Goal: Task Accomplishment & Management: Complete application form

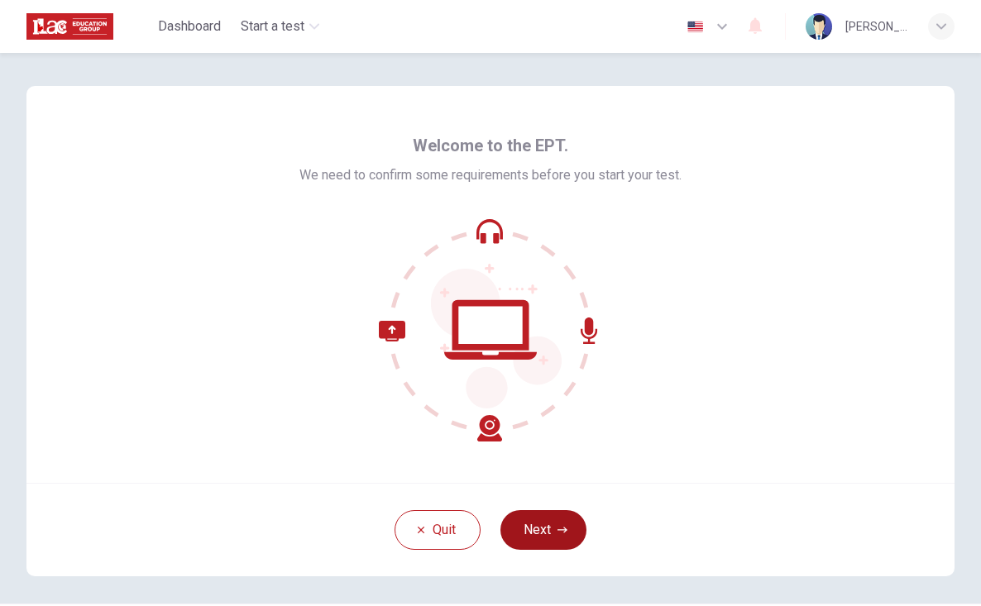
click at [555, 523] on button "Next" at bounding box center [543, 530] width 86 height 40
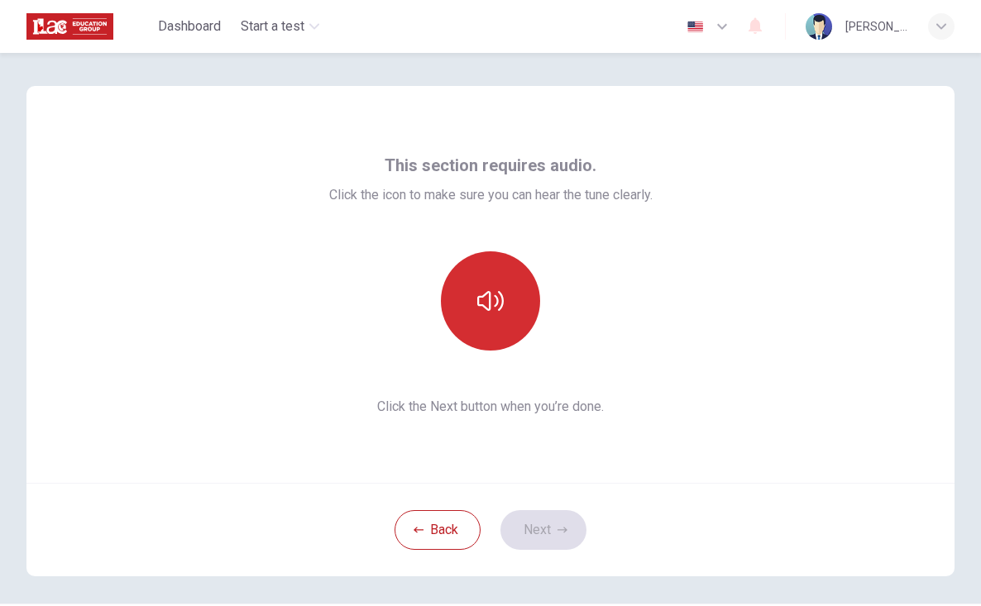
click at [481, 314] on button "button" at bounding box center [490, 300] width 99 height 99
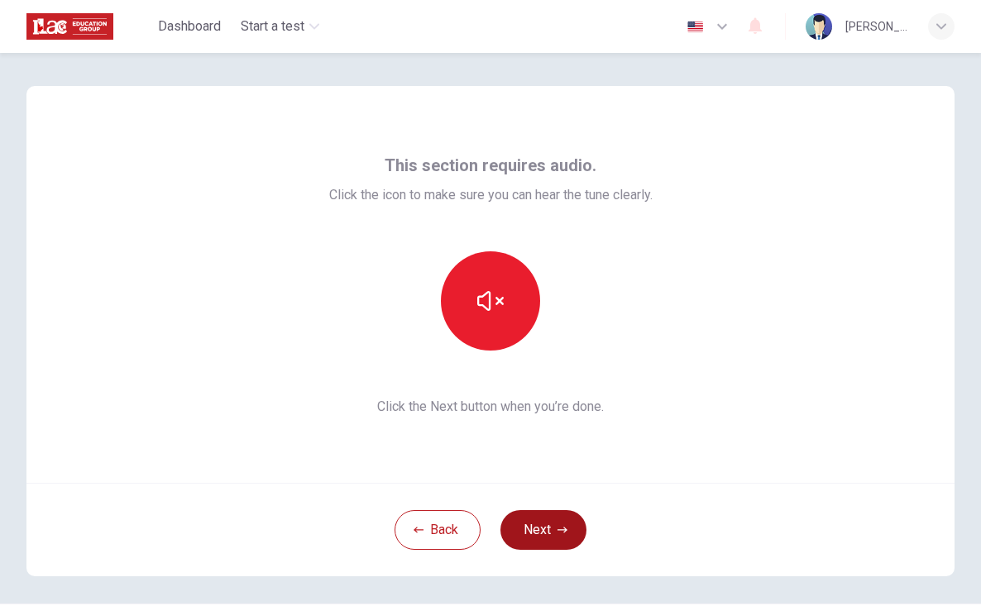
click at [535, 532] on button "Next" at bounding box center [543, 530] width 86 height 40
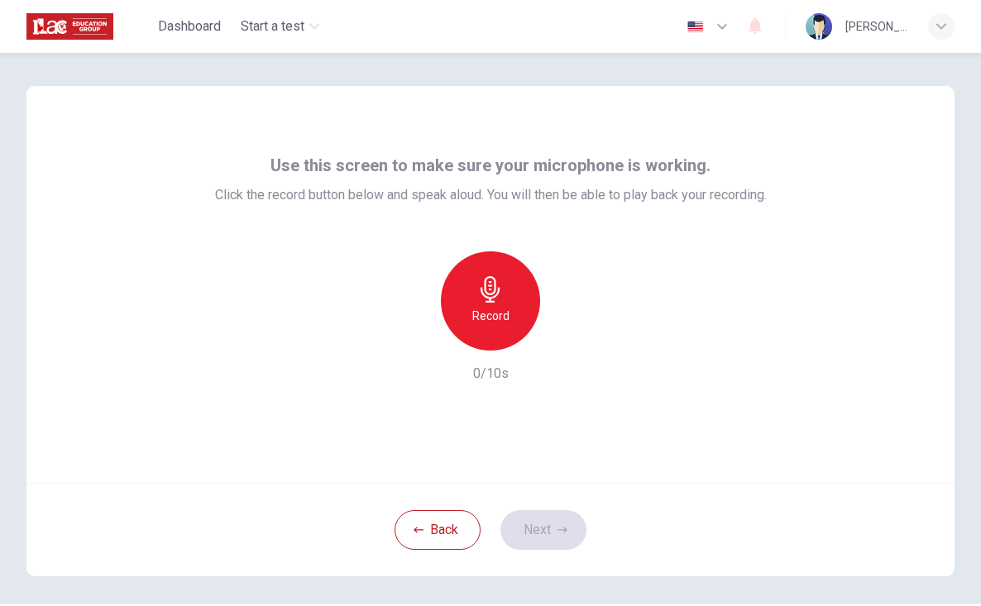
click at [510, 312] on div "Record" at bounding box center [490, 300] width 99 height 99
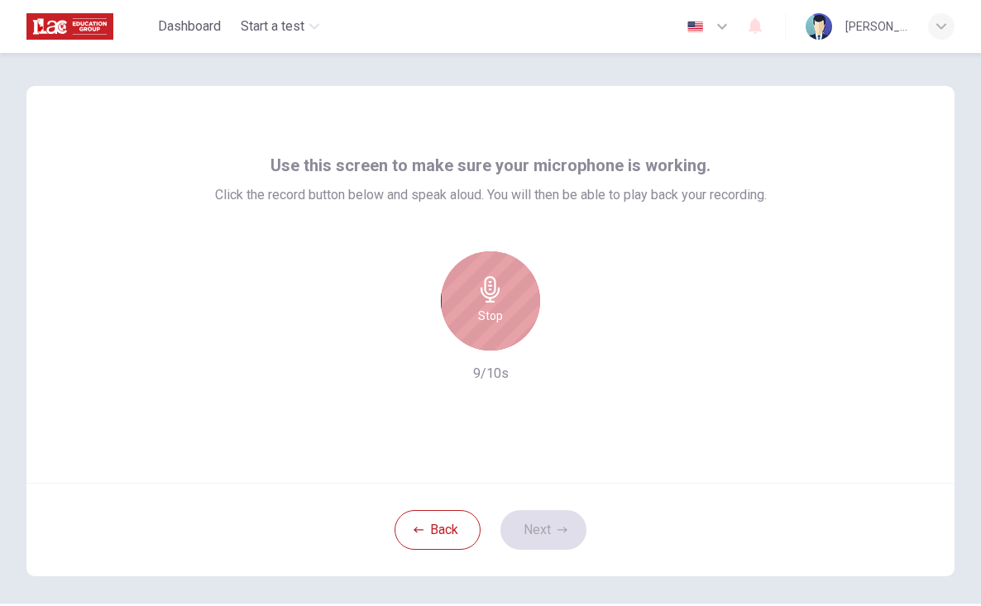
click at [495, 302] on icon "button" at bounding box center [490, 289] width 26 height 26
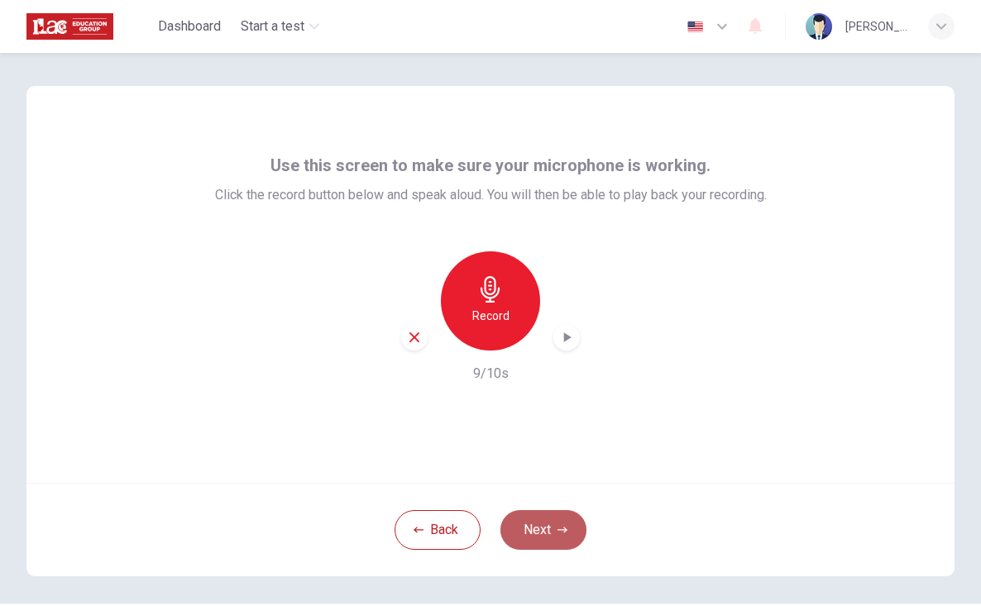
click at [543, 522] on button "Next" at bounding box center [543, 530] width 86 height 40
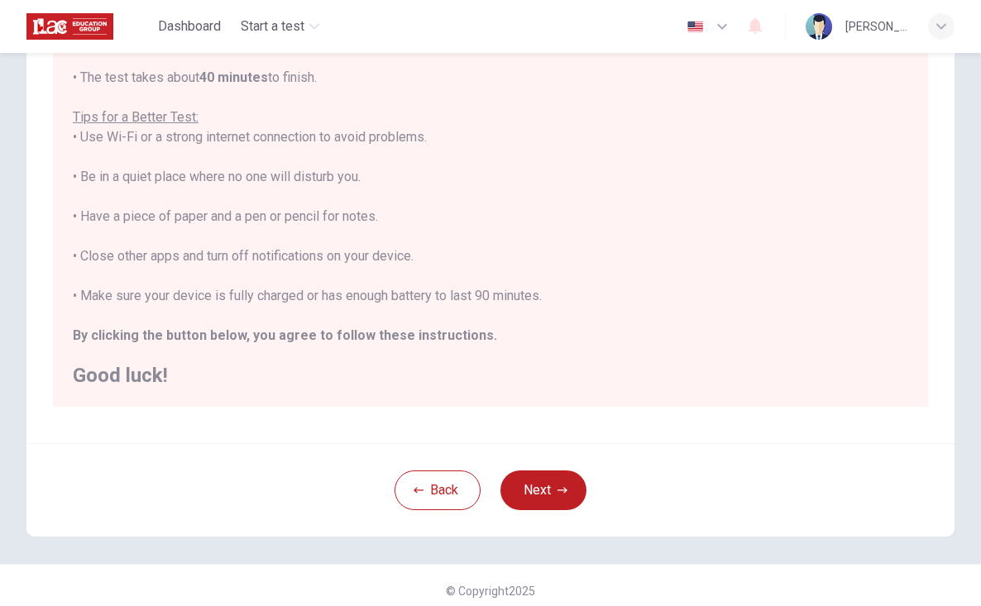
scroll to position [261, 0]
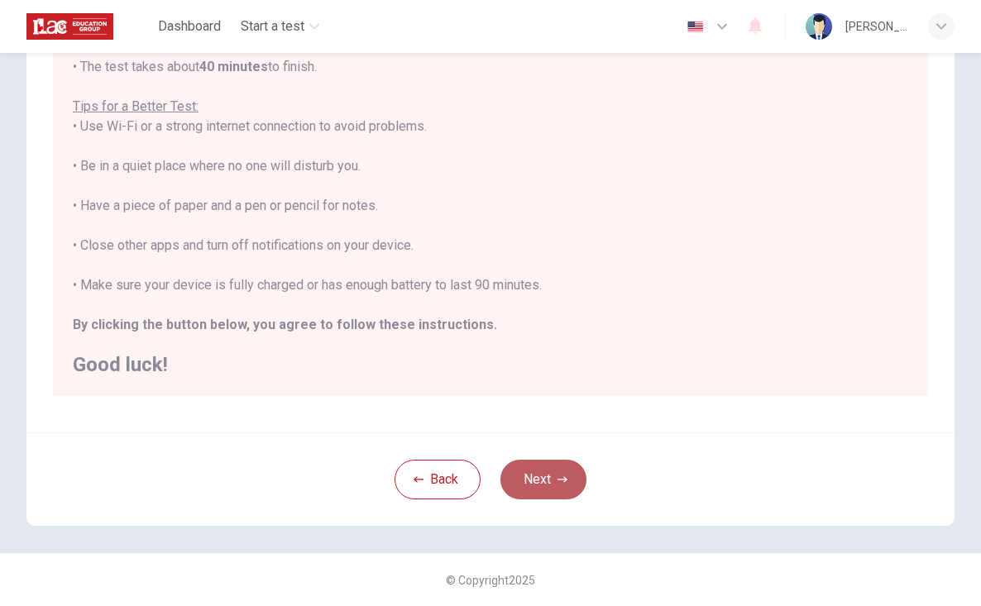
click at [557, 481] on icon "button" at bounding box center [562, 480] width 10 height 10
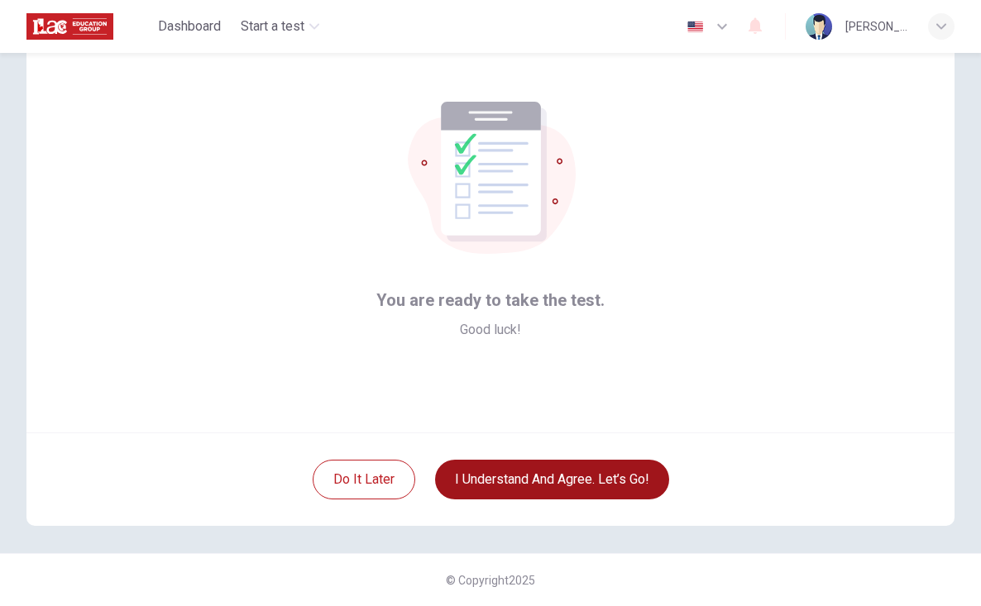
scroll to position [0, 0]
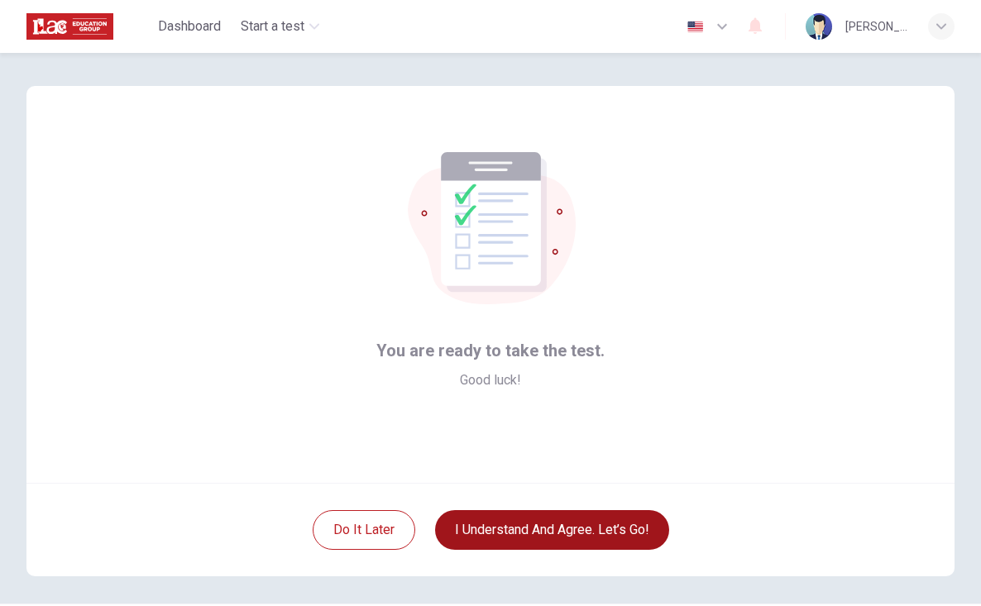
click at [542, 534] on button "I understand and agree. Let’s go!" at bounding box center [552, 530] width 234 height 40
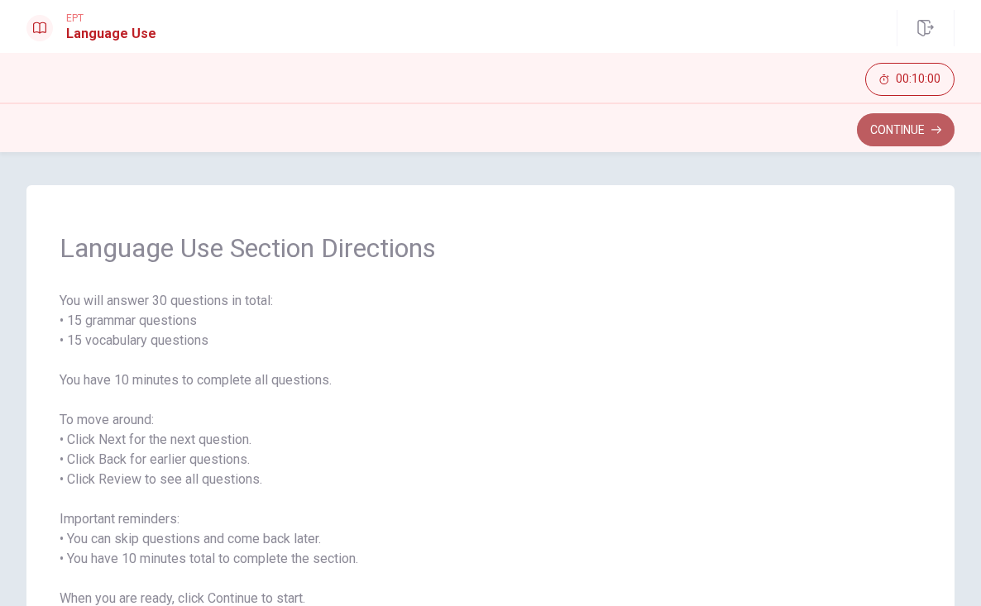
click at [929, 131] on button "Continue" at bounding box center [906, 129] width 98 height 33
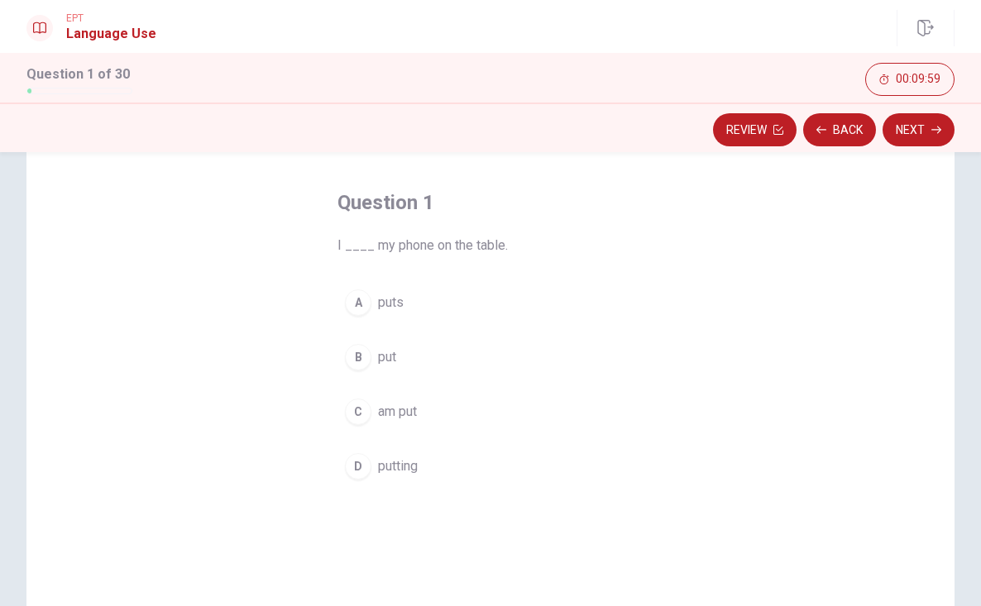
scroll to position [67, 0]
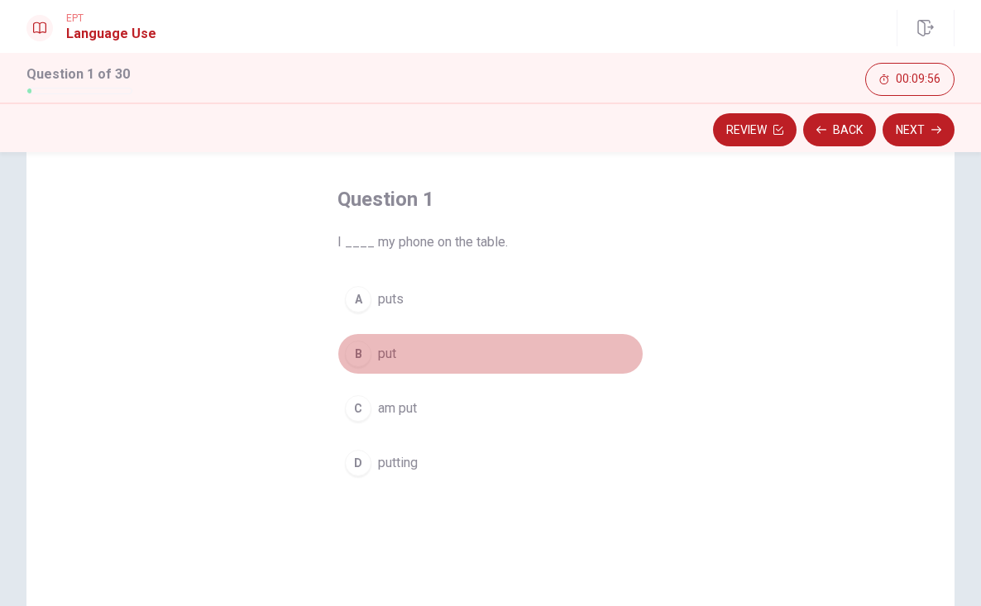
click at [383, 354] on span "put" at bounding box center [387, 354] width 18 height 20
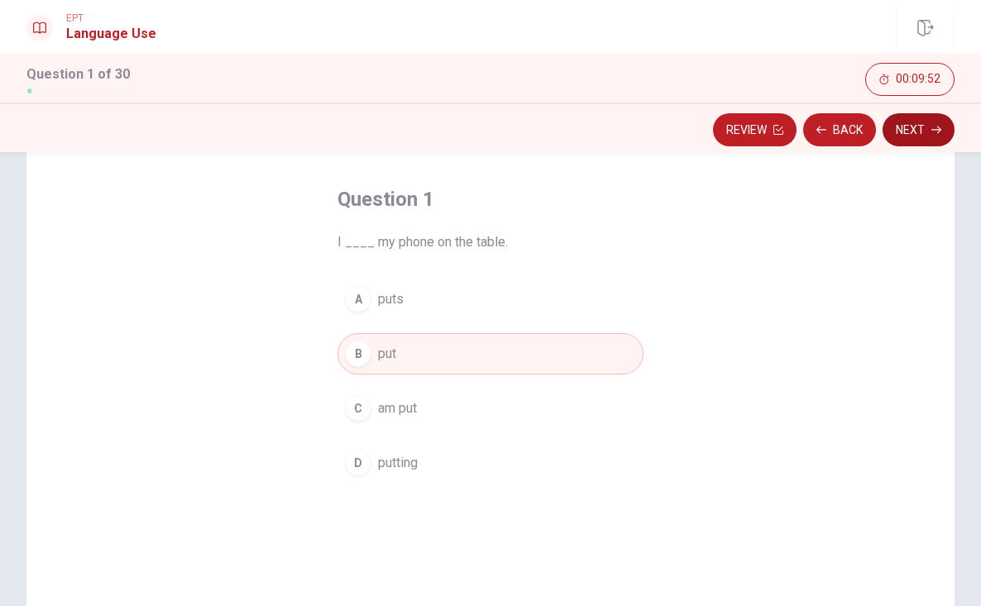
click at [934, 124] on button "Next" at bounding box center [919, 129] width 72 height 33
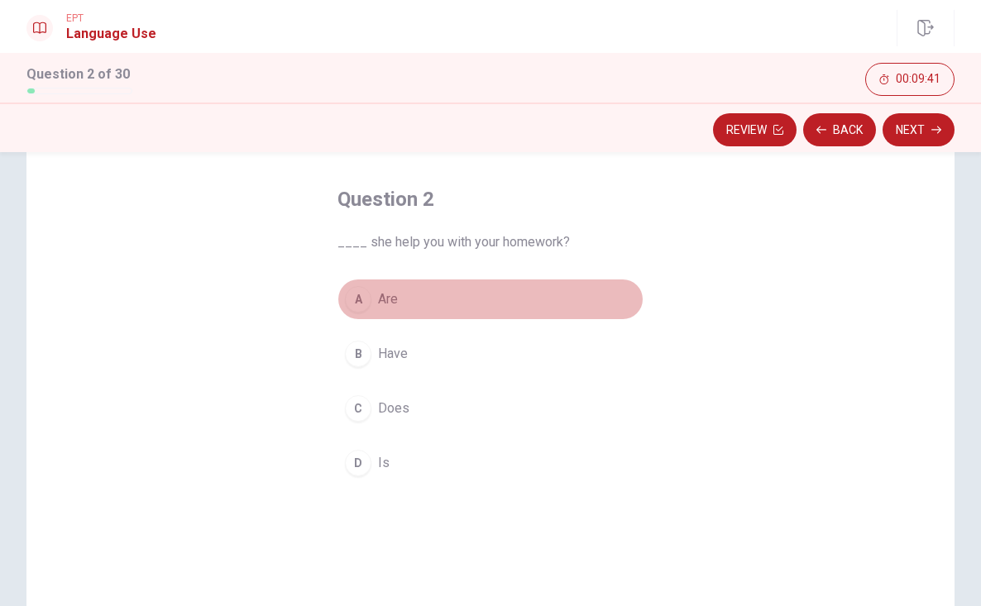
click at [341, 310] on button "A Are" at bounding box center [490, 299] width 306 height 41
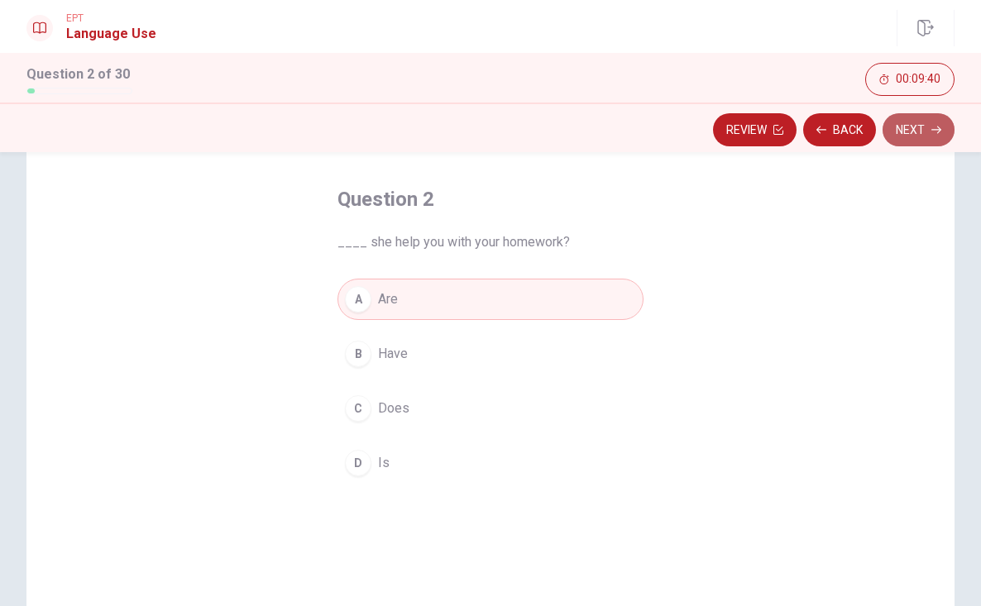
click at [916, 134] on button "Next" at bounding box center [919, 129] width 72 height 33
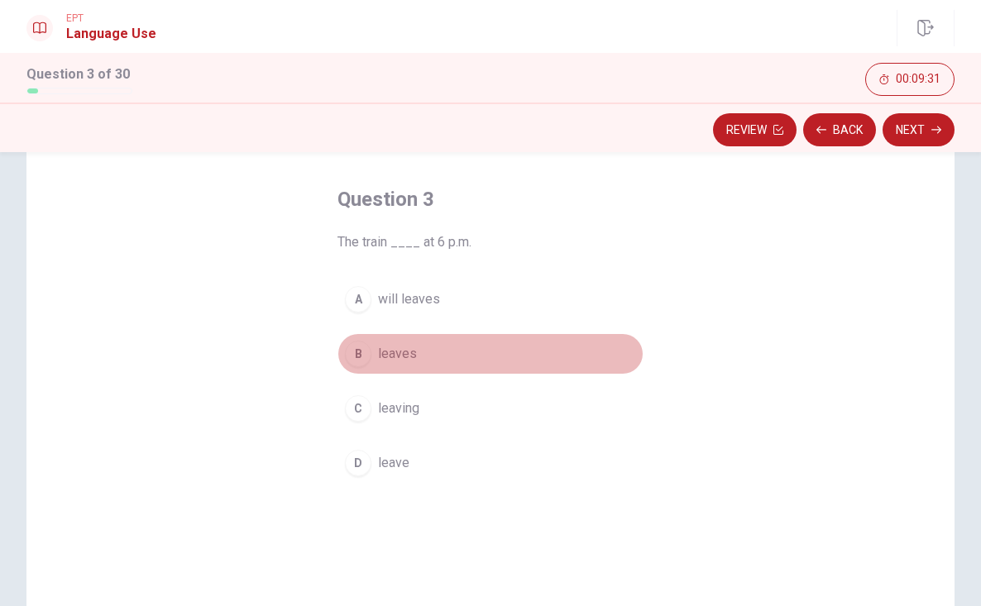
click at [367, 343] on button "B leaves" at bounding box center [490, 353] width 306 height 41
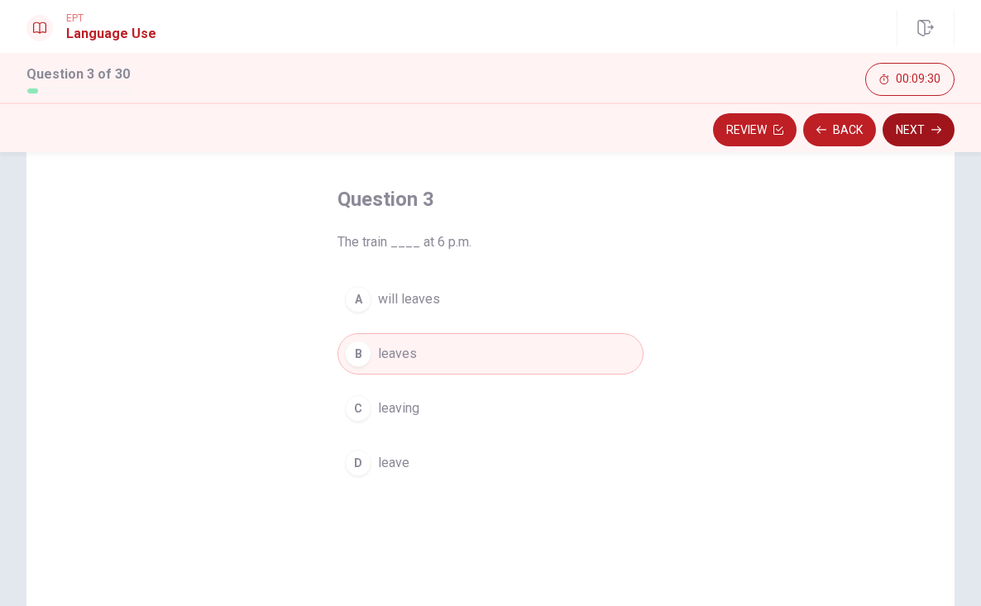
click at [921, 136] on button "Next" at bounding box center [919, 129] width 72 height 33
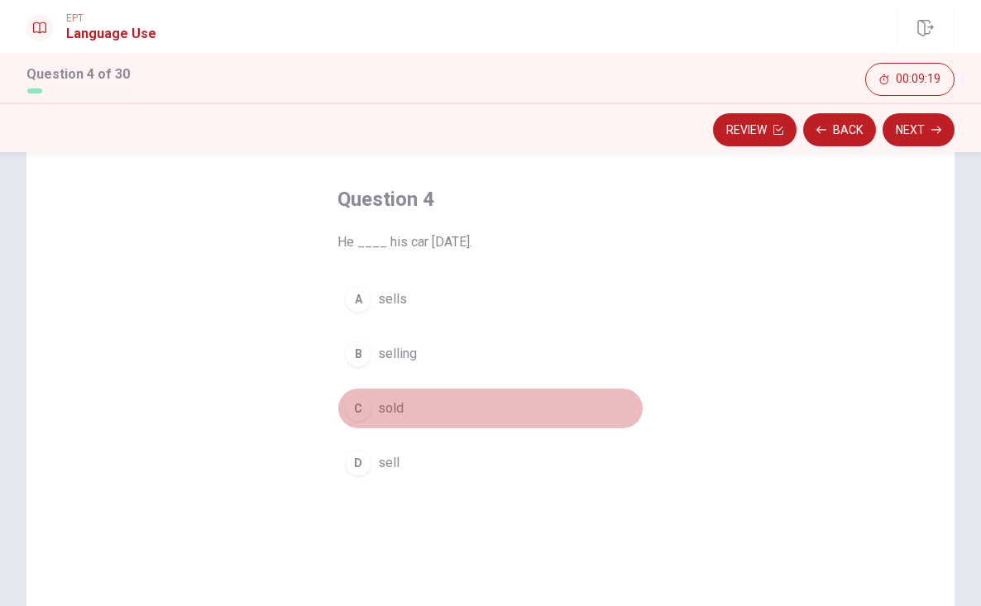
click at [360, 409] on div "C" at bounding box center [358, 408] width 26 height 26
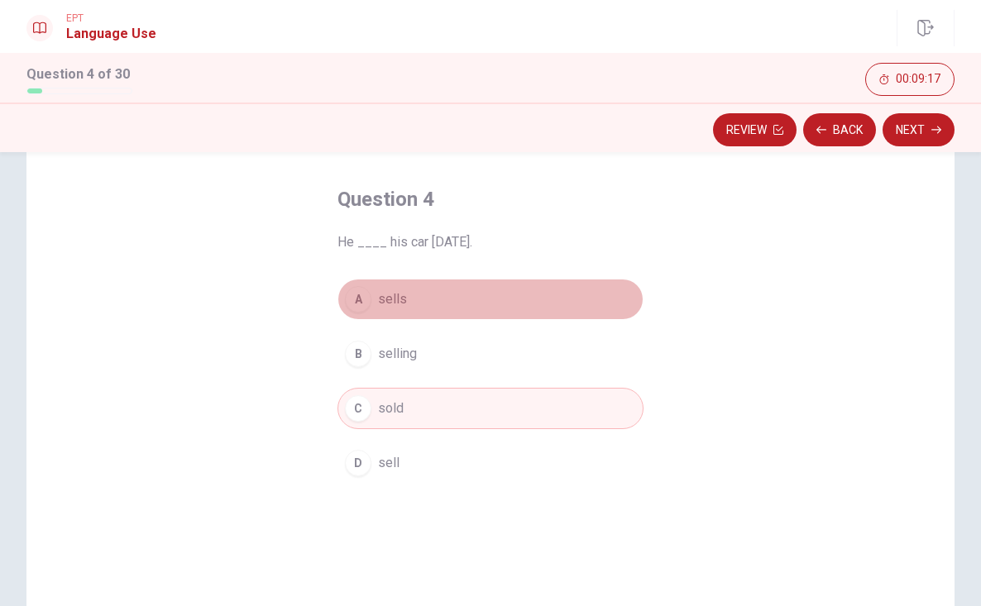
click at [339, 292] on button "A sells" at bounding box center [490, 299] width 306 height 41
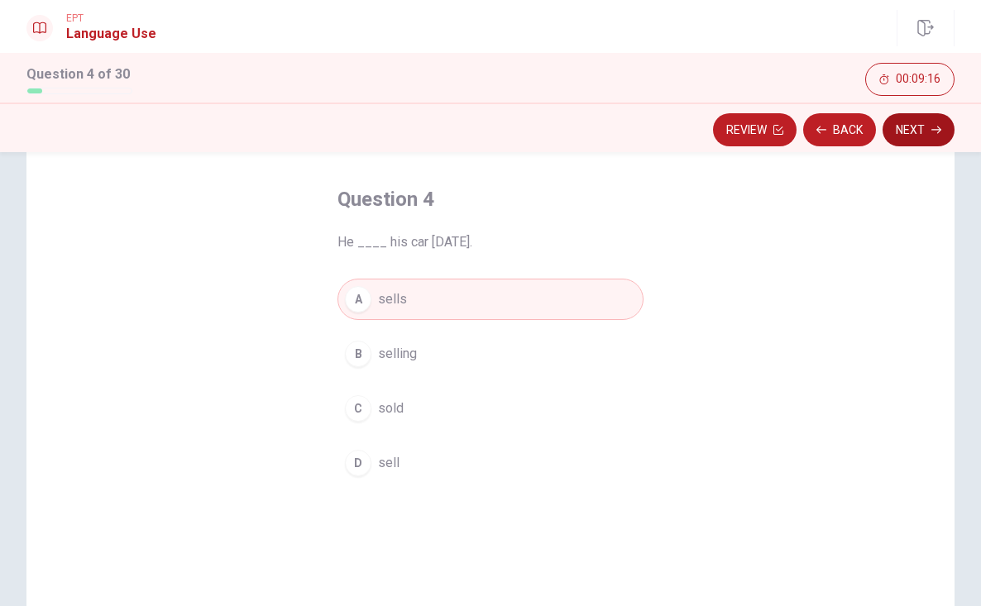
click at [916, 127] on button "Next" at bounding box center [919, 129] width 72 height 33
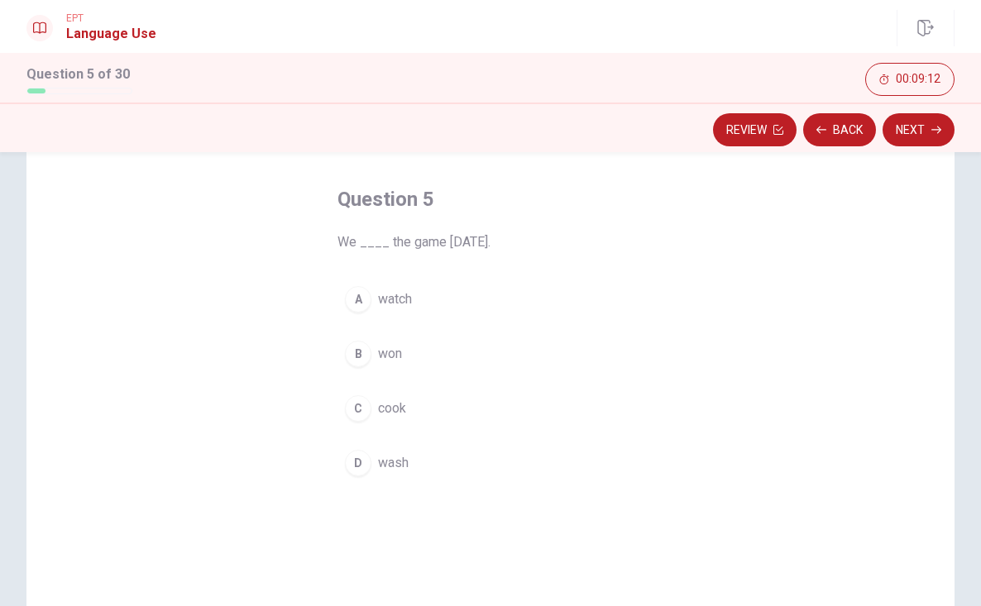
click at [360, 281] on button "A watch" at bounding box center [490, 299] width 306 height 41
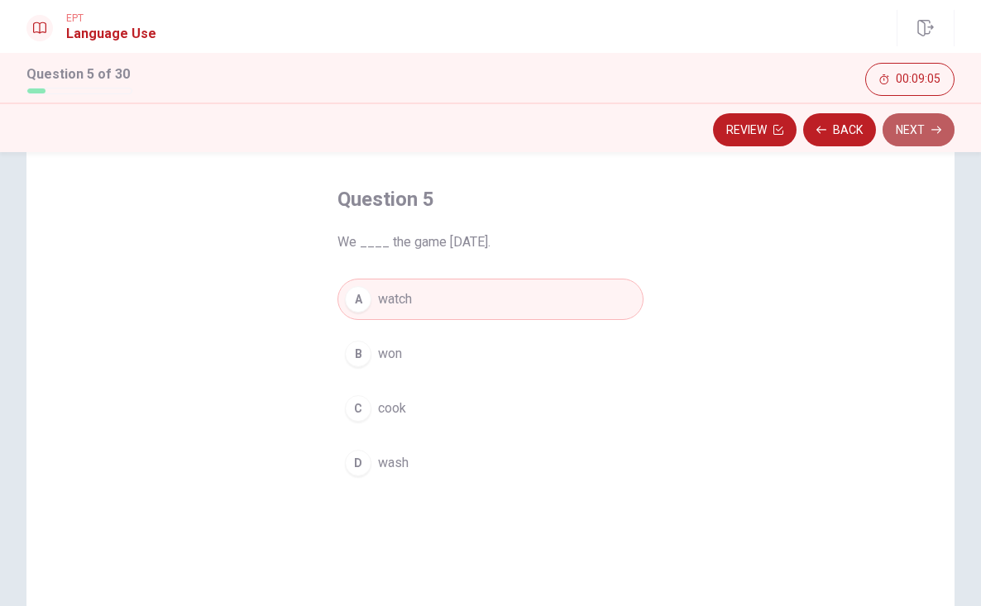
click at [913, 144] on button "Next" at bounding box center [919, 129] width 72 height 33
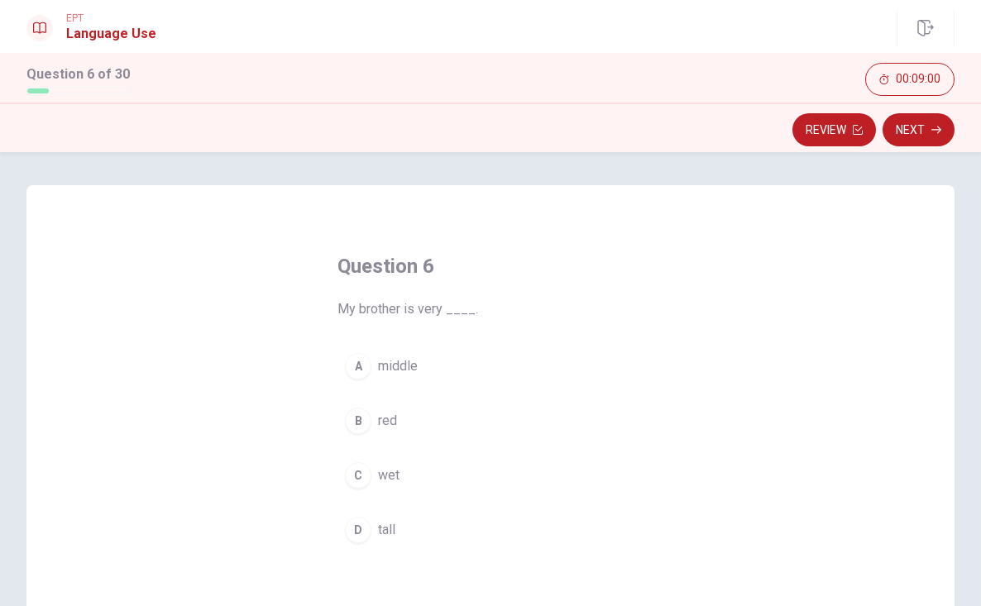
scroll to position [100, 0]
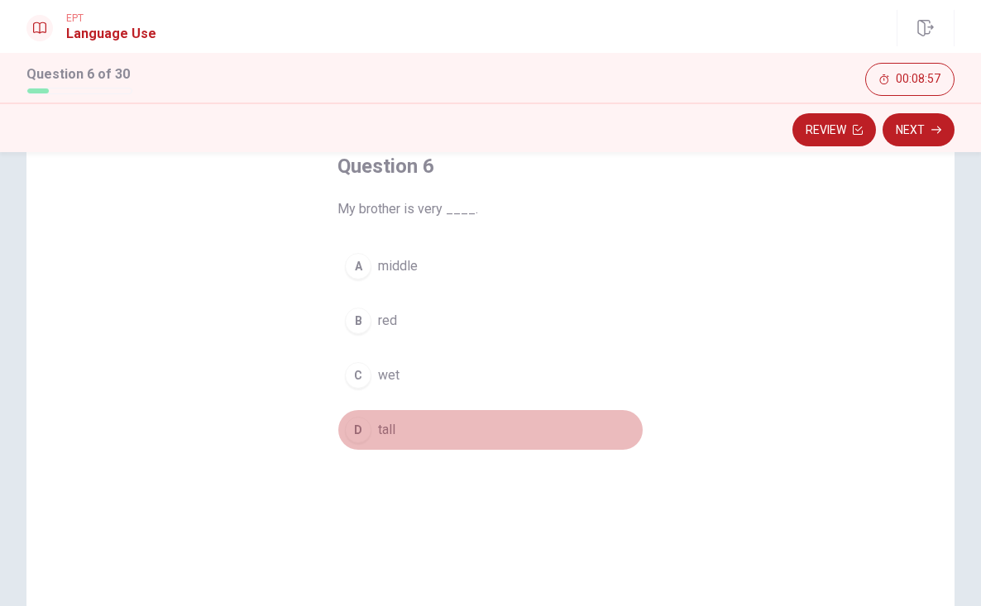
click at [385, 432] on span "tall" at bounding box center [386, 430] width 17 height 20
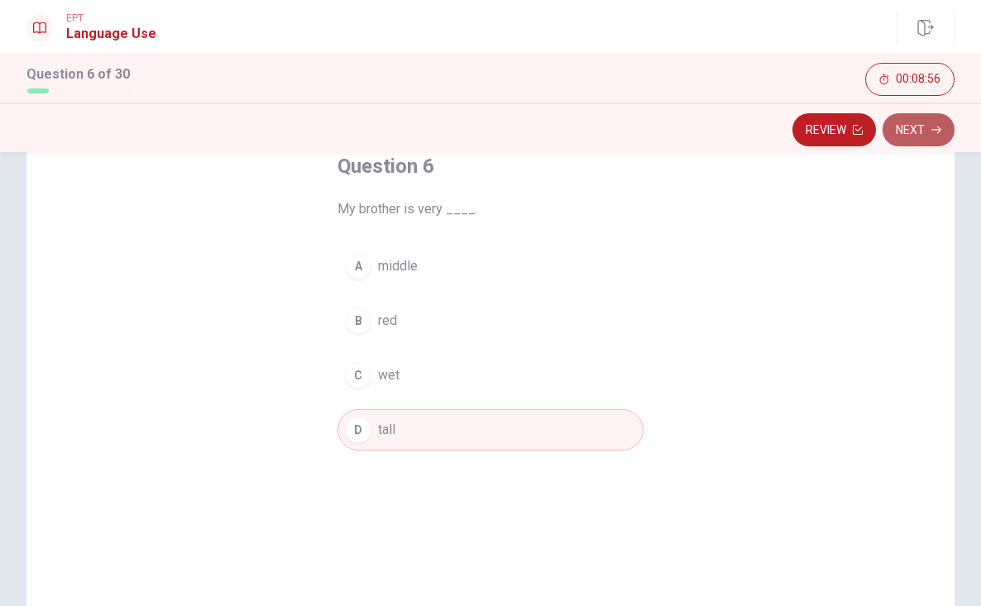
click at [921, 130] on button "Next" at bounding box center [919, 129] width 72 height 33
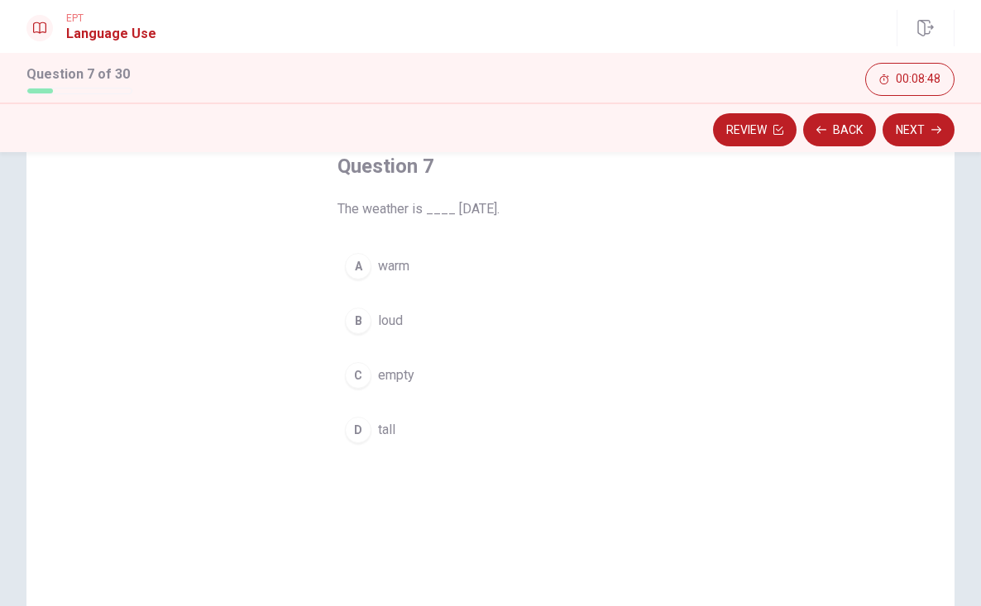
click at [378, 259] on span "warm" at bounding box center [393, 266] width 31 height 20
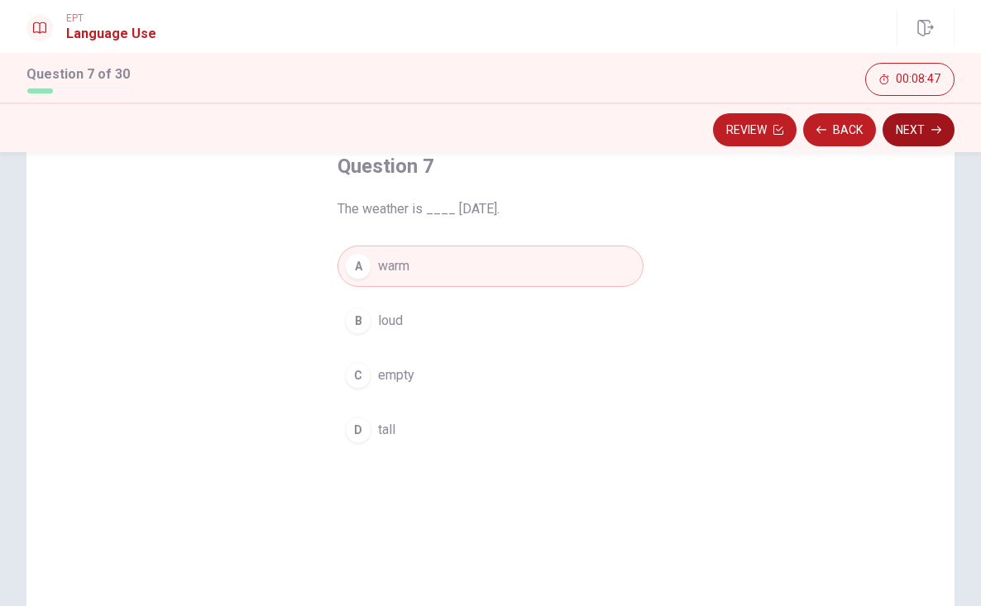
click at [915, 135] on button "Next" at bounding box center [919, 129] width 72 height 33
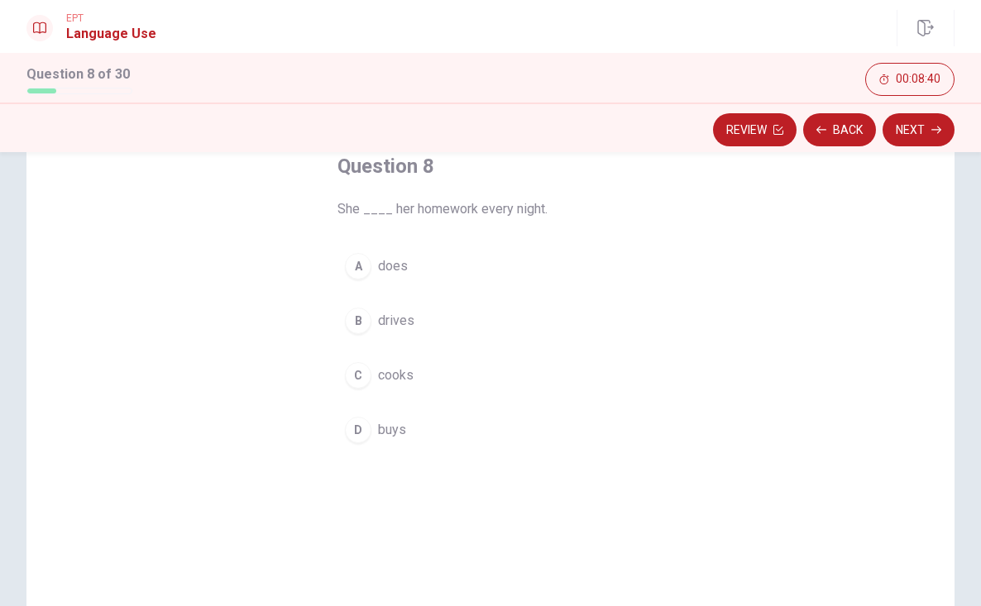
click at [395, 270] on span "does" at bounding box center [393, 266] width 30 height 20
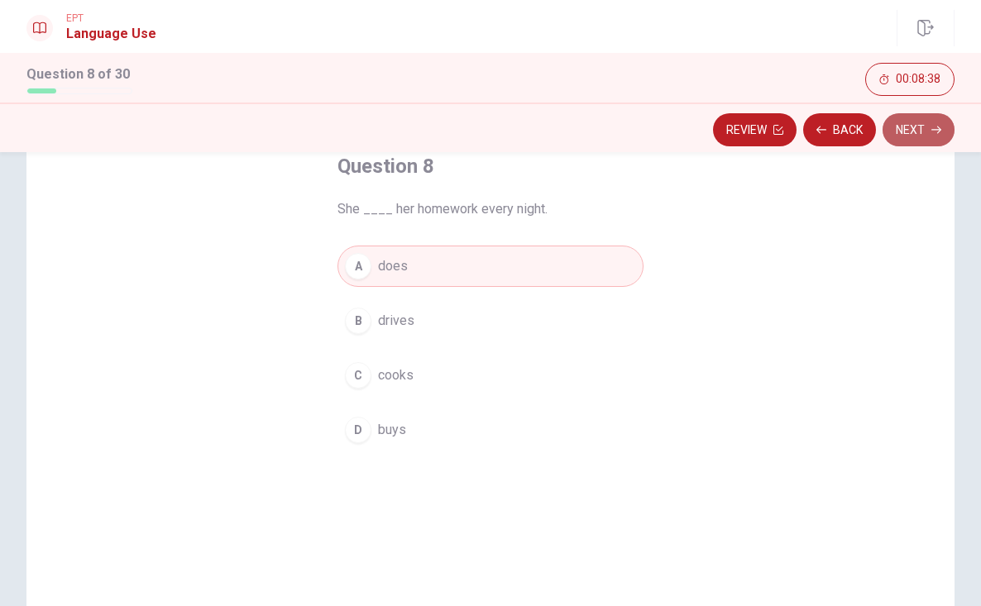
click at [906, 128] on button "Next" at bounding box center [919, 129] width 72 height 33
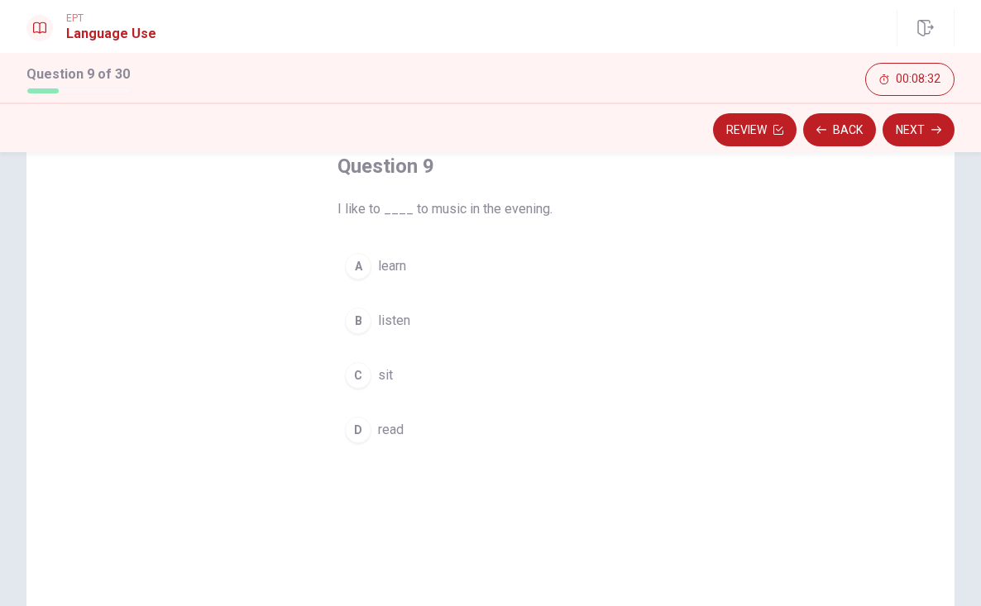
click at [399, 323] on span "listen" at bounding box center [394, 321] width 32 height 20
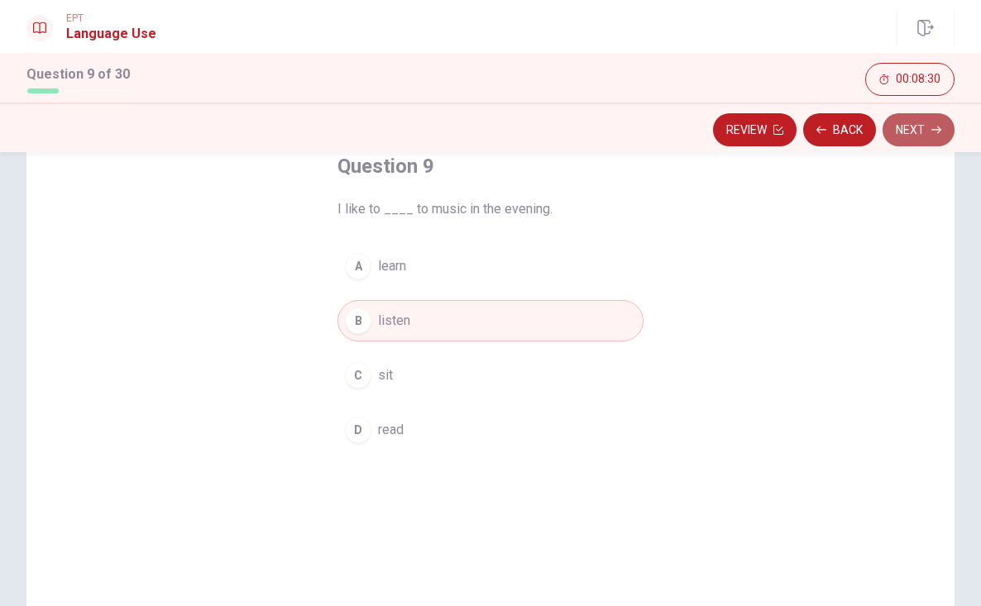
click at [931, 136] on button "Next" at bounding box center [919, 129] width 72 height 33
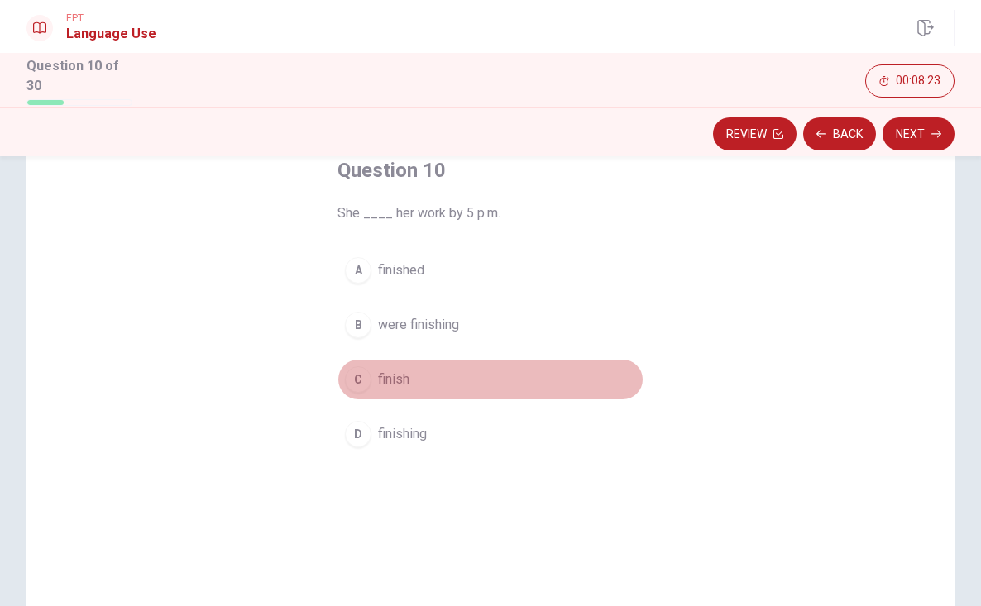
click at [400, 380] on span "finish" at bounding box center [393, 380] width 31 height 20
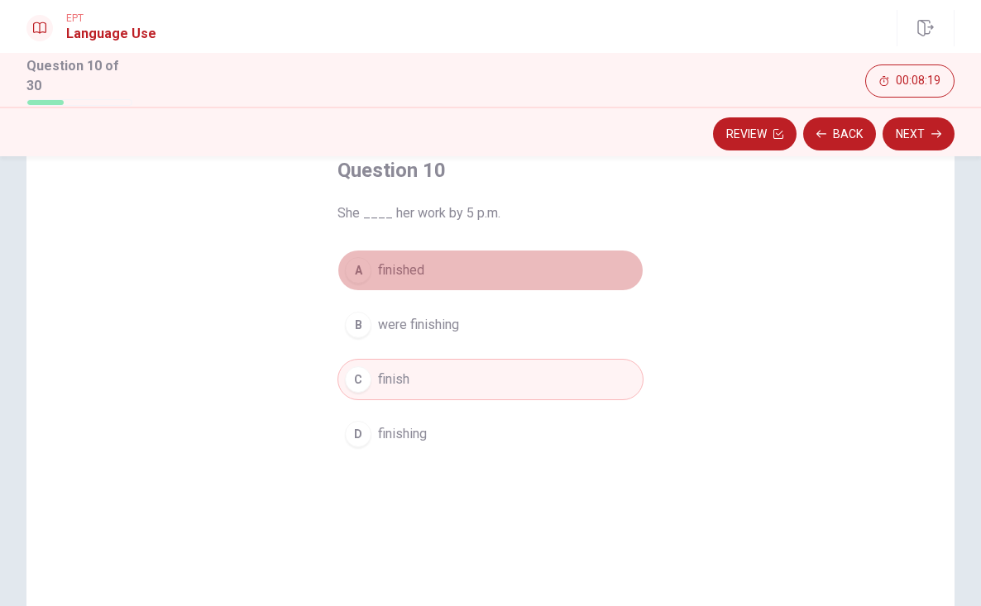
click at [417, 261] on span "finished" at bounding box center [401, 271] width 46 height 20
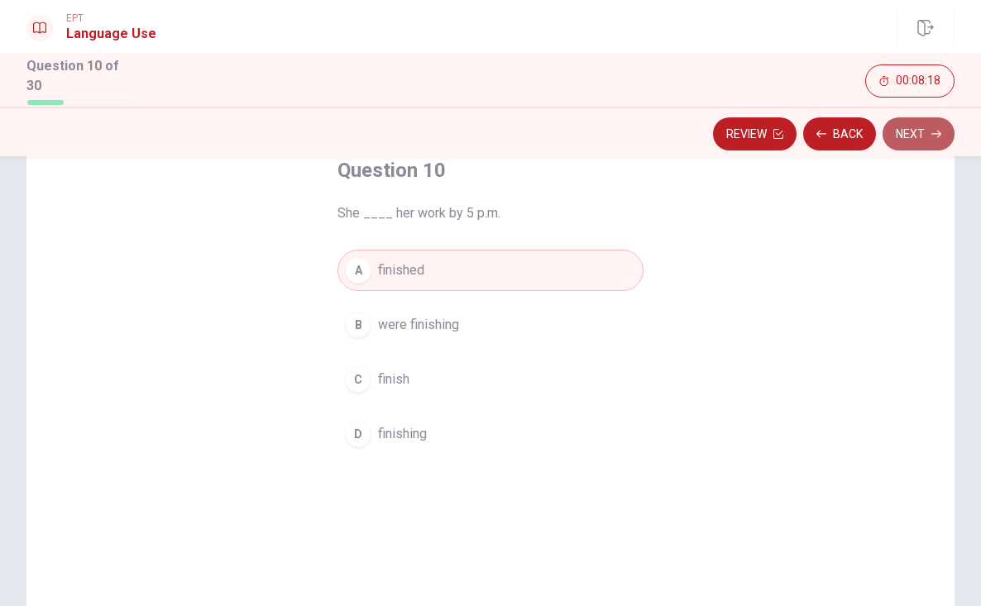
click at [914, 145] on button "Next" at bounding box center [919, 133] width 72 height 33
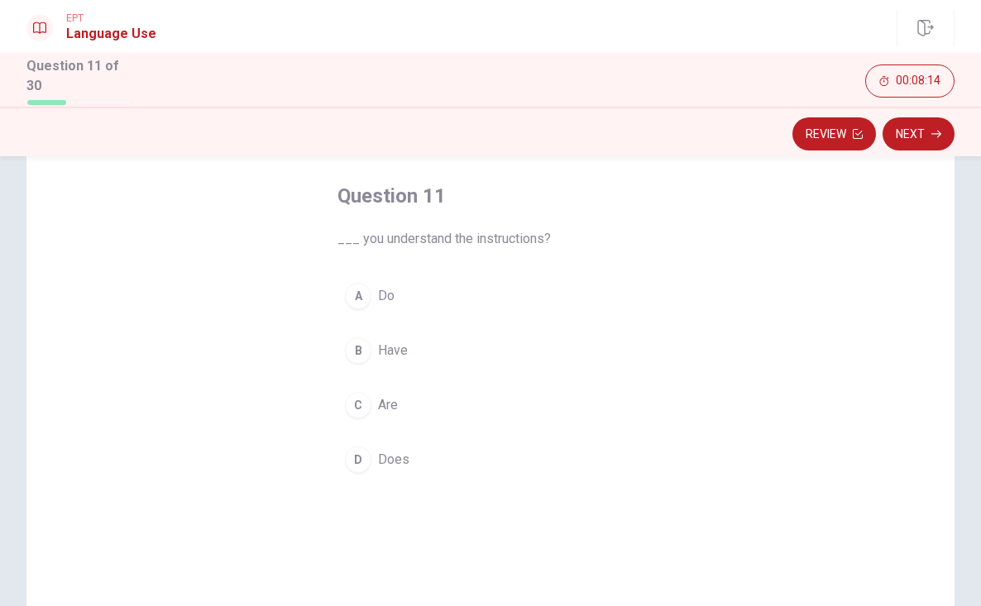
scroll to position [72, 0]
click at [386, 299] on span "Do" at bounding box center [386, 299] width 17 height 20
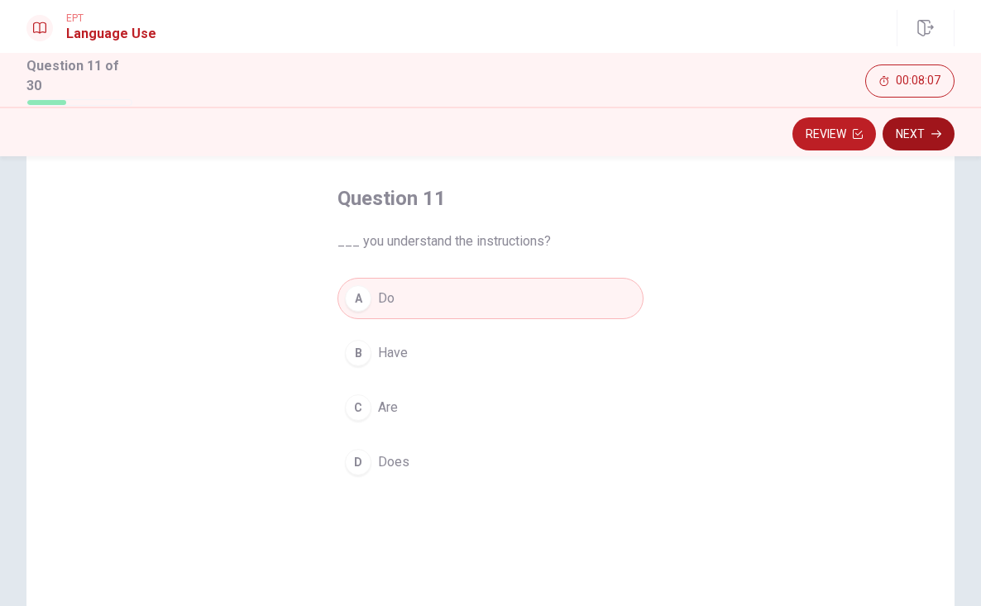
click at [931, 130] on icon "button" at bounding box center [936, 134] width 10 height 10
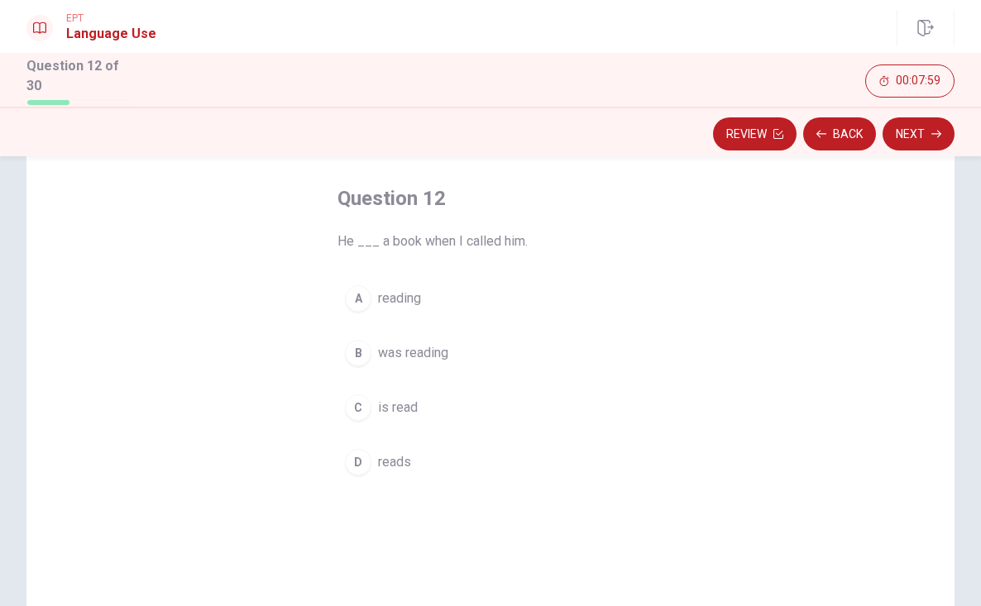
click at [406, 457] on button "D reads" at bounding box center [490, 462] width 306 height 41
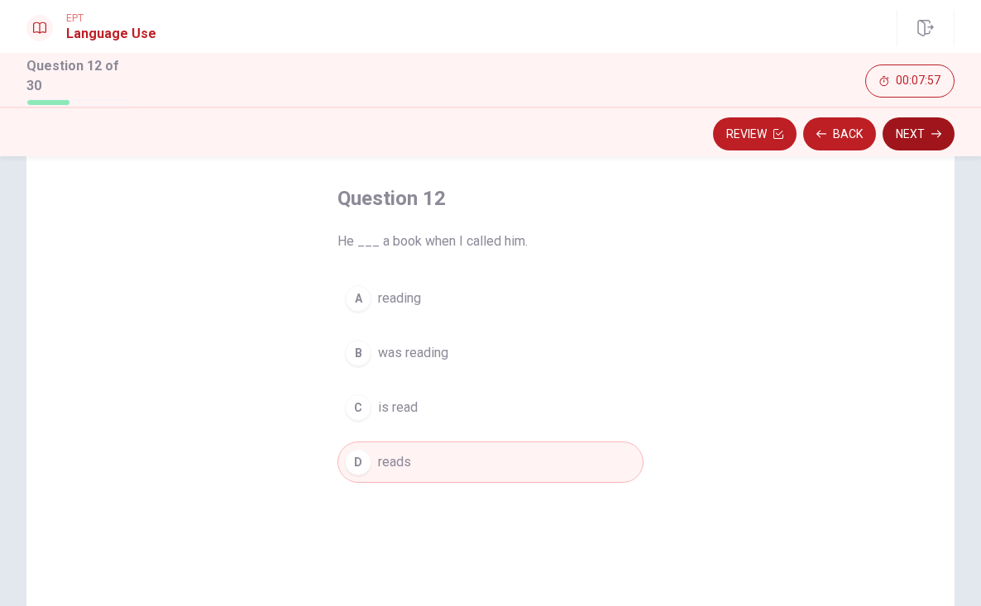
click at [906, 139] on button "Next" at bounding box center [919, 133] width 72 height 33
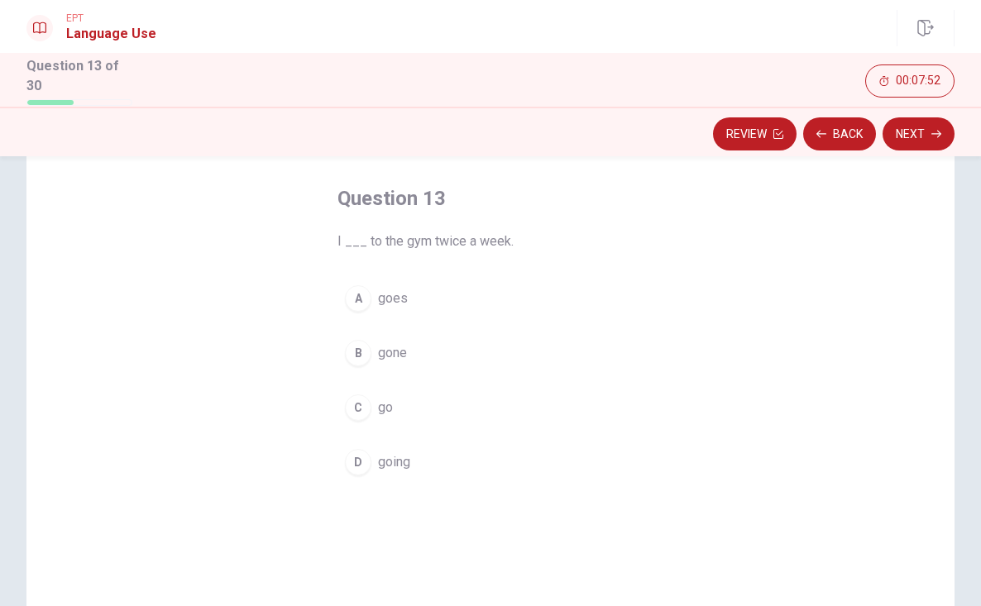
click at [386, 401] on span "go" at bounding box center [385, 408] width 15 height 20
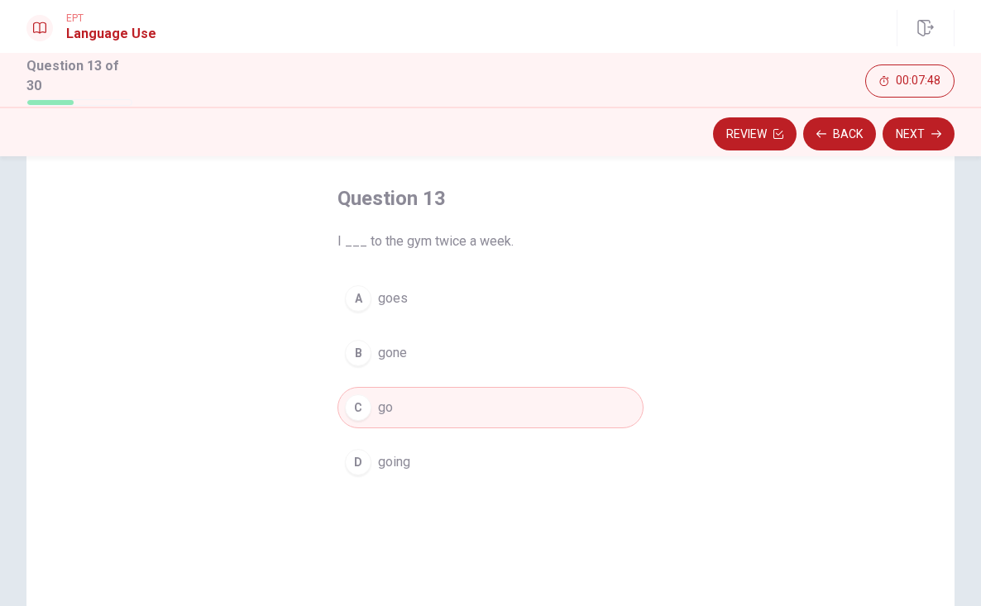
click at [942, 102] on div "Question 13 of 30 00:07:48" at bounding box center [490, 80] width 981 height 54
click at [922, 132] on button "Next" at bounding box center [919, 133] width 72 height 33
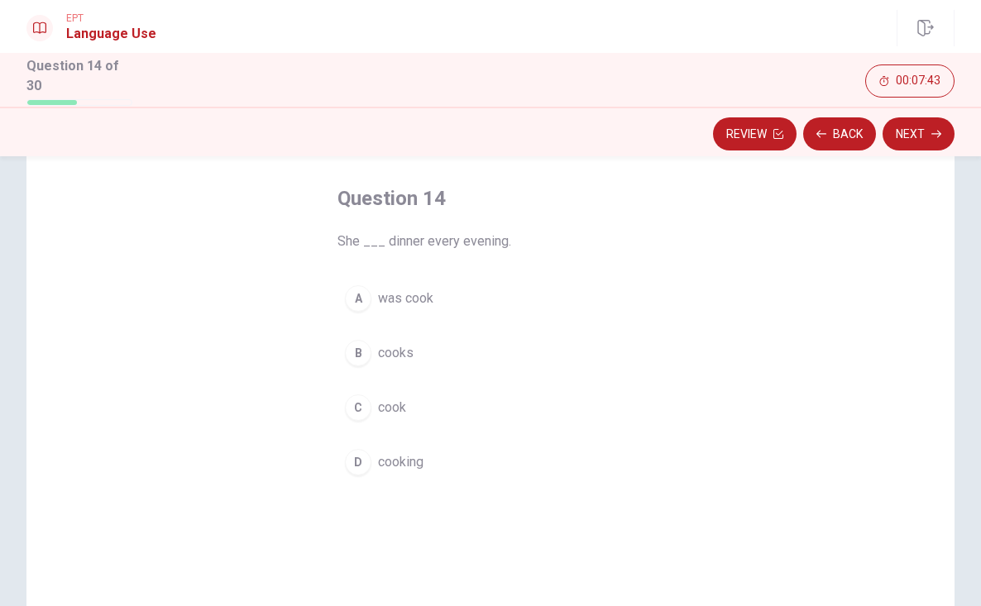
click at [393, 409] on span "cook" at bounding box center [392, 408] width 28 height 20
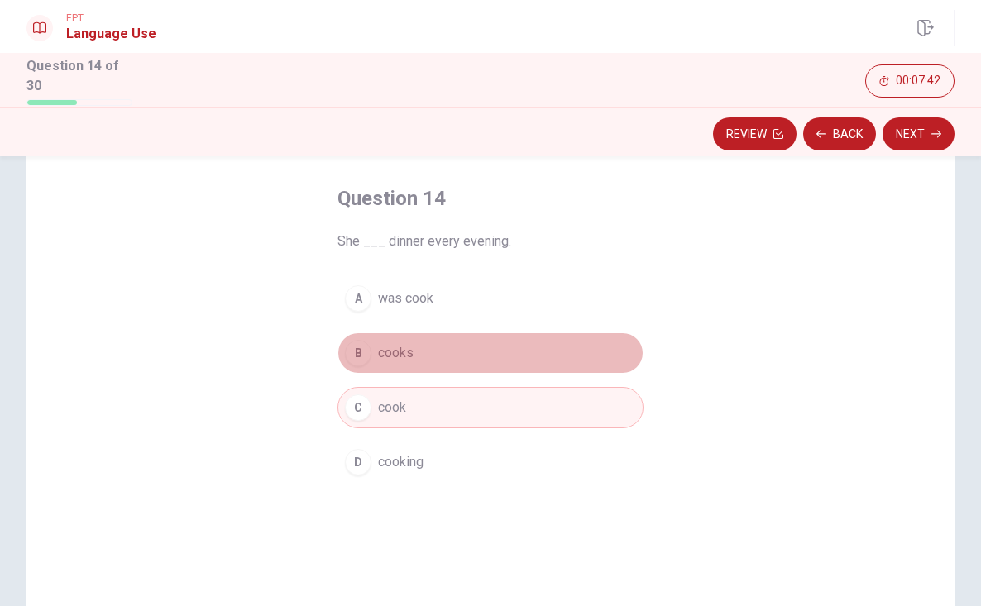
click at [406, 361] on button "B cooks" at bounding box center [490, 353] width 306 height 41
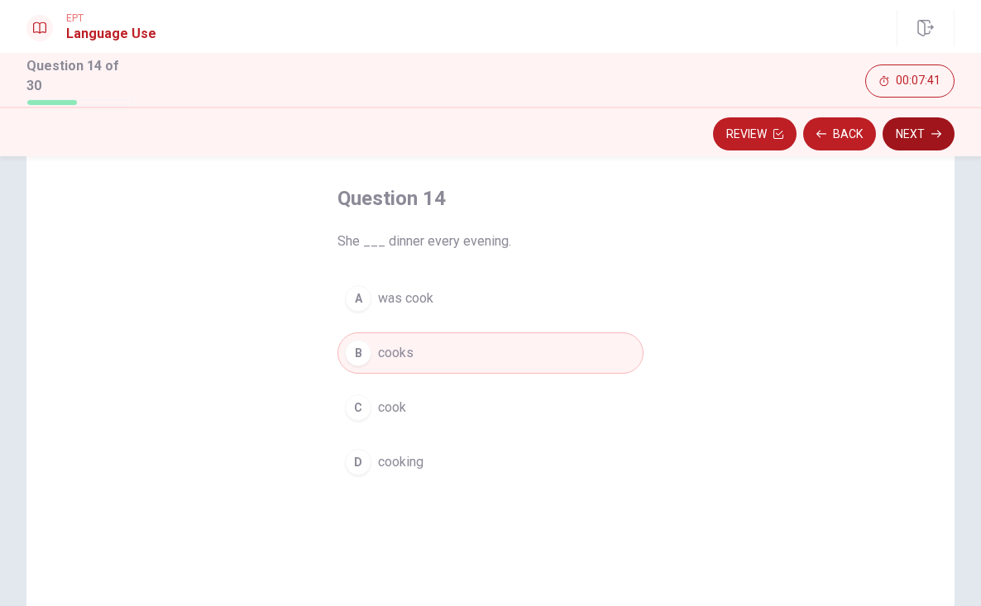
click at [928, 139] on button "Next" at bounding box center [919, 133] width 72 height 33
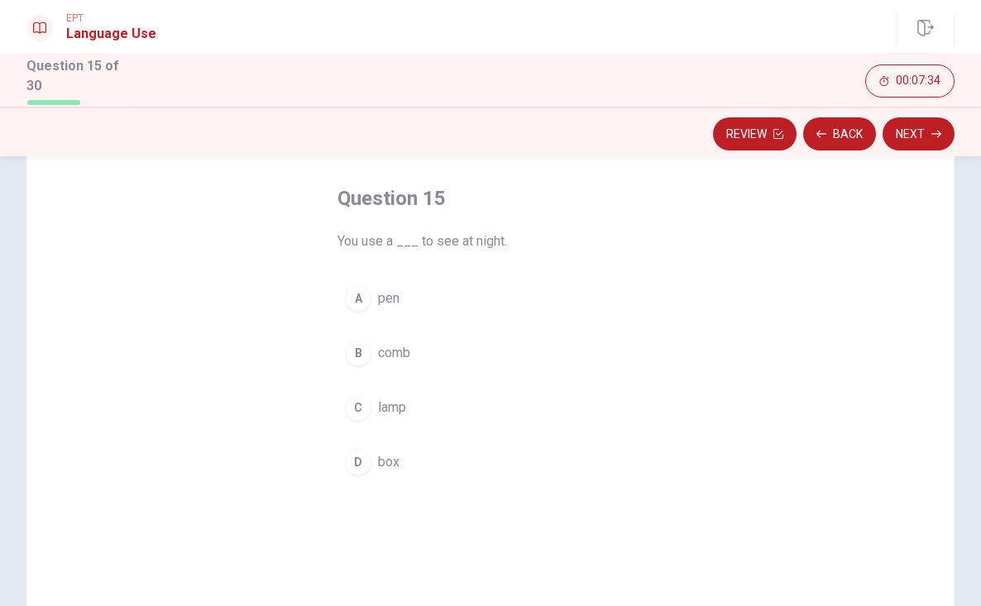
click at [391, 393] on button "C lamp" at bounding box center [490, 407] width 306 height 41
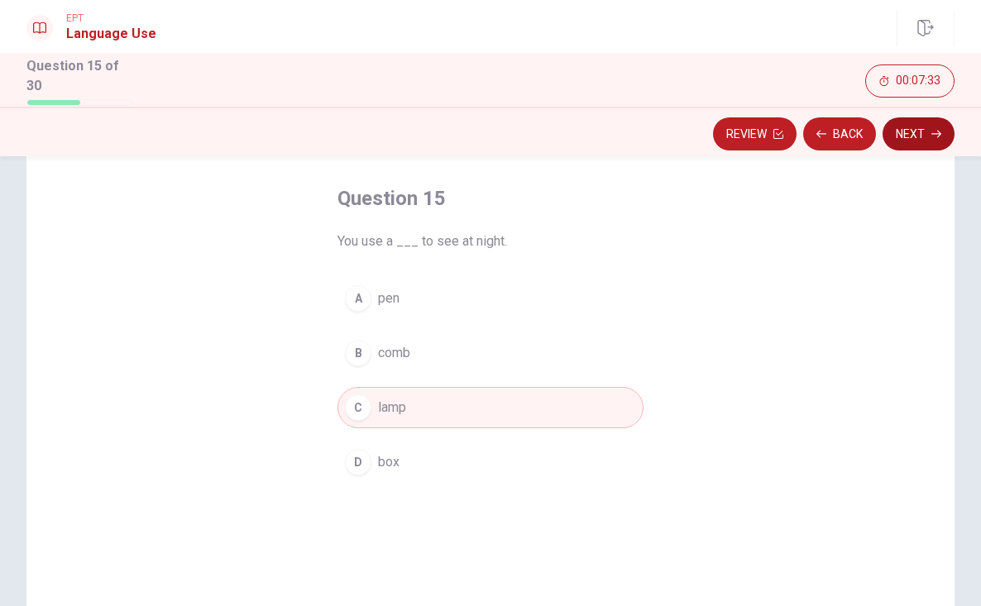
click at [930, 135] on button "Next" at bounding box center [919, 133] width 72 height 33
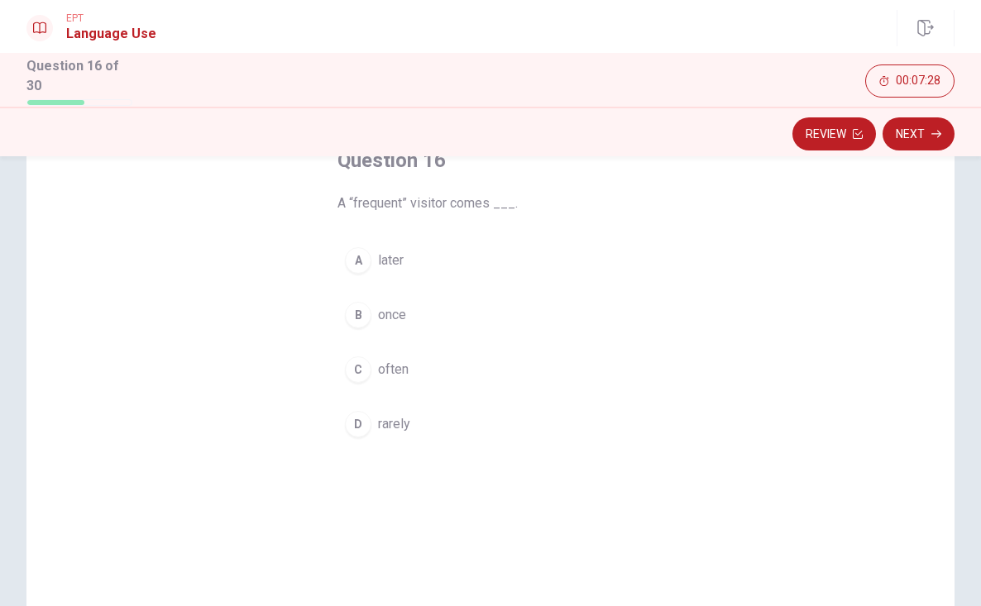
scroll to position [114, 0]
click at [400, 426] on button "D rarely" at bounding box center [490, 420] width 306 height 41
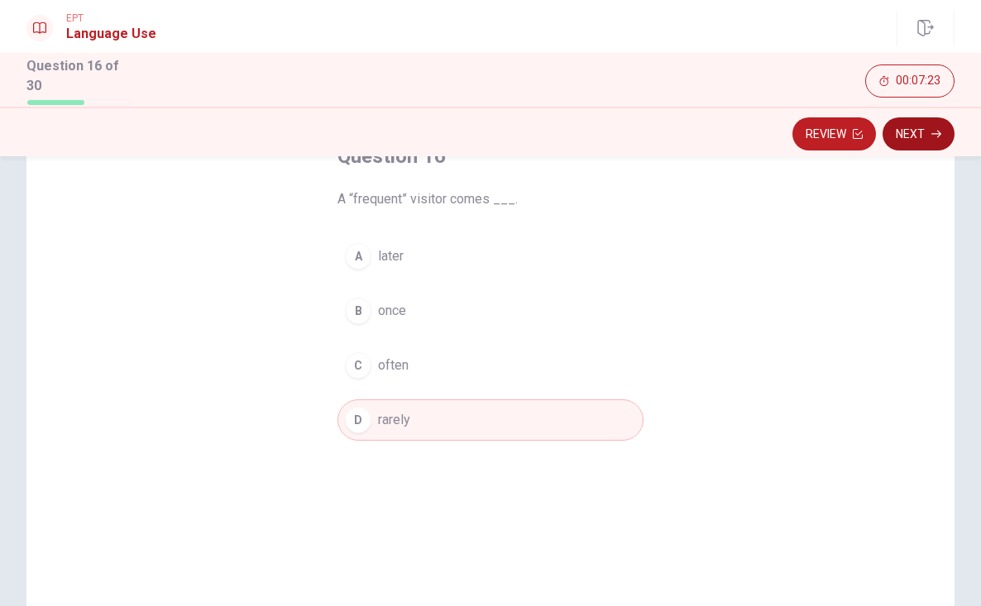
click at [938, 130] on icon "button" at bounding box center [936, 133] width 10 height 7
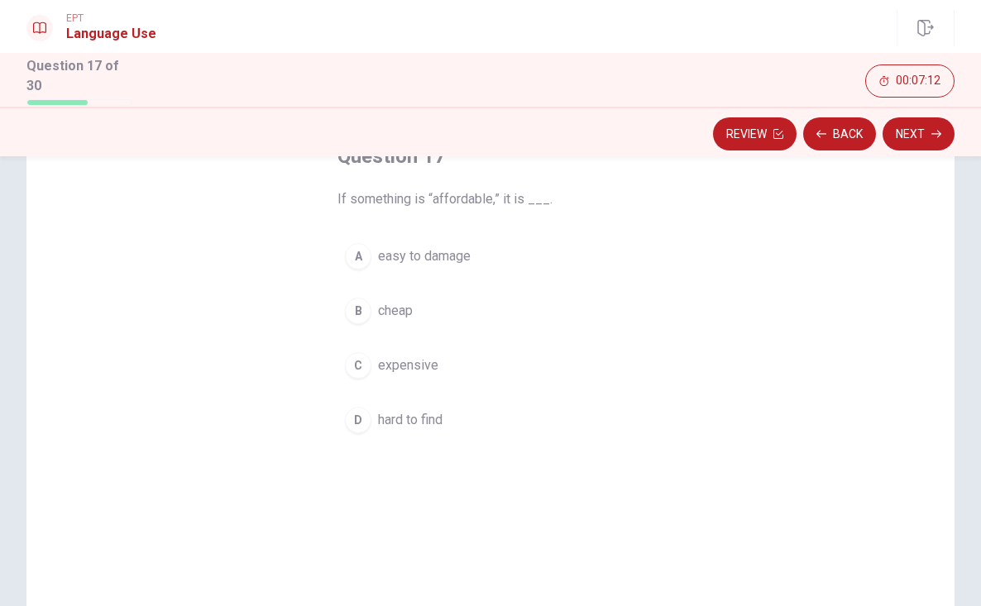
click at [460, 246] on span "easy to damage" at bounding box center [424, 256] width 93 height 20
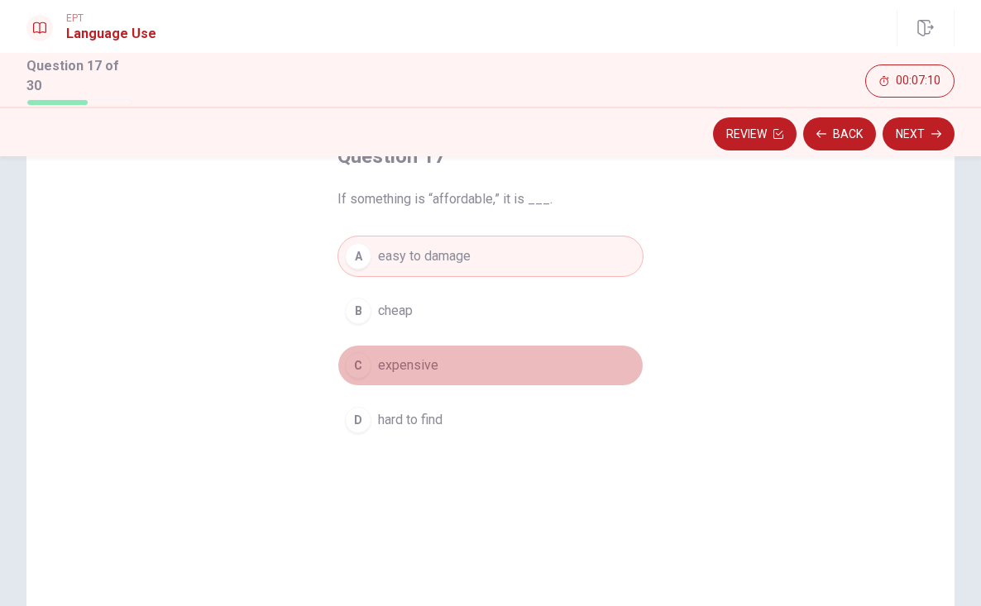
click at [424, 365] on span "expensive" at bounding box center [408, 366] width 60 height 20
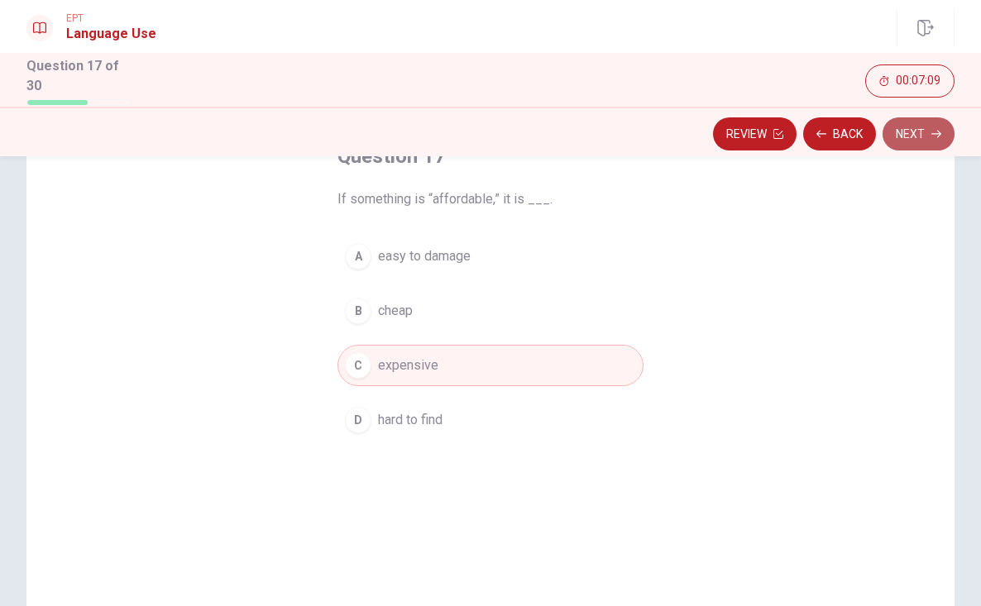
click at [921, 137] on button "Next" at bounding box center [919, 133] width 72 height 33
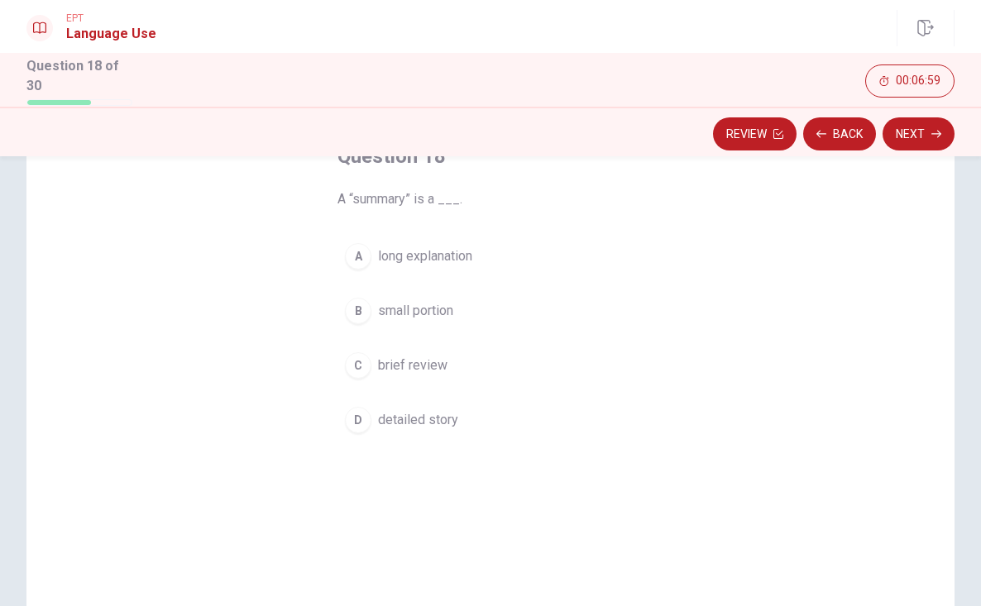
click at [456, 254] on span "long explanation" at bounding box center [425, 256] width 94 height 20
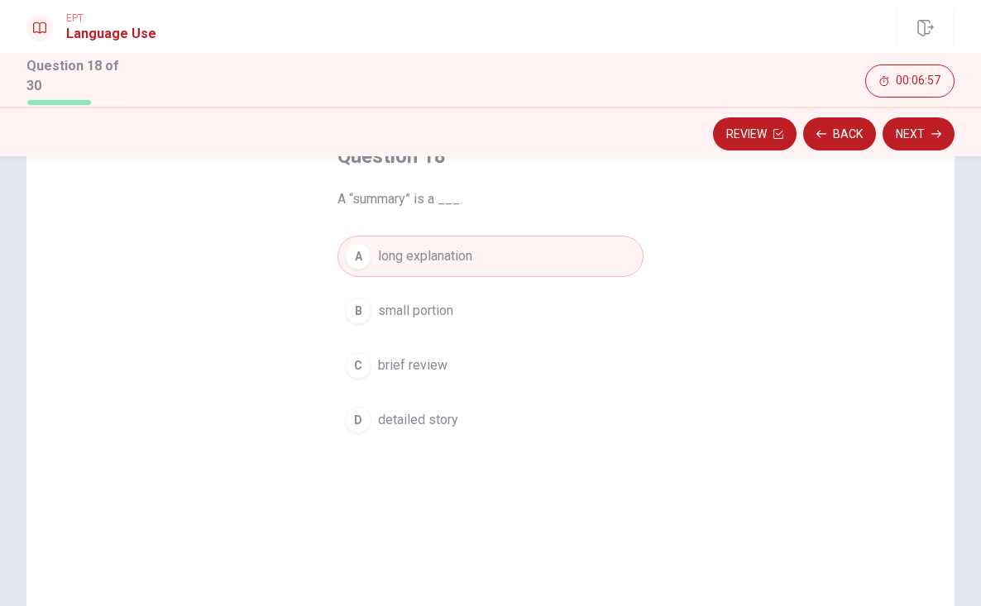
click at [438, 310] on span "small portion" at bounding box center [415, 311] width 75 height 20
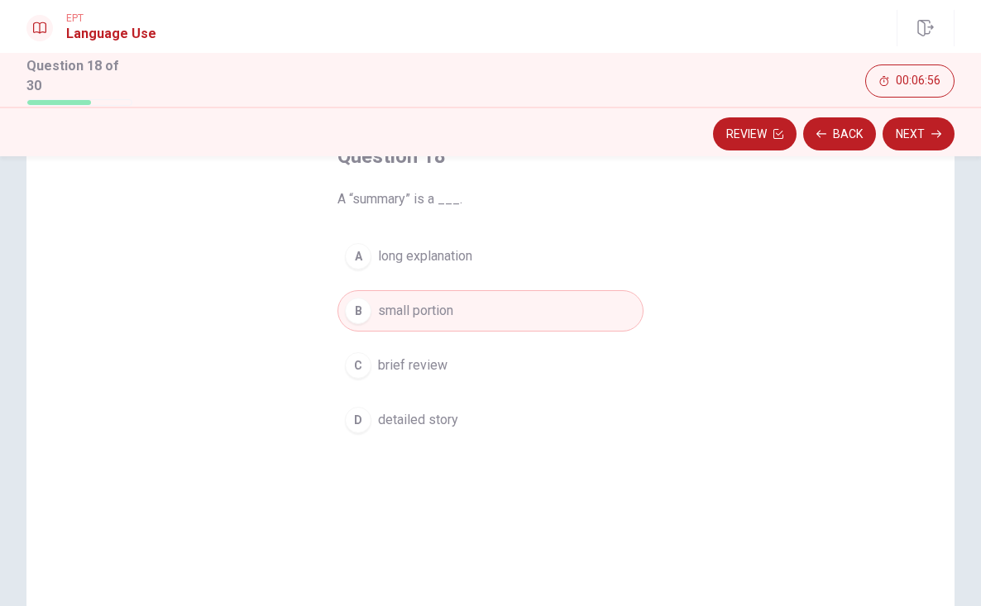
click at [439, 369] on span "brief review" at bounding box center [412, 366] width 69 height 20
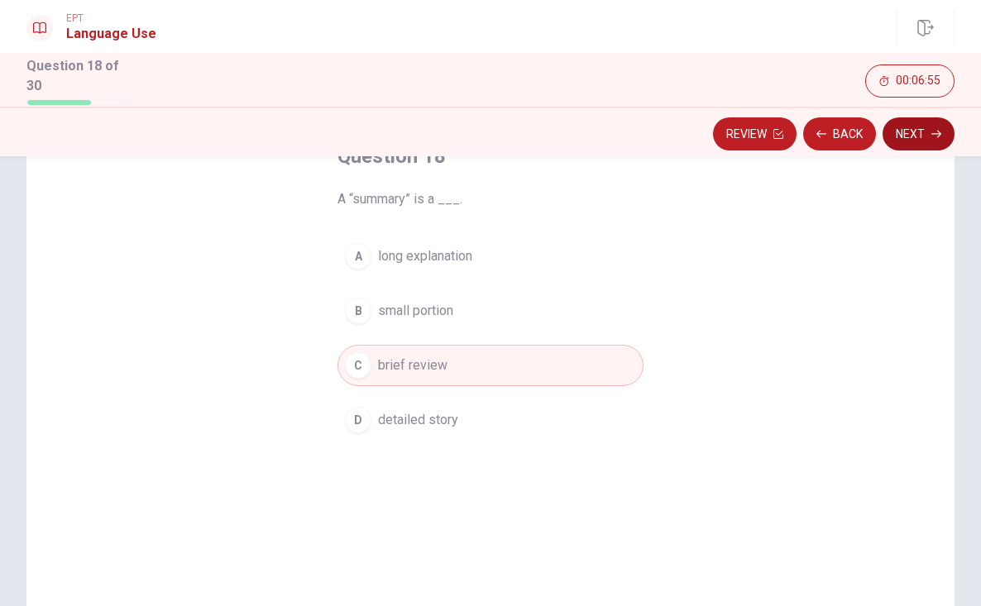
click at [911, 130] on button "Next" at bounding box center [919, 133] width 72 height 33
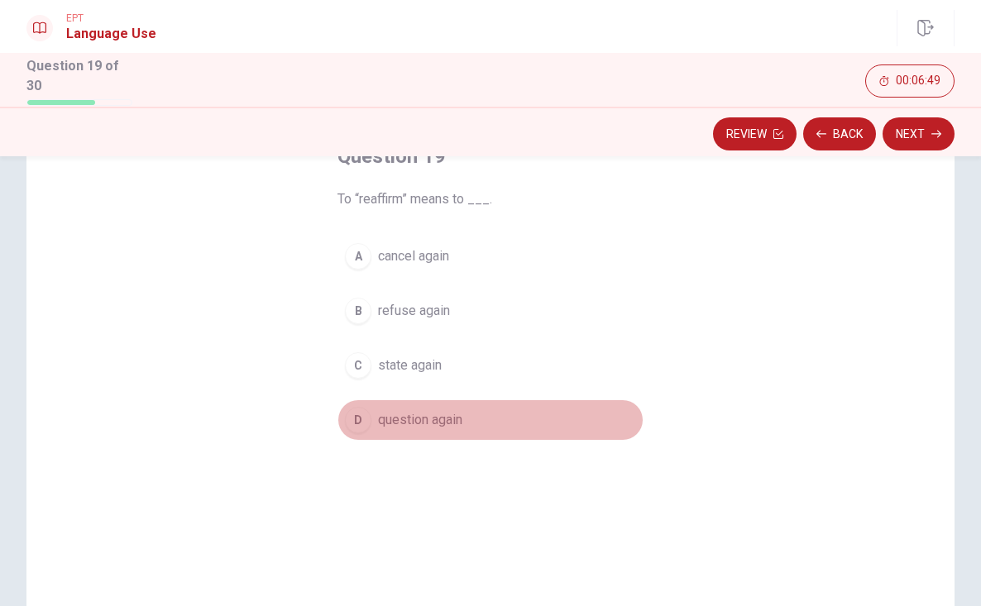
click at [435, 417] on span "question again" at bounding box center [420, 420] width 84 height 20
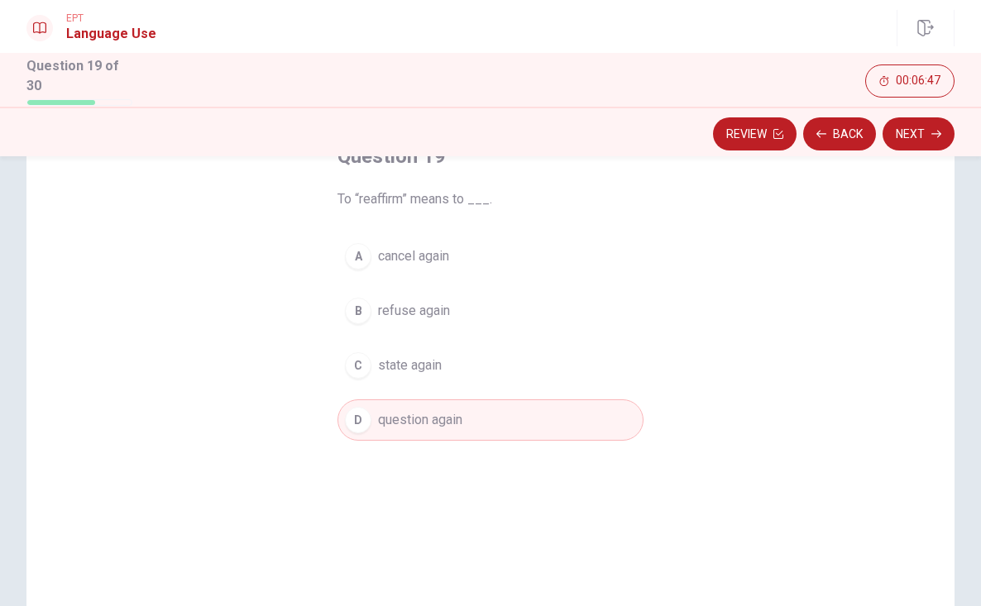
click at [428, 365] on span "state again" at bounding box center [410, 366] width 64 height 20
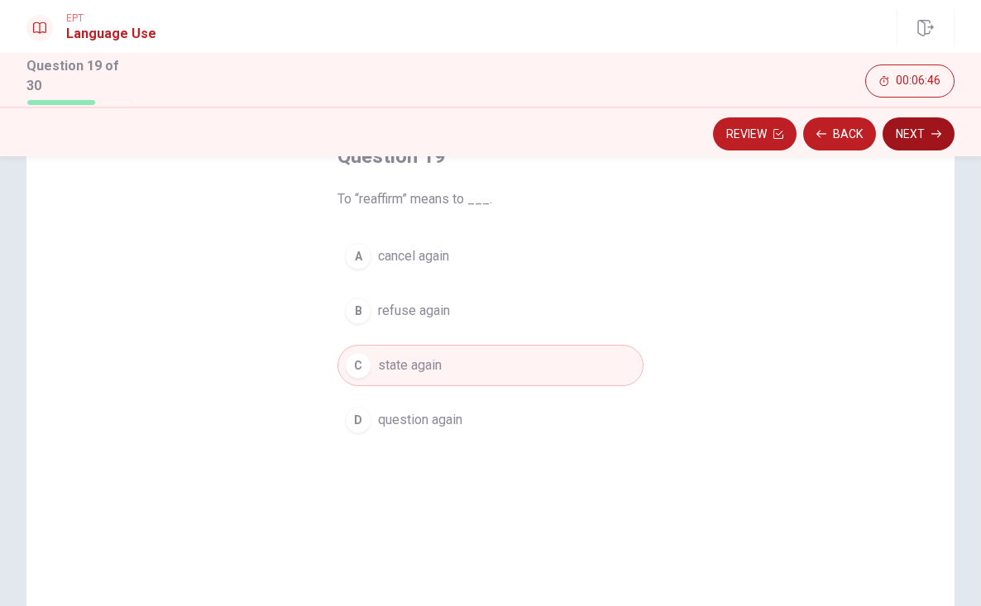
click at [910, 127] on button "Next" at bounding box center [919, 133] width 72 height 33
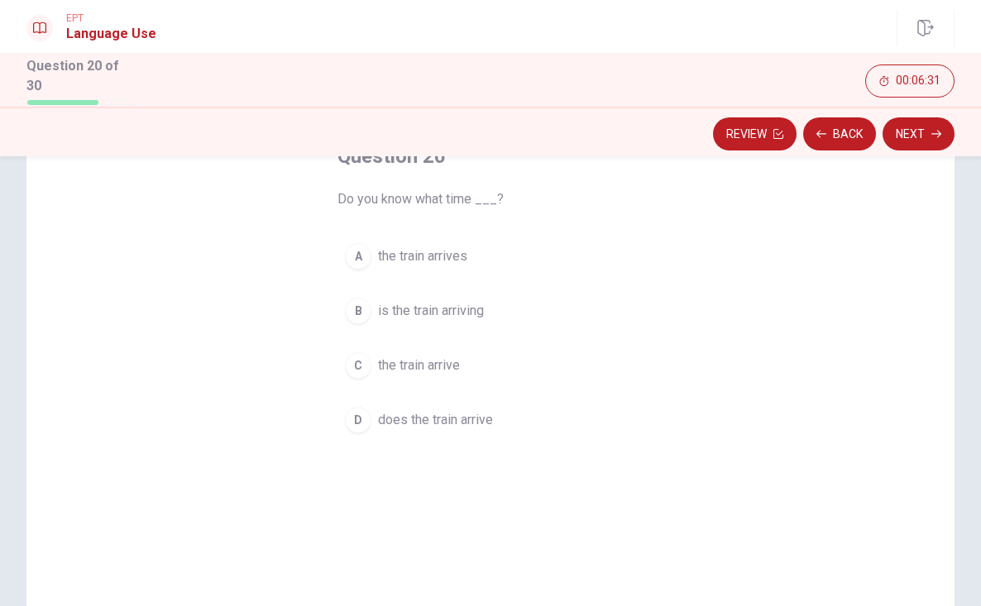
click at [441, 248] on span "the train arrives" at bounding box center [422, 256] width 89 height 20
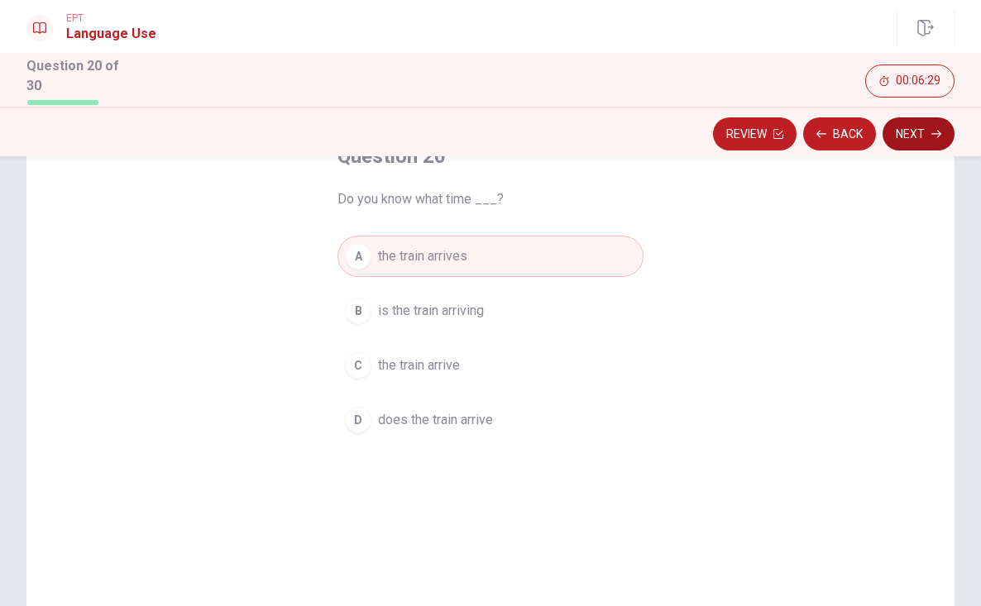
click at [930, 136] on button "Next" at bounding box center [919, 133] width 72 height 33
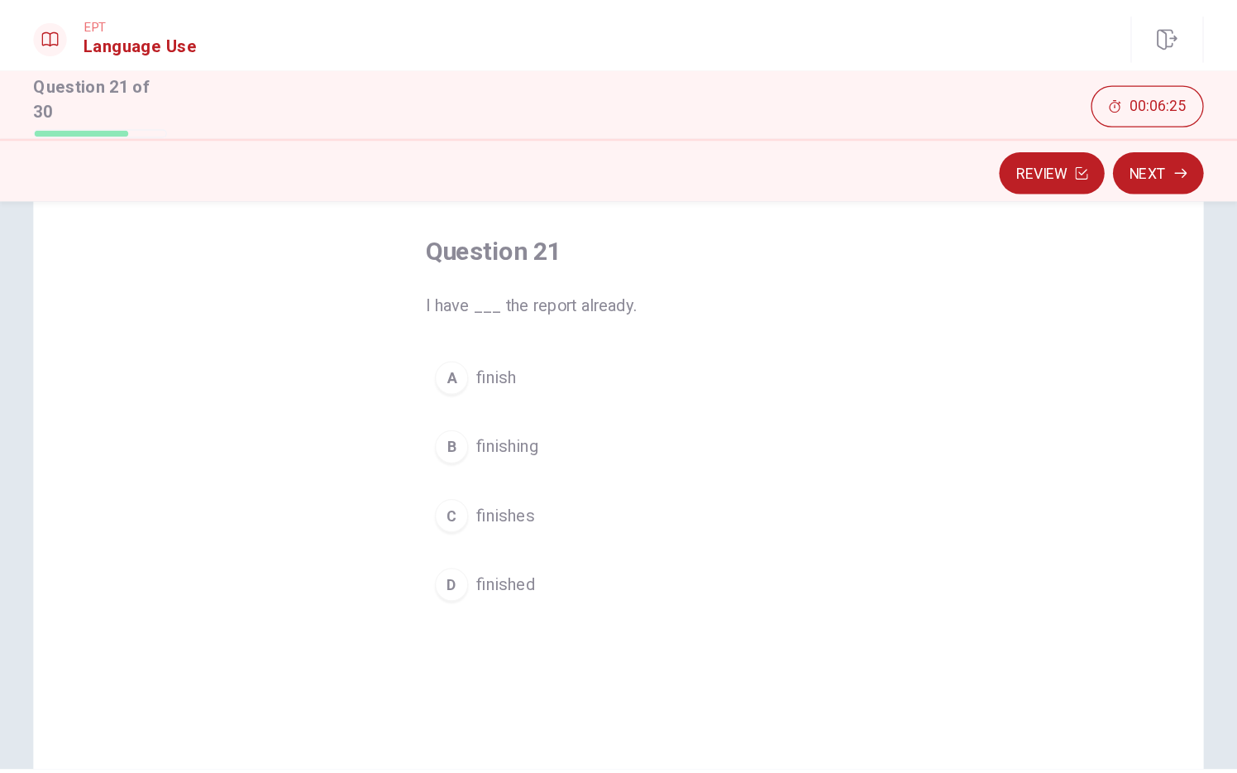
scroll to position [75, 0]
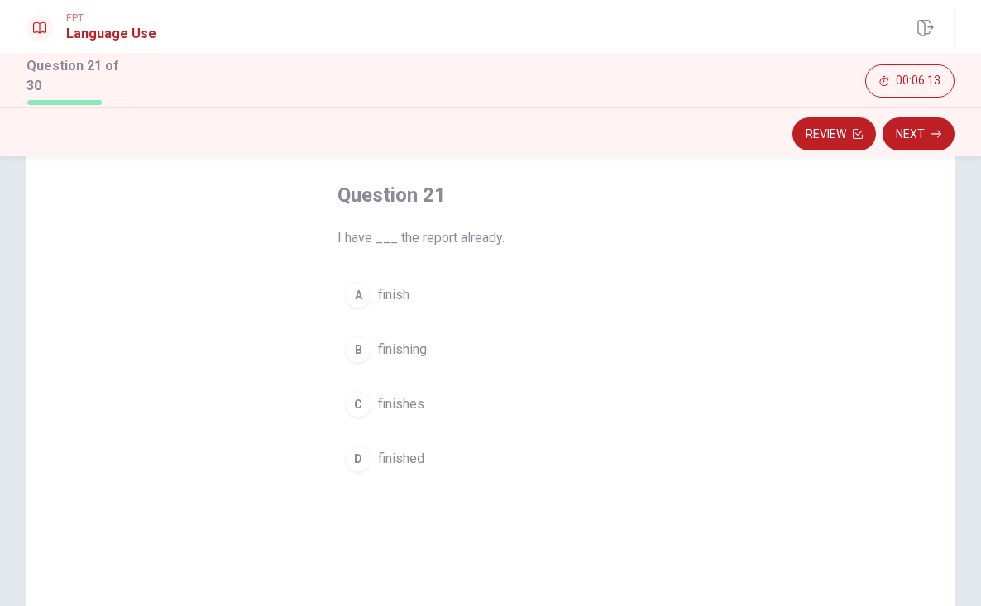
click at [387, 292] on span "finish" at bounding box center [393, 295] width 31 height 20
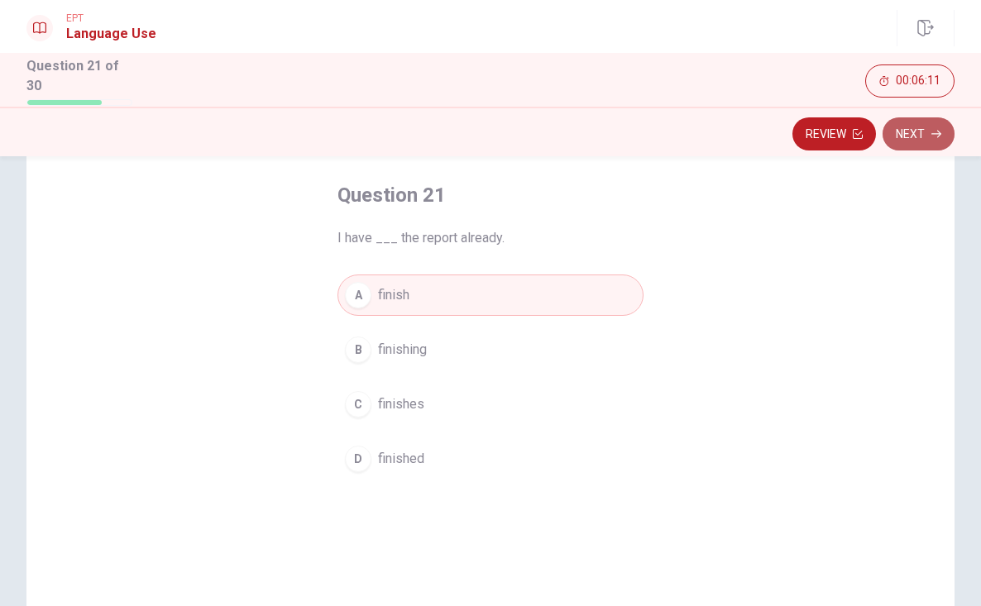
click at [915, 134] on button "Next" at bounding box center [919, 133] width 72 height 33
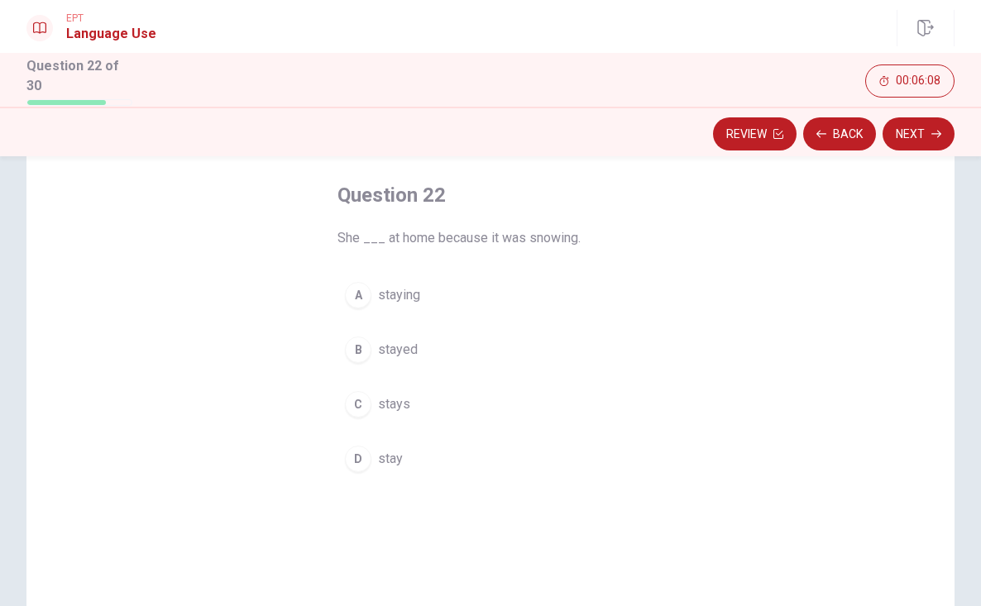
click at [400, 401] on span "stays" at bounding box center [394, 405] width 32 height 20
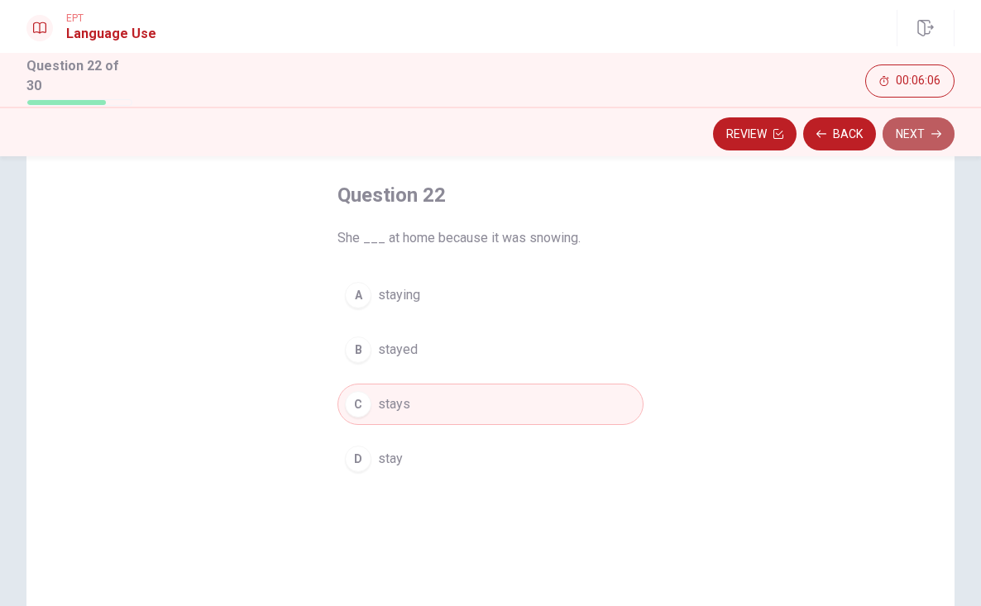
click at [922, 133] on button "Next" at bounding box center [919, 133] width 72 height 33
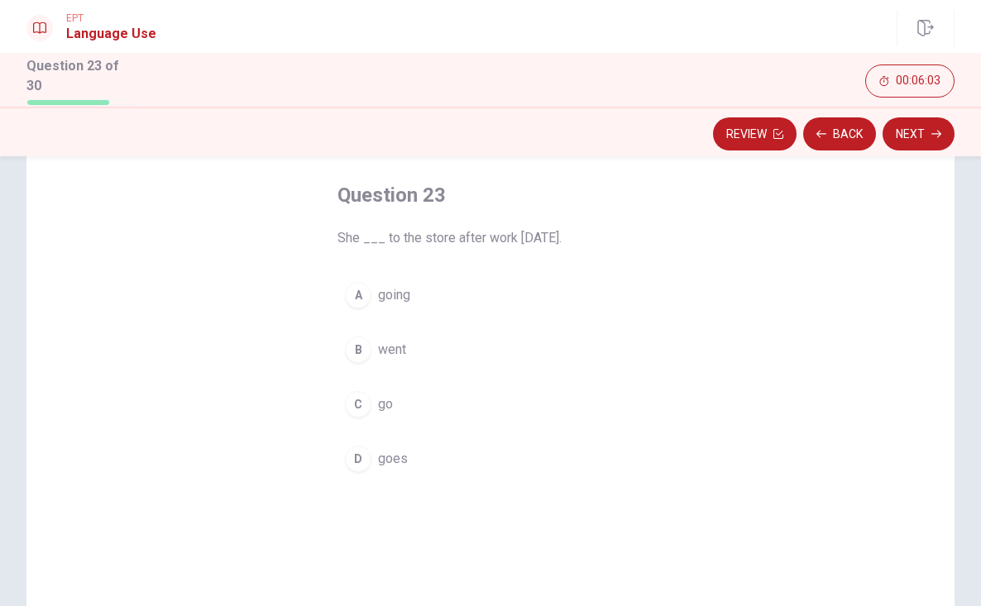
click at [397, 340] on span "went" at bounding box center [392, 350] width 28 height 20
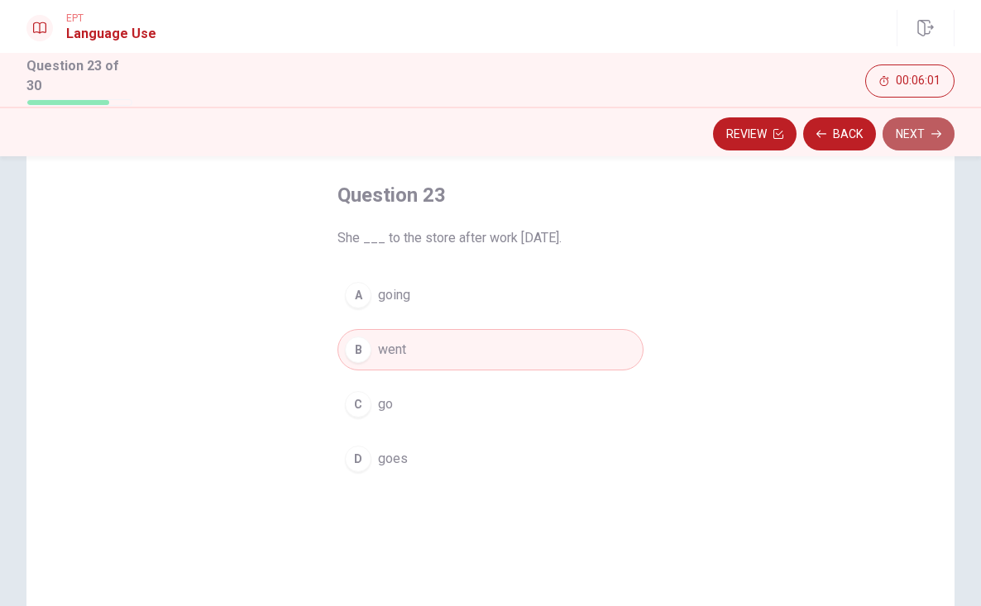
click at [925, 128] on button "Next" at bounding box center [919, 133] width 72 height 33
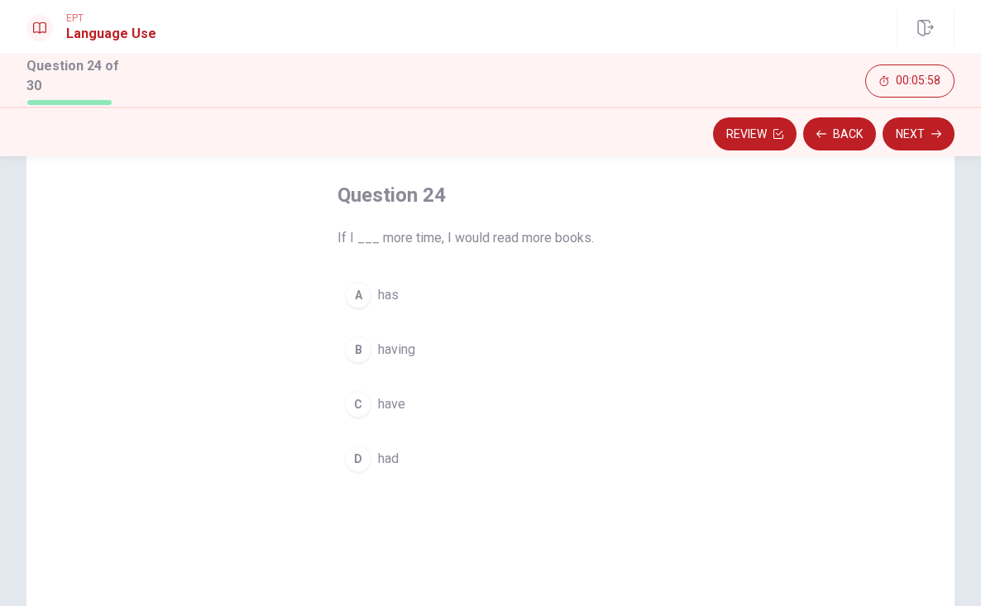
click at [389, 408] on span "have" at bounding box center [391, 405] width 27 height 20
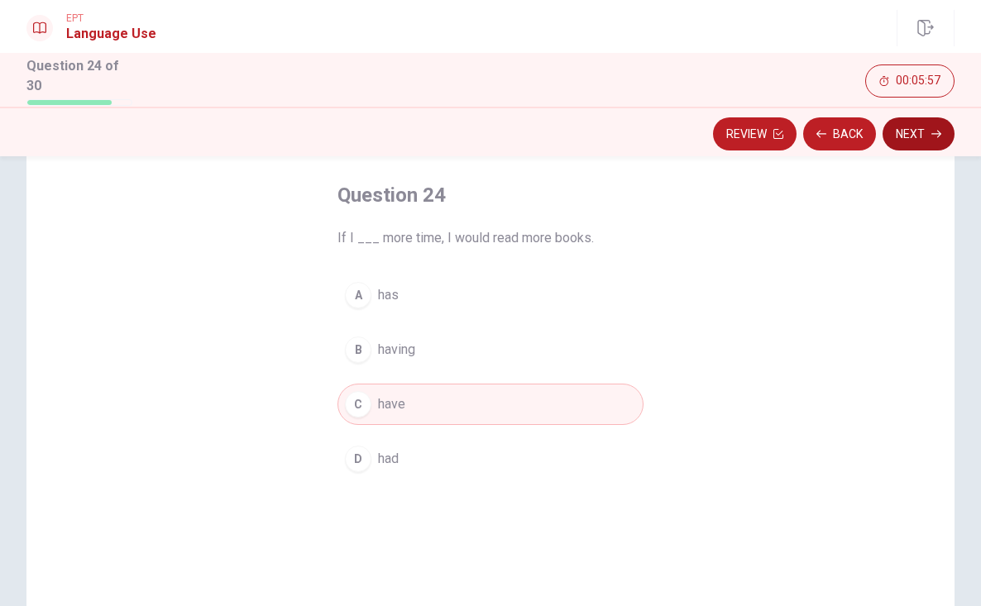
click at [921, 136] on button "Next" at bounding box center [919, 133] width 72 height 33
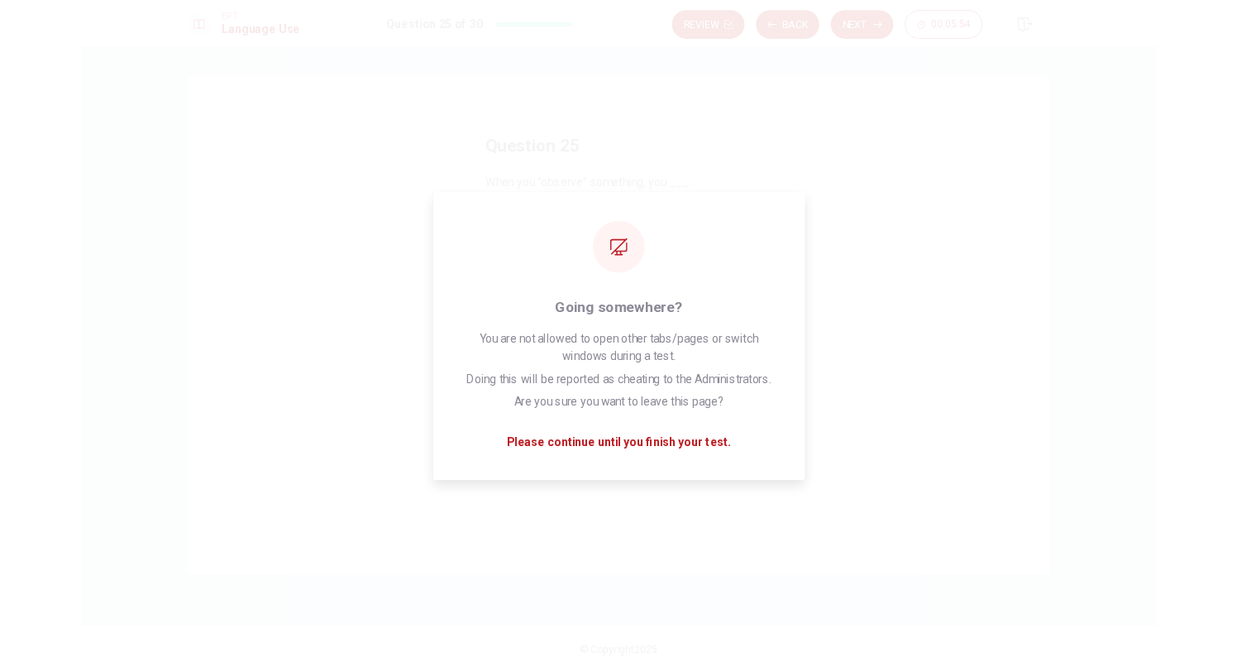
scroll to position [0, 0]
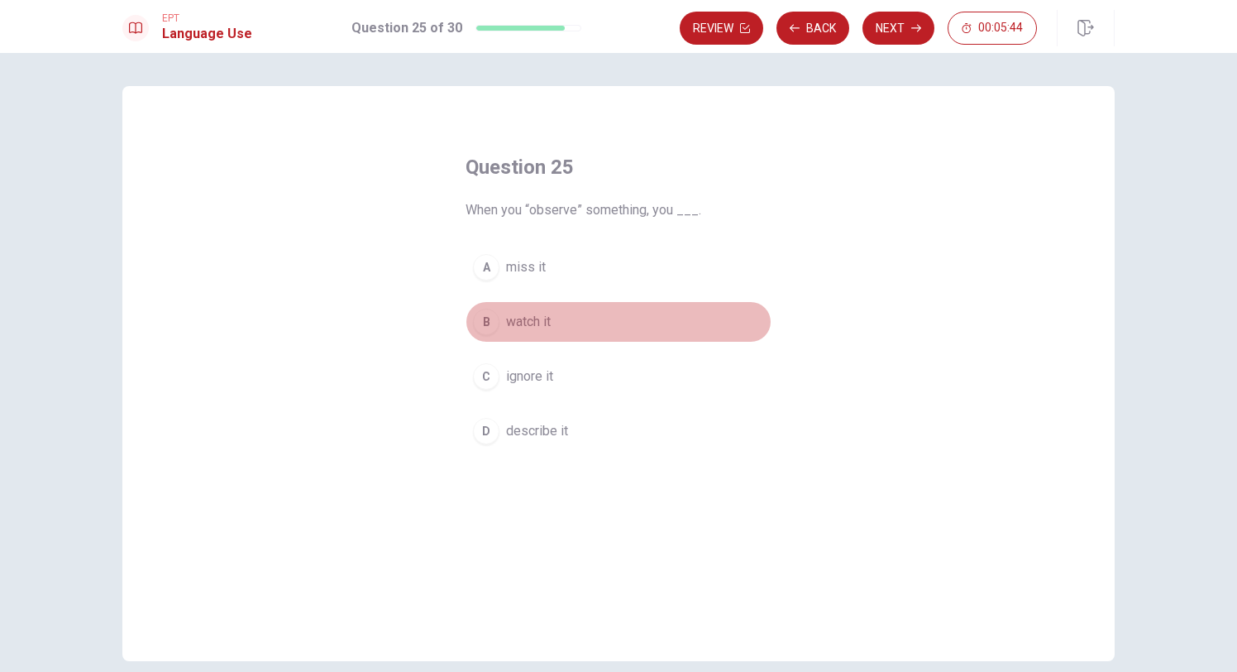
click at [534, 330] on span "watch it" at bounding box center [528, 322] width 45 height 20
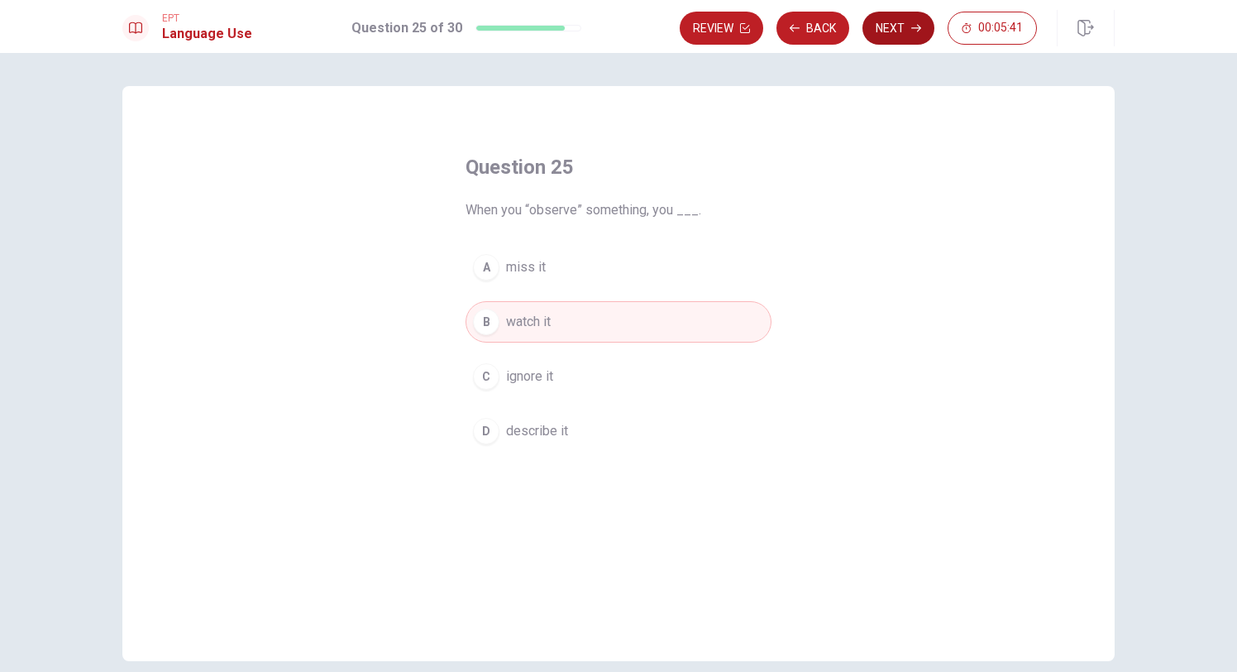
click at [899, 31] on button "Next" at bounding box center [899, 28] width 72 height 33
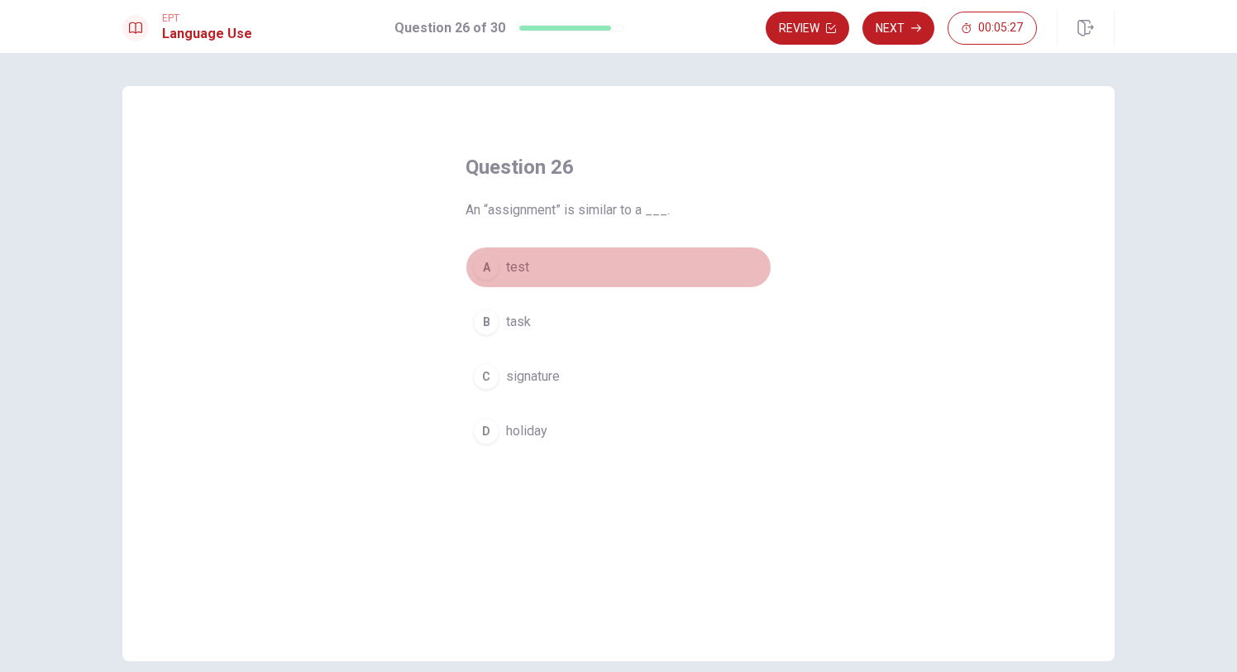
click at [513, 257] on span "test" at bounding box center [517, 267] width 23 height 20
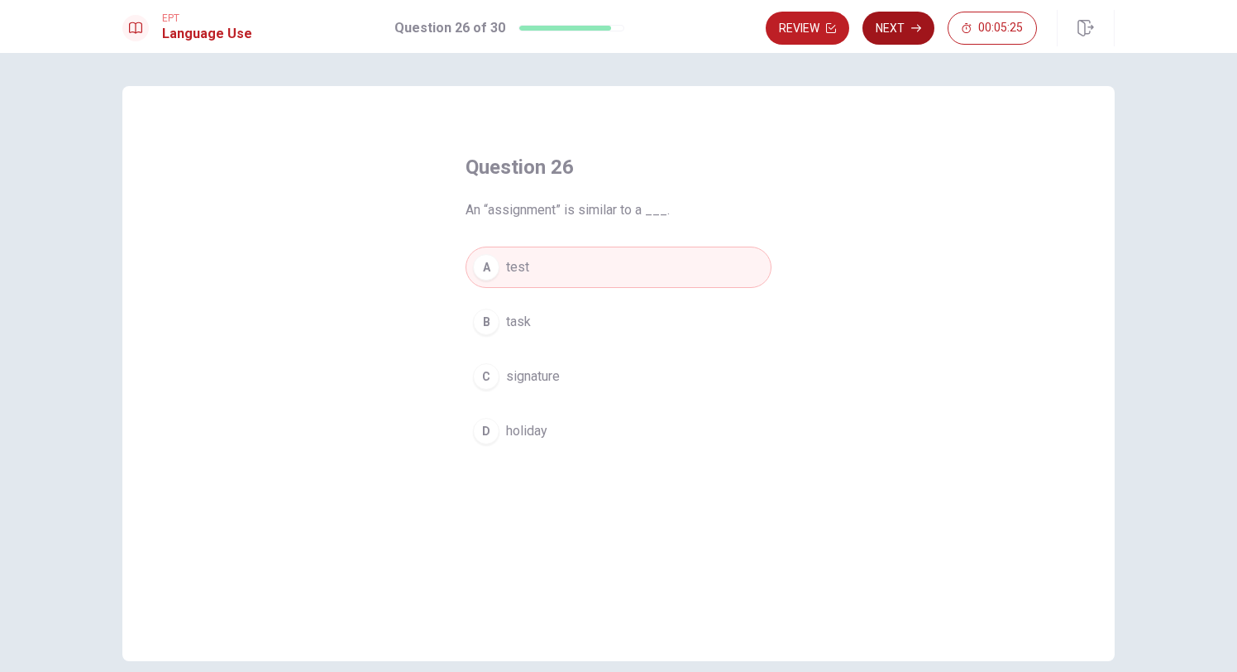
click at [897, 43] on button "Next" at bounding box center [899, 28] width 72 height 33
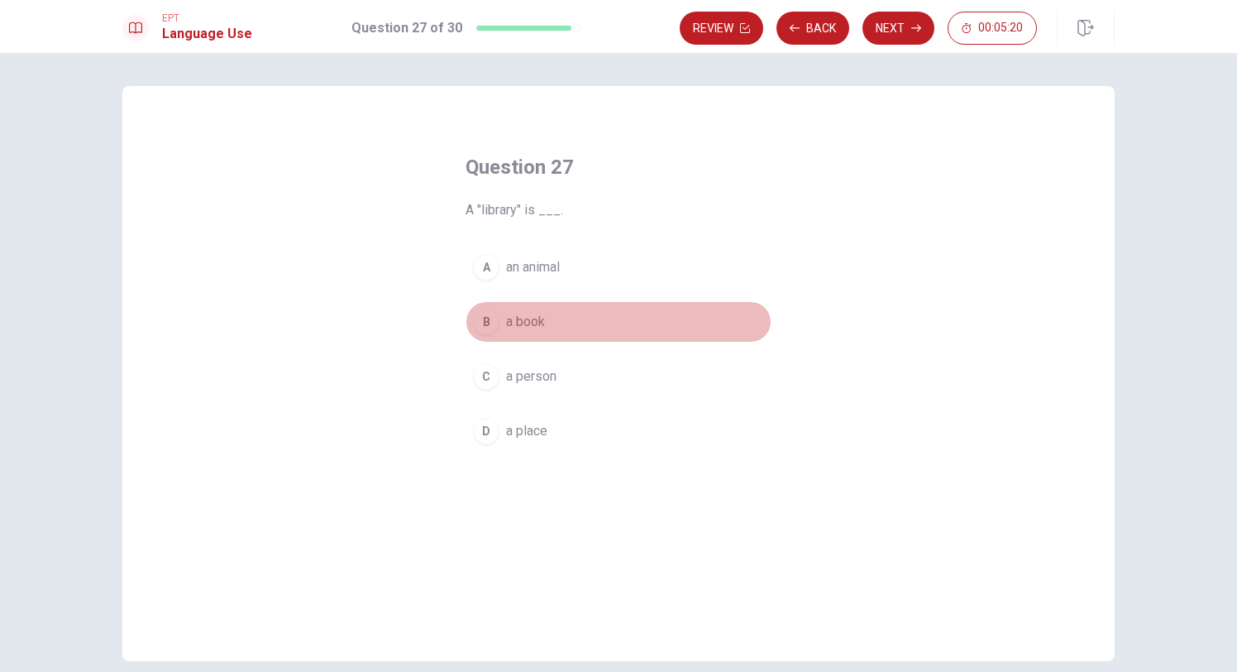
click at [516, 322] on span "a book" at bounding box center [525, 322] width 39 height 20
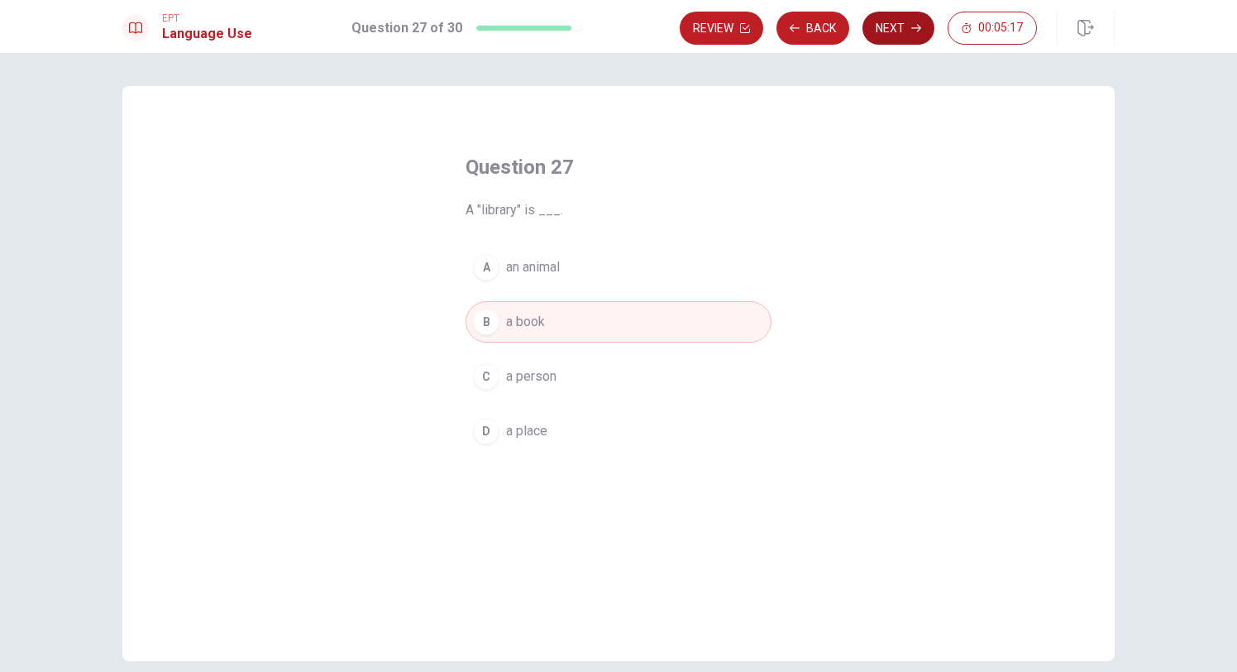
click at [878, 32] on button "Next" at bounding box center [899, 28] width 72 height 33
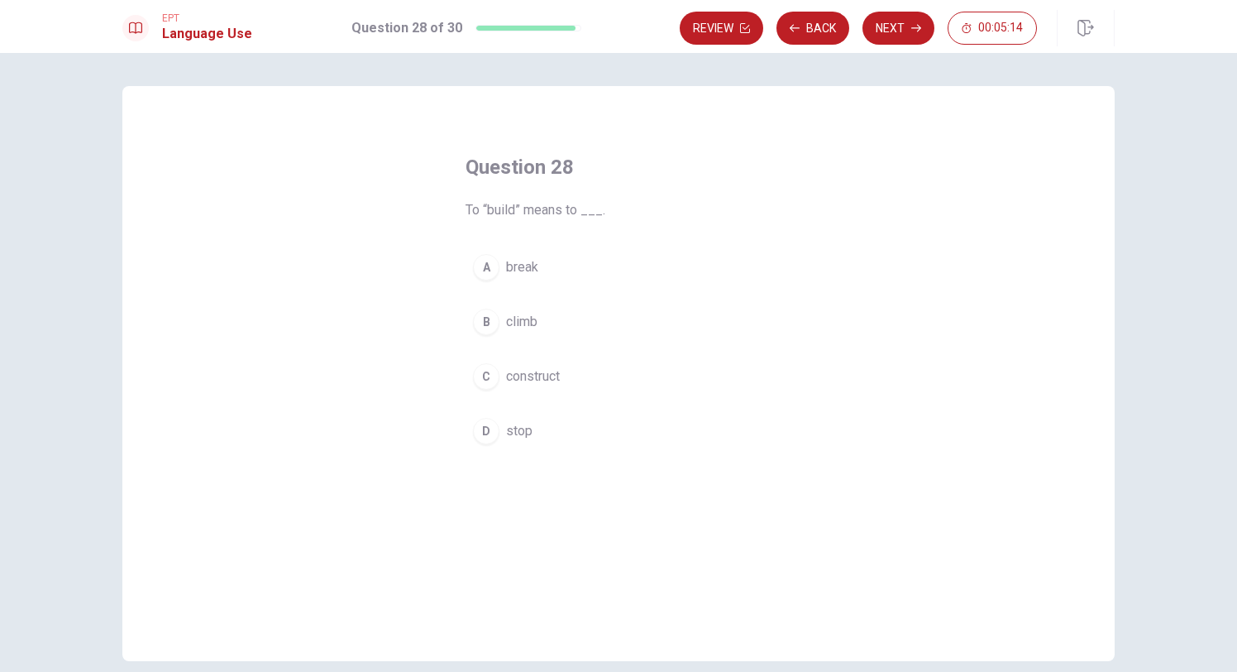
click at [533, 376] on span "construct" at bounding box center [533, 376] width 54 height 20
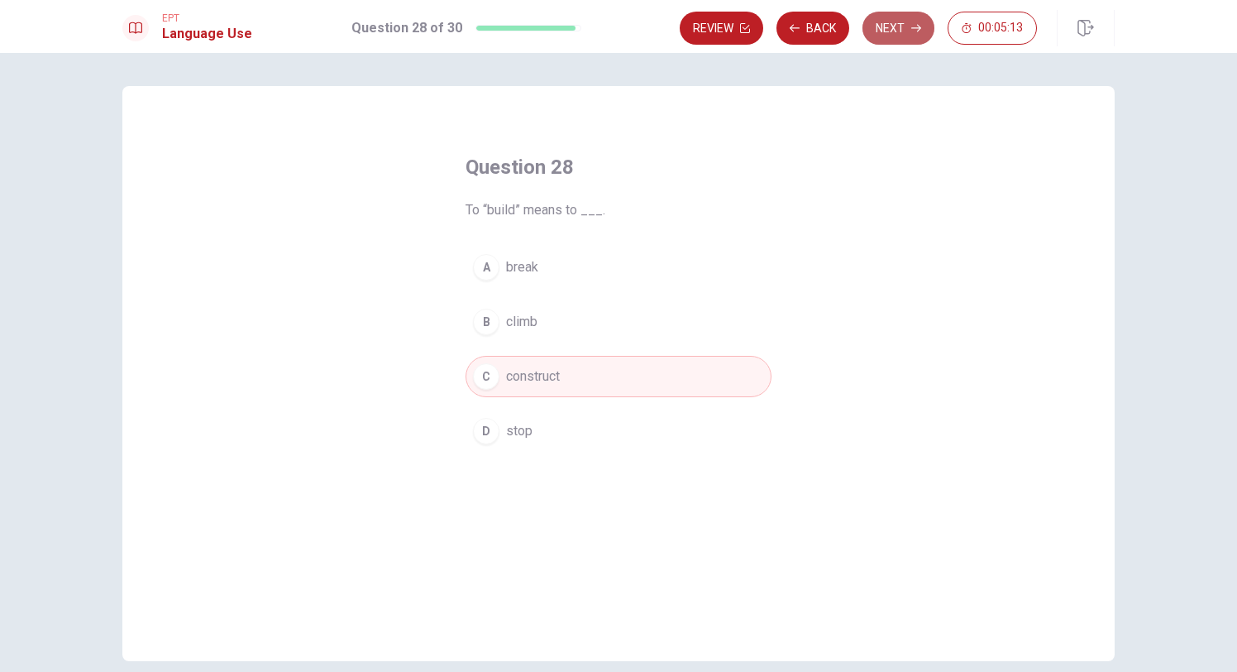
click at [917, 23] on icon "button" at bounding box center [917, 28] width 10 height 10
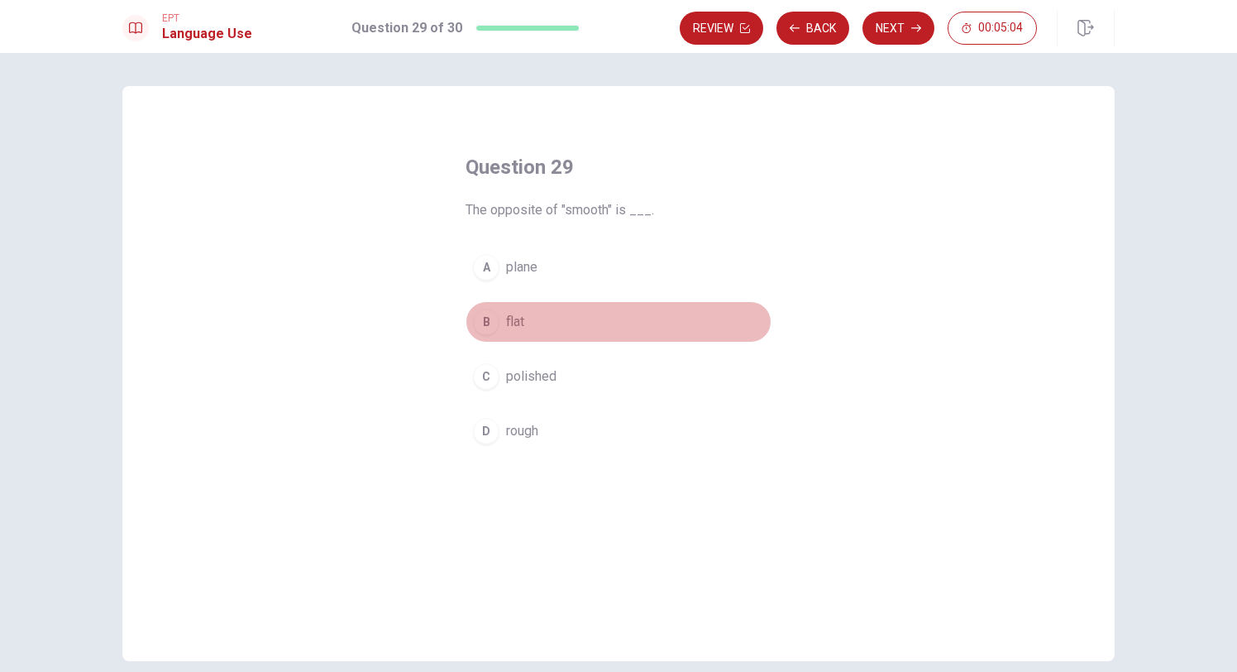
click at [510, 316] on span "flat" at bounding box center [515, 322] width 18 height 20
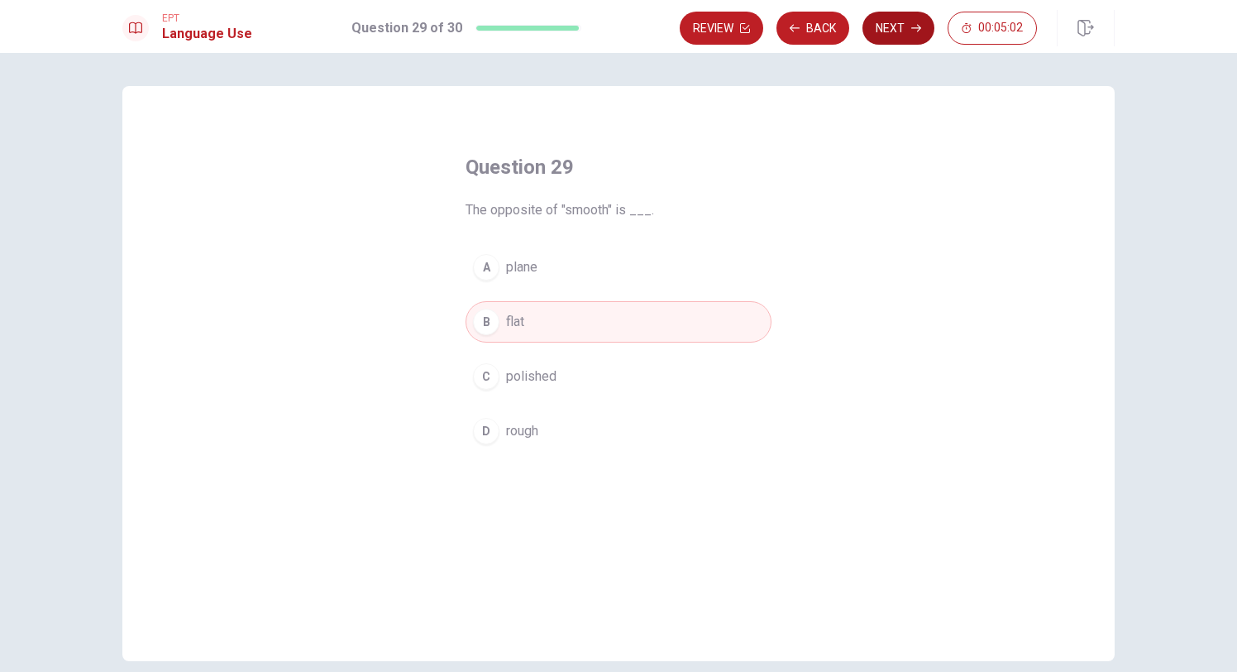
click at [919, 27] on icon "button" at bounding box center [917, 28] width 10 height 10
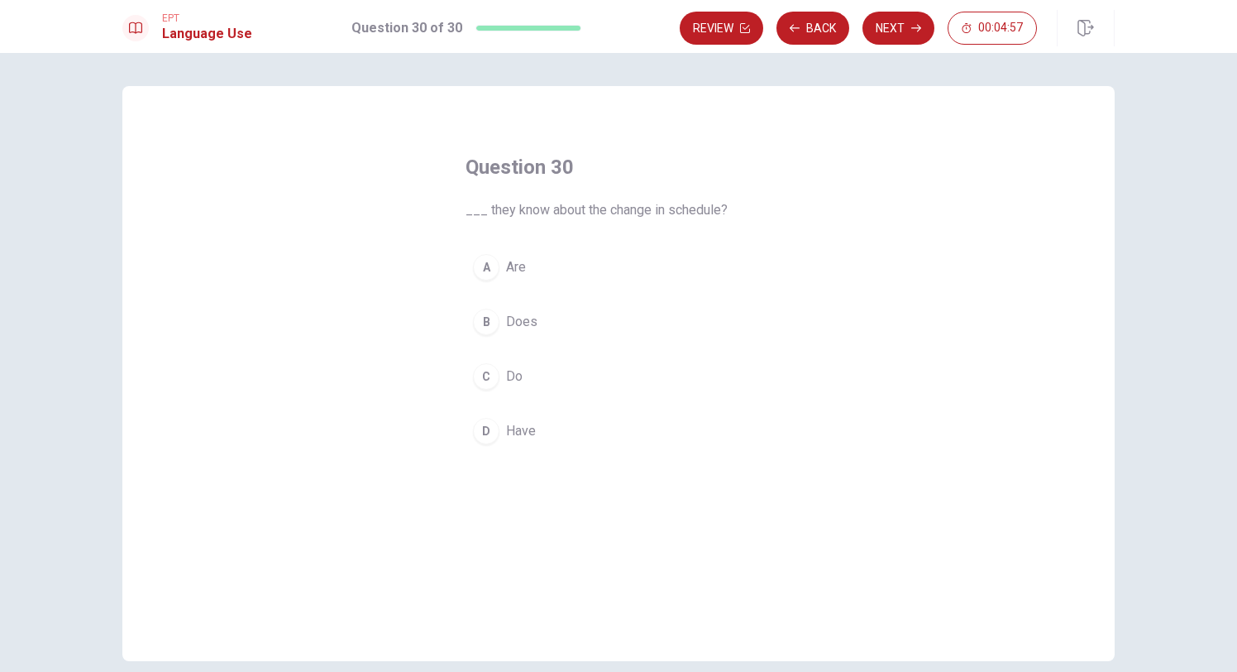
click at [509, 267] on span "Are" at bounding box center [516, 267] width 20 height 20
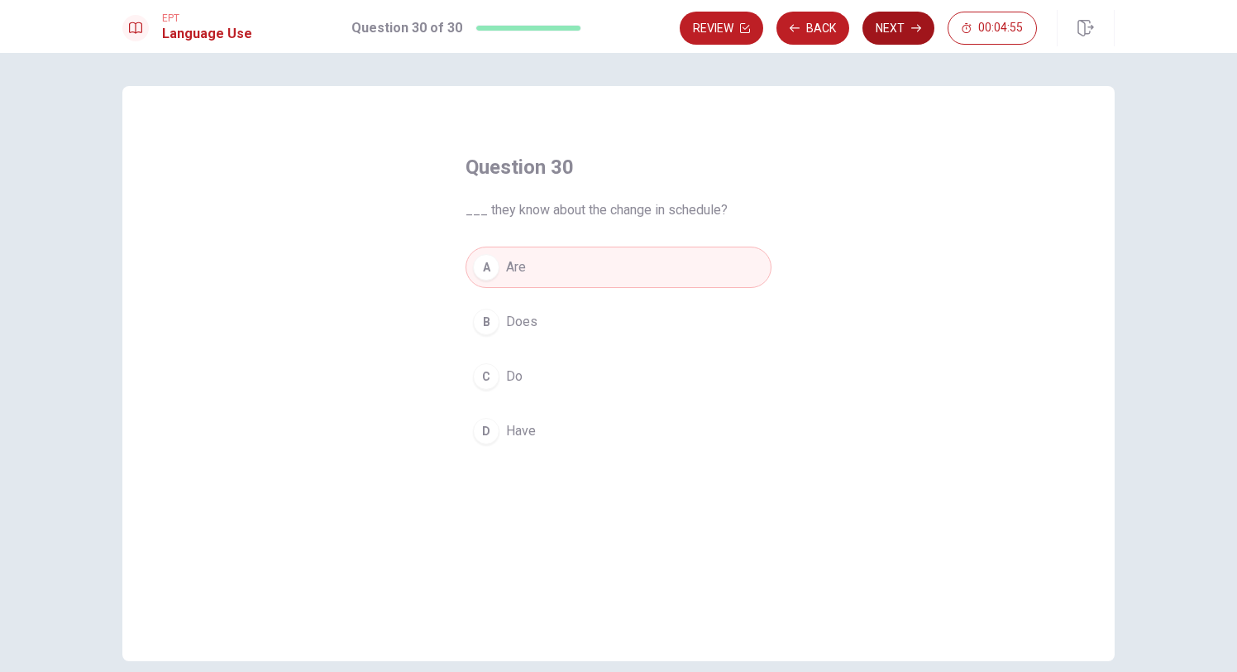
click at [904, 43] on button "Next" at bounding box center [899, 28] width 72 height 33
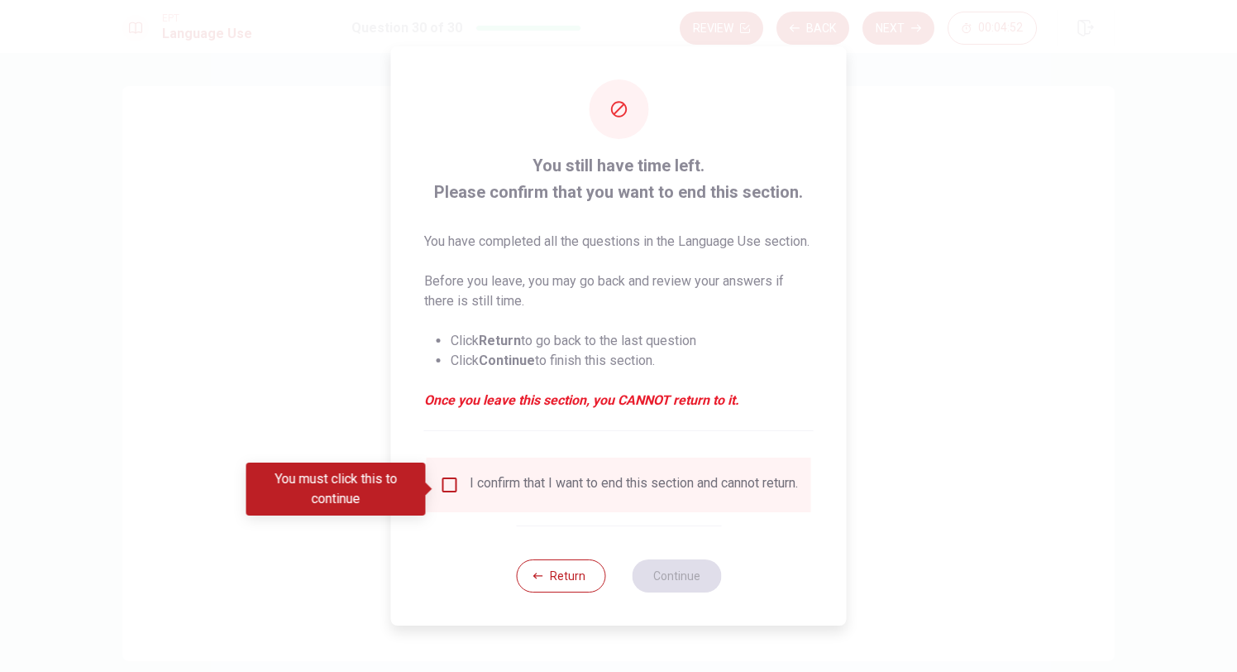
click at [450, 490] on input "You must click this to continue" at bounding box center [450, 485] width 20 height 20
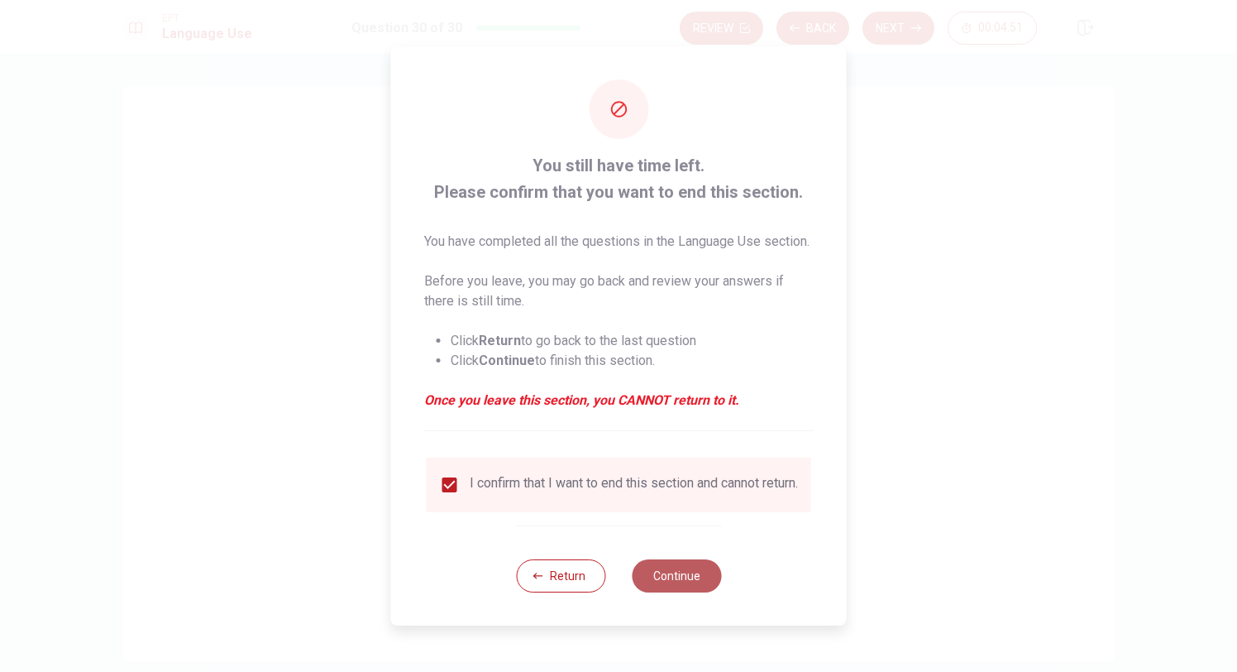
click at [687, 592] on button "Continue" at bounding box center [676, 575] width 89 height 33
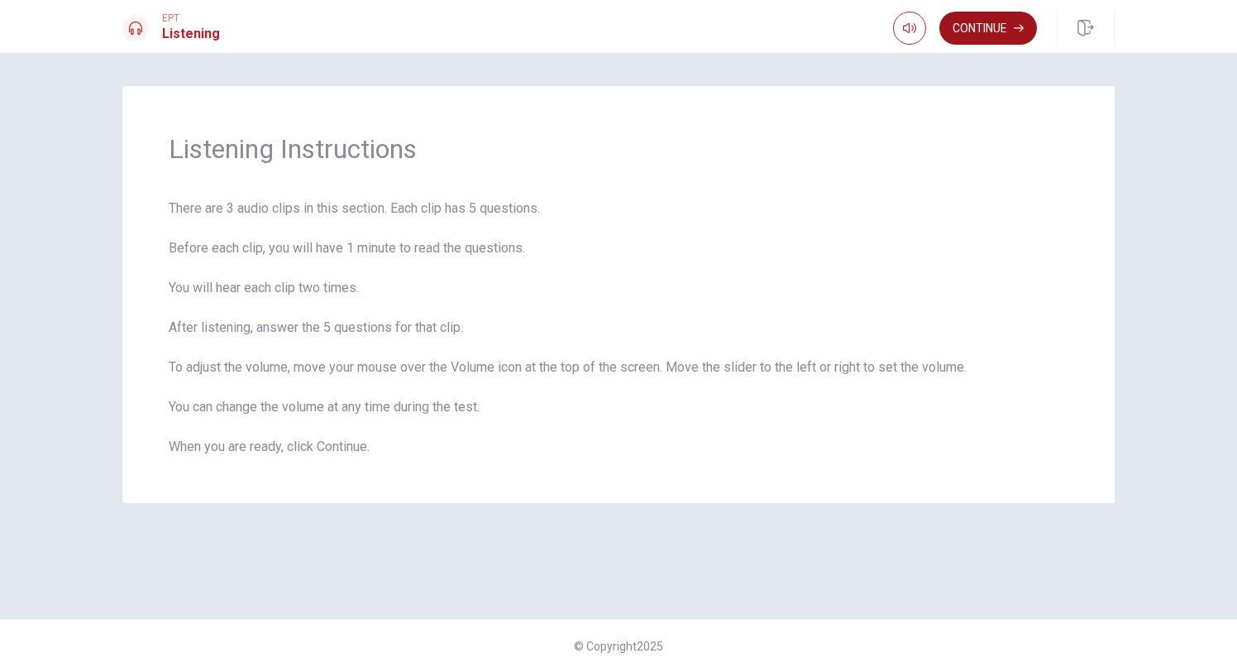
click at [978, 36] on button "Continue" at bounding box center [989, 28] width 98 height 33
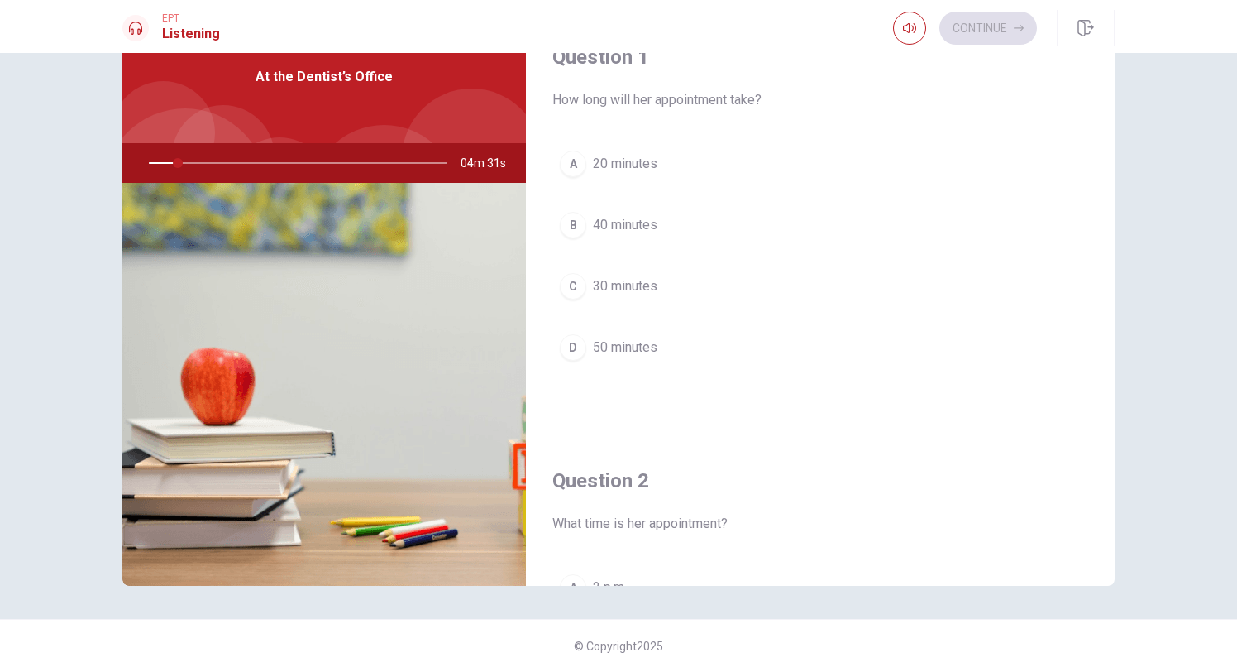
click at [178, 165] on div at bounding box center [295, 163] width 332 height 40
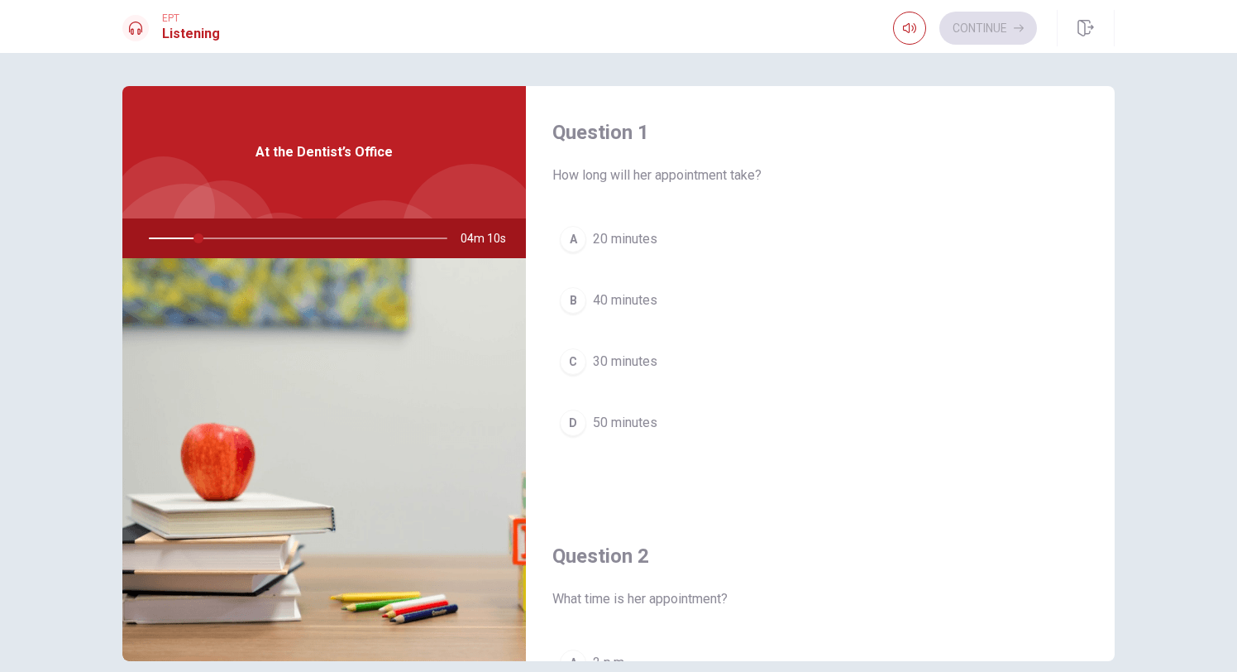
click at [648, 242] on span "20 minutes" at bounding box center [625, 239] width 65 height 20
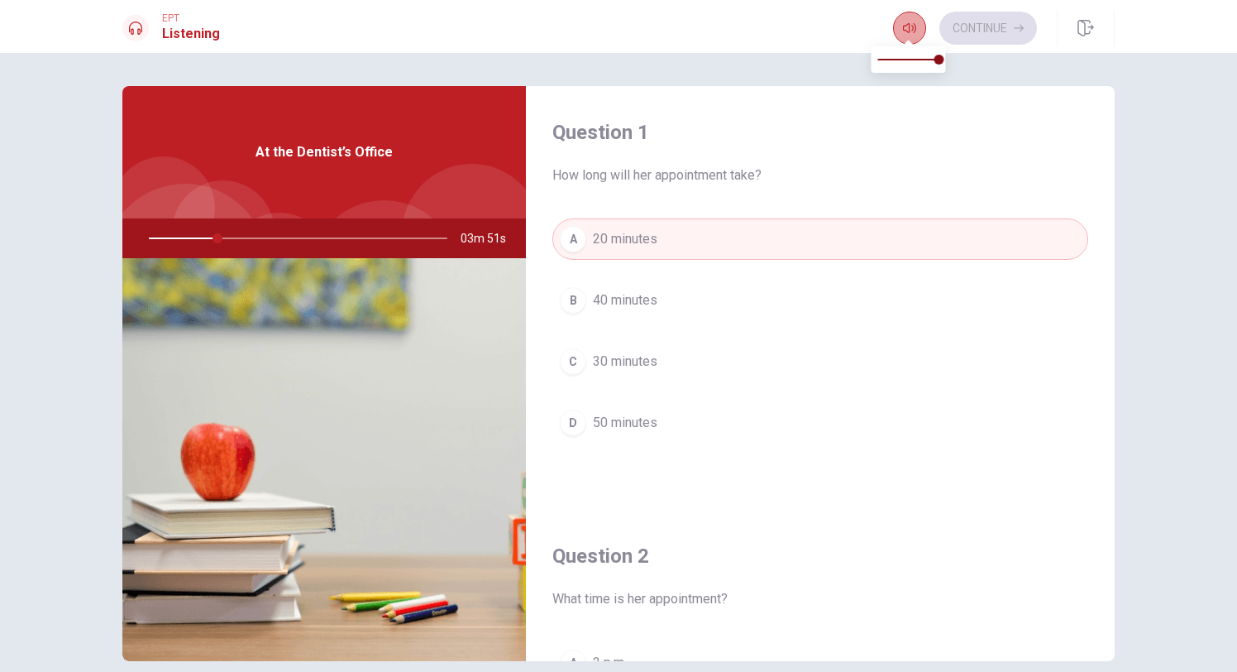
click at [902, 17] on button "button" at bounding box center [909, 28] width 33 height 33
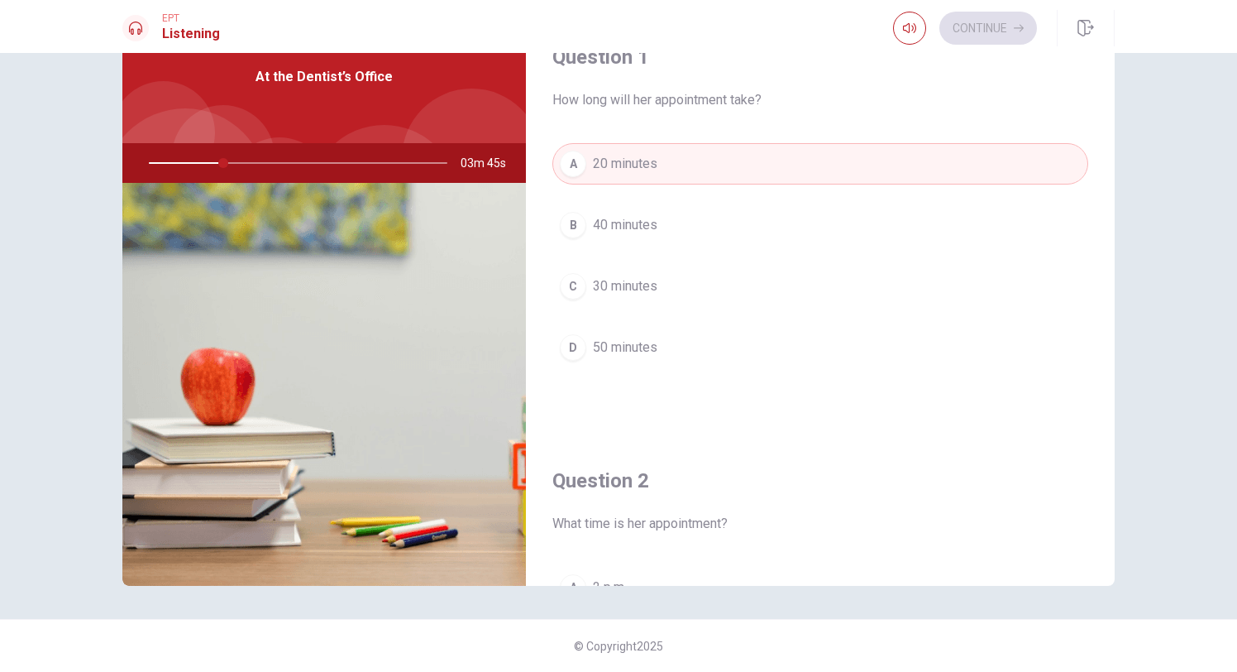
click at [279, 329] on img at bounding box center [324, 384] width 404 height 403
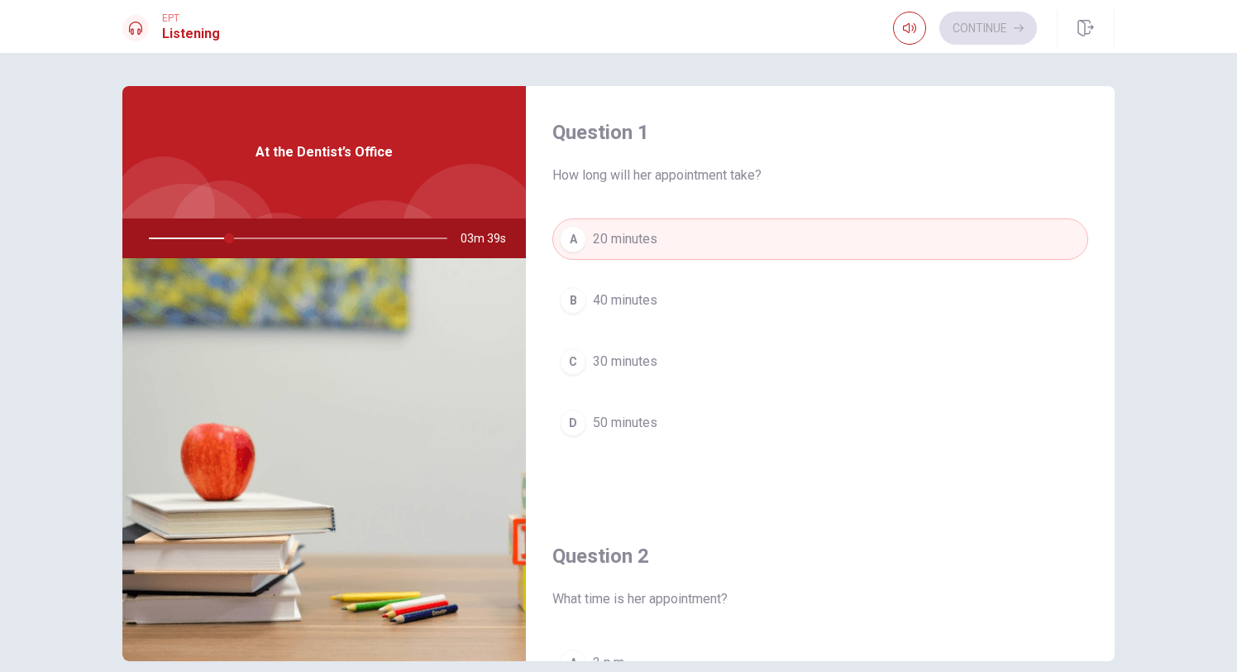
click at [333, 251] on div at bounding box center [295, 238] width 332 height 40
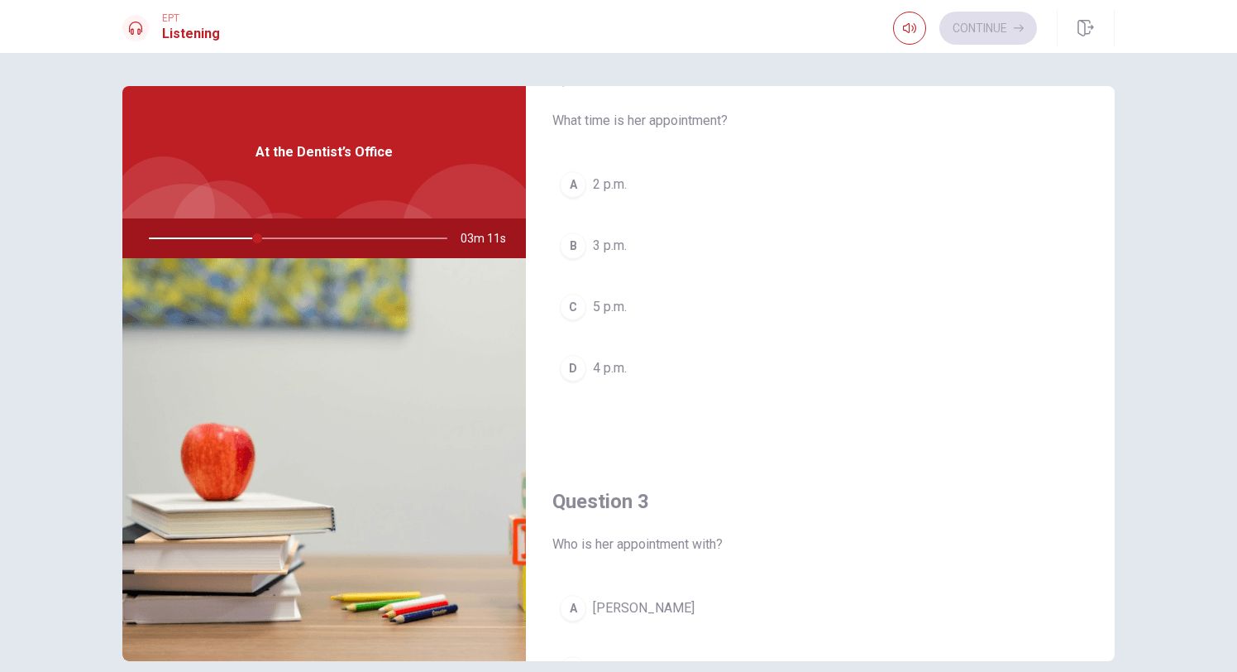
scroll to position [463, 0]
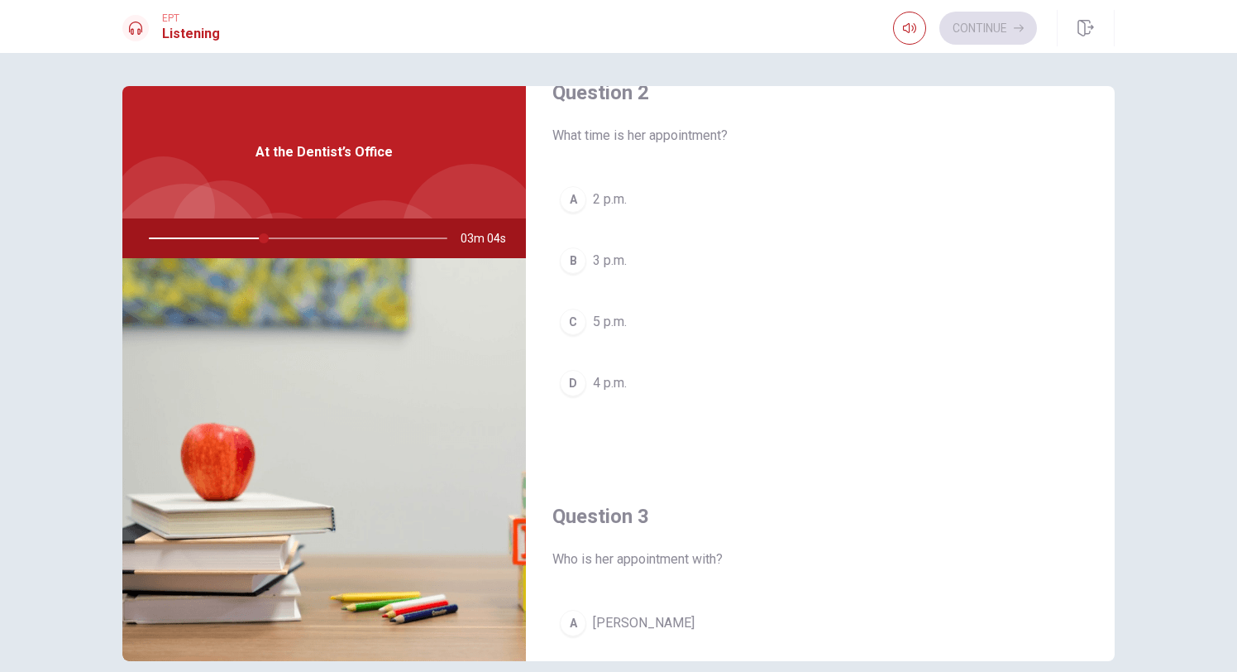
click at [605, 249] on button "B 3 p.m." at bounding box center [821, 260] width 536 height 41
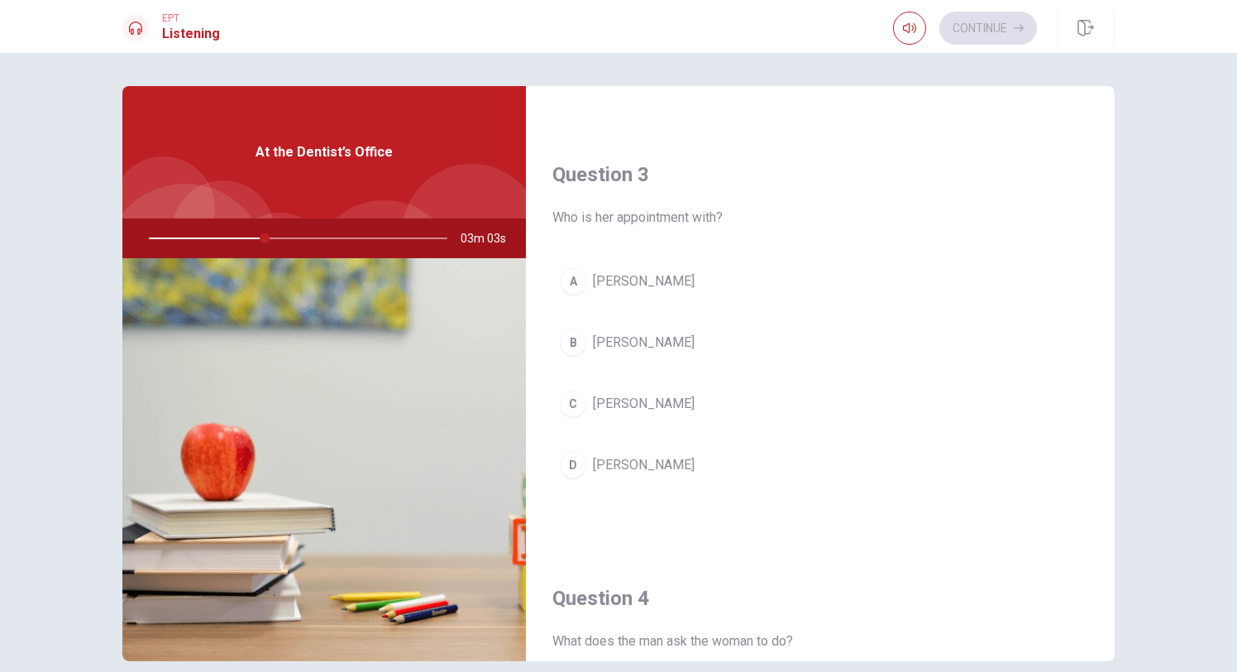
scroll to position [813, 0]
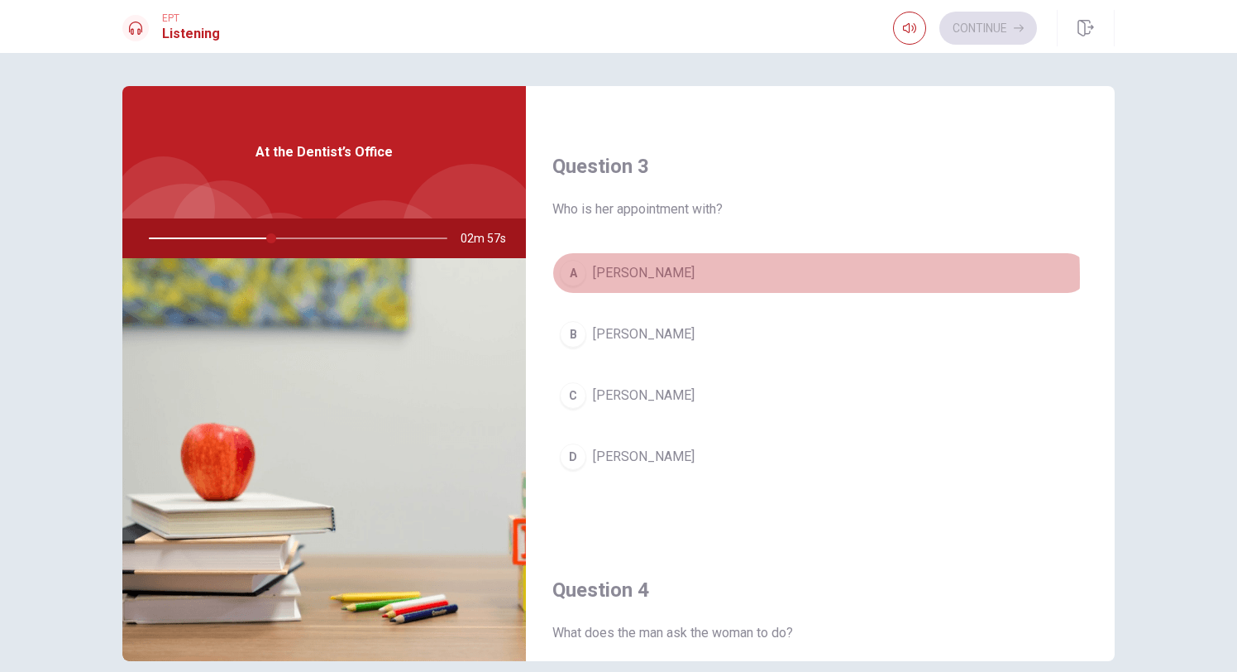
click at [615, 277] on span "[PERSON_NAME]" at bounding box center [644, 273] width 102 height 20
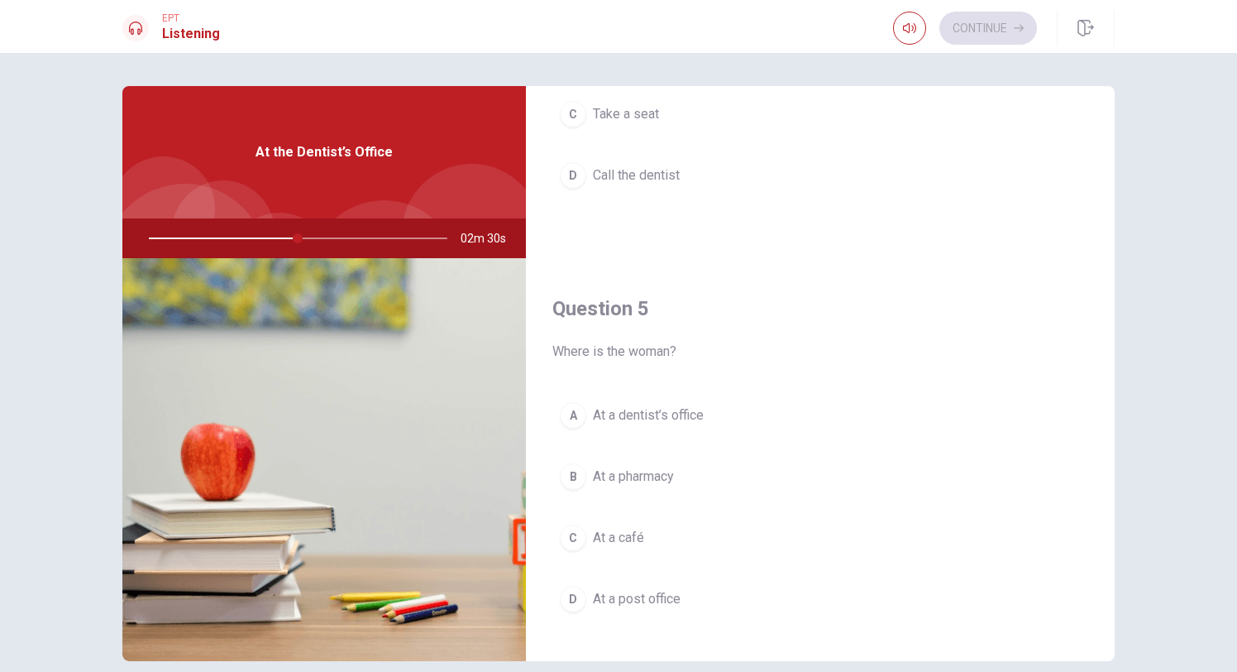
scroll to position [1543, 0]
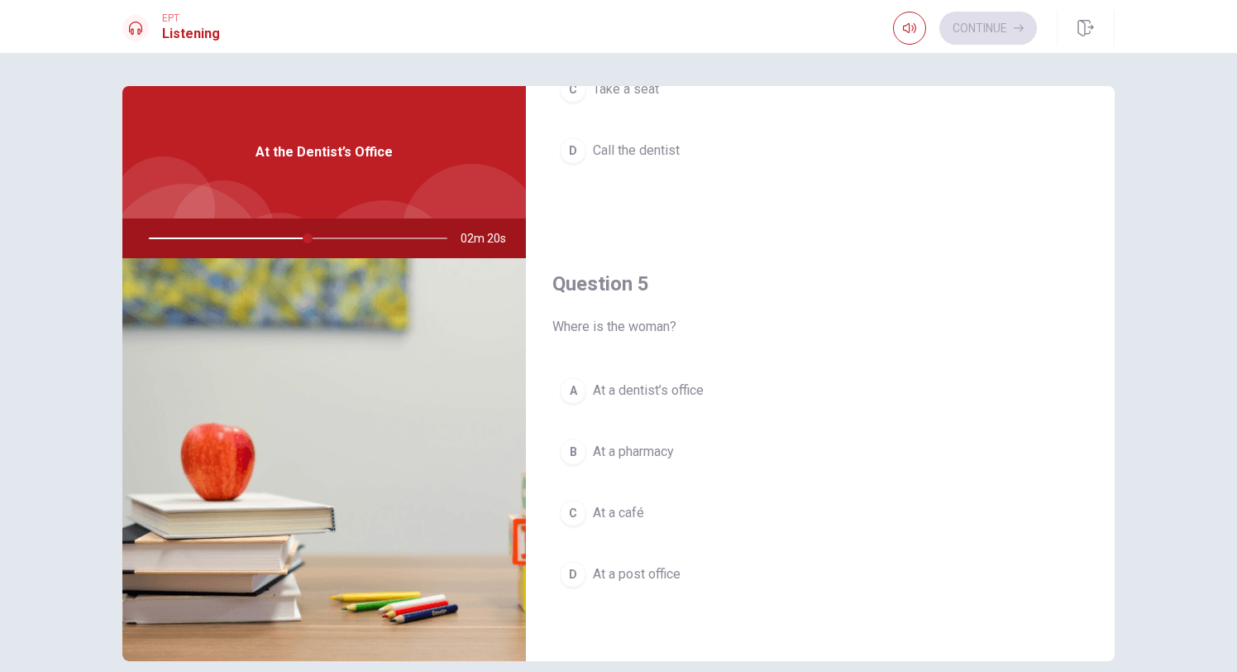
click at [685, 398] on span "At a dentist’s office" at bounding box center [648, 390] width 111 height 20
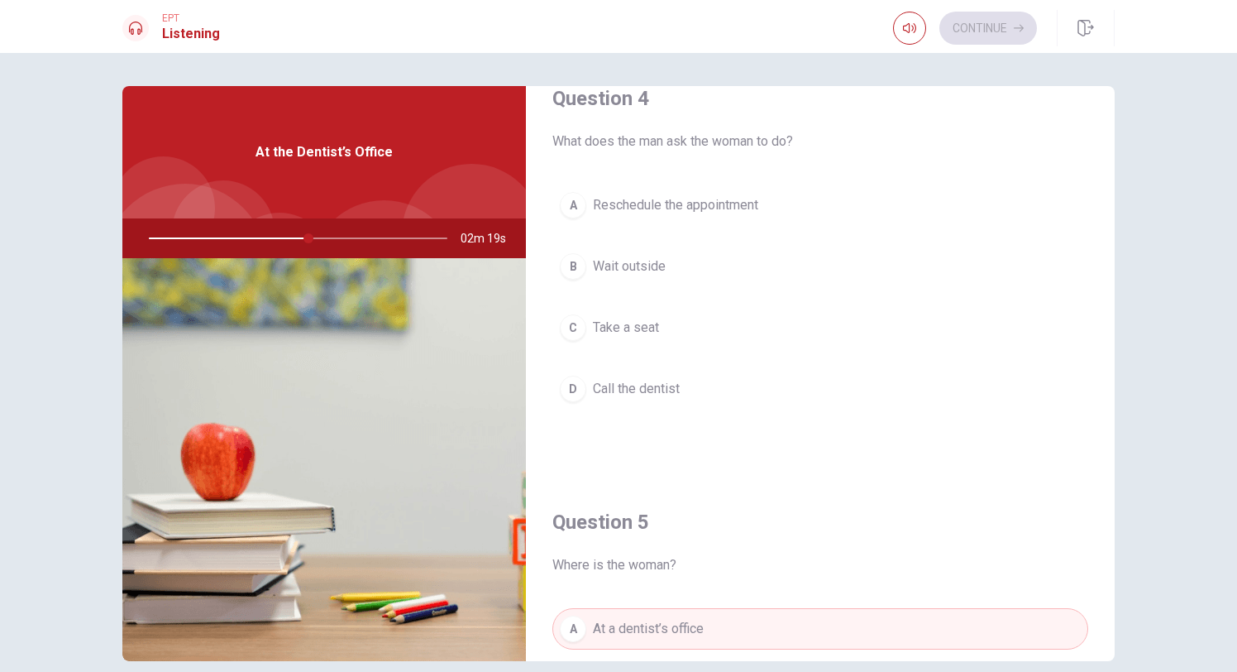
scroll to position [1264, 0]
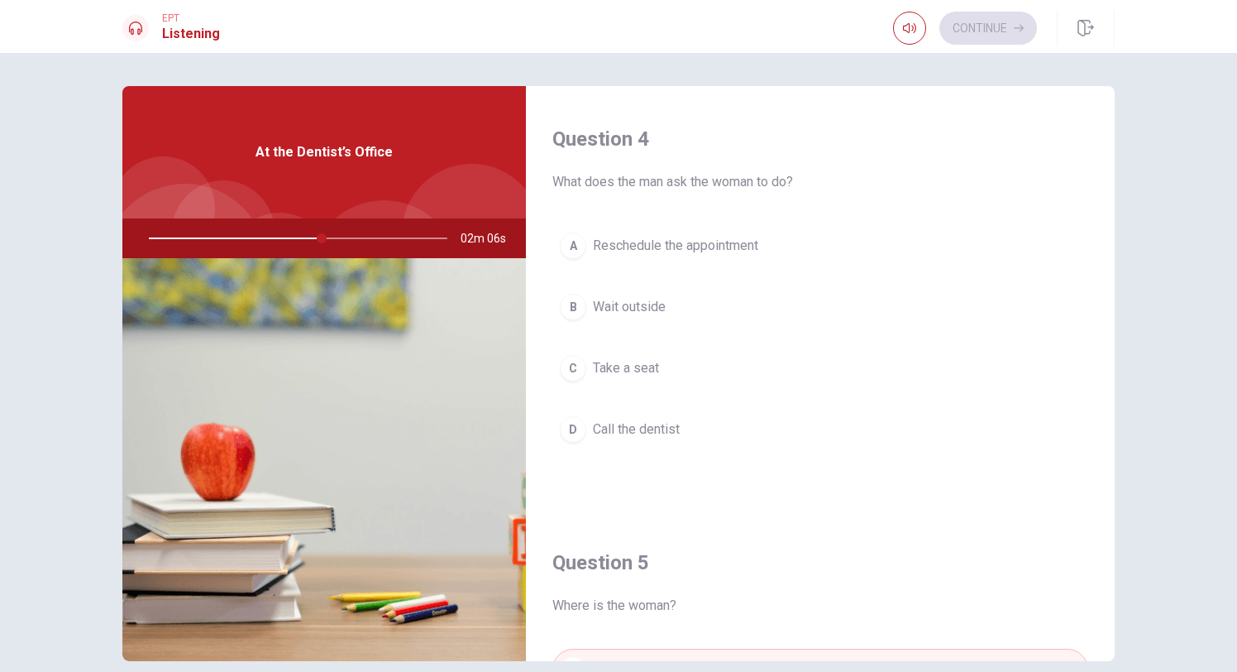
click at [631, 358] on span "Take a seat" at bounding box center [626, 368] width 66 height 20
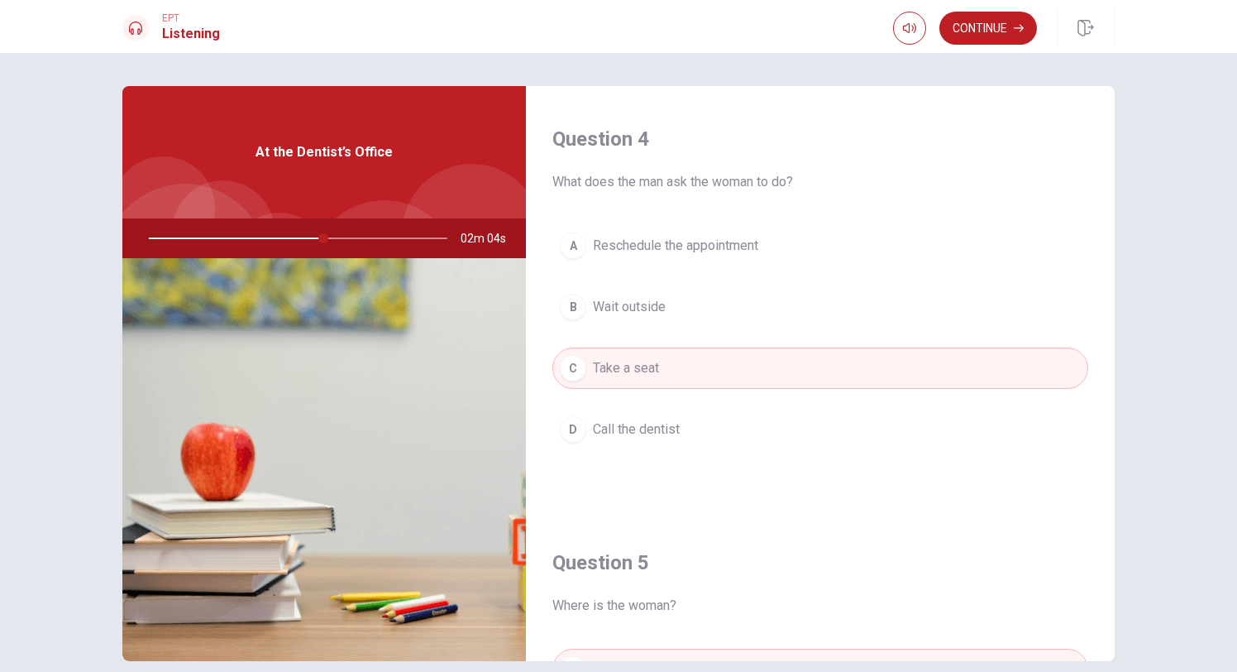
drag, startPoint x: 314, startPoint y: 241, endPoint x: 327, endPoint y: 241, distance: 12.4
click at [327, 241] on div at bounding box center [295, 238] width 332 height 40
click at [342, 235] on div at bounding box center [295, 238] width 332 height 40
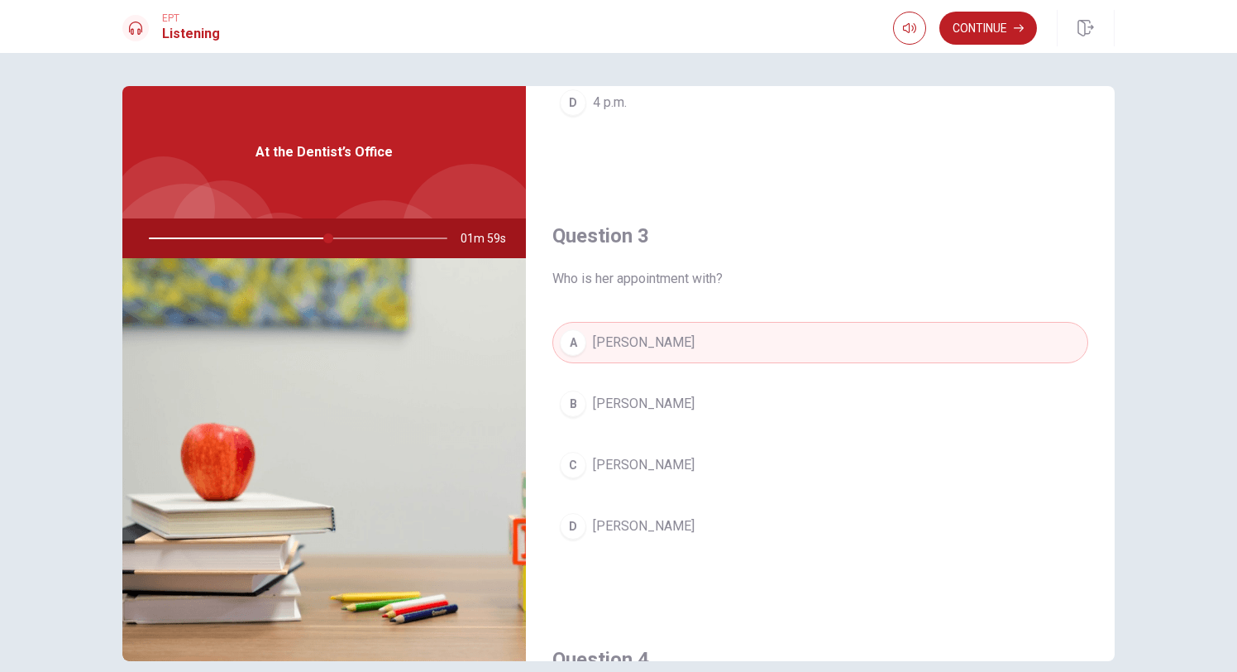
scroll to position [0, 0]
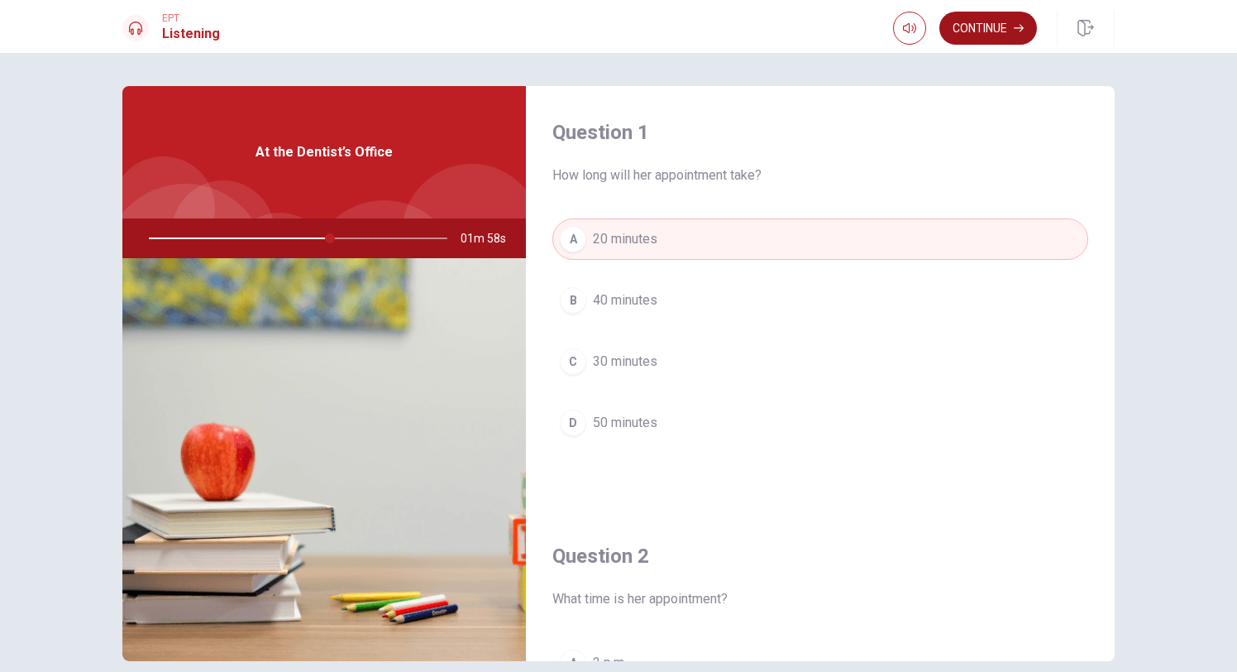
click at [971, 17] on button "Continue" at bounding box center [989, 28] width 98 height 33
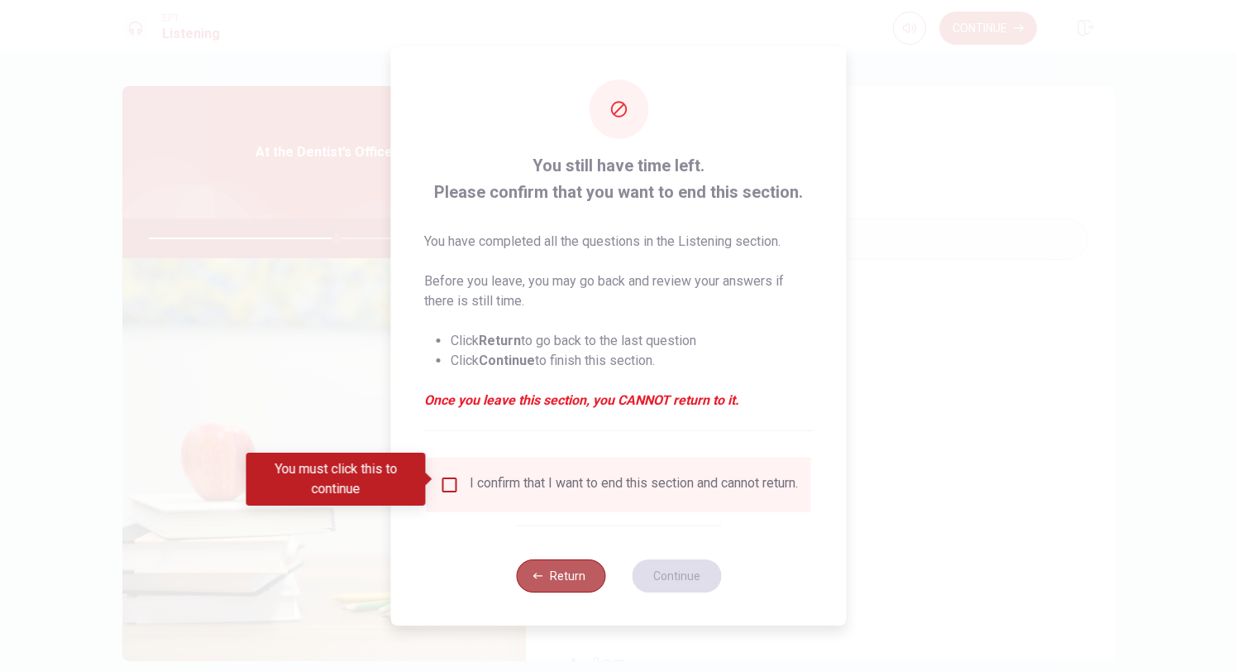
click at [542, 586] on button "Return" at bounding box center [560, 575] width 89 height 33
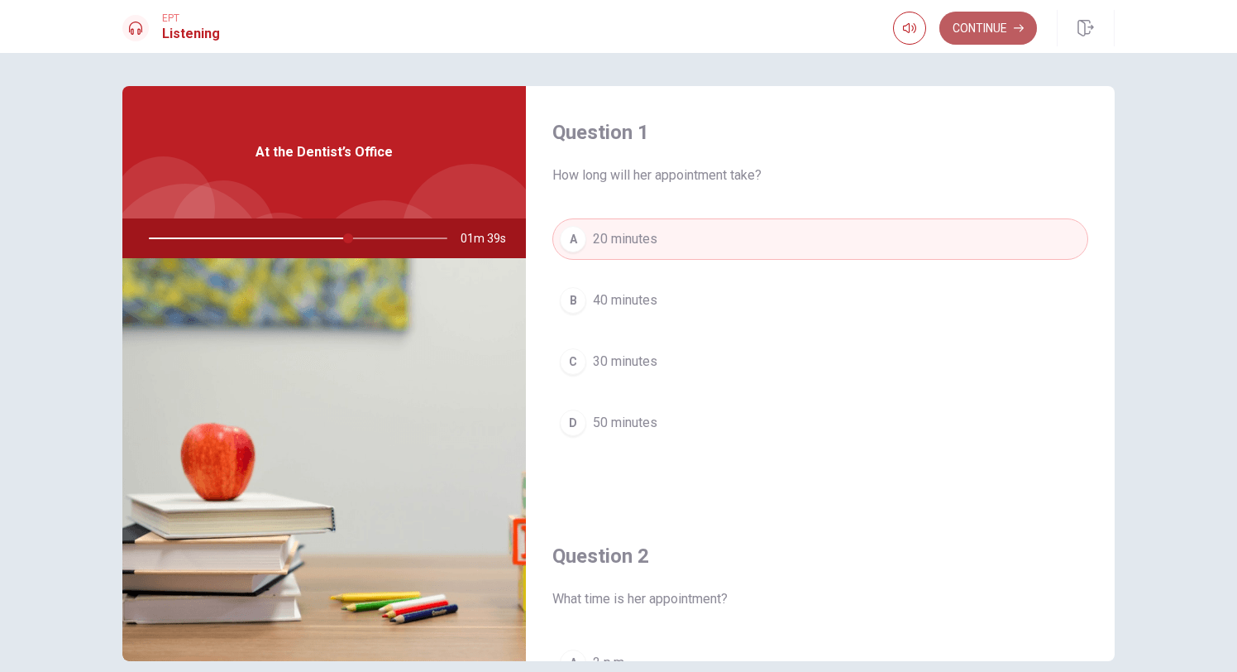
click at [979, 26] on button "Continue" at bounding box center [989, 28] width 98 height 33
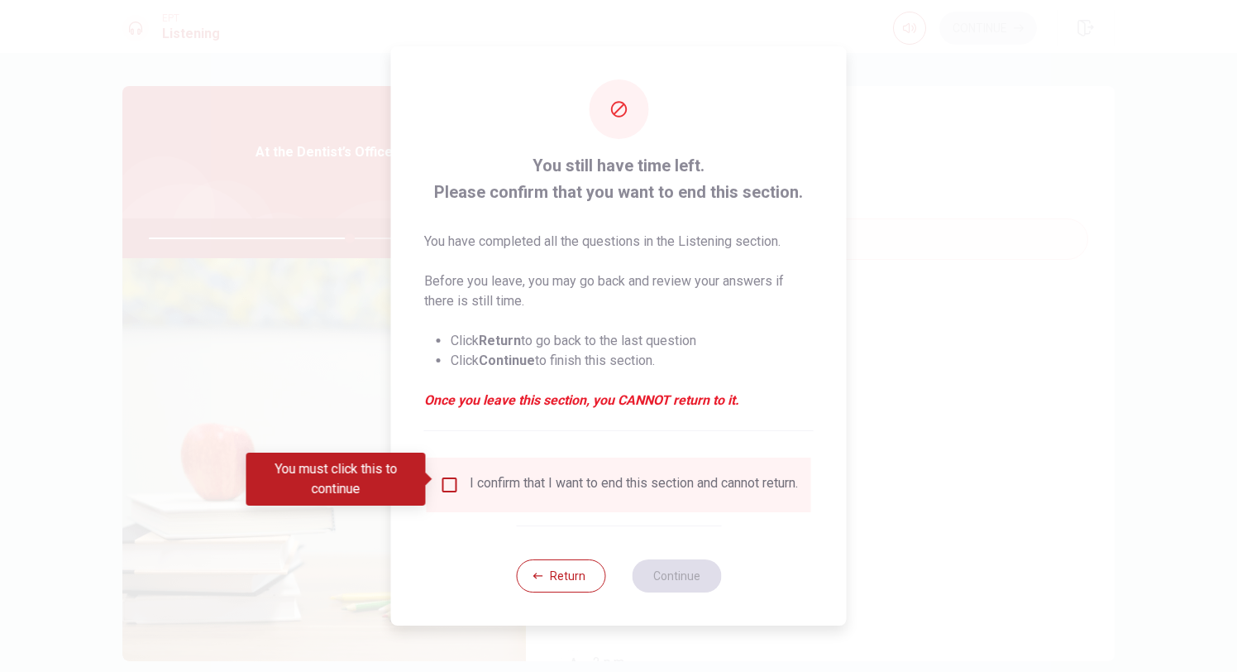
click at [478, 488] on div "I confirm that I want to end this section and cannot return." at bounding box center [634, 485] width 328 height 20
click at [440, 483] on input "You must click this to continue" at bounding box center [450, 485] width 20 height 20
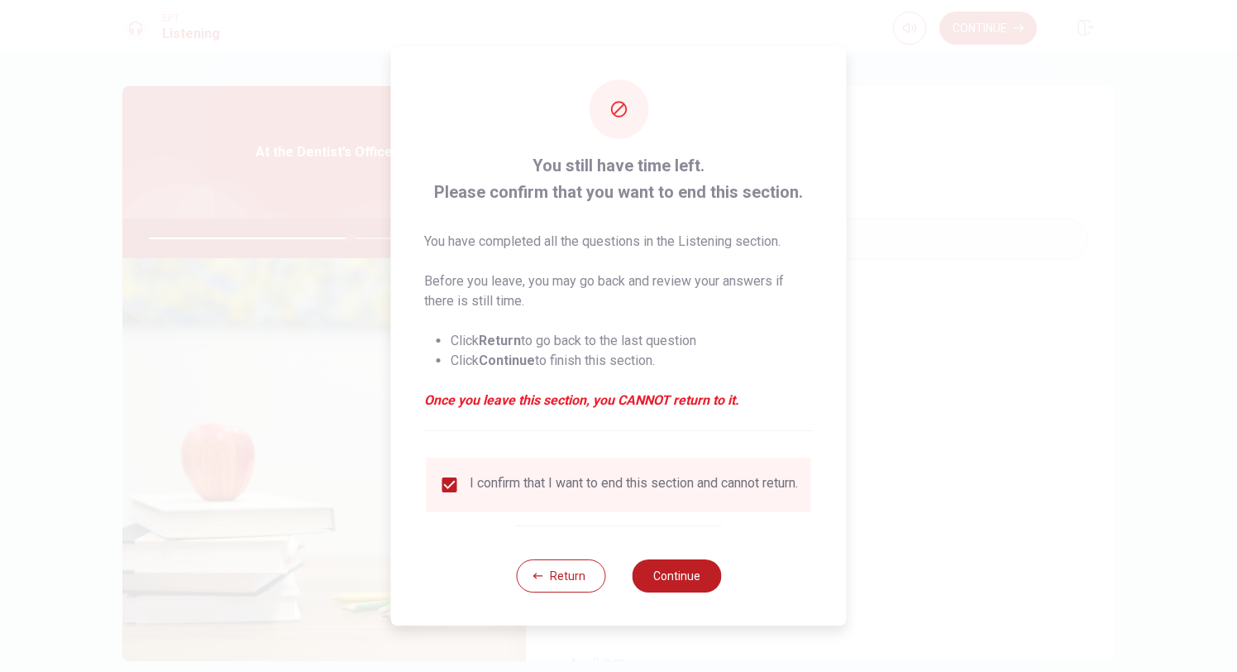
click at [724, 574] on div "You still have time left. Please confirm that you want to end this section. You…" at bounding box center [619, 335] width 456 height 579
click at [695, 581] on button "Continue" at bounding box center [676, 575] width 89 height 33
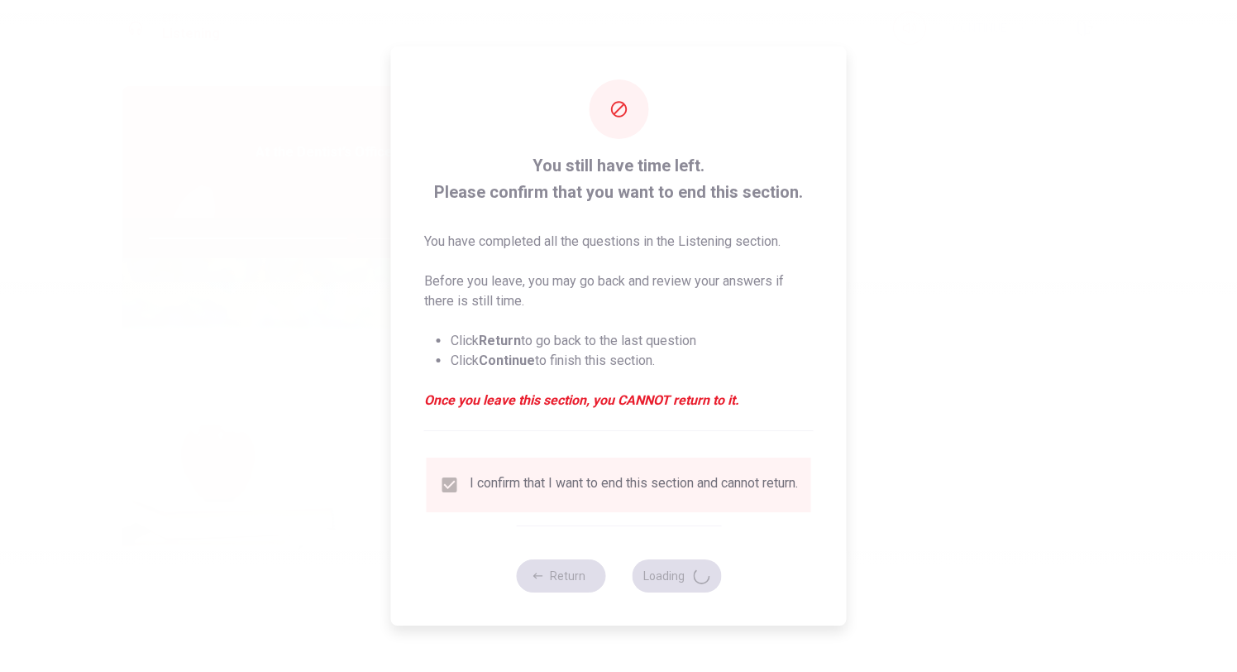
type input "69"
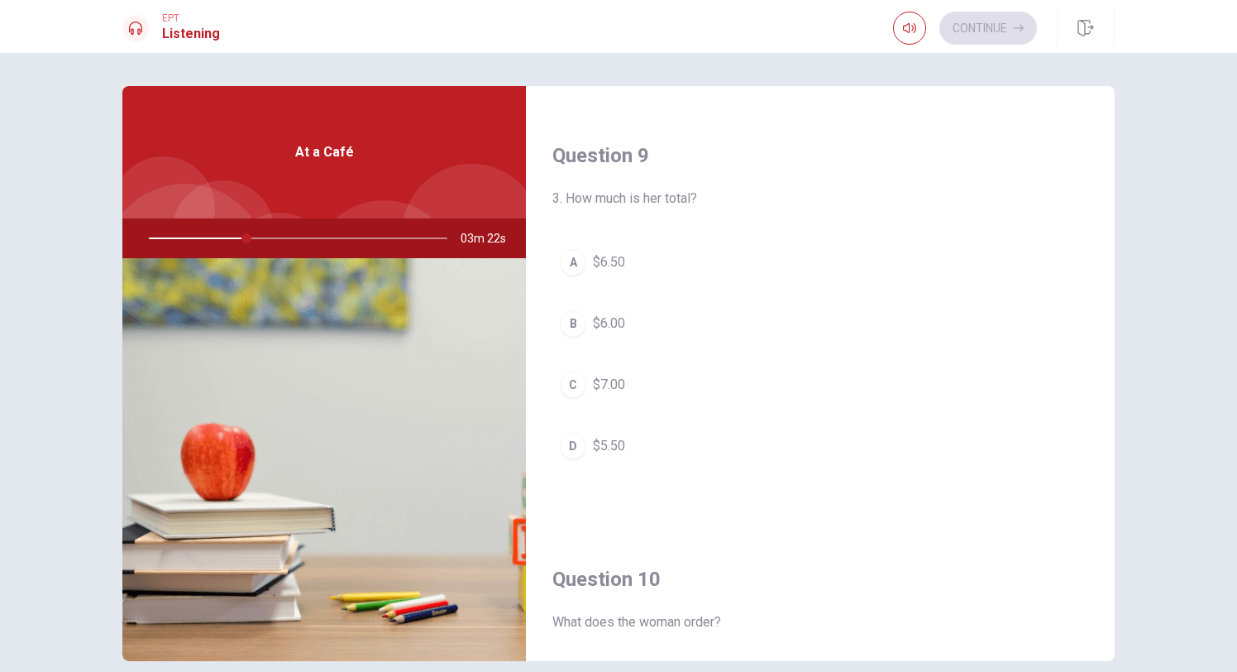
scroll to position [1264, 0]
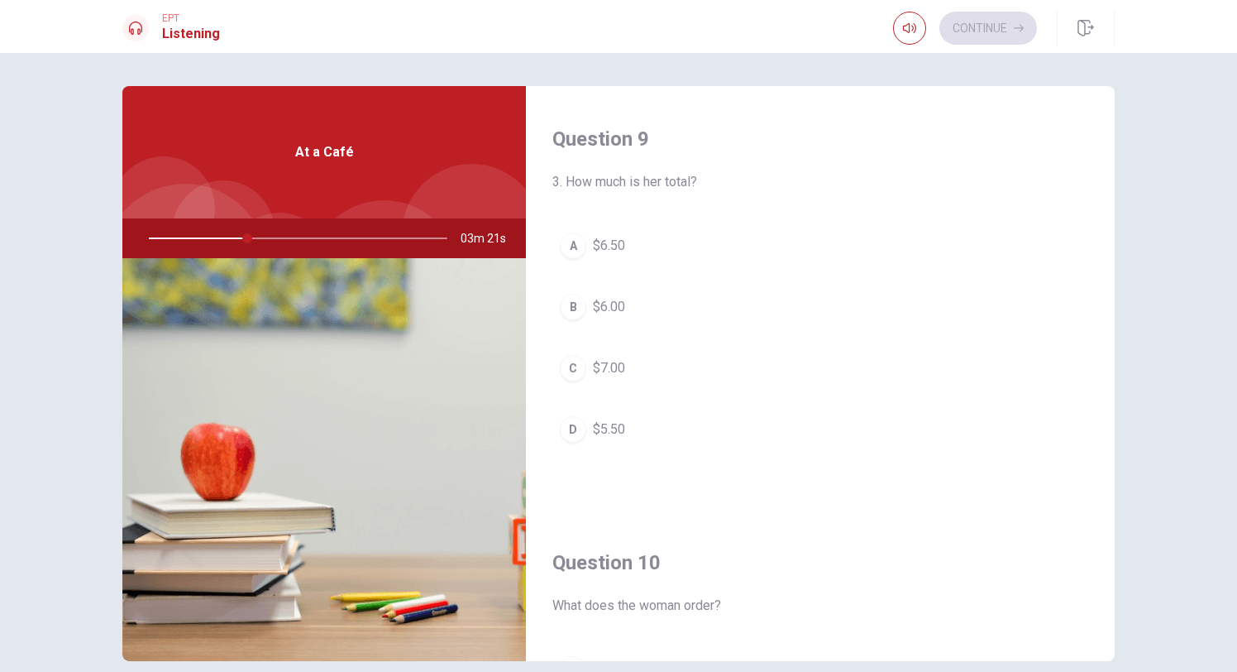
click at [610, 241] on span "$6.50" at bounding box center [609, 246] width 32 height 20
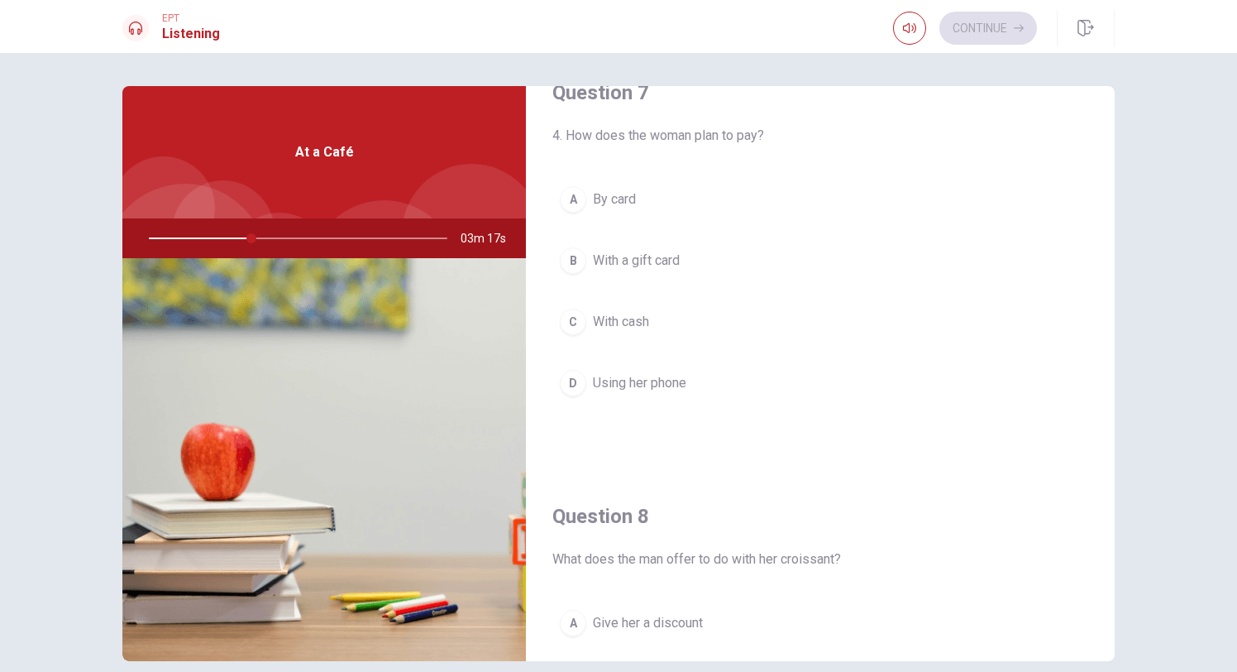
scroll to position [480, 0]
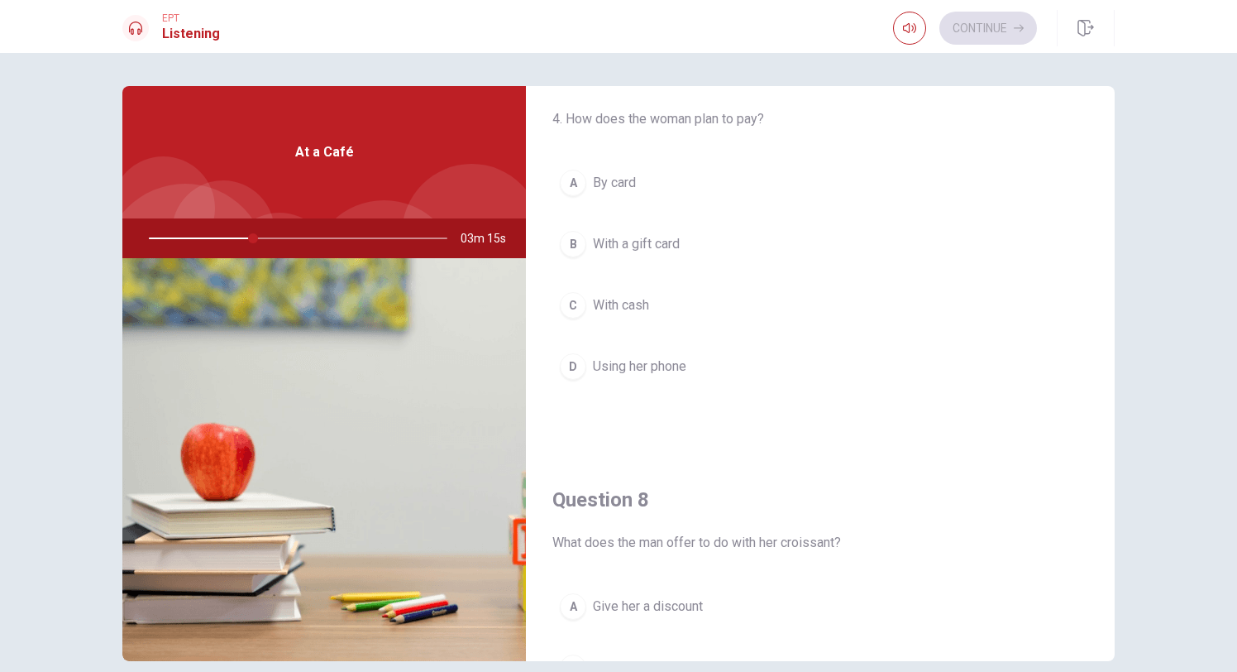
click at [624, 181] on span "By card" at bounding box center [614, 183] width 43 height 20
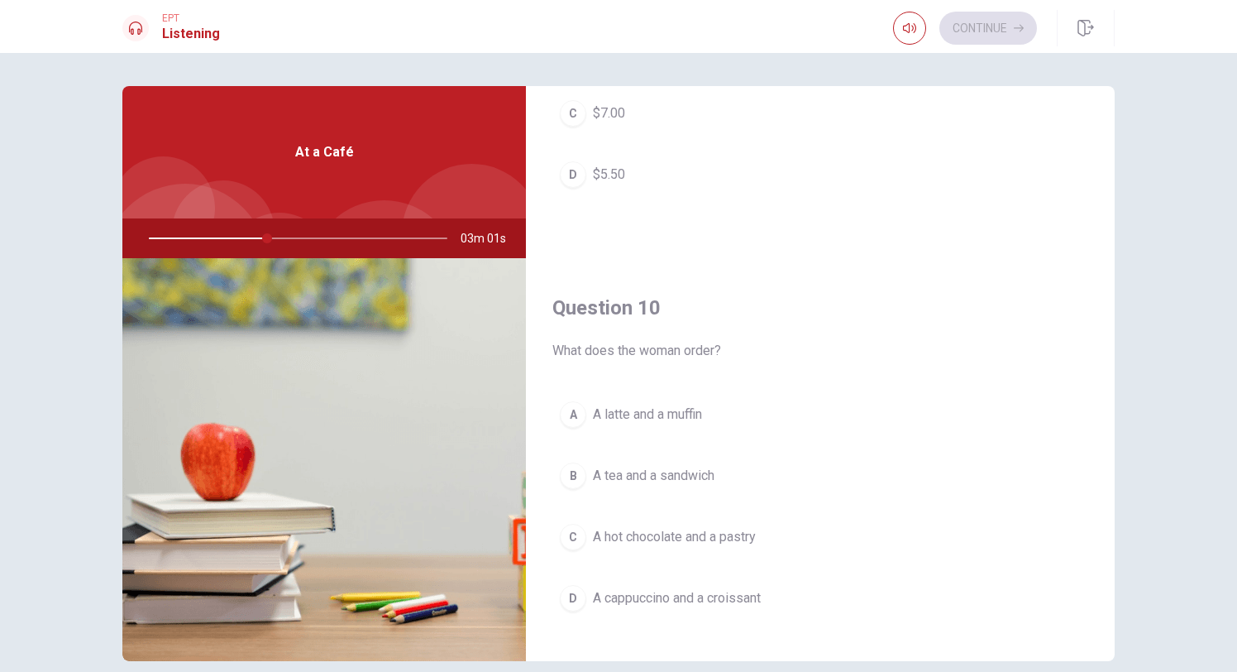
scroll to position [1543, 0]
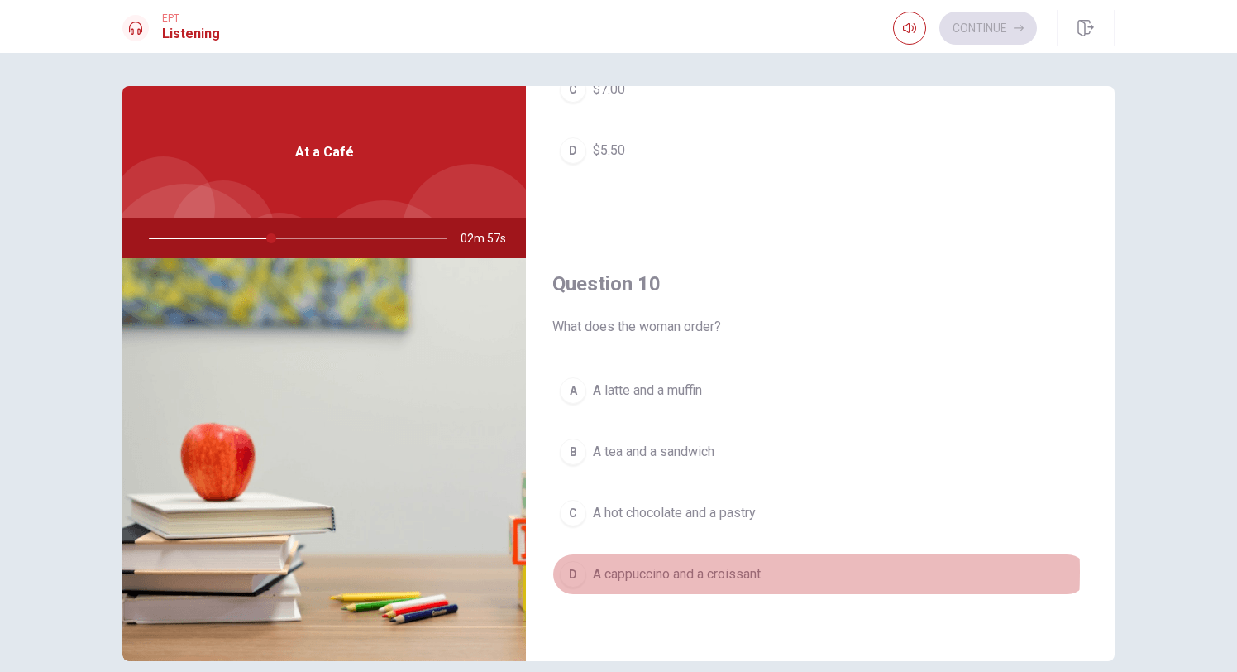
click at [679, 572] on span "A cappuccino and a croissant" at bounding box center [677, 574] width 168 height 20
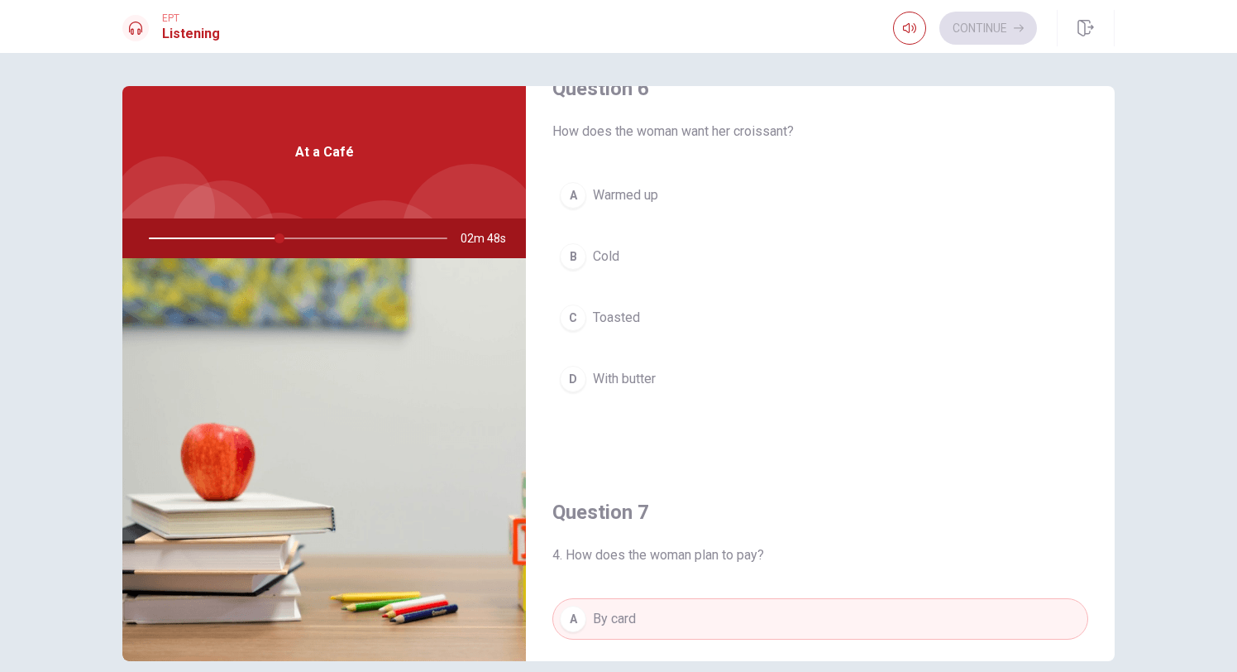
scroll to position [0, 0]
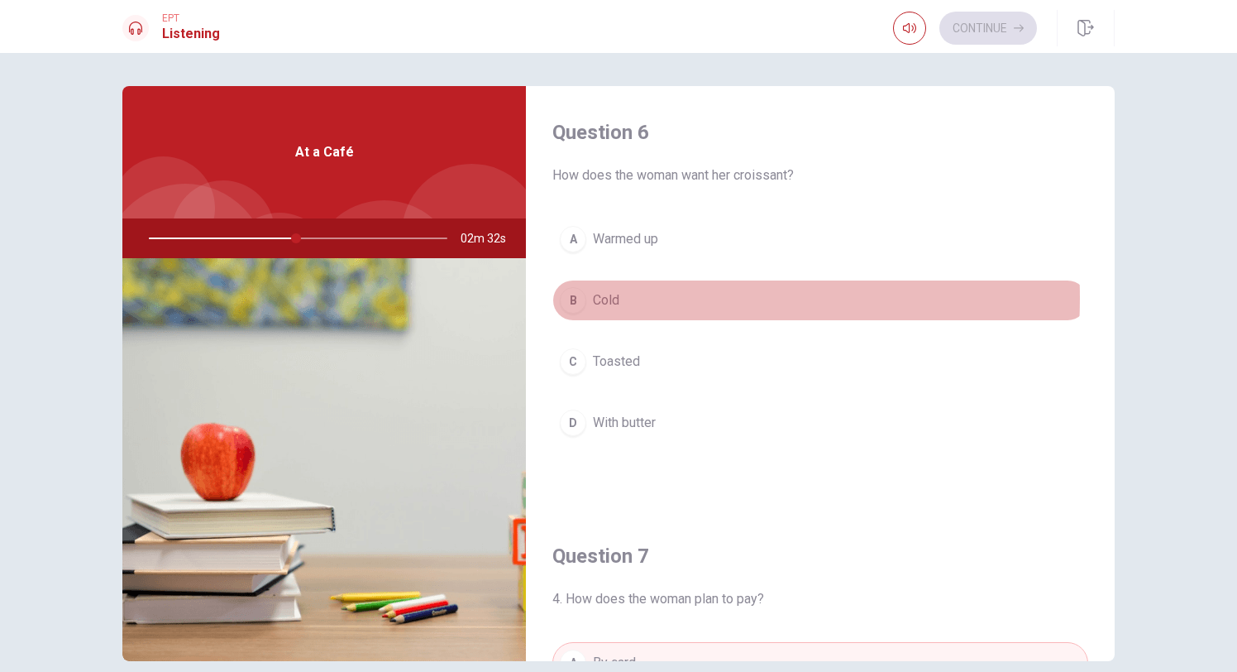
click at [606, 298] on span "Cold" at bounding box center [606, 300] width 26 height 20
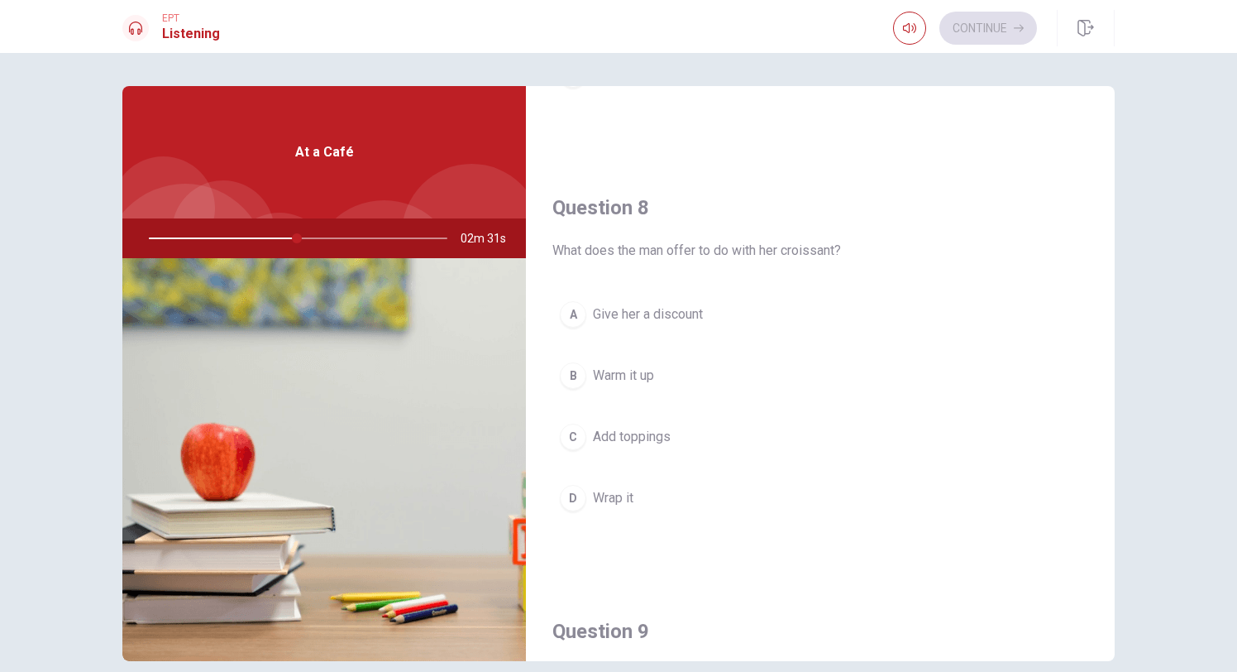
scroll to position [778, 0]
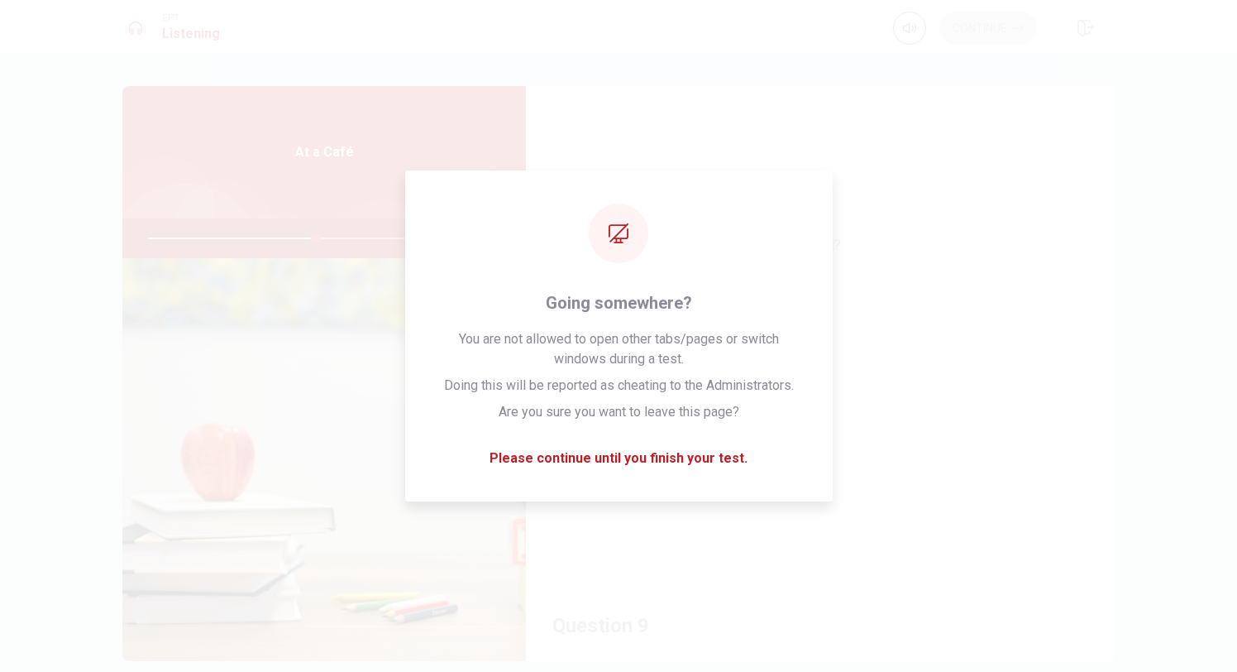
click at [980, 410] on button "C Add toppings" at bounding box center [821, 430] width 536 height 41
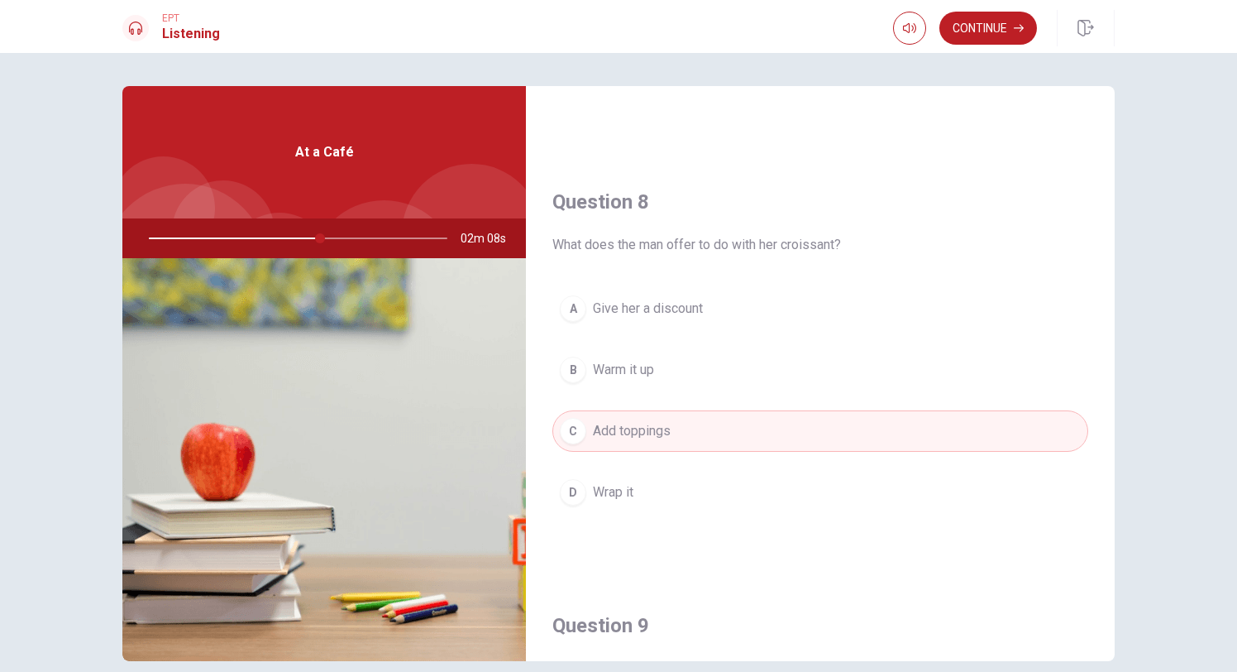
click at [735, 370] on button "B Warm it up" at bounding box center [821, 369] width 536 height 41
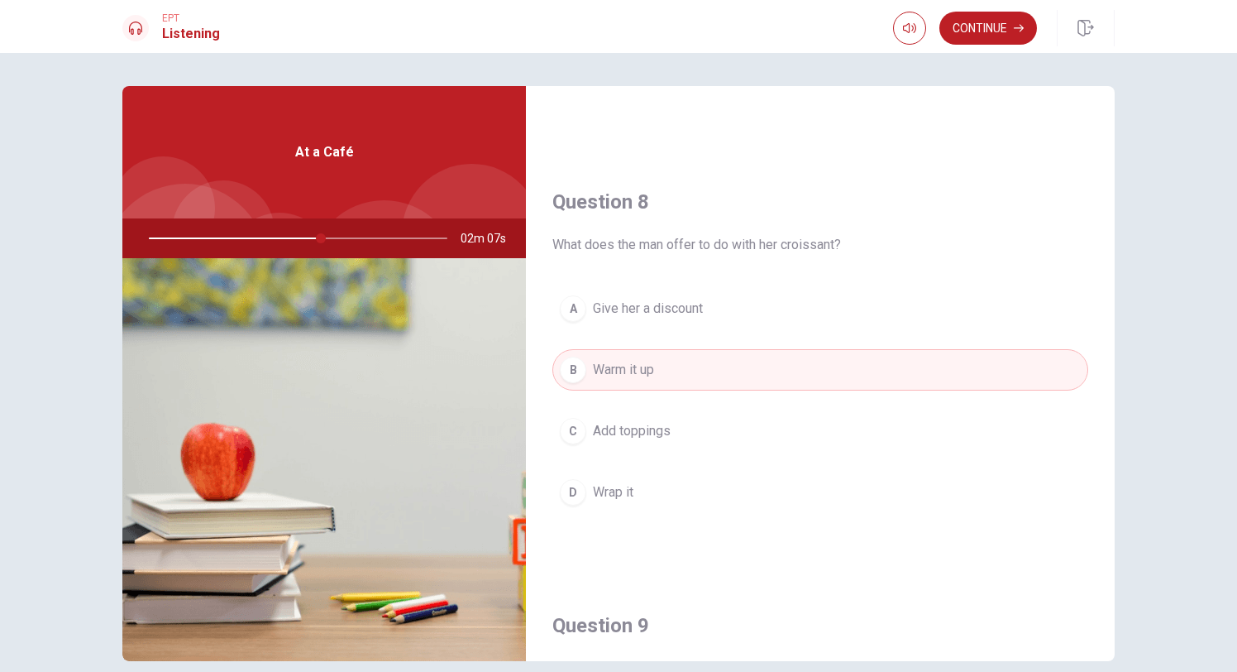
scroll to position [1543, 0]
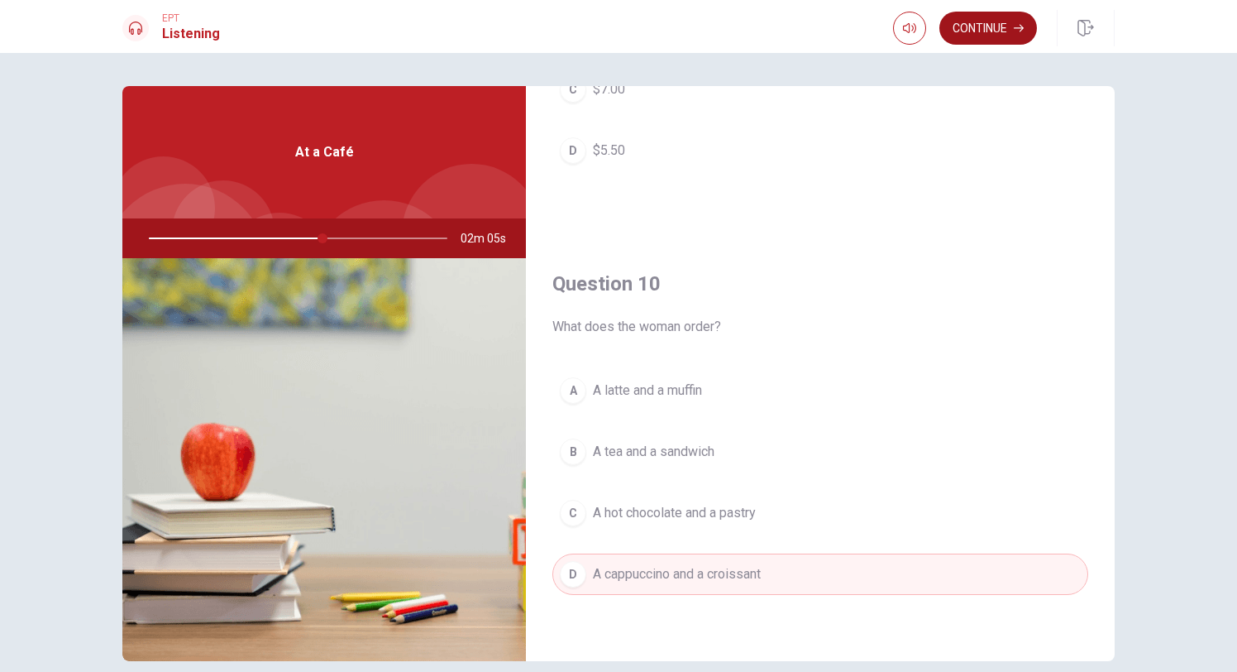
click at [975, 29] on button "Continue" at bounding box center [989, 28] width 98 height 33
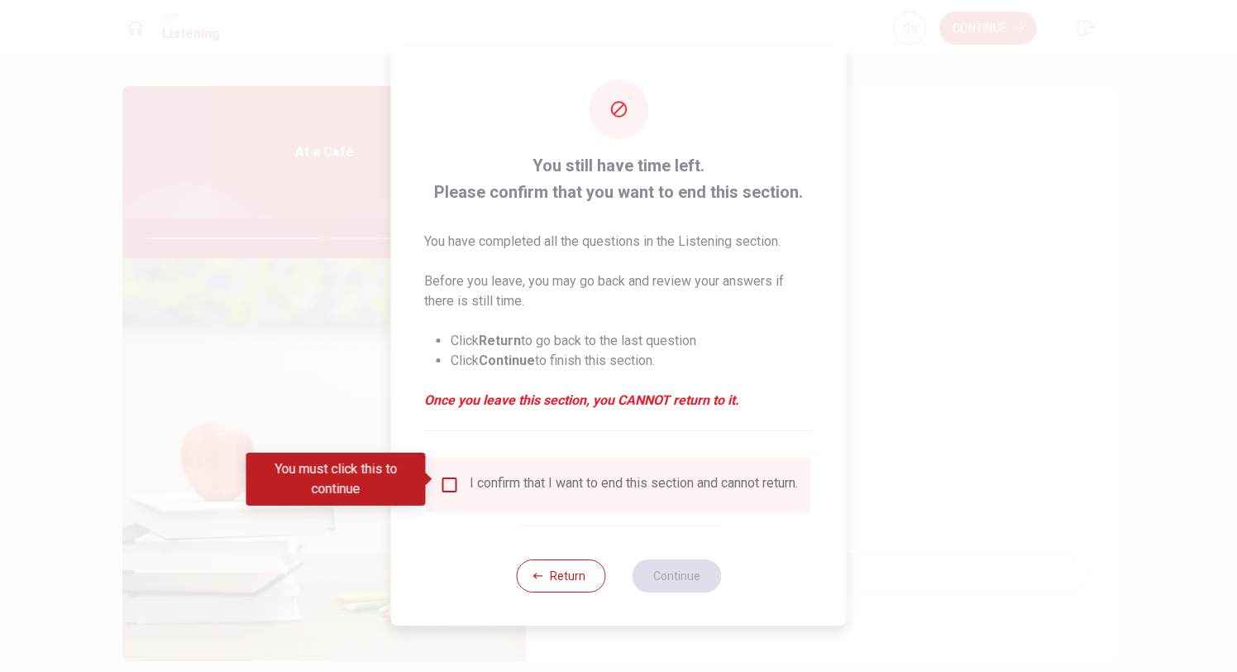
click at [440, 481] on input "You must click this to continue" at bounding box center [450, 485] width 20 height 20
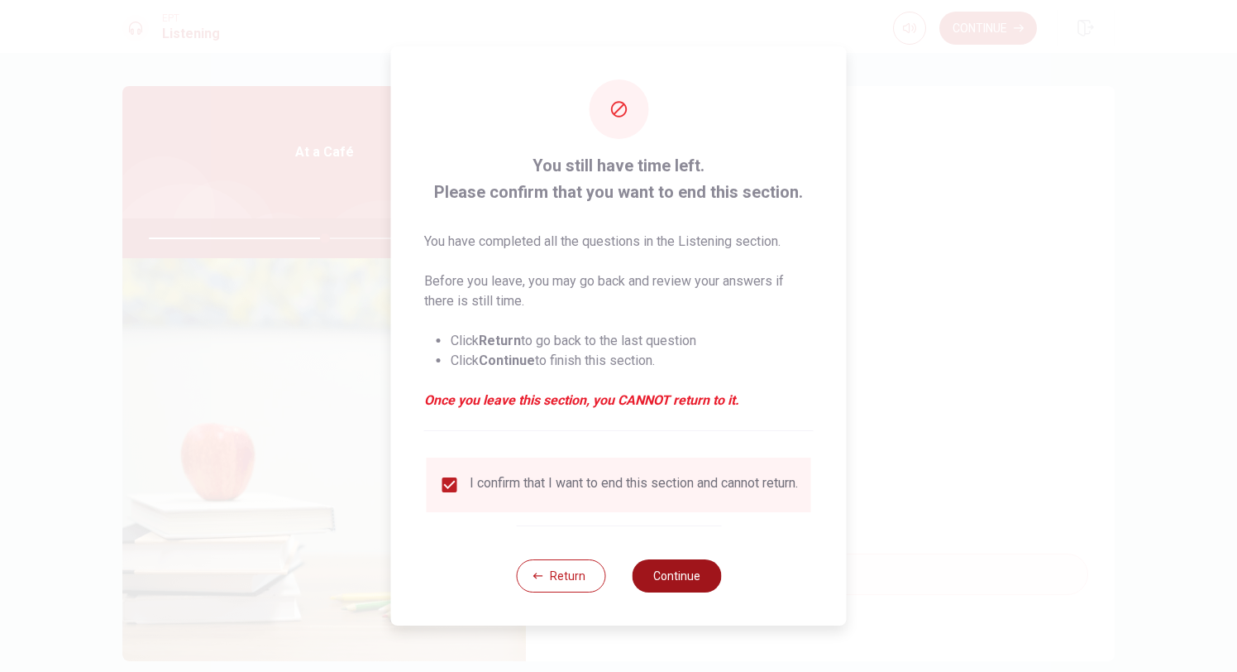
click at [700, 586] on button "Continue" at bounding box center [676, 575] width 89 height 33
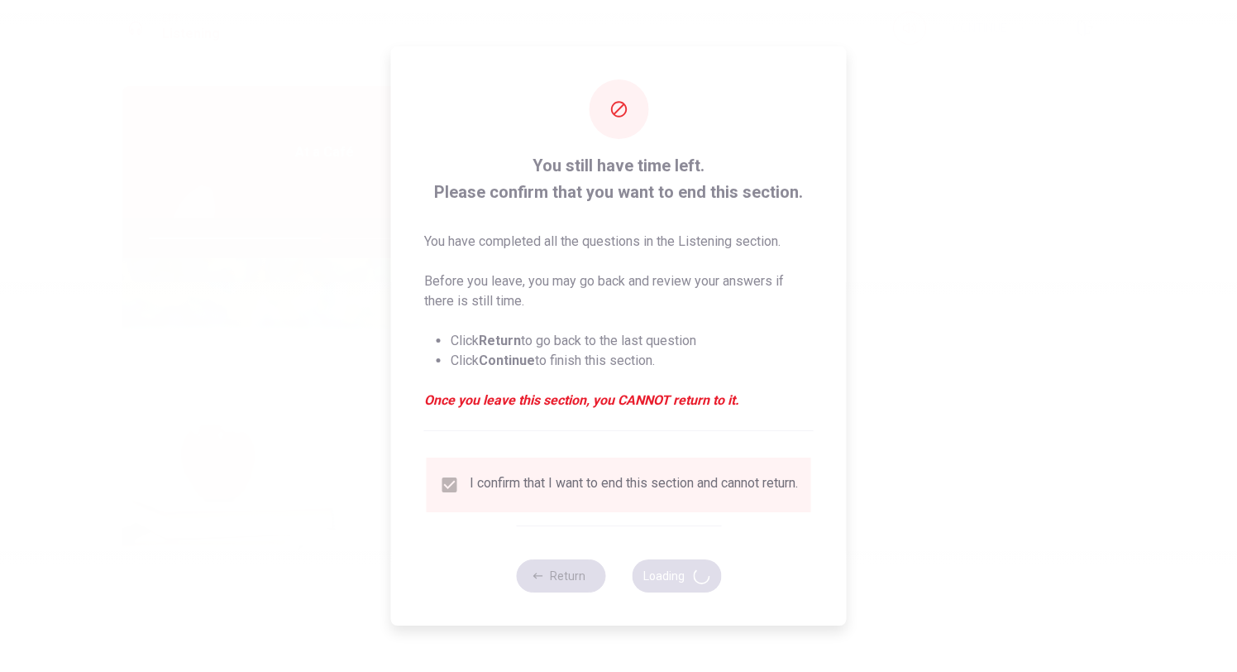
type input "60"
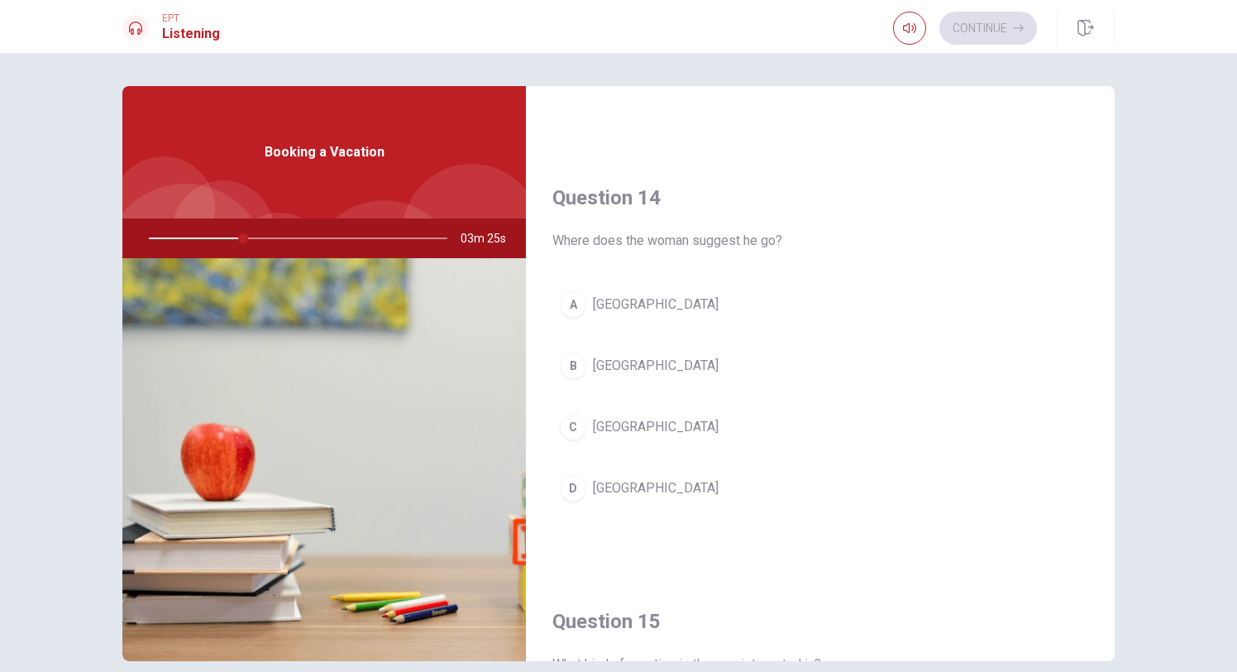
scroll to position [1179, 0]
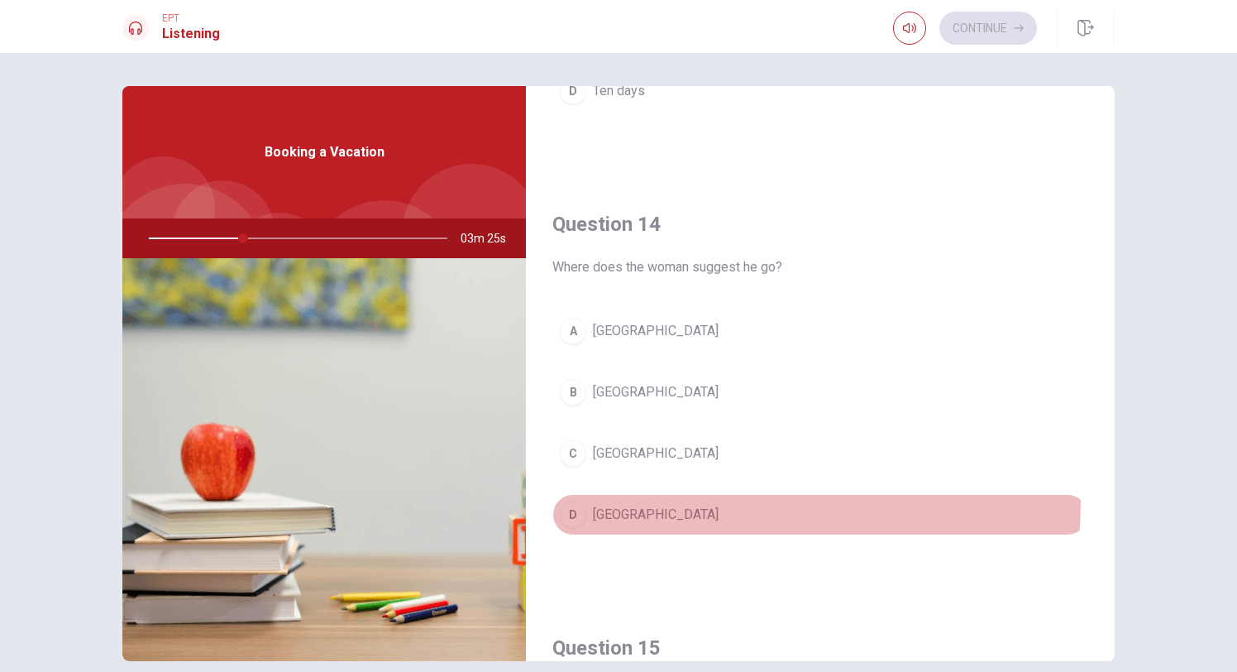
click at [605, 498] on button "D [GEOGRAPHIC_DATA]" at bounding box center [821, 514] width 536 height 41
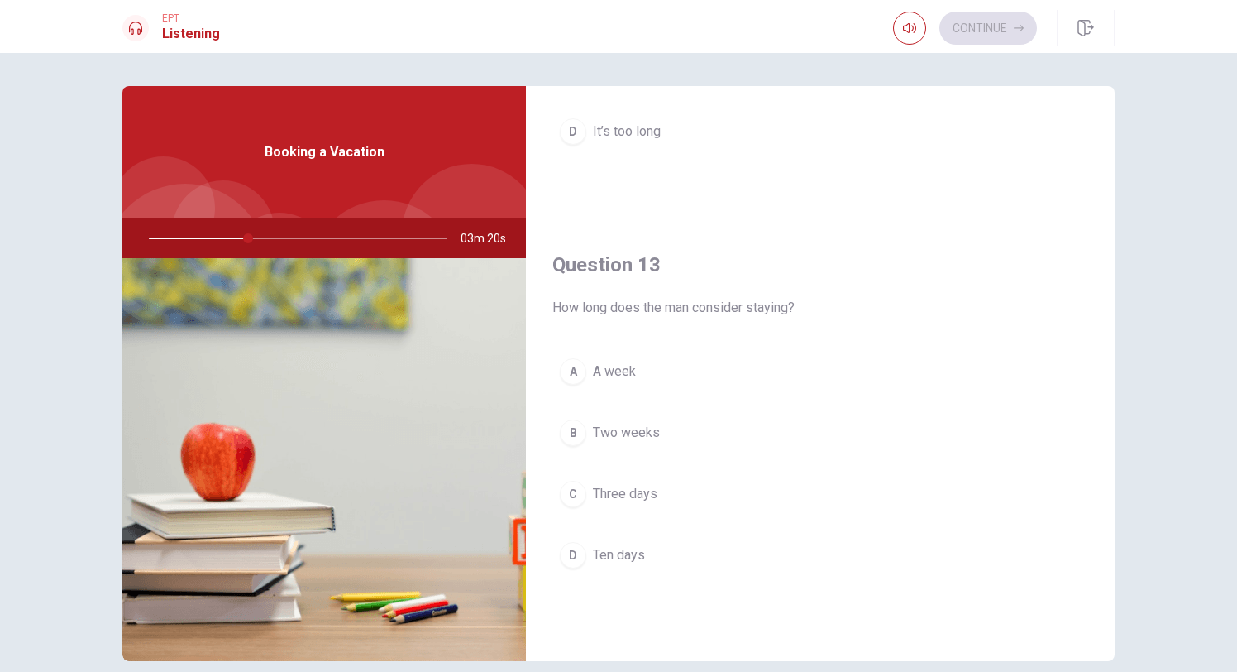
scroll to position [747, 0]
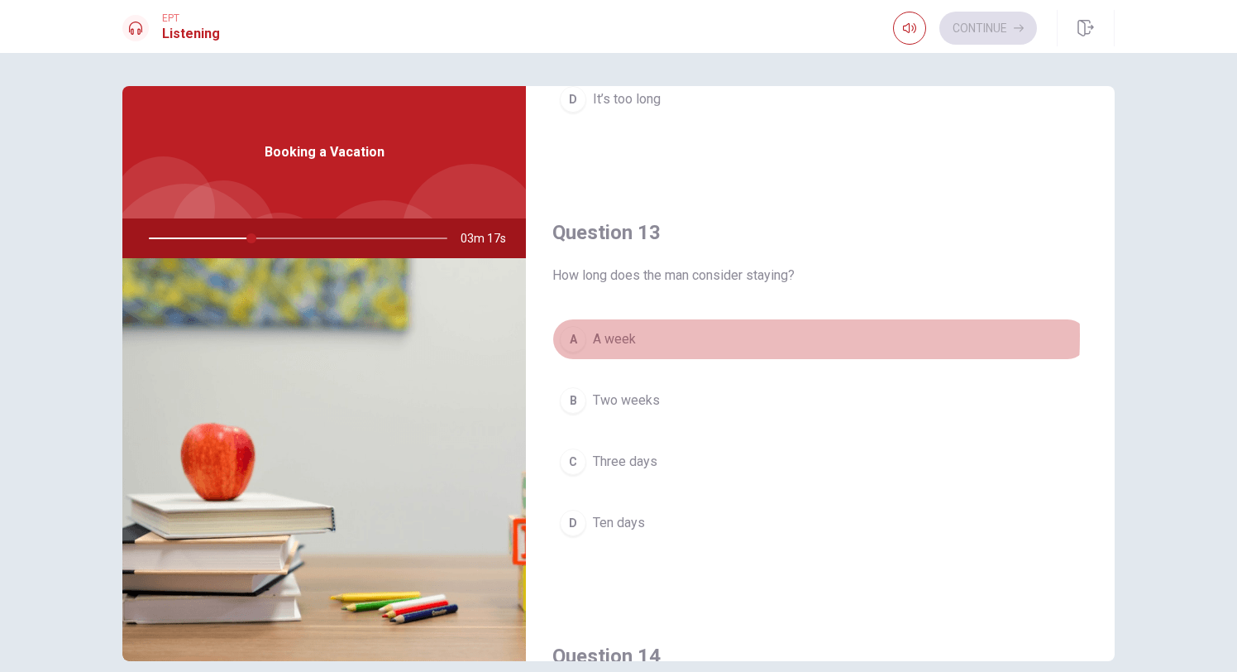
click at [615, 335] on span "A week" at bounding box center [614, 339] width 43 height 20
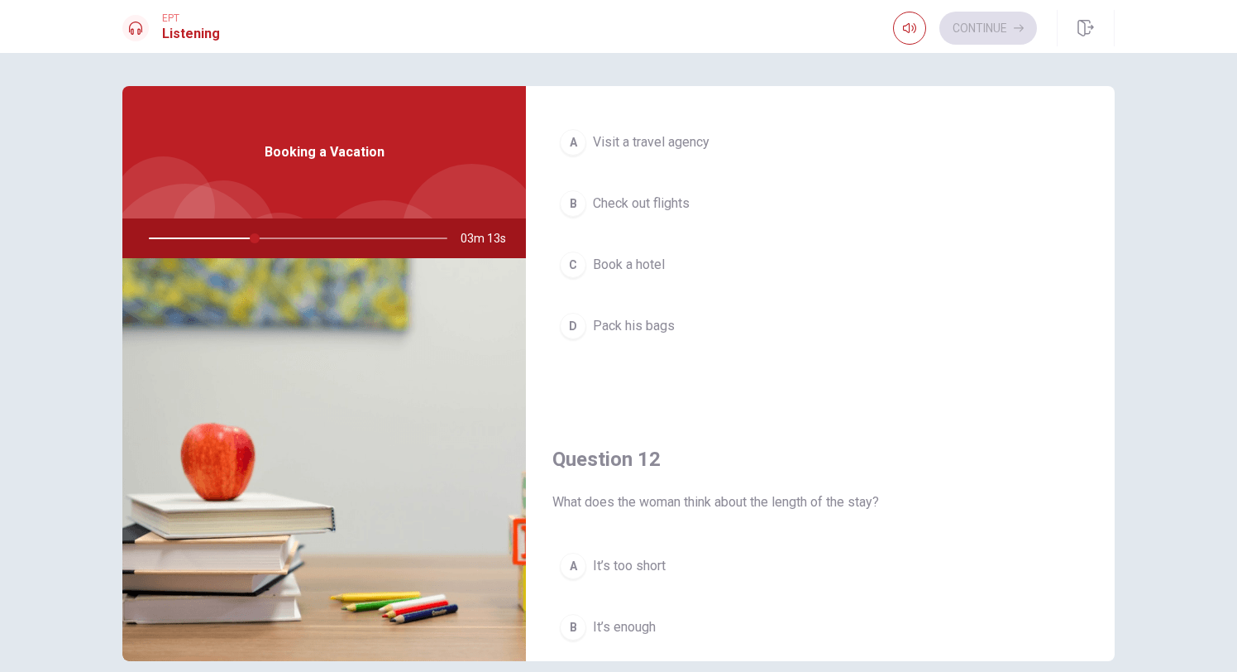
scroll to position [74, 0]
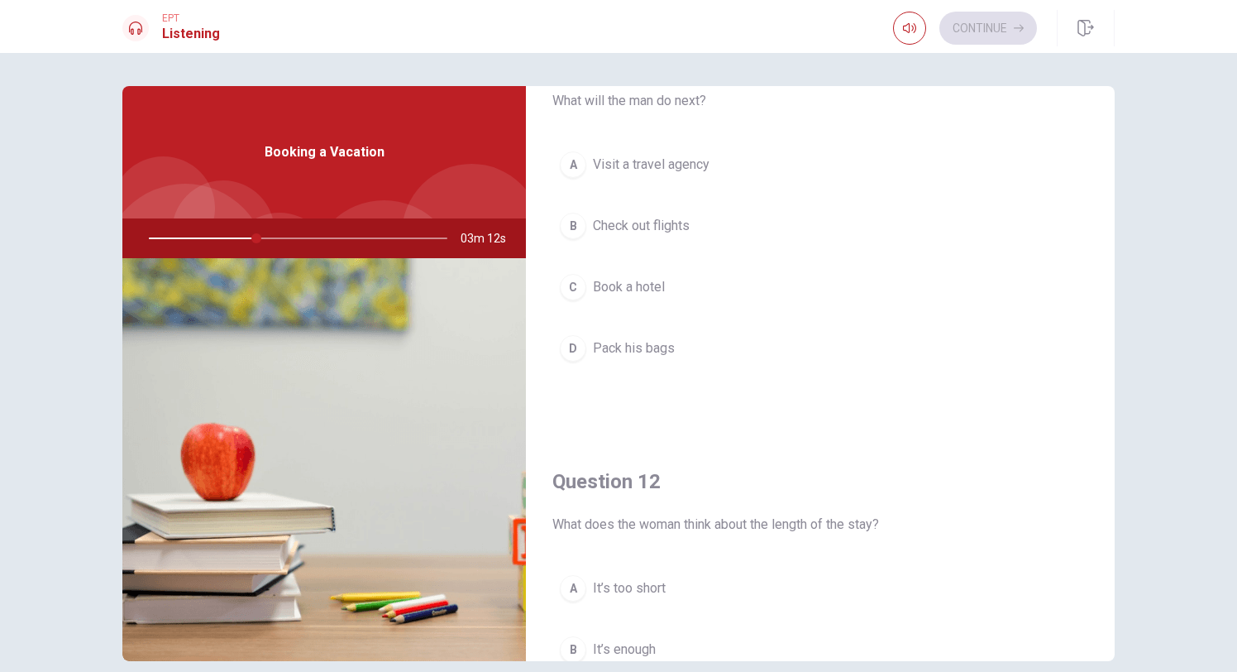
click at [639, 240] on button "B Check out flights" at bounding box center [821, 225] width 536 height 41
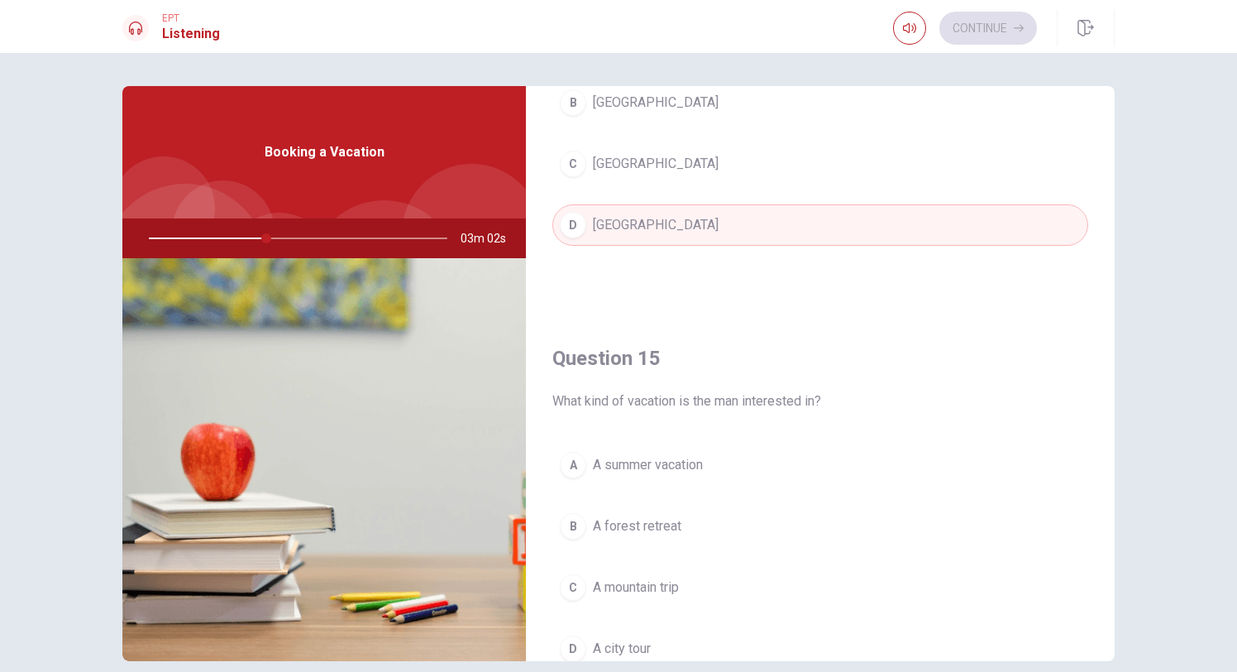
scroll to position [1543, 0]
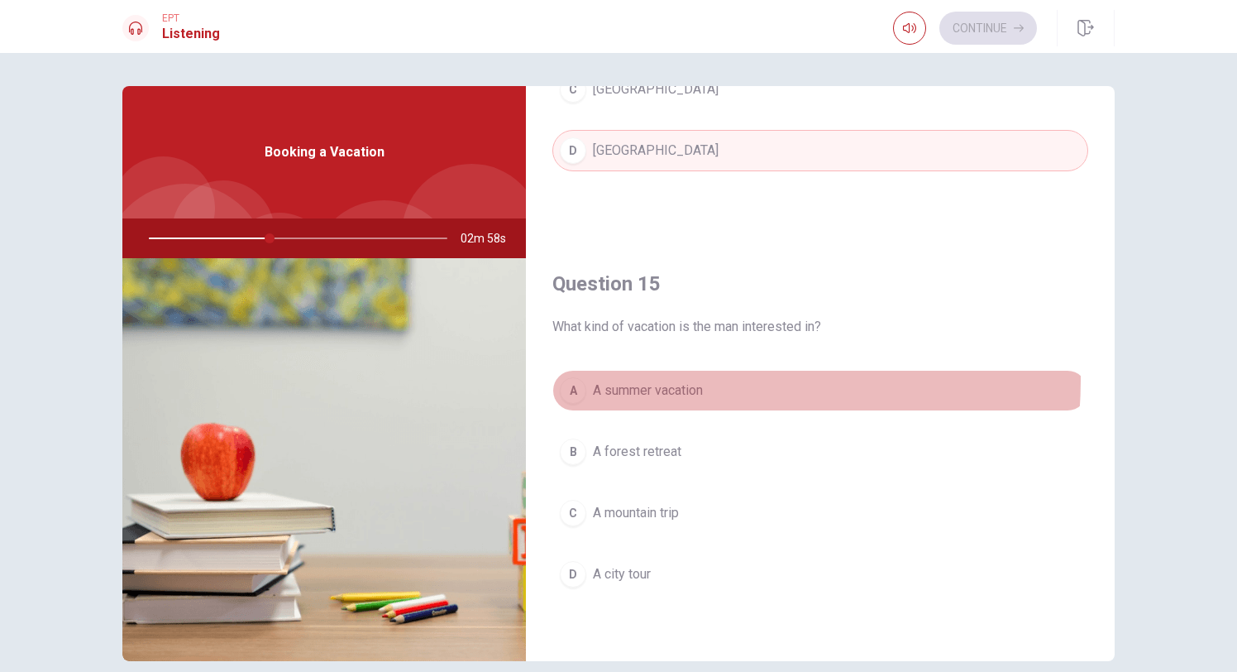
click at [682, 380] on span "A summer vacation" at bounding box center [648, 390] width 110 height 20
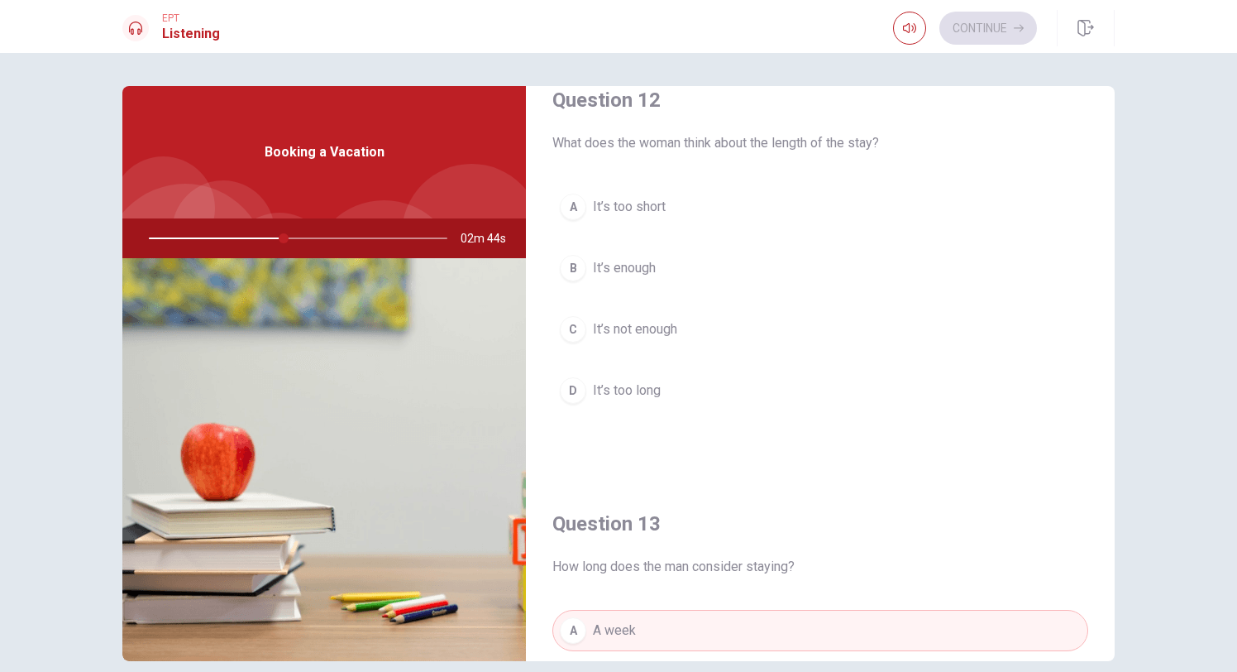
scroll to position [436, 0]
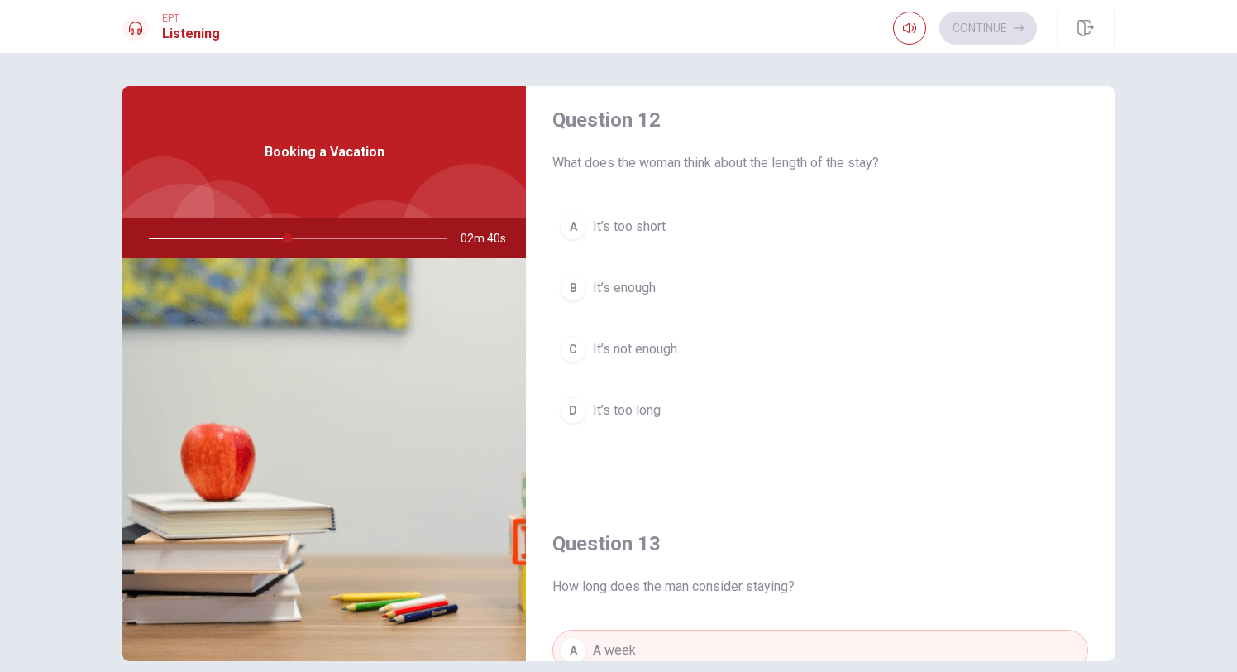
click at [638, 299] on button "B It’s enough" at bounding box center [821, 287] width 536 height 41
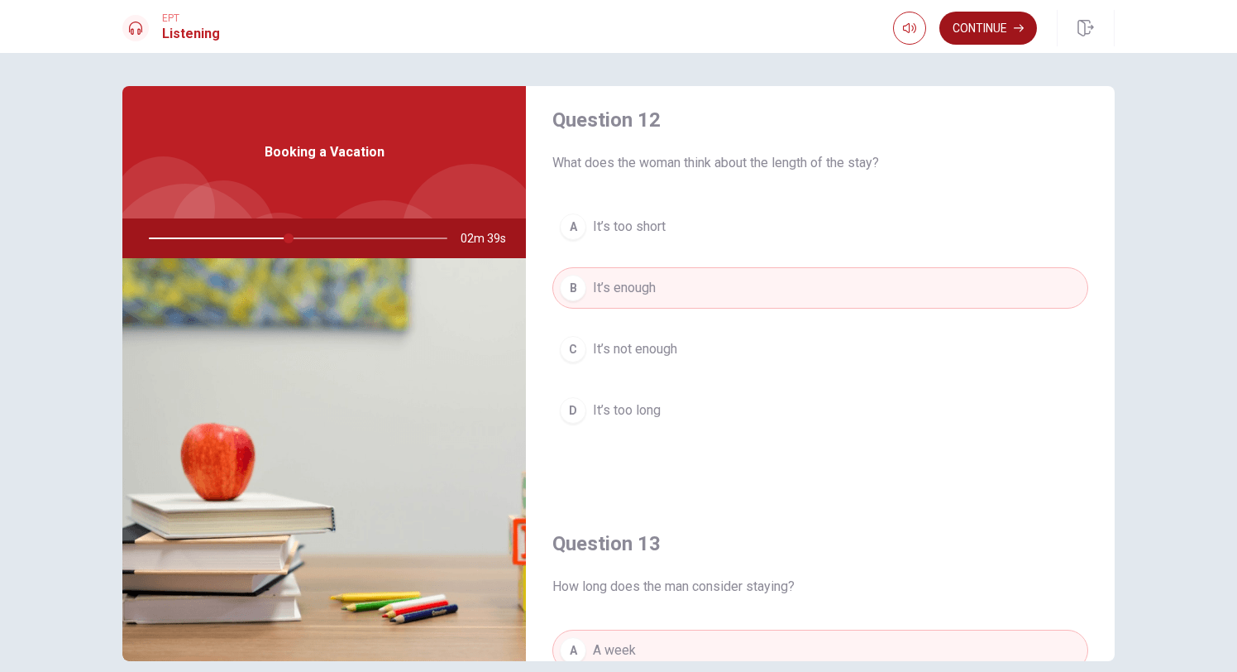
click at [980, 31] on button "Continue" at bounding box center [989, 28] width 98 height 33
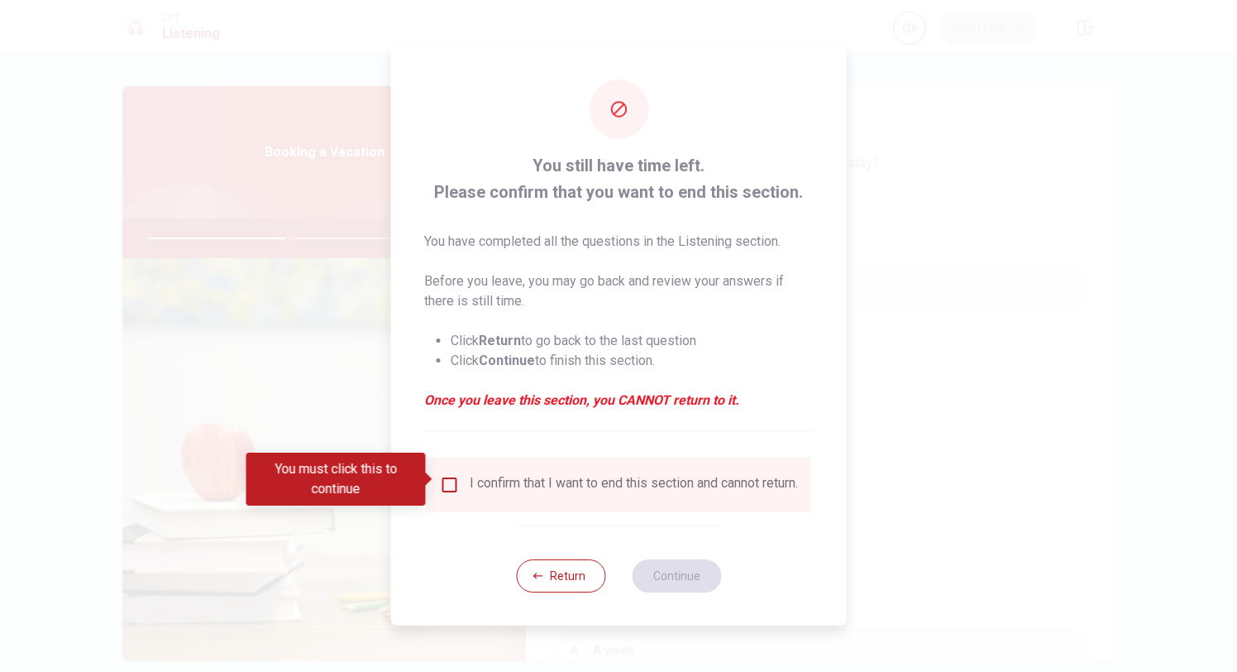
click at [503, 495] on div "I confirm that I want to end this section and cannot return." at bounding box center [634, 485] width 328 height 20
click at [471, 495] on div "I confirm that I want to end this section and cannot return." at bounding box center [634, 485] width 328 height 20
click at [455, 483] on input "You must click this to continue" at bounding box center [450, 485] width 20 height 20
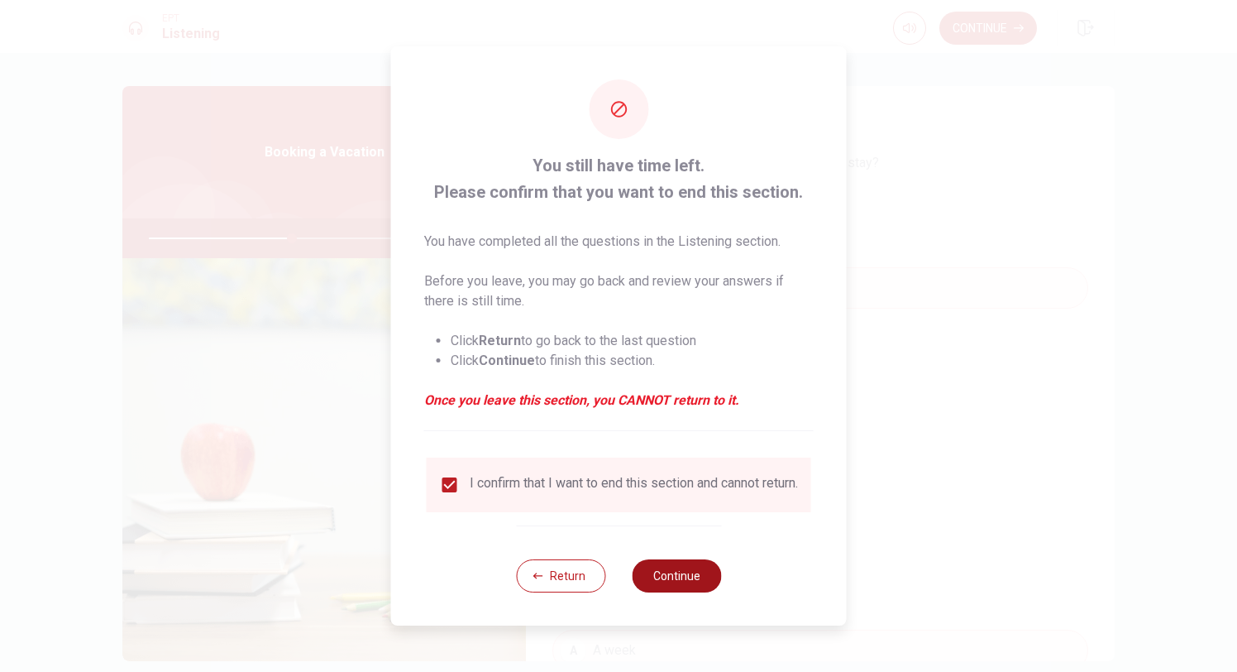
click at [707, 587] on button "Continue" at bounding box center [676, 575] width 89 height 33
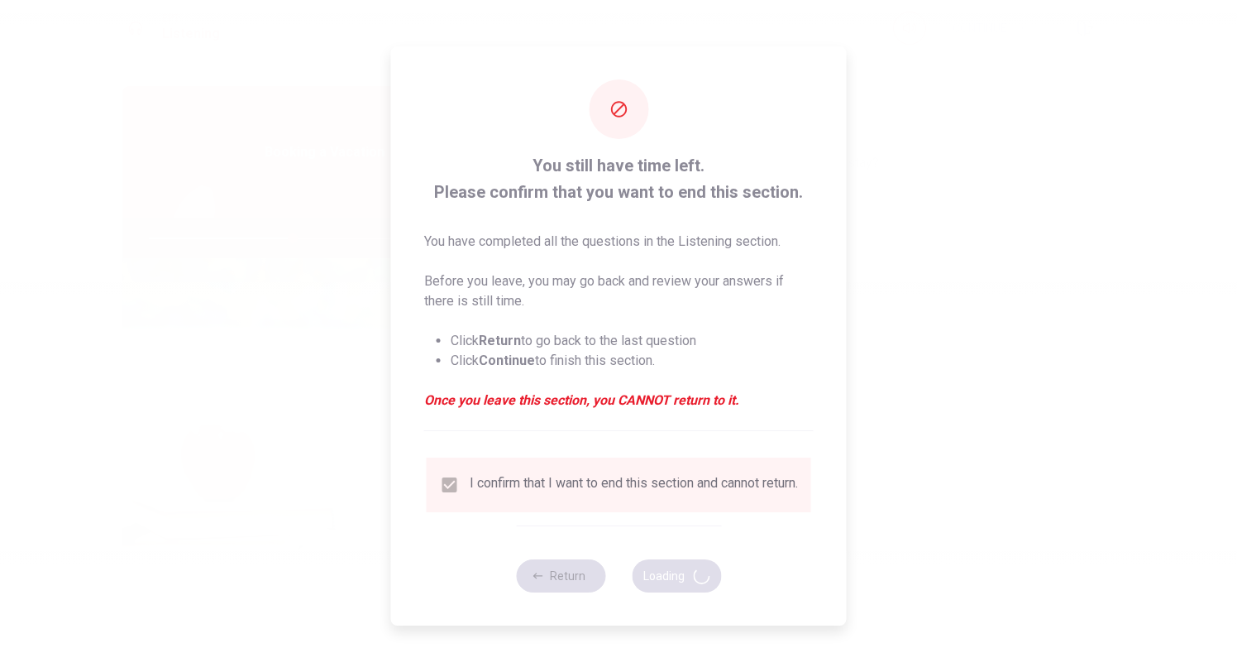
type input "49"
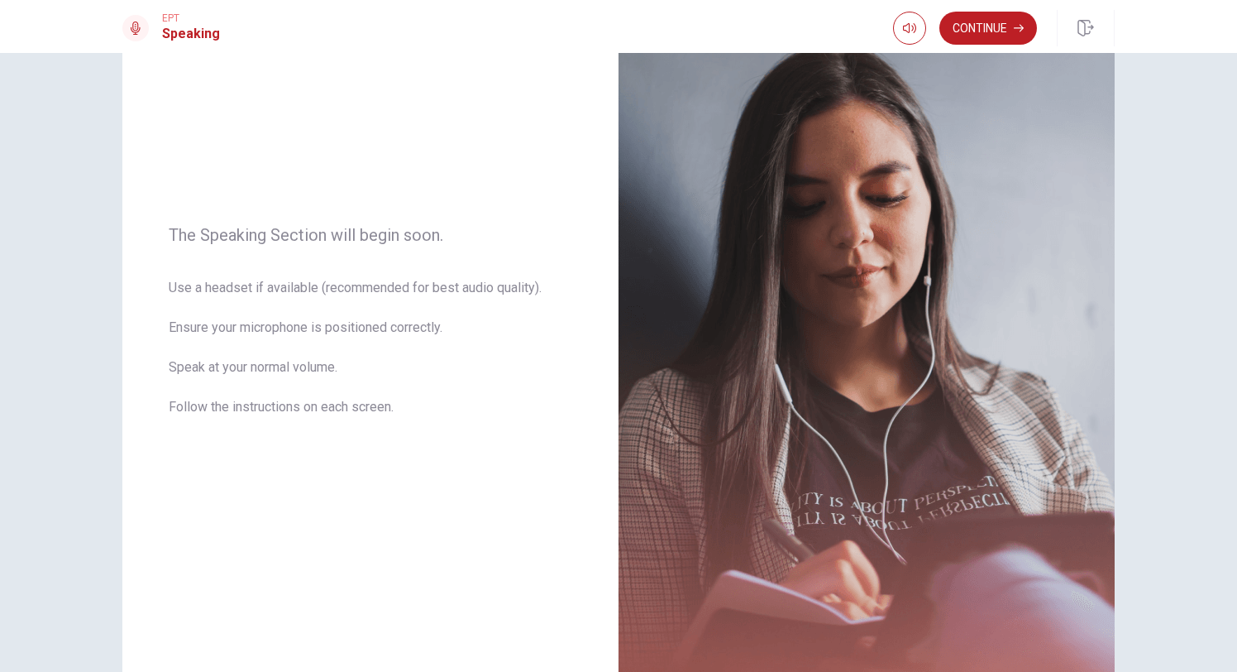
scroll to position [222, 0]
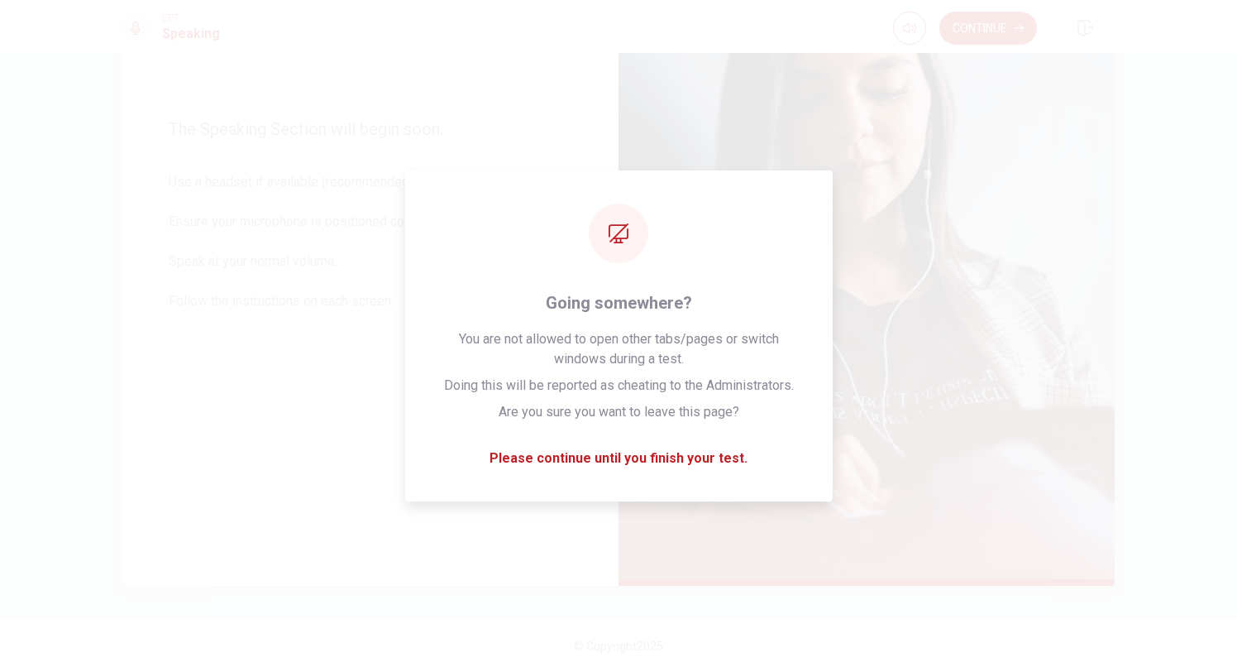
click at [980, 55] on img at bounding box center [867, 224] width 496 height 721
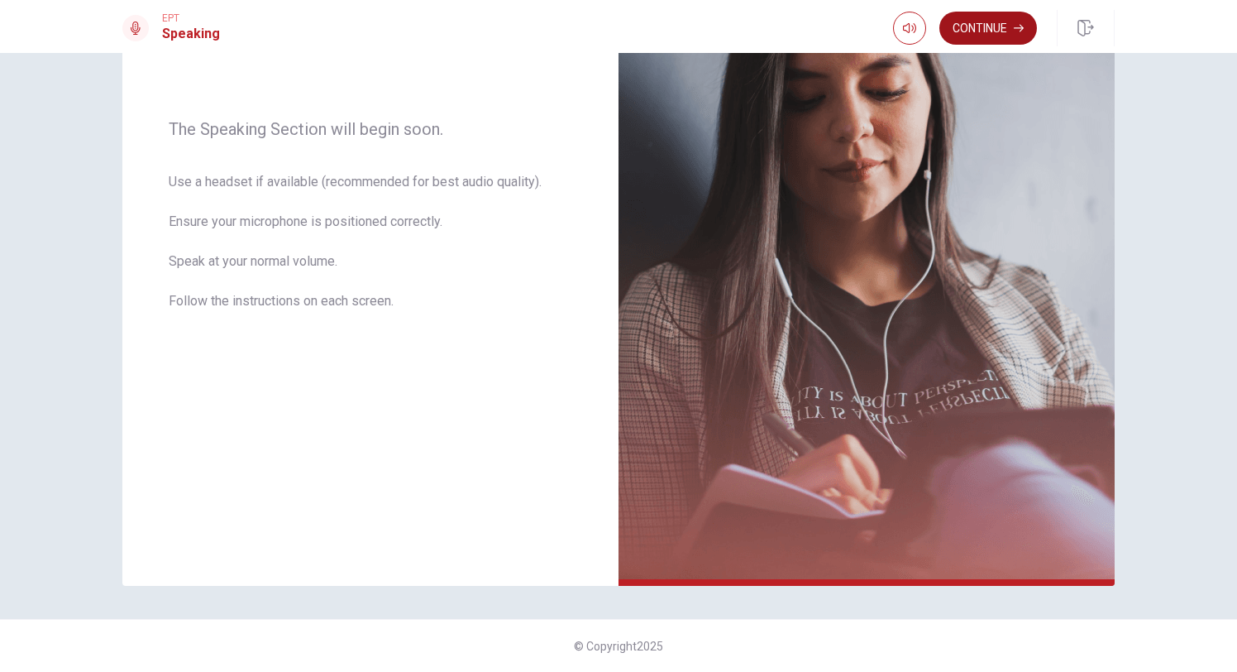
click at [980, 23] on button "Continue" at bounding box center [989, 28] width 98 height 33
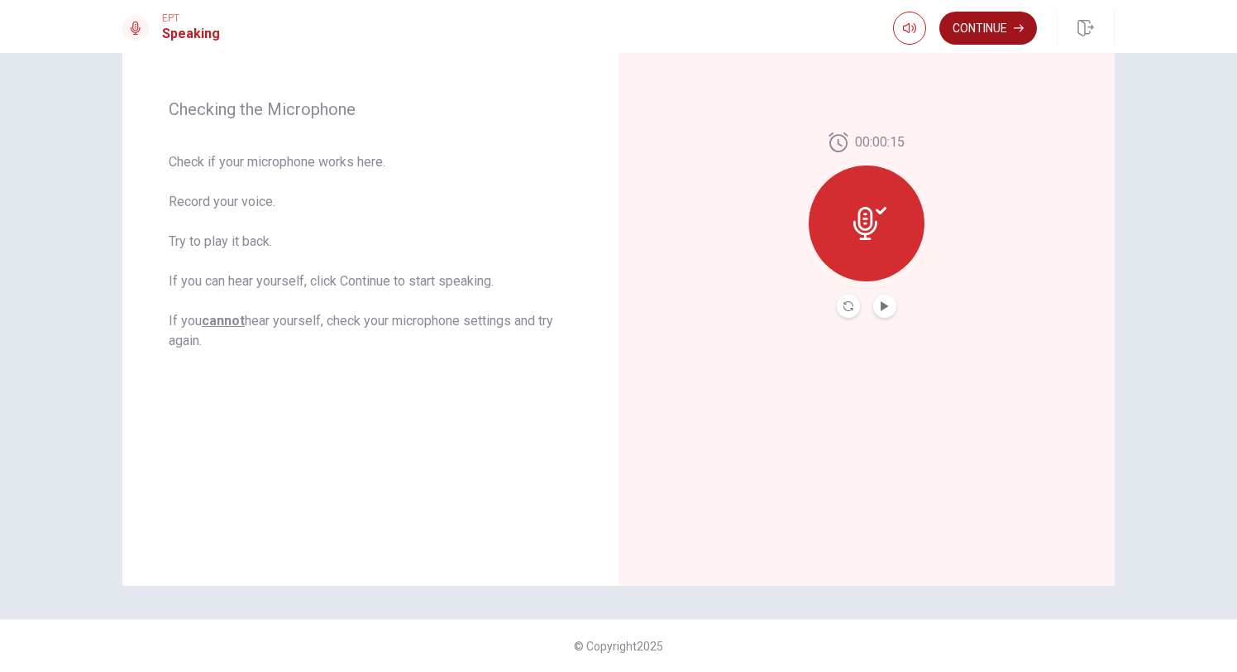
click at [980, 29] on button "Continue" at bounding box center [989, 28] width 98 height 33
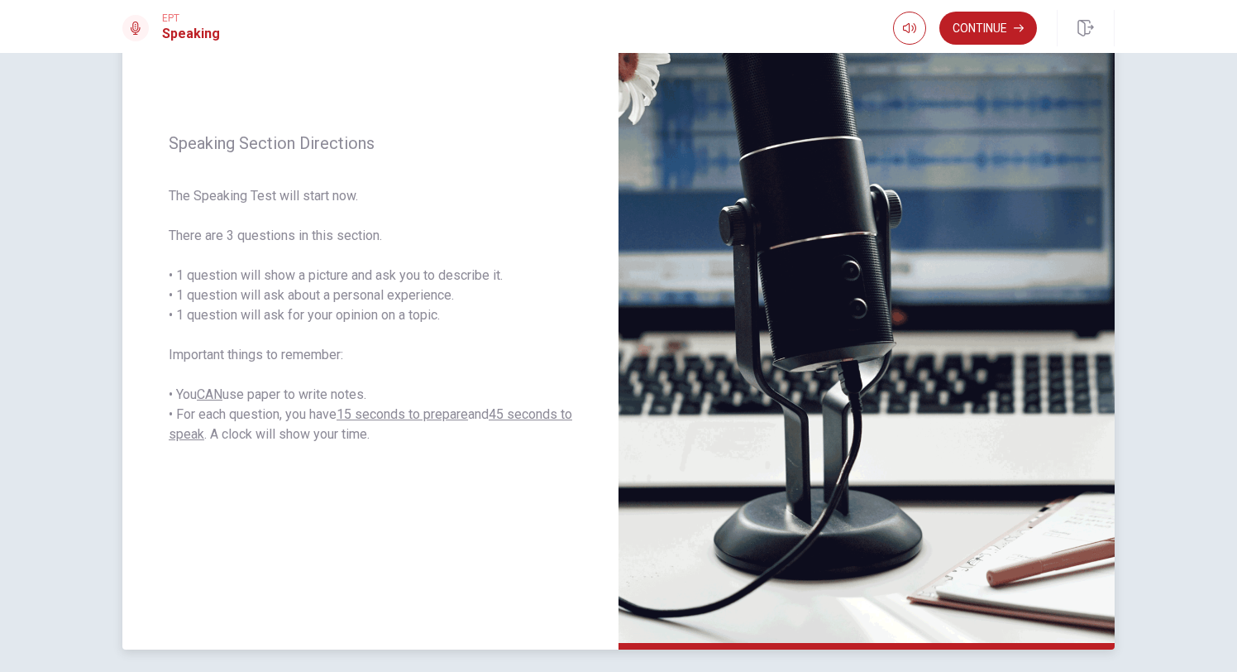
scroll to position [156, 0]
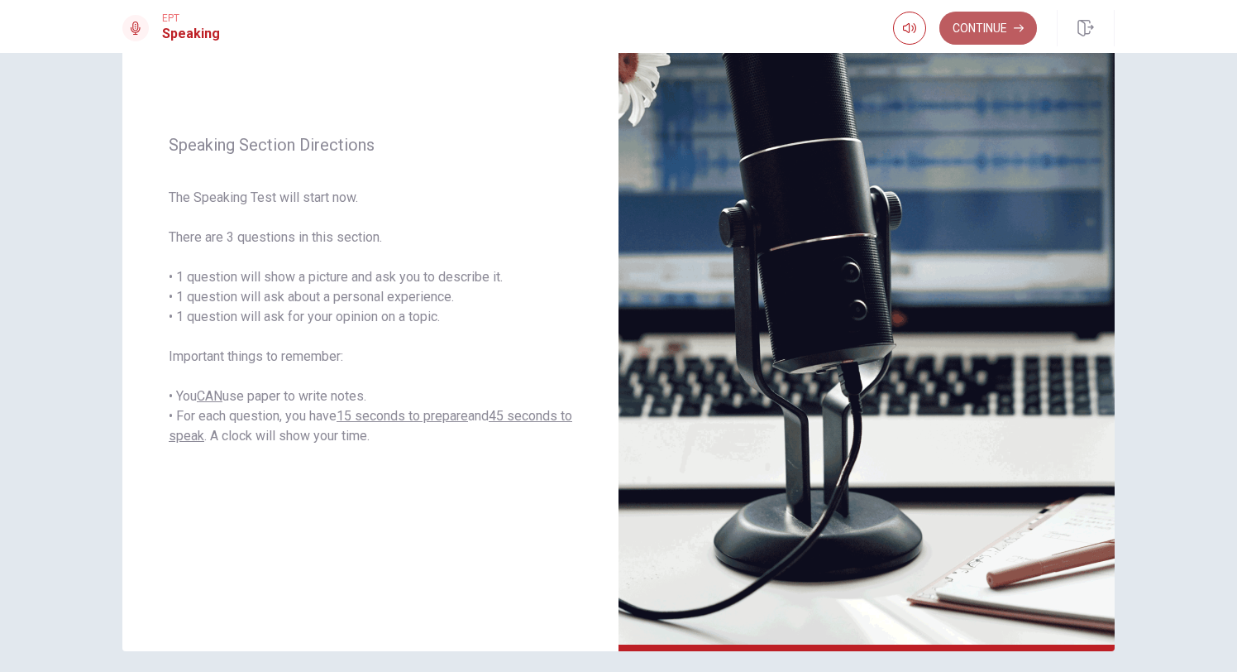
click at [980, 31] on button "Continue" at bounding box center [989, 28] width 98 height 33
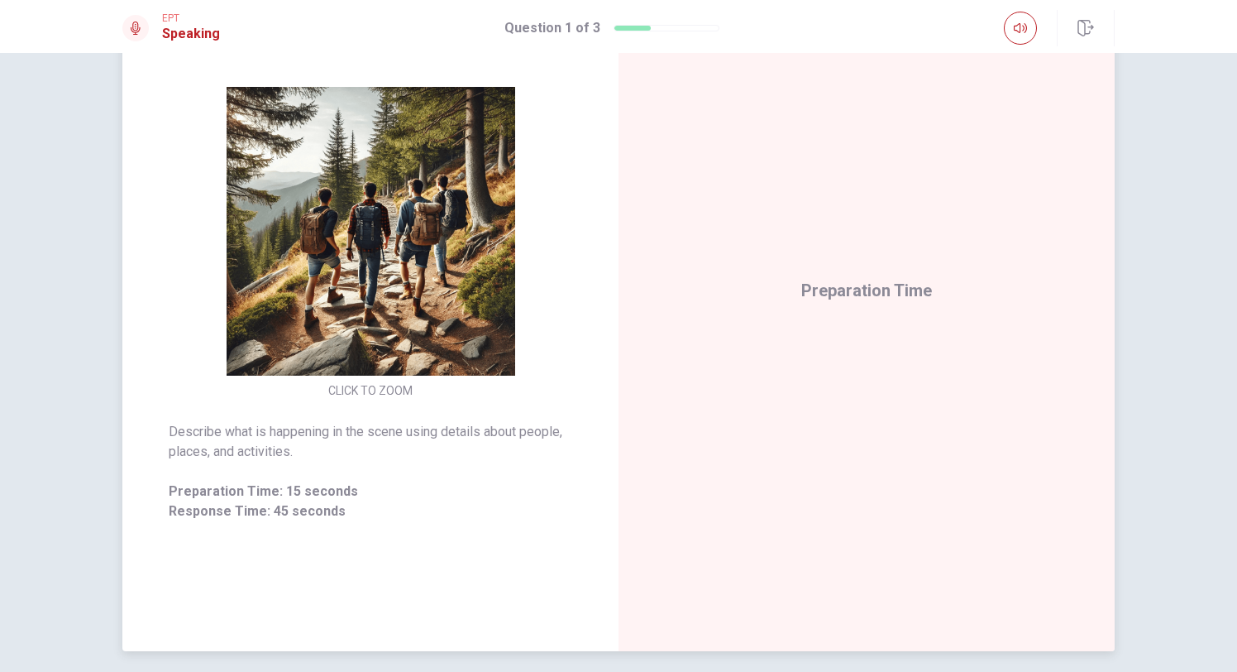
click at [352, 318] on img at bounding box center [371, 231] width 318 height 289
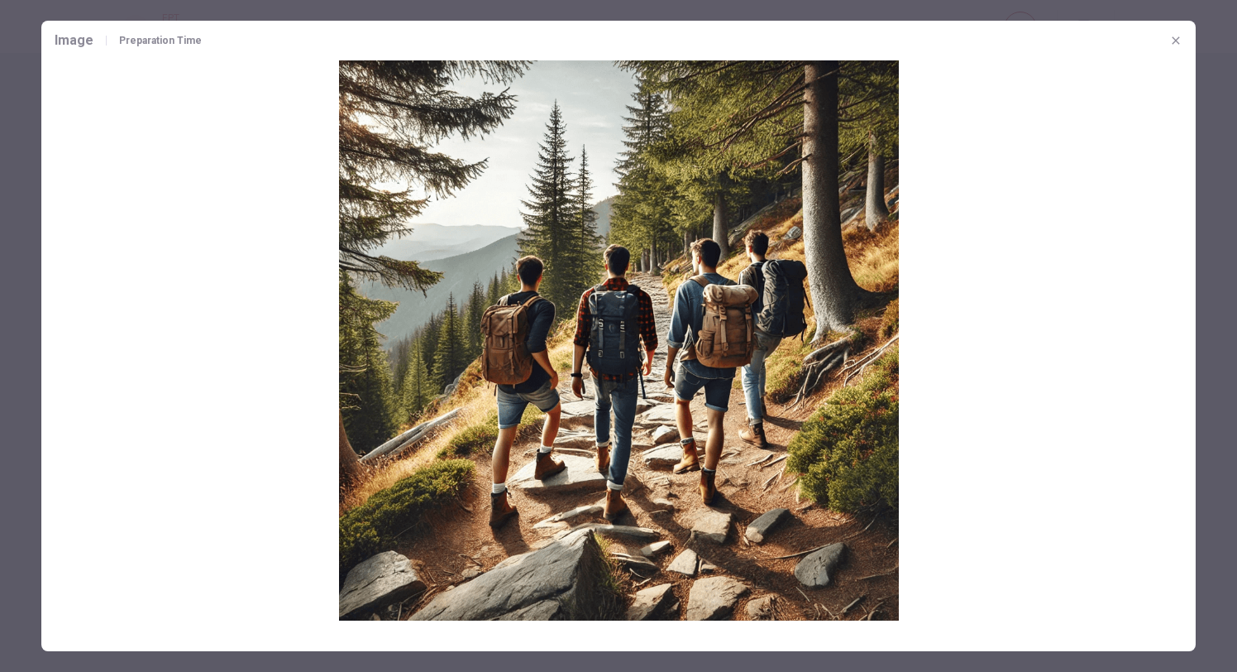
click at [423, 302] on img at bounding box center [618, 340] width 1155 height 560
click at [32, 181] on div at bounding box center [618, 336] width 1237 height 672
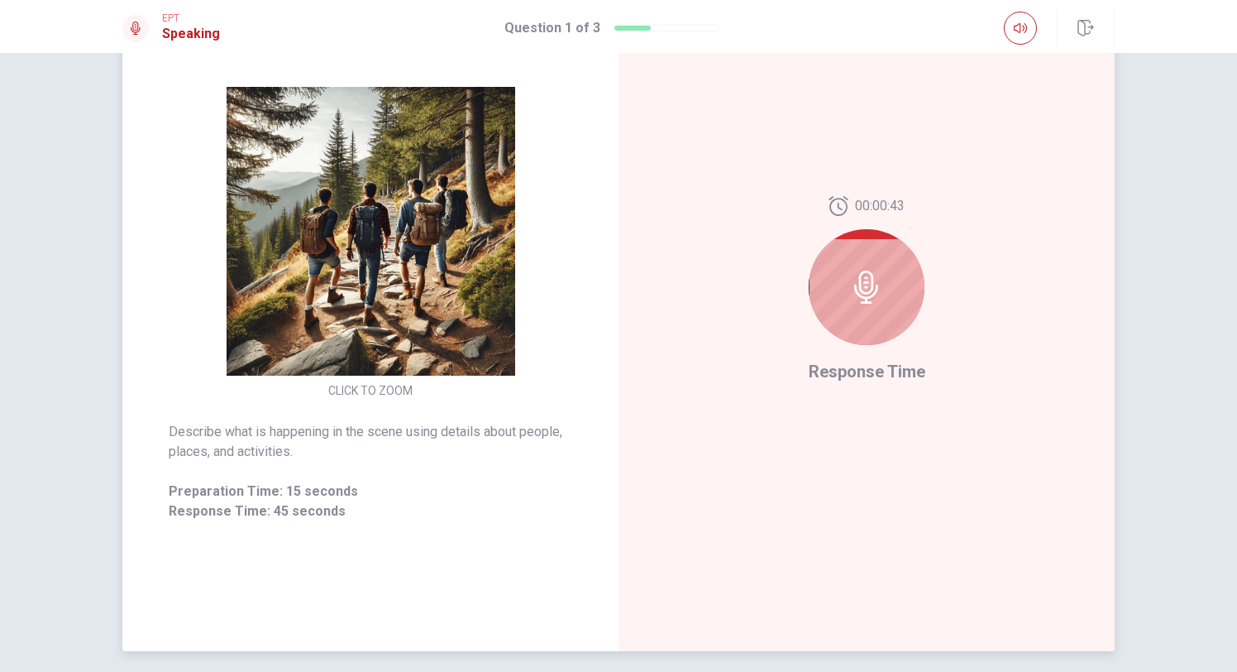
click at [888, 285] on div at bounding box center [867, 287] width 116 height 116
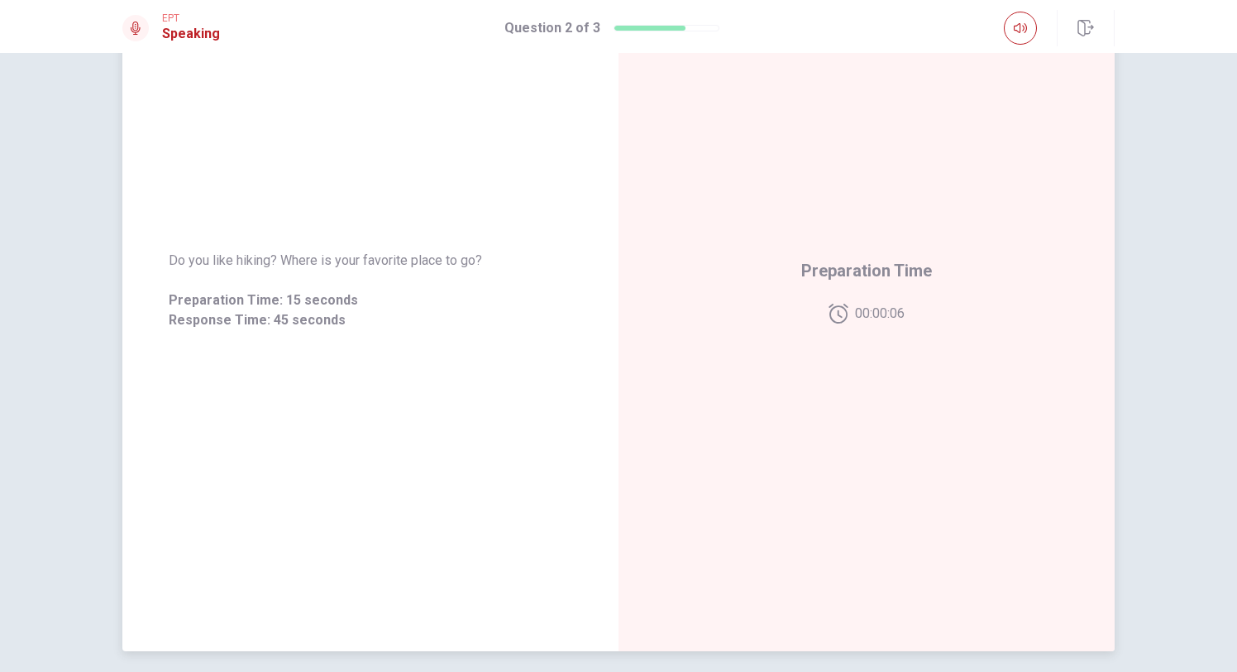
click at [248, 265] on span "Do you like hiking? Where is your favorite place to go?" at bounding box center [371, 261] width 404 height 20
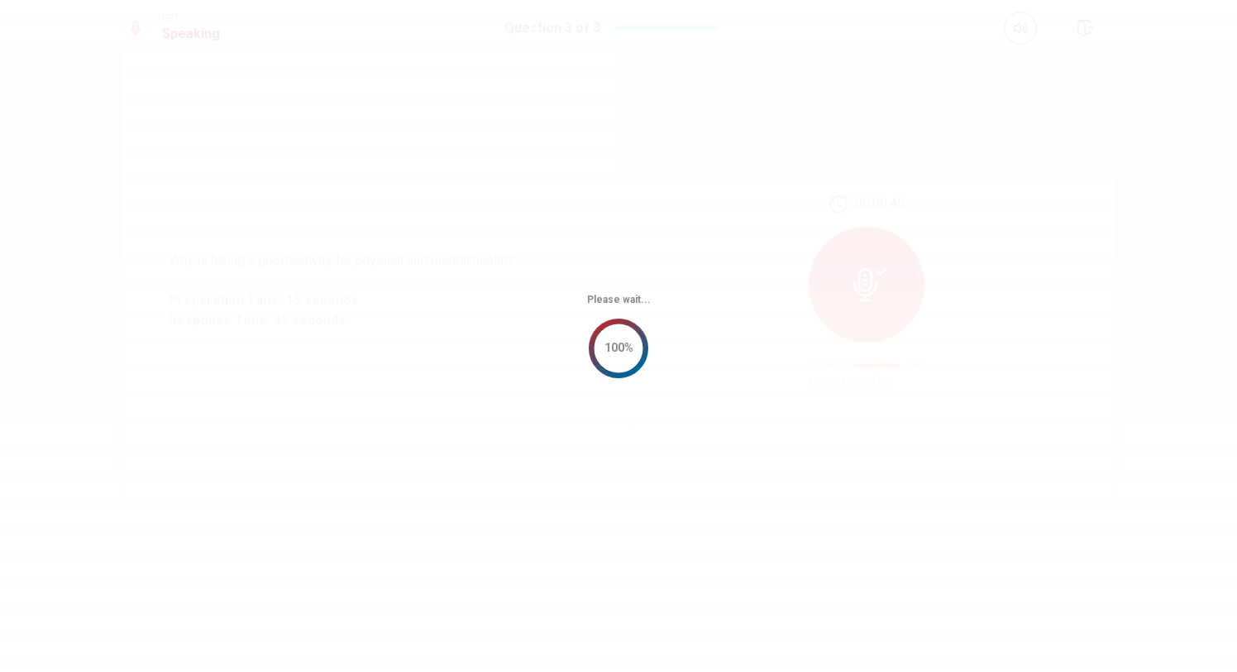
scroll to position [0, 0]
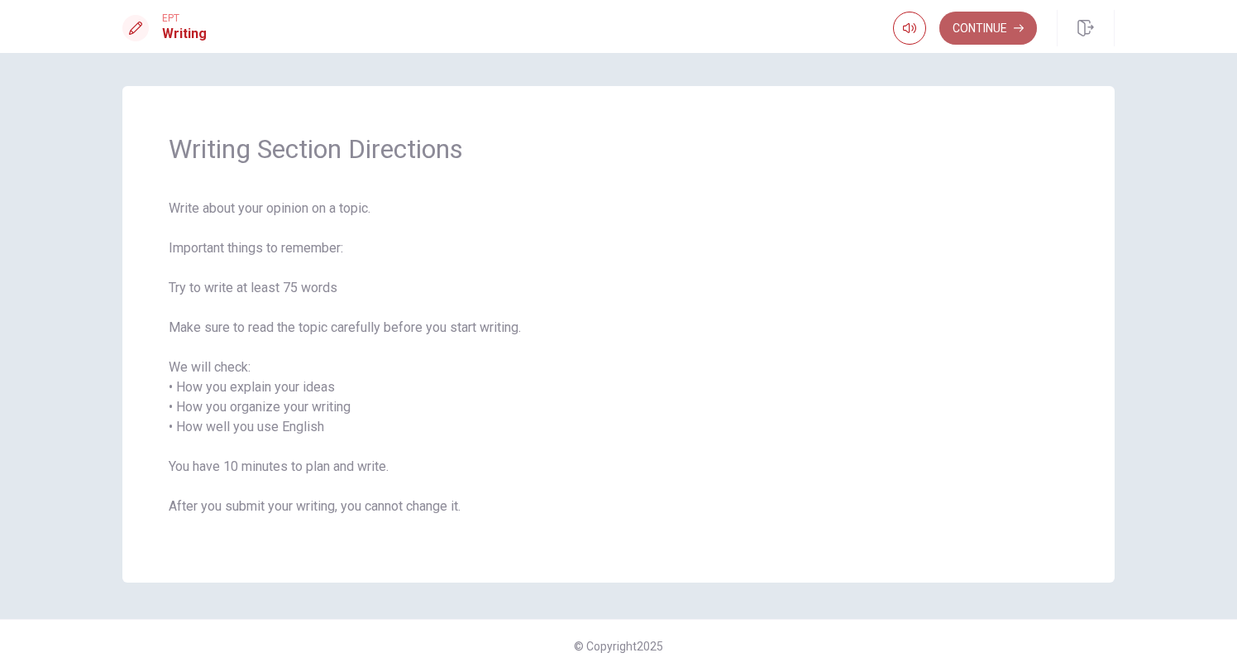
click at [980, 23] on button "Continue" at bounding box center [989, 28] width 98 height 33
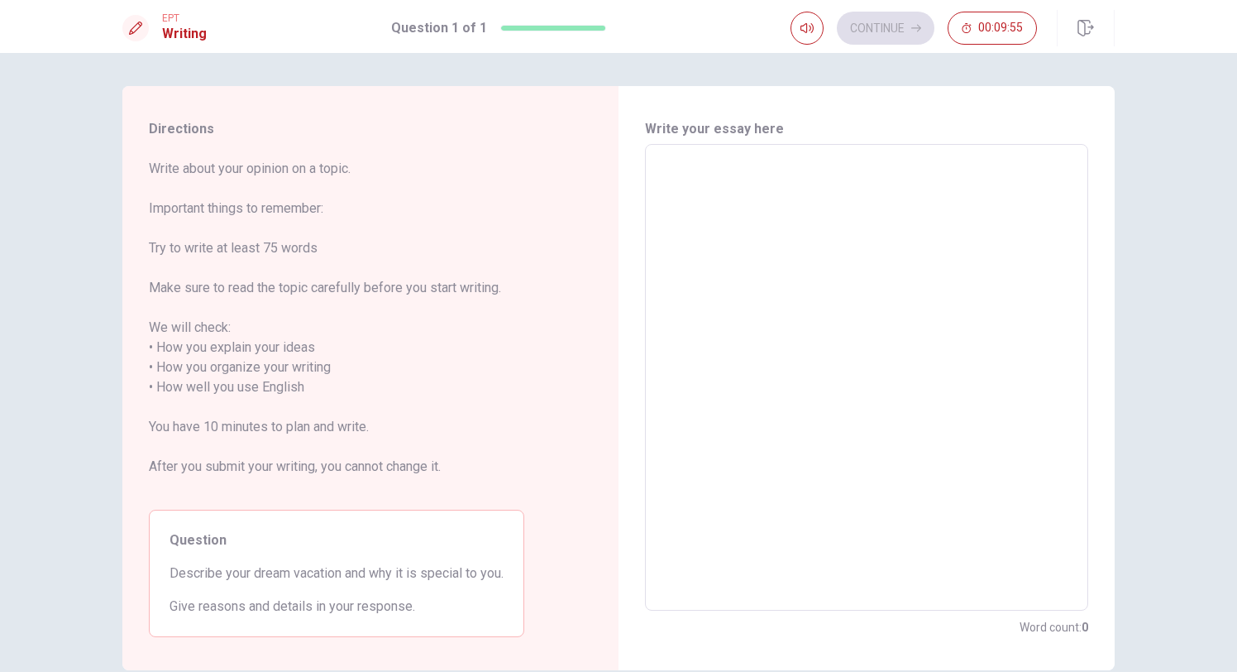
click at [663, 168] on textarea at bounding box center [867, 377] width 420 height 439
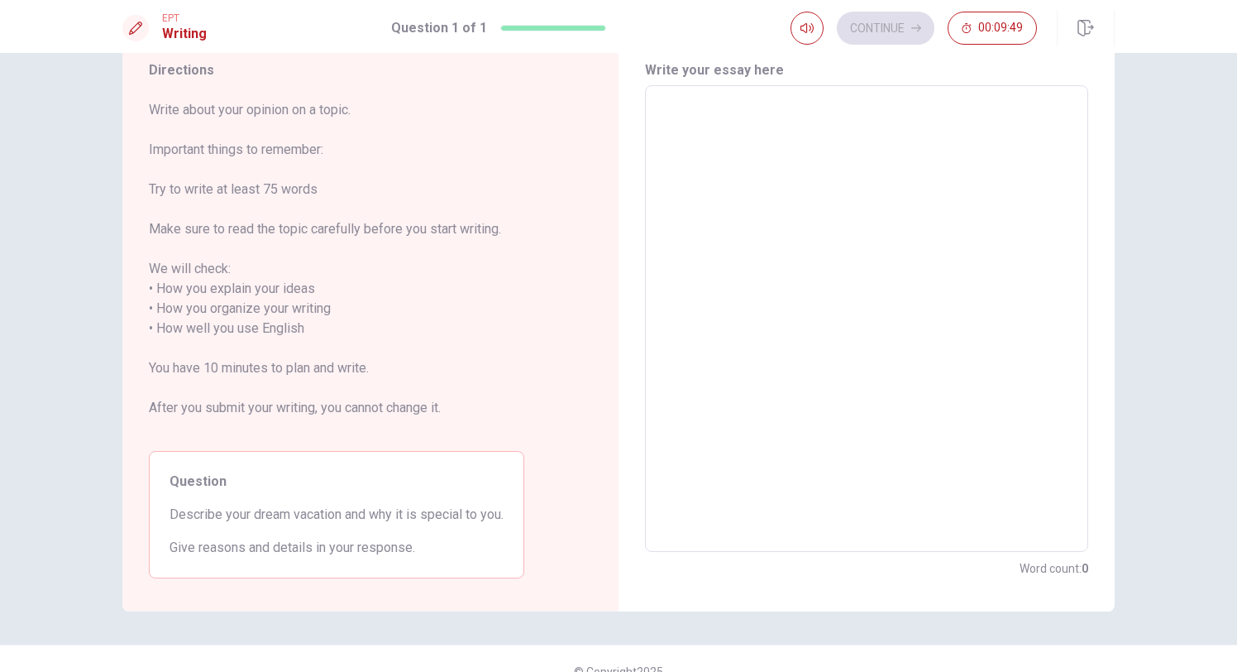
scroll to position [80, 0]
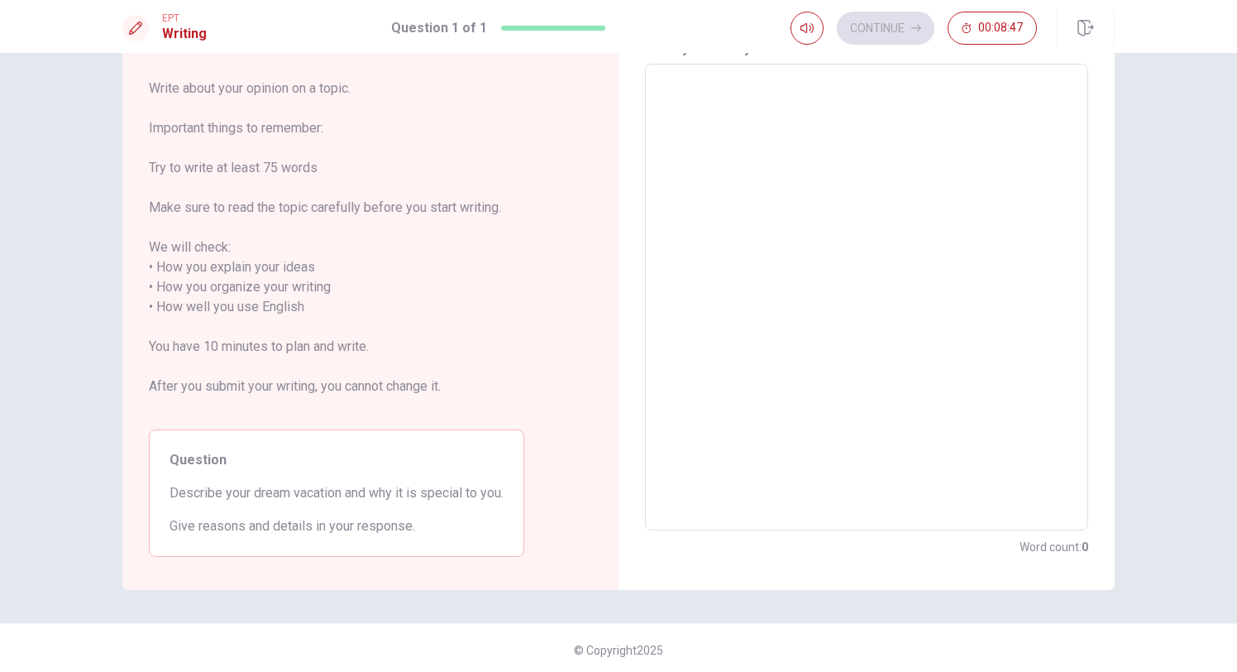
click at [937, 141] on textarea at bounding box center [867, 297] width 420 height 439
type textarea "m"
type textarea "x"
type textarea "my"
type textarea "x"
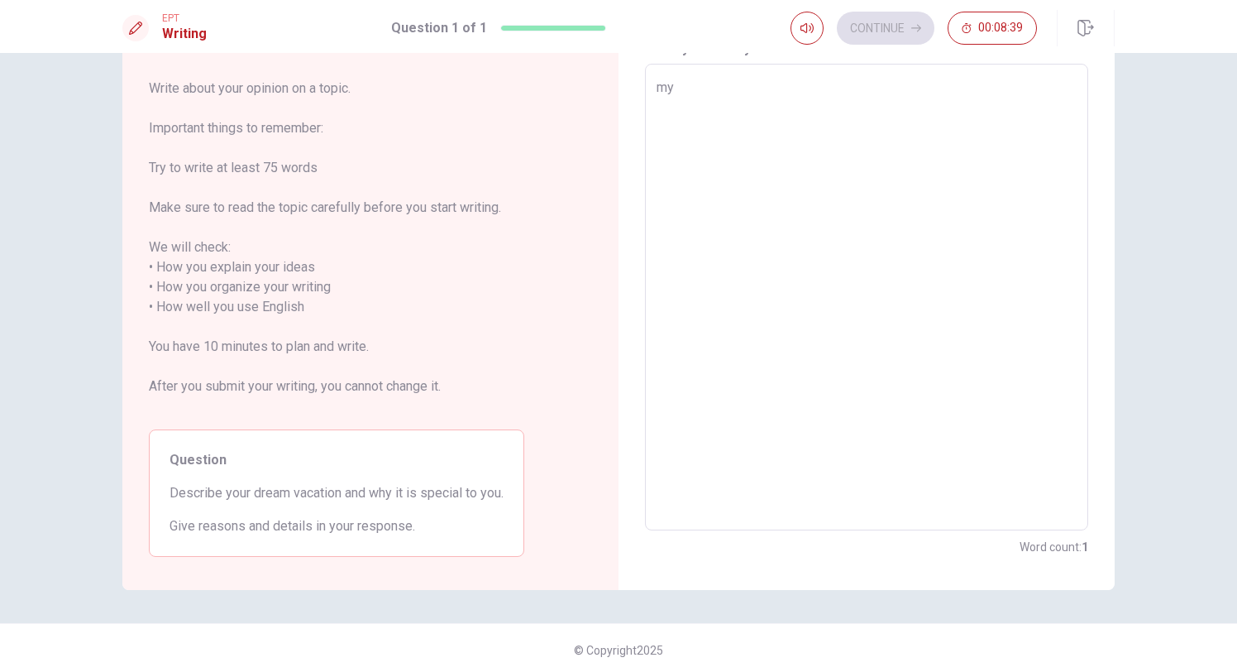
type textarea "my"
type textarea "x"
type textarea "my d"
type textarea "x"
type textarea "my dr"
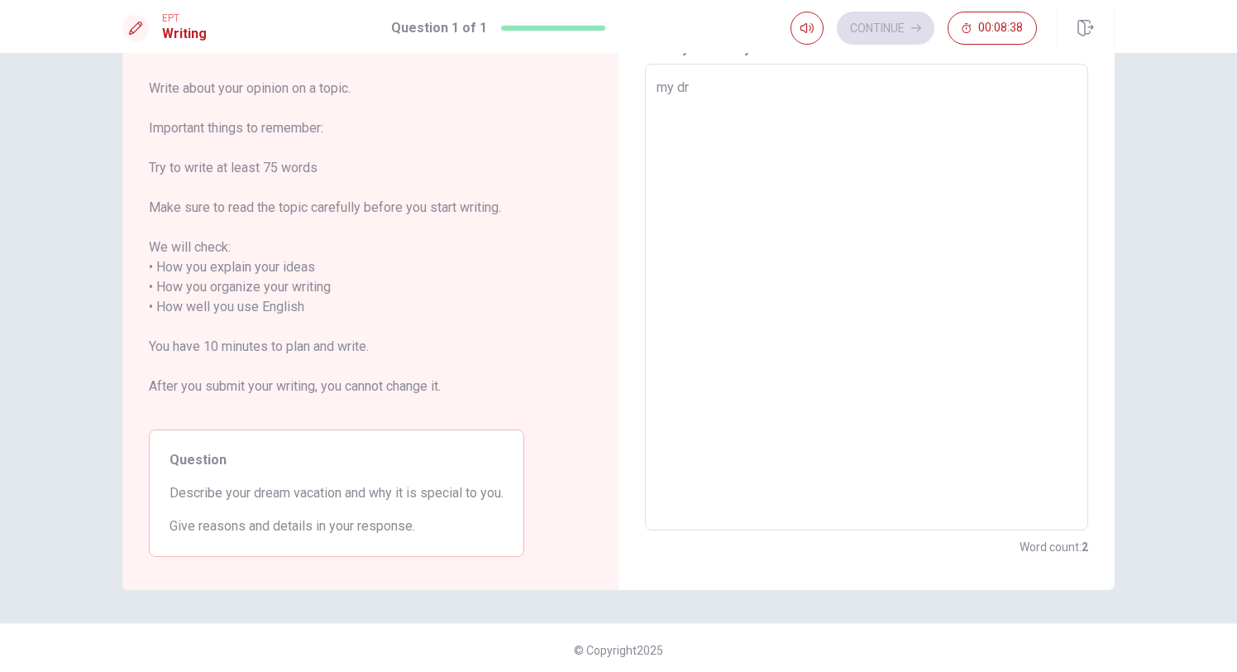
type textarea "x"
type textarea "my dre"
type textarea "x"
type textarea "my drea"
type textarea "x"
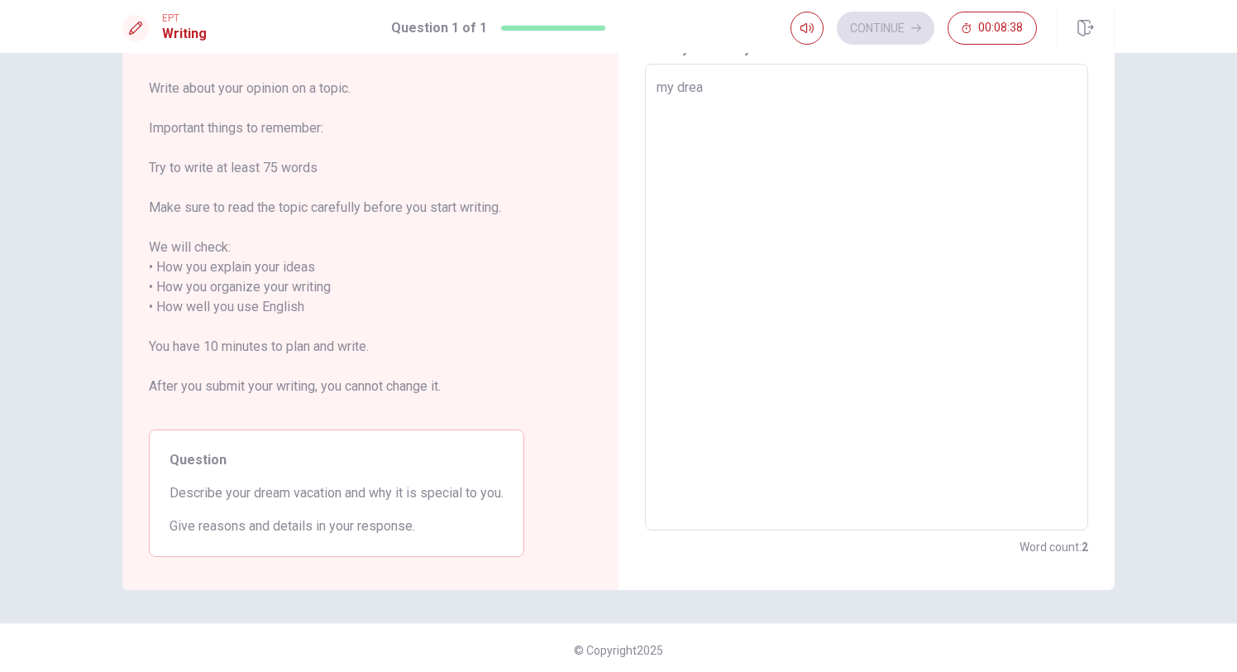
type textarea "my dream"
type textarea "x"
type textarea "my dream"
type textarea "x"
type textarea "my dream v"
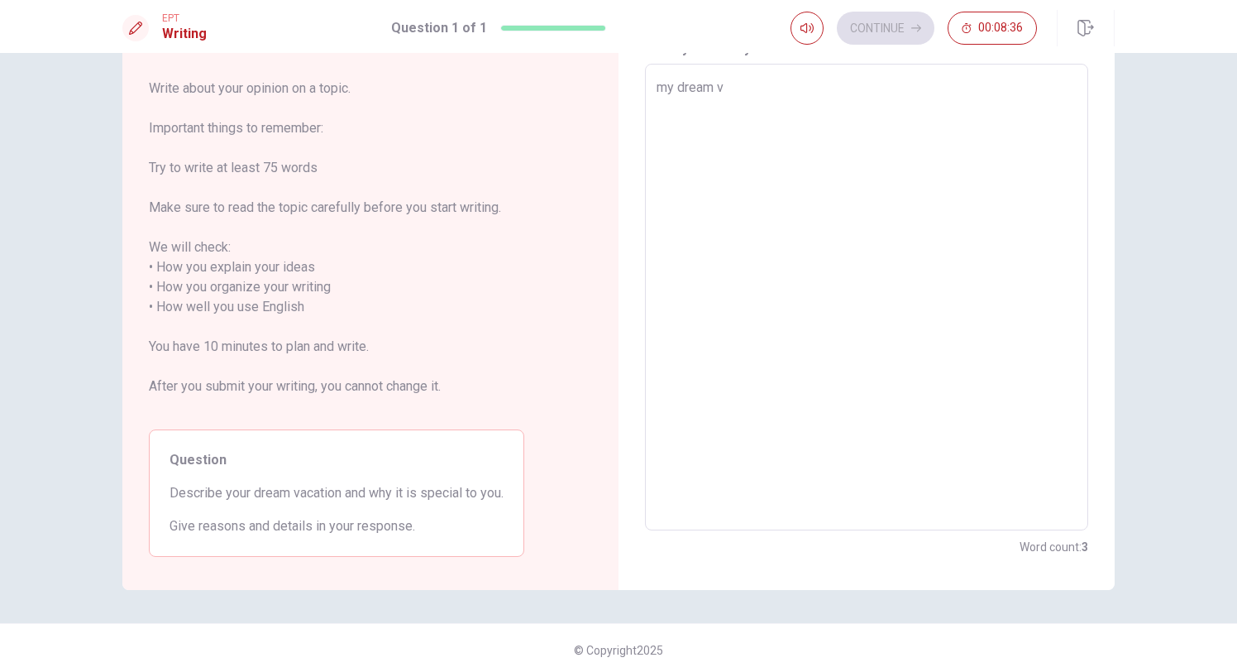
type textarea "x"
type textarea "my dream vo"
type textarea "x"
type textarea "my dream voc"
type textarea "x"
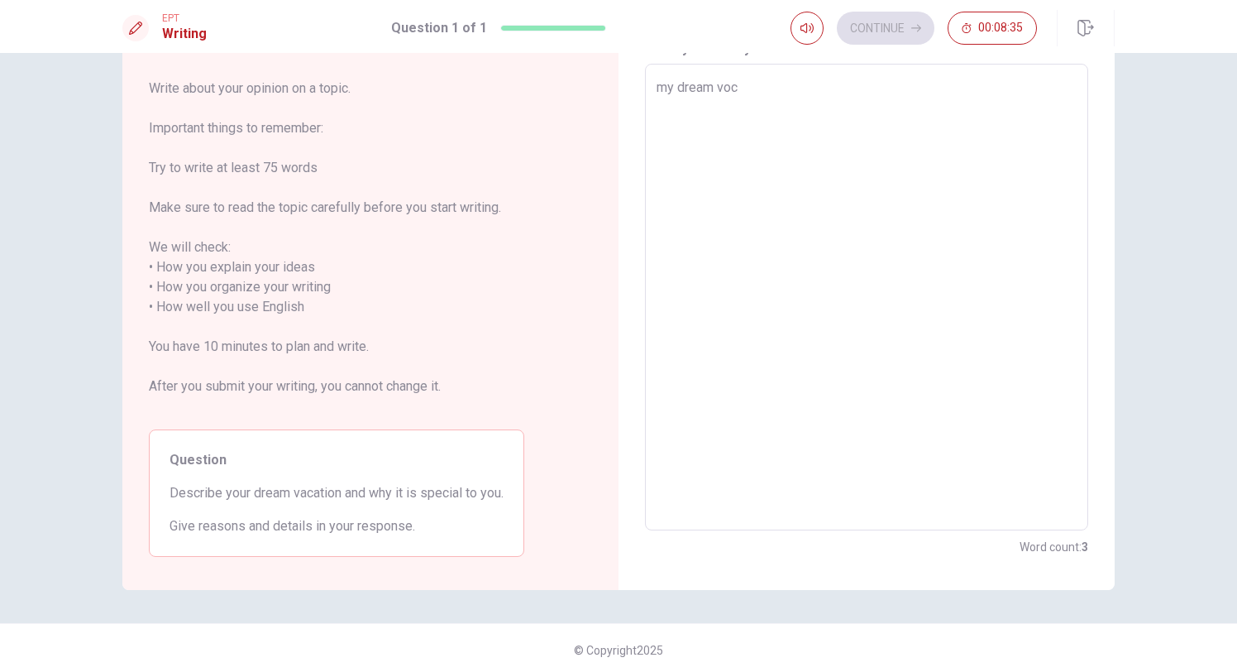
type textarea "my dream voca"
type textarea "x"
type textarea "my dream vocat"
type textarea "x"
type textarea "my dream vocati"
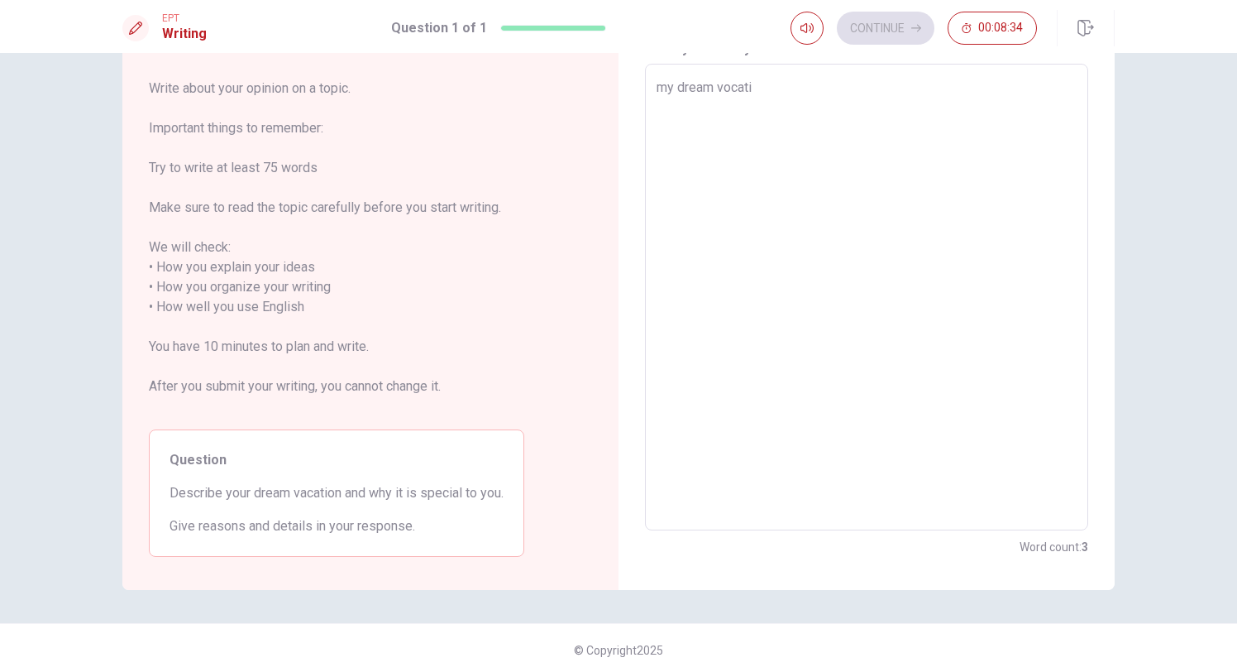
type textarea "x"
type textarea "my dream vocatio"
type textarea "x"
type textarea "my dream vocation"
type textarea "x"
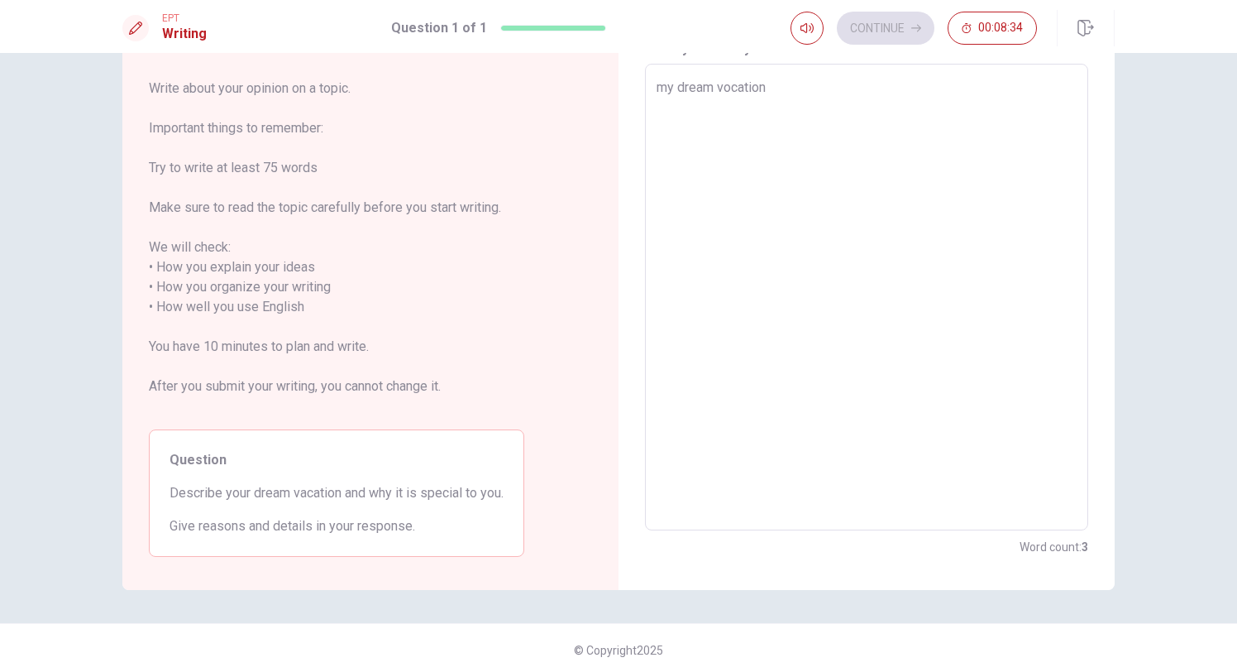
type textarea "my dream vocation"
type textarea "x"
type textarea "my dream vocation i"
type textarea "x"
type textarea "my dream vocation is"
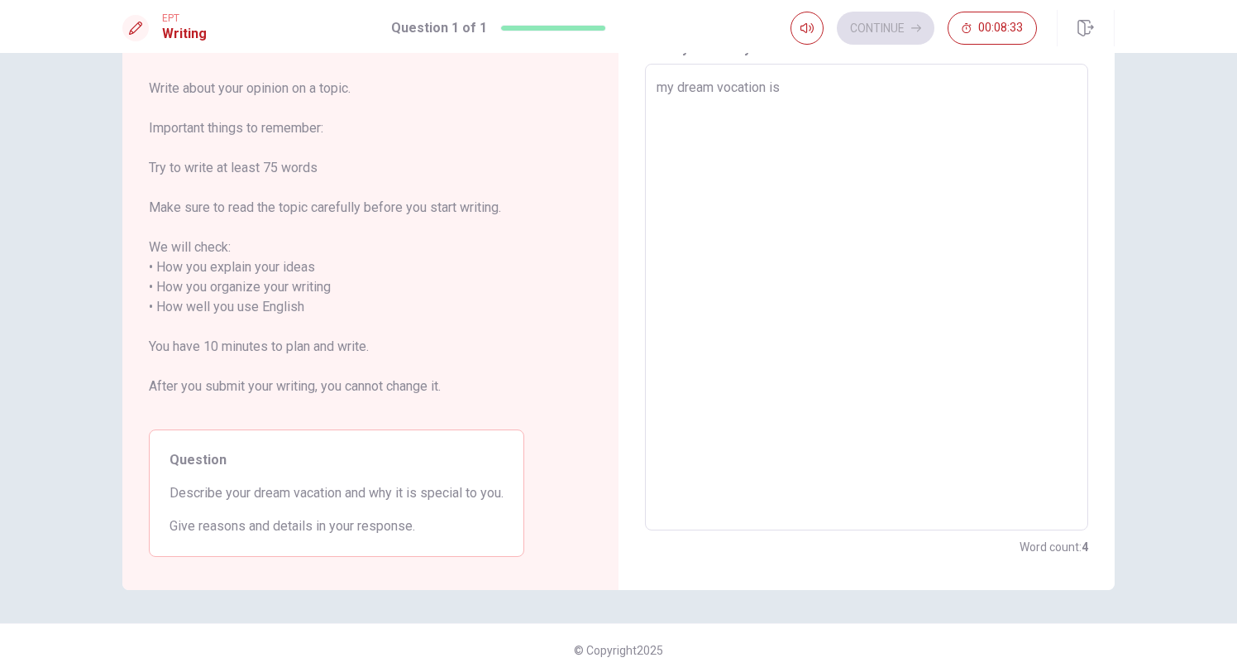
type textarea "x"
type textarea "my dream vocation is"
type textarea "x"
type textarea "my dream vocation is v"
type textarea "x"
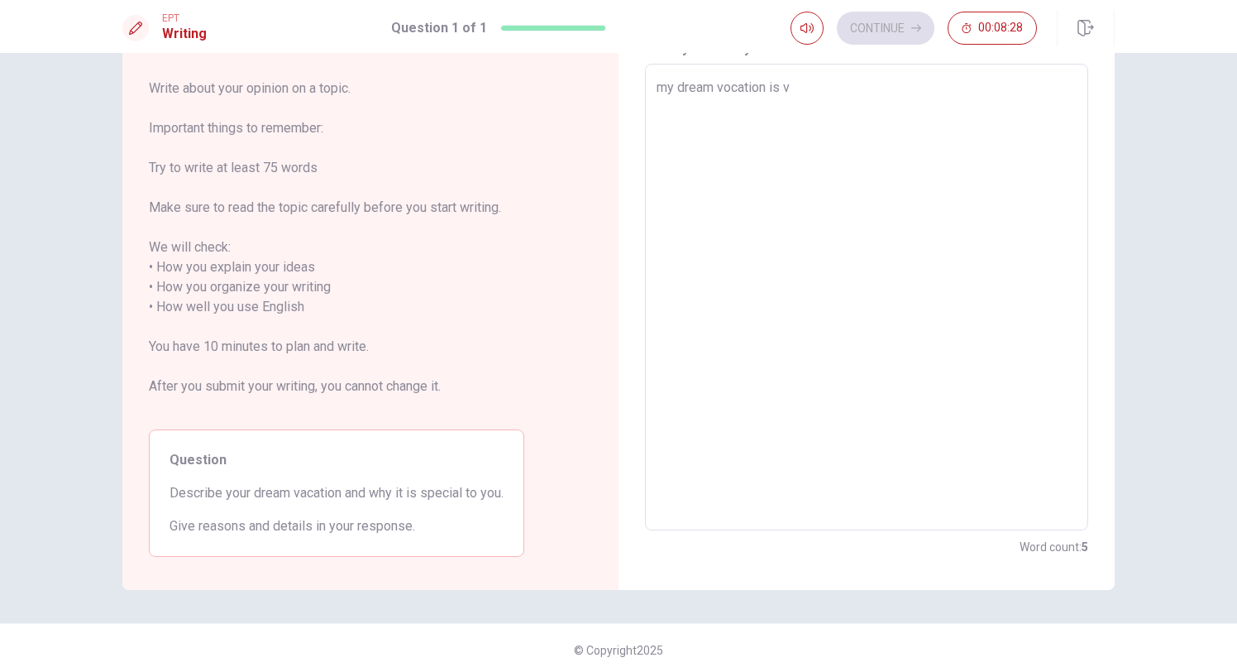
type textarea "my dream vocation is vi"
type textarea "x"
type textarea "my dream vocation is vis"
type textarea "x"
type textarea "my dream vocation is visi"
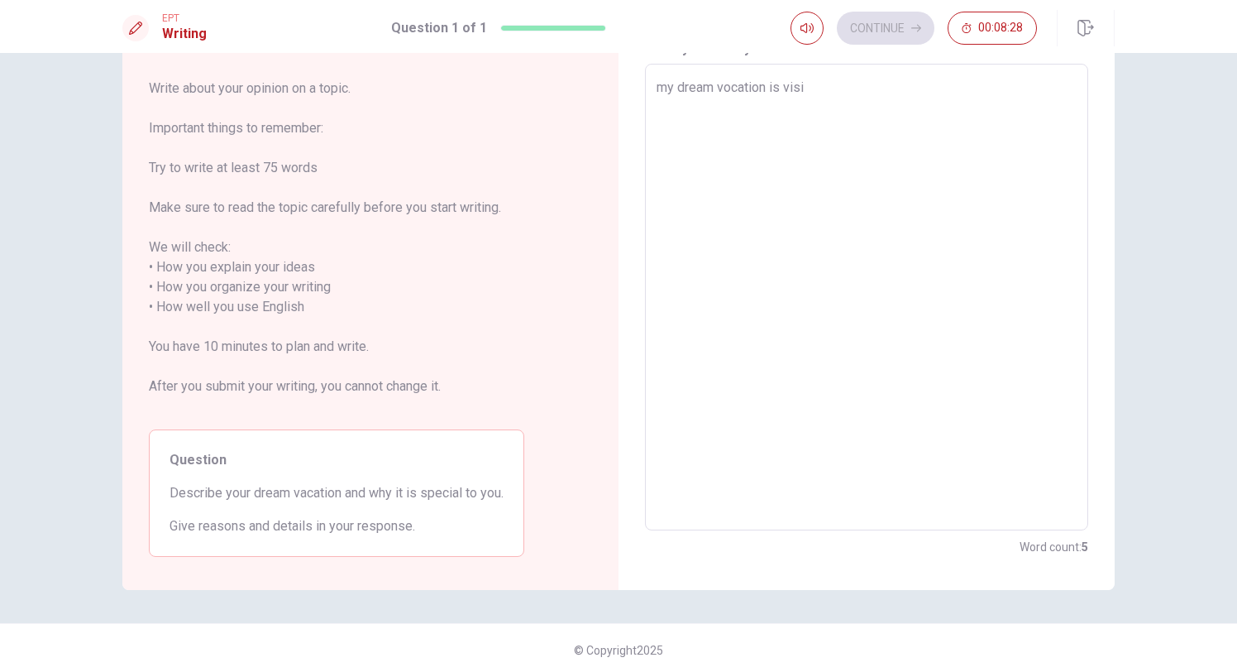
type textarea "x"
type textarea "my dream vocation is visit"
type textarea "x"
type textarea "my dream vocation is visit"
type textarea "x"
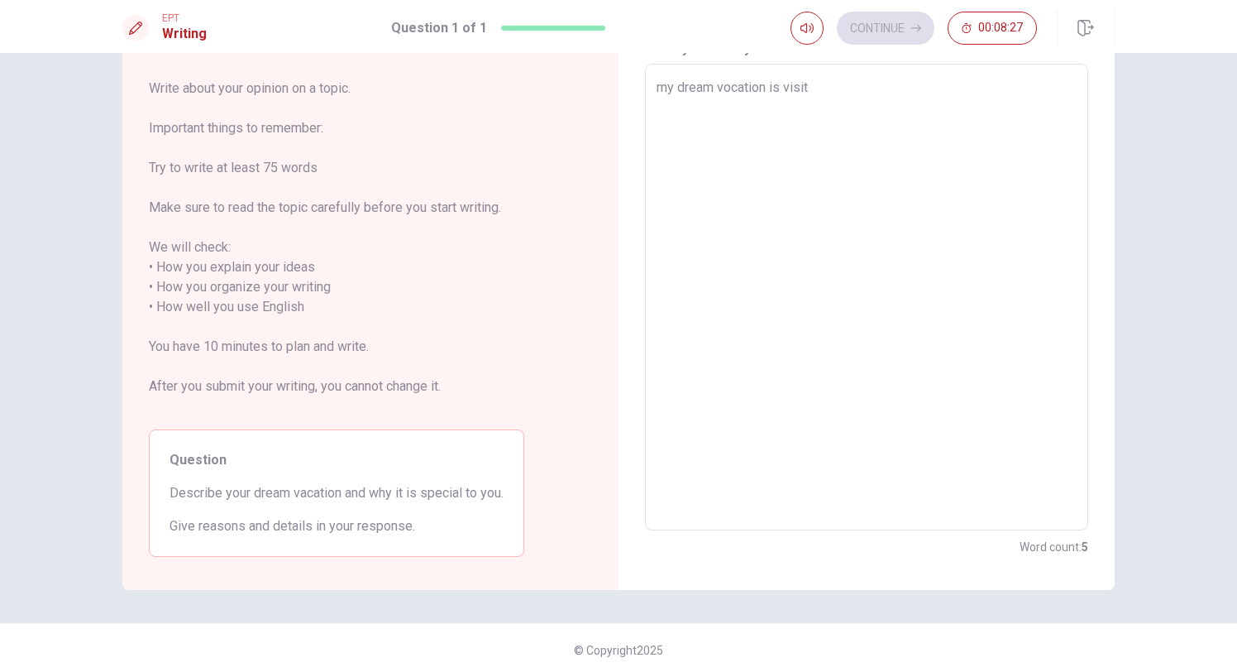
type textarea "my dream vocation is visit a"
type textarea "x"
type textarea "my dream vocation is visit a"
type textarea "x"
type textarea "my dream vocation is visit a p"
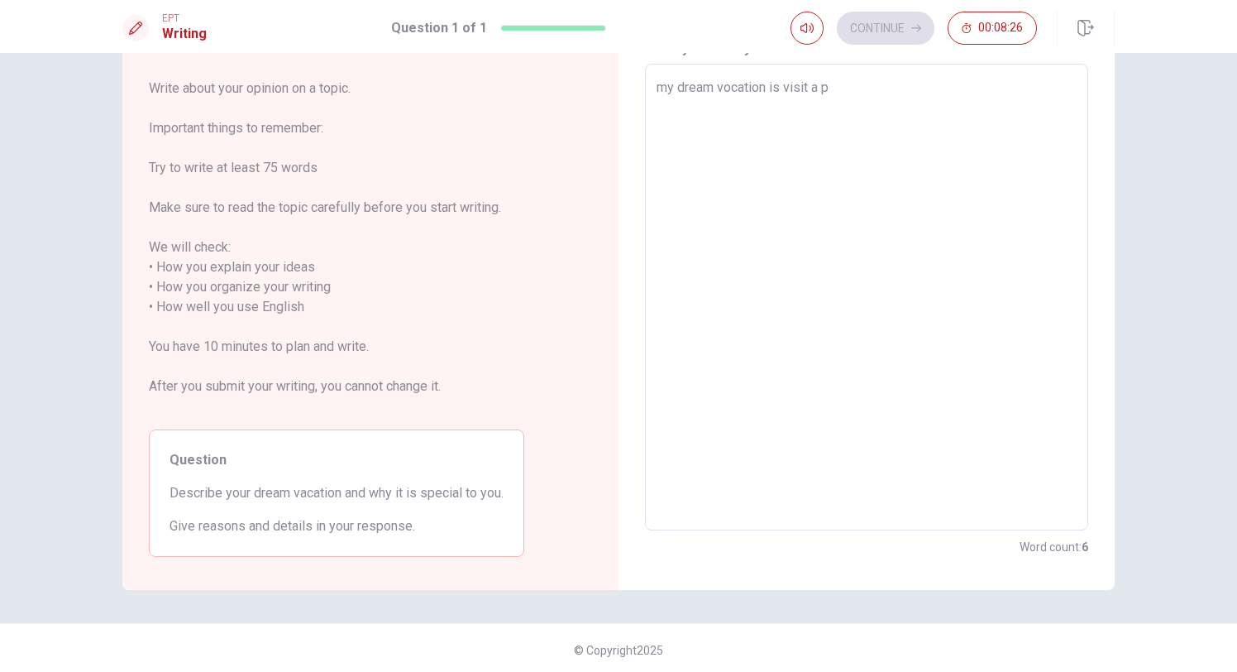
type textarea "x"
type textarea "my dream vocation is visit a pa"
type textarea "x"
type textarea "my dream vocation is visit a p"
type textarea "x"
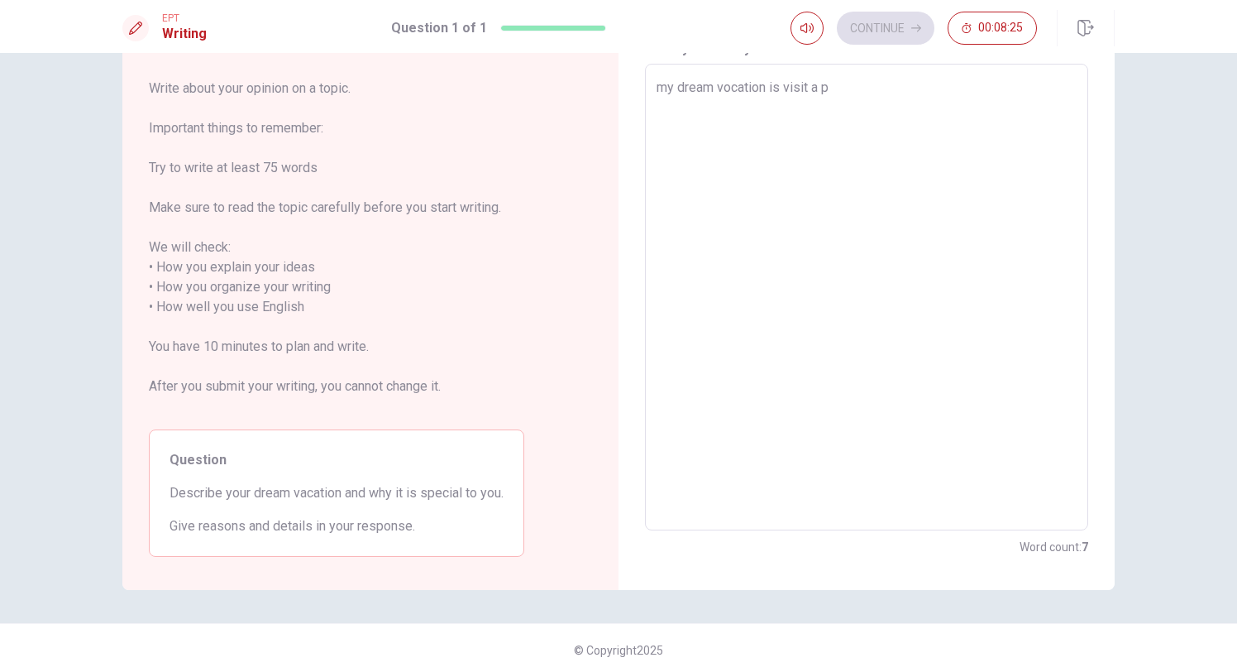
type textarea "my dream vocation is visit a"
type textarea "x"
type textarea "my dream vocation is visit a p"
type textarea "x"
type textarea "my dream vocation is visit a pa"
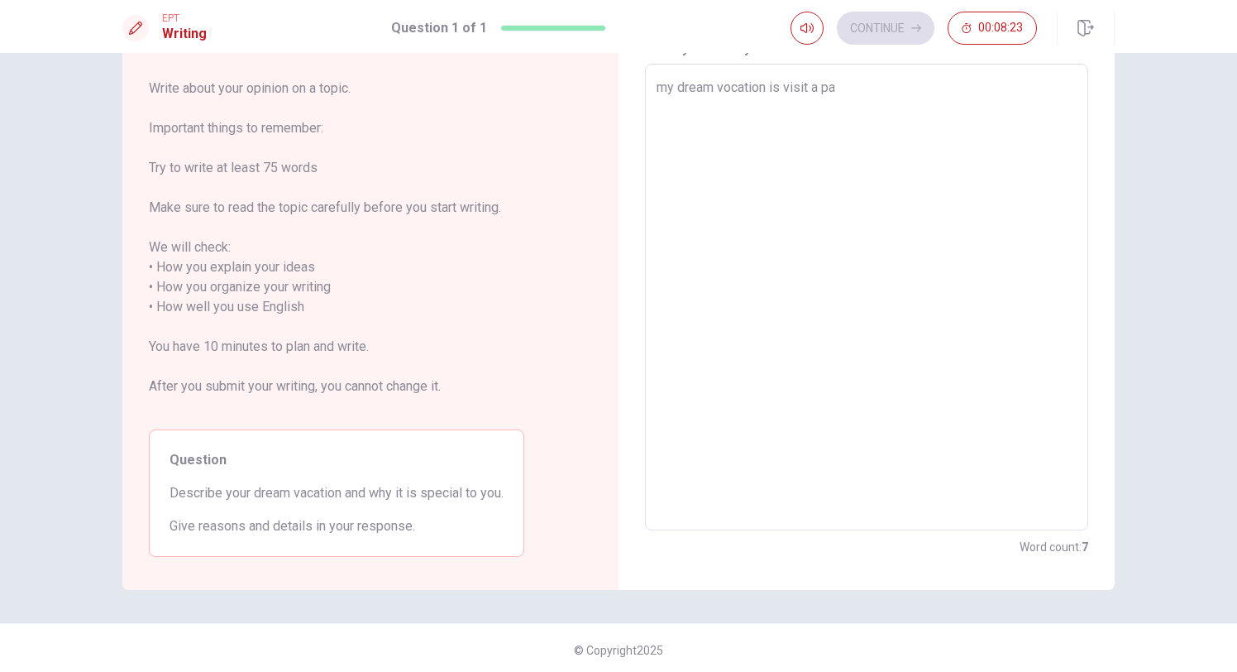
type textarea "x"
type textarea "my dream vocation is visit a pay"
type textarea "x"
type textarea "my dream vocation is visit a pays"
type textarea "x"
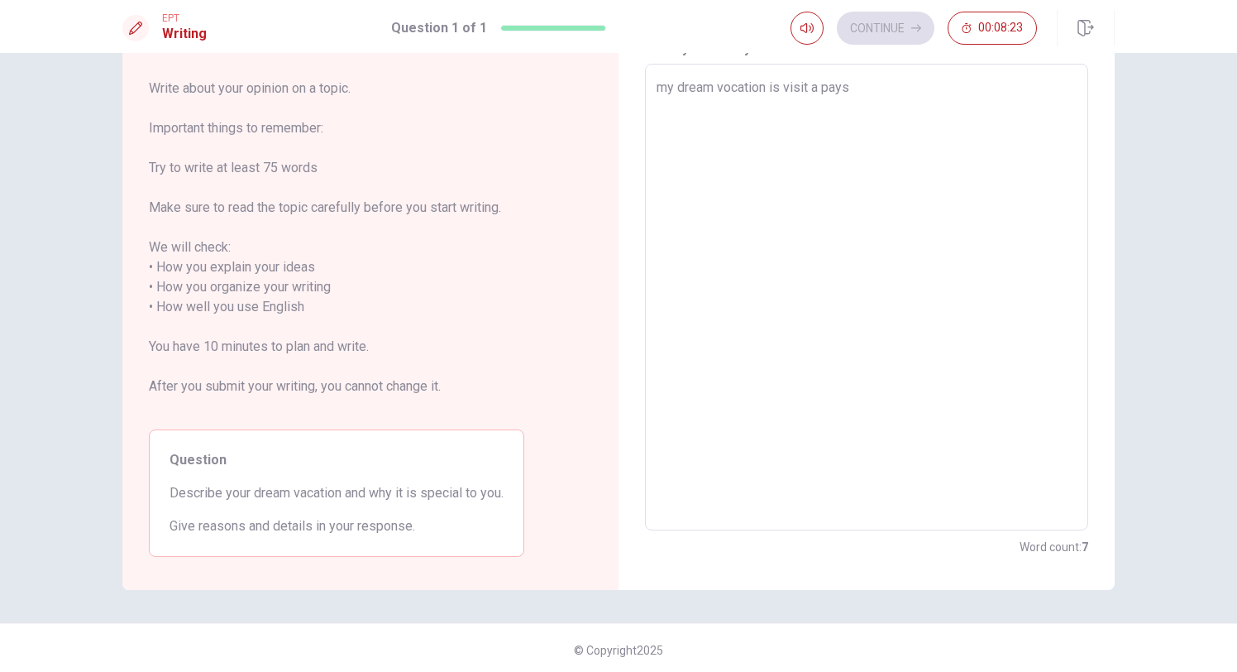
type textarea "my dream vocation is visit a pays"
type textarea "x"
type textarea "my dream vocation is visit a pays ("
type textarea "x"
type textarea "my dream vocation is visit a pays (c"
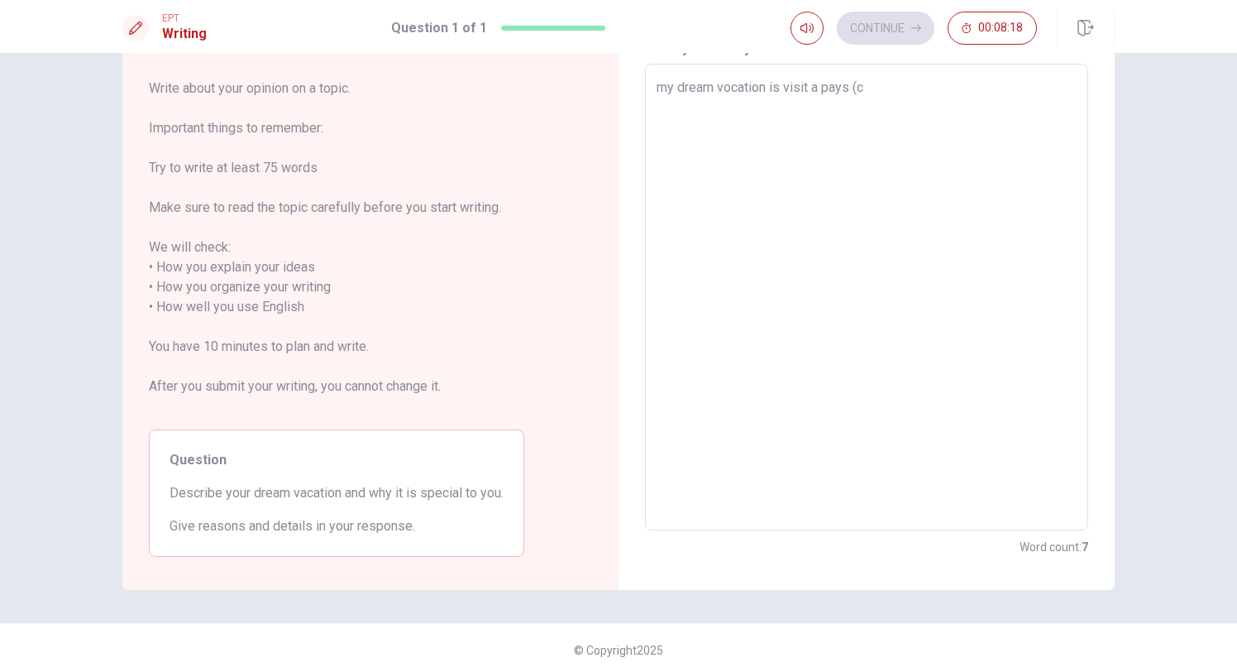
type textarea "x"
type textarea "my dream vocation is visit a pays (ca"
type textarea "x"
type textarea "my dream vocation is visit a pays (can"
type textarea "x"
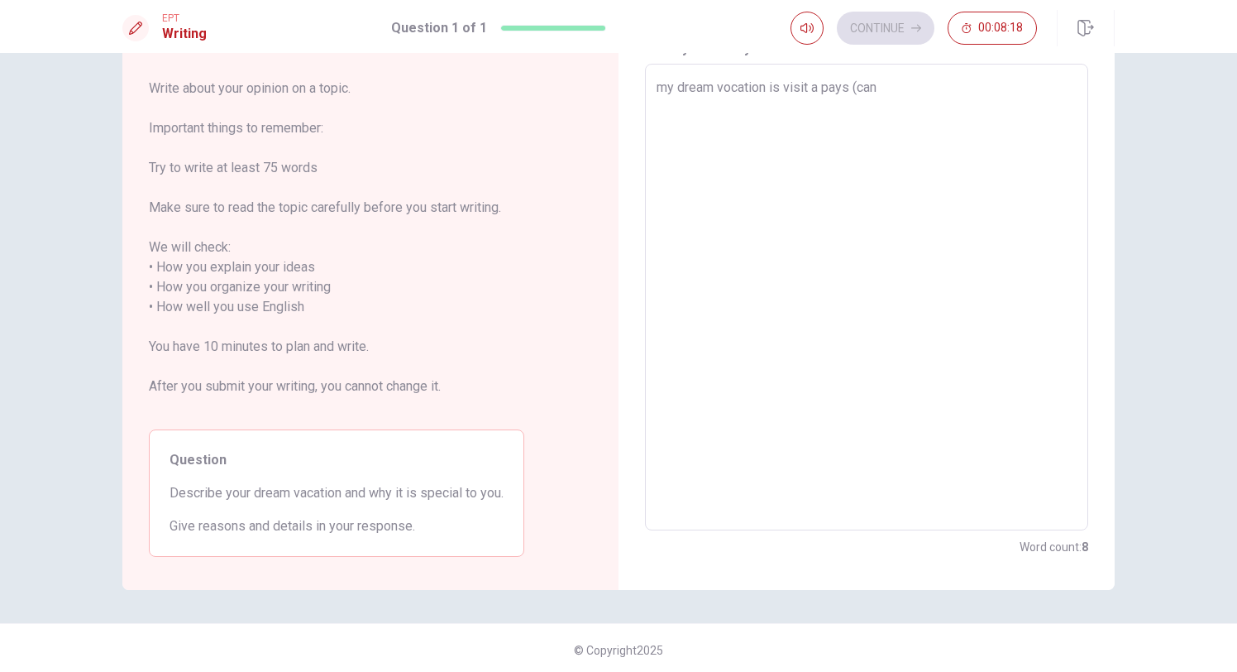
type textarea "my dream vocation is visit a pays (cana"
type textarea "x"
type textarea "my dream vocation is visit a pays (canad"
type textarea "x"
type textarea "my dream vocation is visit a pays ([GEOGRAPHIC_DATA]"
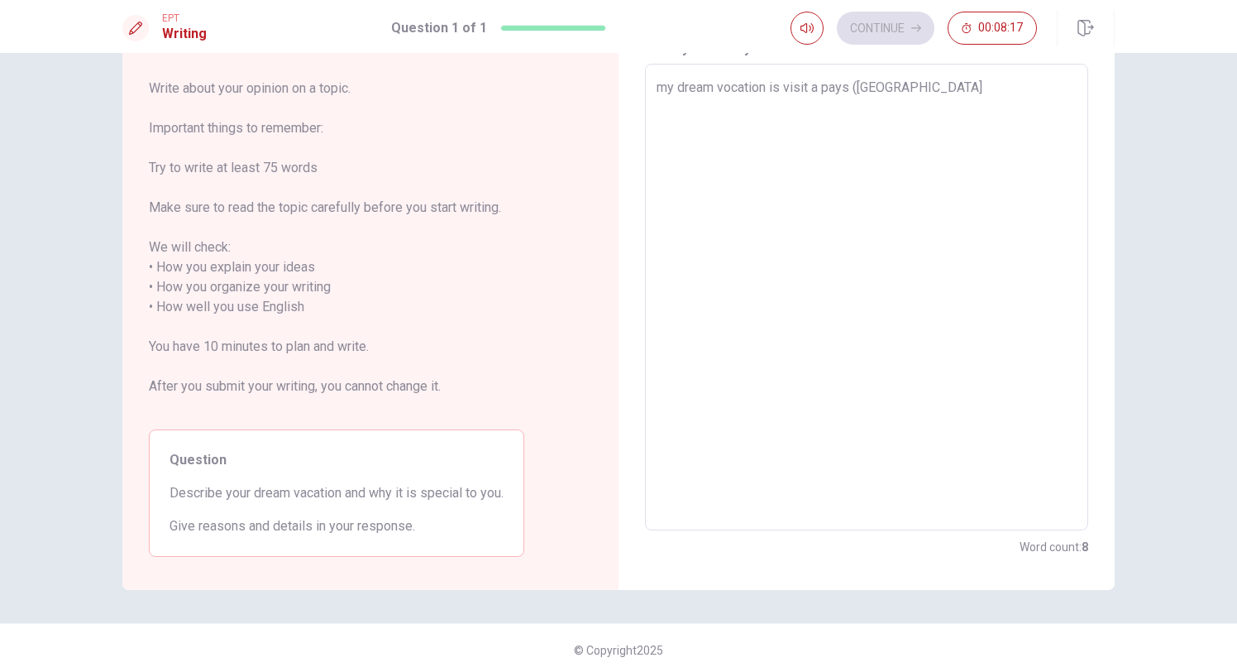
type textarea "x"
type textarea "my dream vocation is visit a pays ([GEOGRAPHIC_DATA]"
type textarea "x"
type textarea "my dream vocation is visit a pays ([GEOGRAPHIC_DATA]"
type textarea "x"
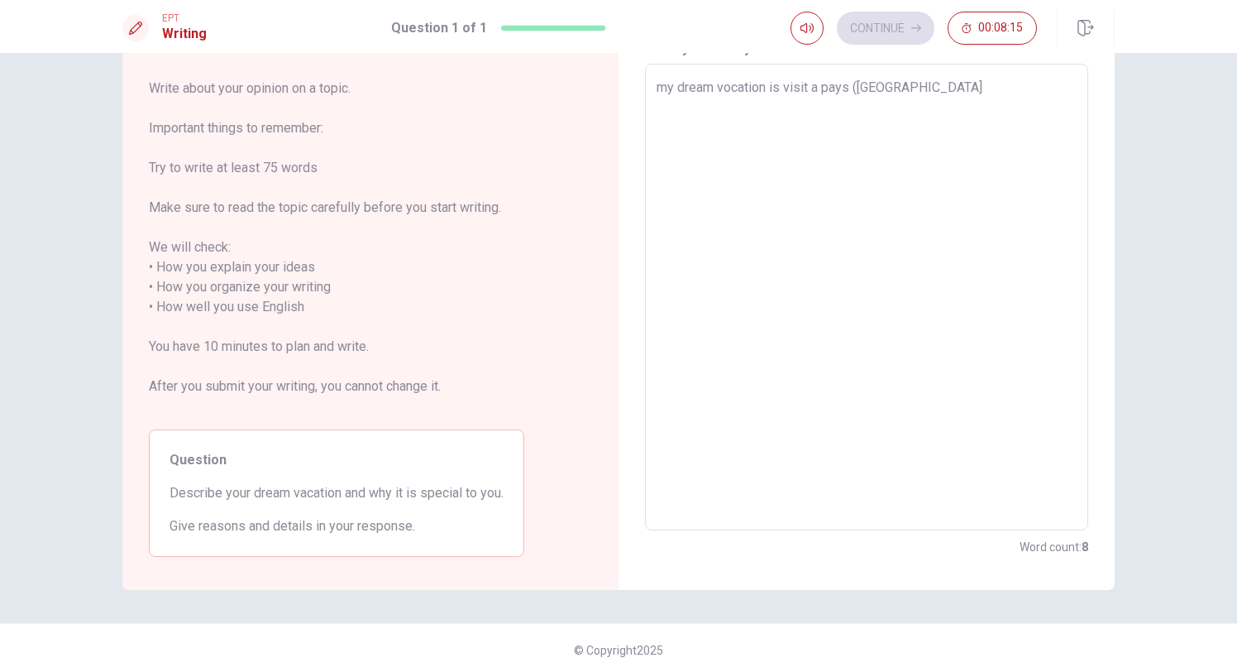
type textarea "my dream vocation is visit a pays ([GEOGRAPHIC_DATA],"
type textarea "x"
type textarea "my dream vocation is visit a pays ([GEOGRAPHIC_DATA],"
type textarea "x"
type textarea "my dream vocation is visit a pays ([GEOGRAPHIC_DATA], u"
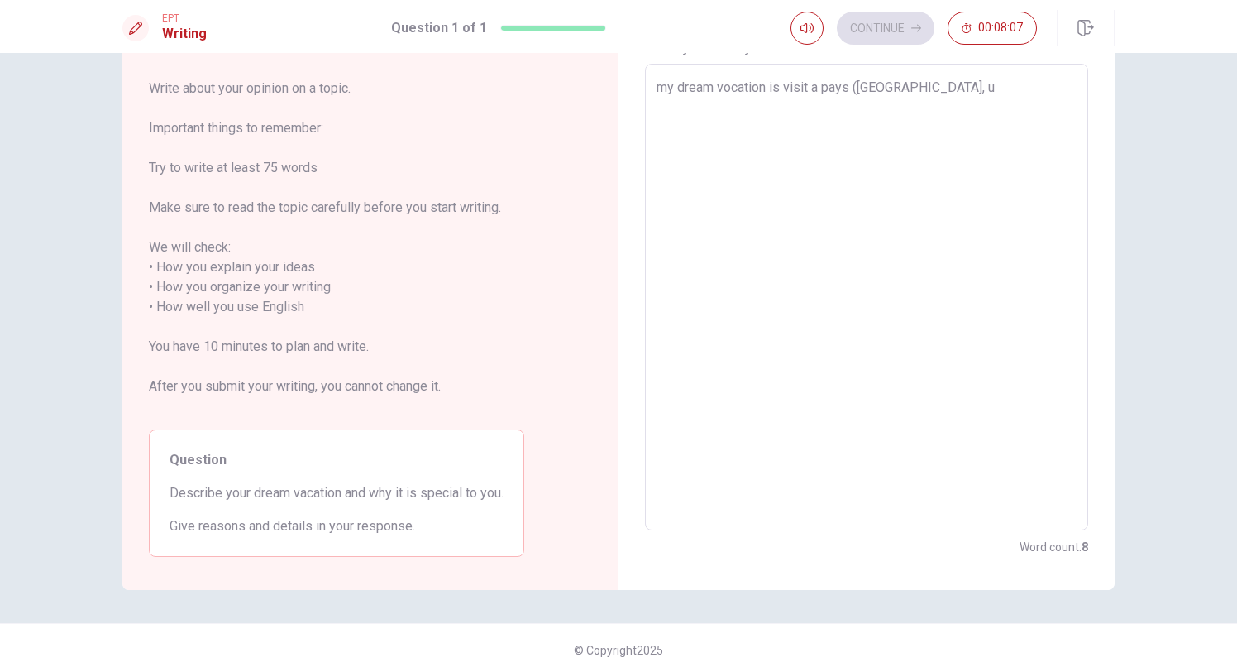
type textarea "x"
type textarea "my dream vocation is visit a pays ([GEOGRAPHIC_DATA], [GEOGRAPHIC_DATA]"
type textarea "x"
type textarea "my dream vocation is visit a pays ([GEOGRAPHIC_DATA], [GEOGRAPHIC_DATA]"
type textarea "x"
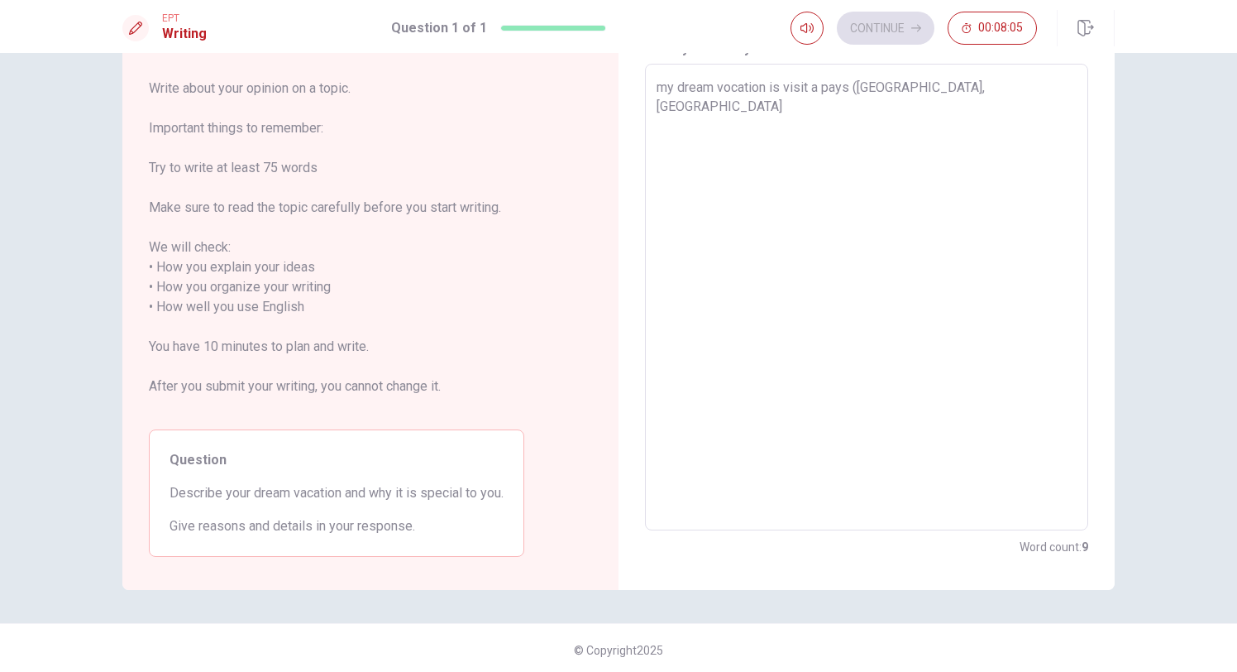
type textarea "my dream vocation is visit a pays ([GEOGRAPHIC_DATA], [GEOGRAPHIC_DATA]"
type textarea "x"
type textarea "my dream vocation is visit a pays ([GEOGRAPHIC_DATA], [GEOGRAPHIC_DATA] o"
type textarea "x"
type textarea "my dream vocation is visit a pays ([GEOGRAPHIC_DATA], [GEOGRAPHIC_DATA] or"
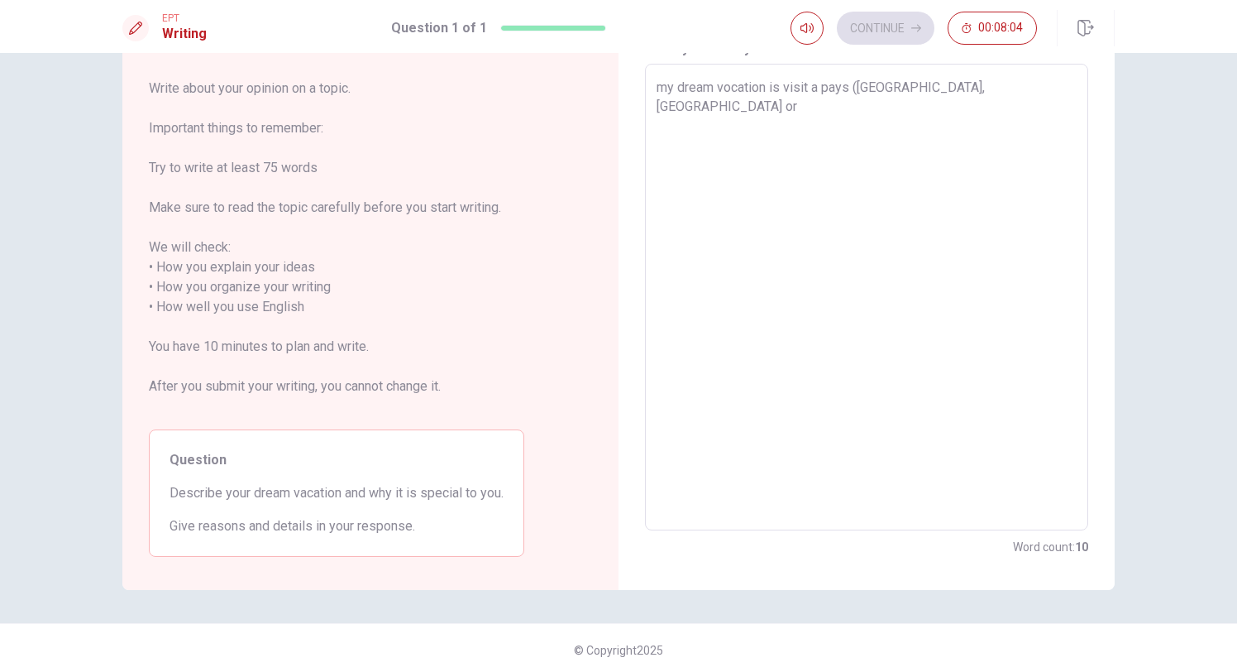
type textarea "x"
type textarea "my dream vocation is visit a pays ([GEOGRAPHIC_DATA], [GEOGRAPHIC_DATA] or"
type textarea "x"
type textarea "my dream vocation is visit a pays ([GEOGRAPHIC_DATA], [GEOGRAPHIC_DATA] or n"
type textarea "x"
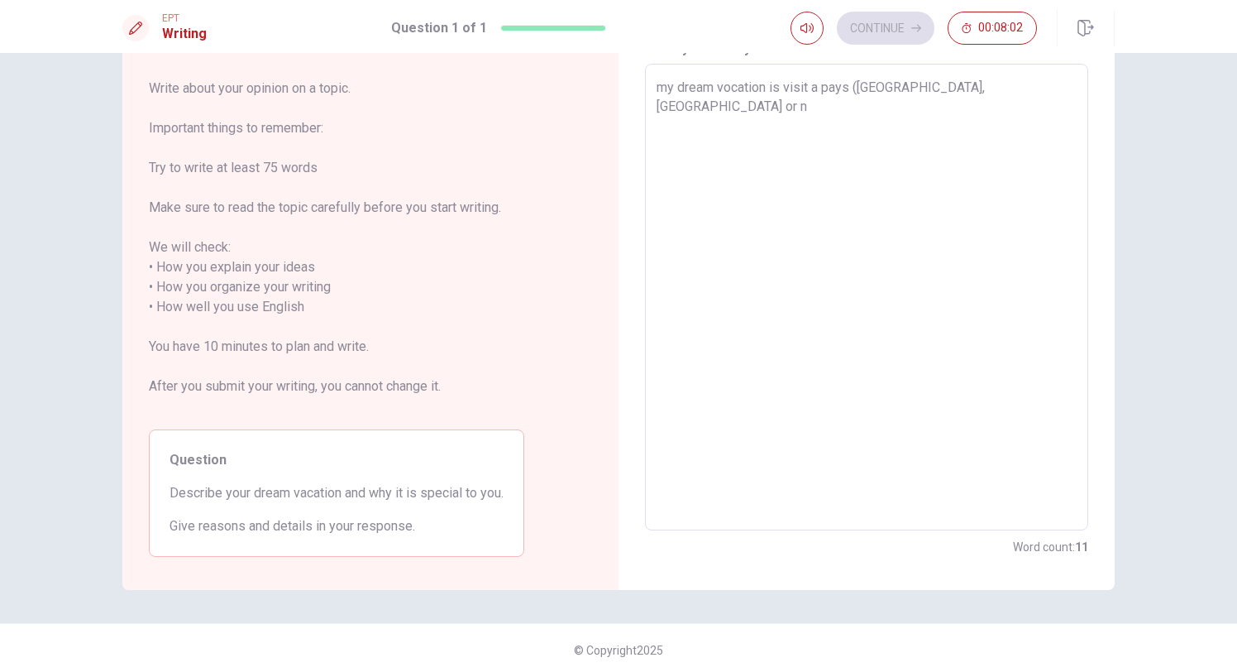
type textarea "my dream vocation is visit a pays ([GEOGRAPHIC_DATA], [GEOGRAPHIC_DATA] or ne"
type textarea "x"
type textarea "my dream vocation is visit a pays ([GEOGRAPHIC_DATA], [GEOGRAPHIC_DATA] or nex"
type textarea "x"
type textarea "my dream vocation is visit a pays ([GEOGRAPHIC_DATA], [GEOGRAPHIC_DATA] or ne"
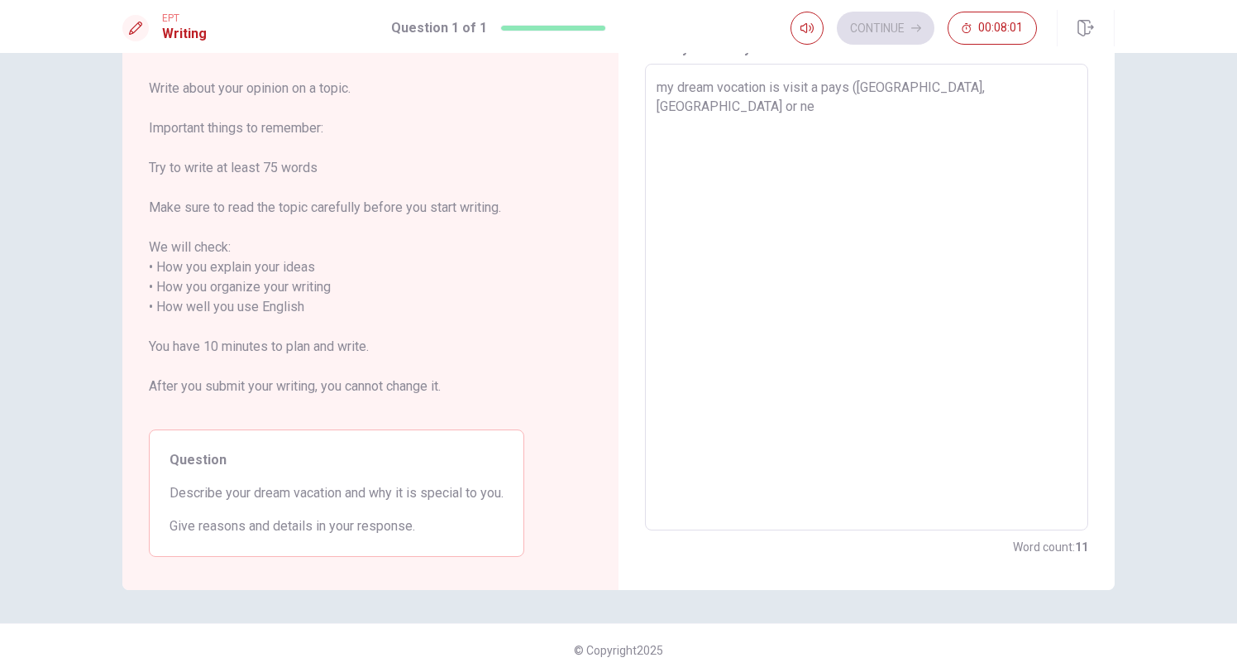
type textarea "x"
type textarea "my dream vocation is visit a pays ([GEOGRAPHIC_DATA], [GEOGRAPHIC_DATA] or new"
type textarea "x"
type textarea "my dream vocation is visit a pays ([GEOGRAPHIC_DATA], [GEOGRAPHIC_DATA] or new"
type textarea "x"
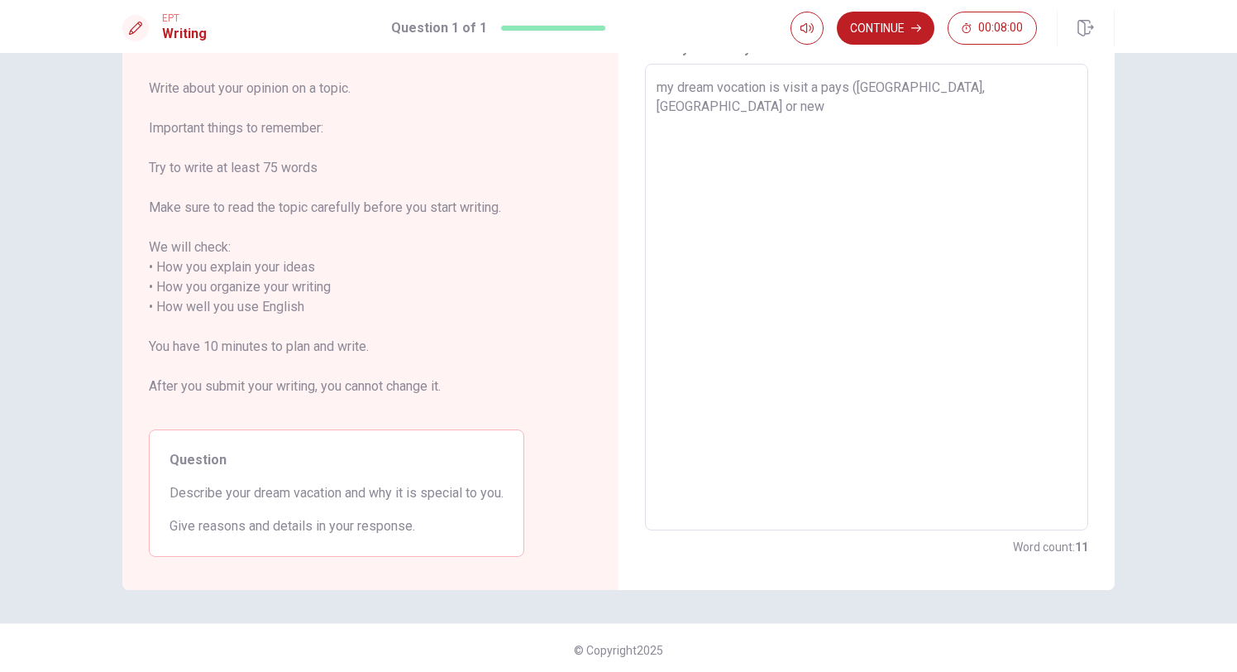
type textarea "my dream vocation is visit a pays ([GEOGRAPHIC_DATA], [GEOGRAPHIC_DATA] or new z"
type textarea "x"
type textarea "my dream vocation is visit a pays ([GEOGRAPHIC_DATA], [GEOGRAPHIC_DATA] or new …"
type textarea "x"
type textarea "my dream vocation is visit a pays ([GEOGRAPHIC_DATA], [GEOGRAPHIC_DATA] or new …"
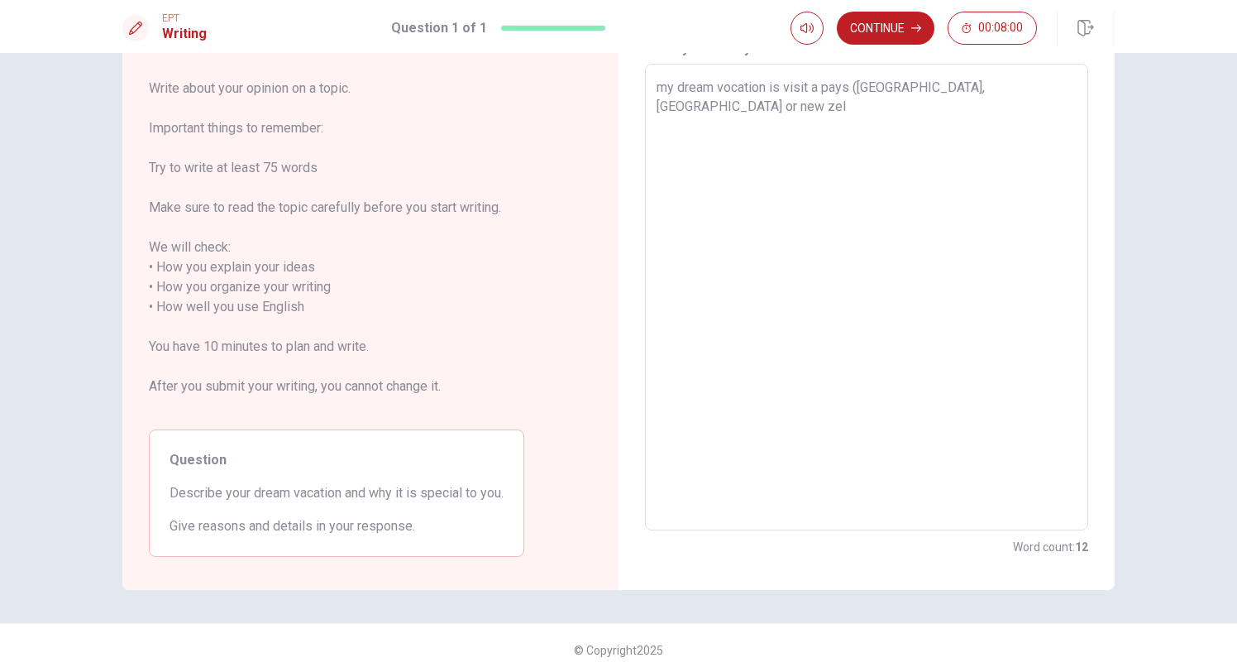
type textarea "x"
type textarea "my dream vocation is visit a pays ([GEOGRAPHIC_DATA], [GEOGRAPHIC_DATA] or [GEO…"
type textarea "x"
type textarea "my dream vocation is visit a pays ([GEOGRAPHIC_DATA], [GEOGRAPHIC_DATA] or [GEO…"
type textarea "x"
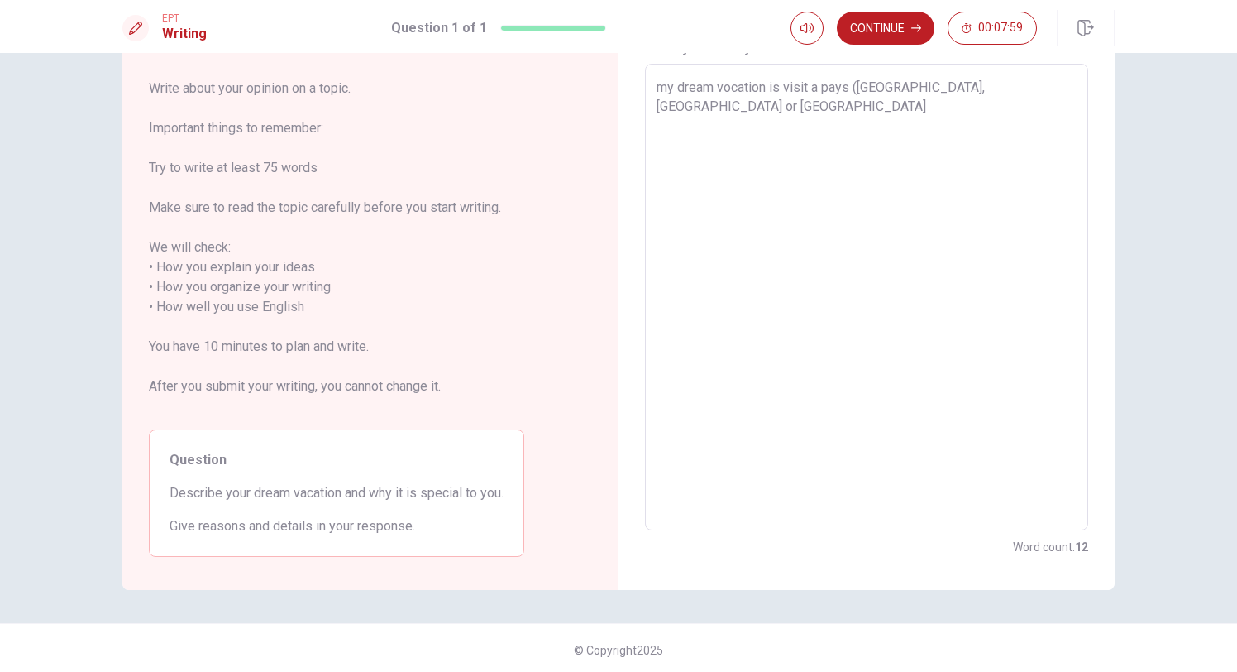
type textarea "my dream vocation is visit a pays ([GEOGRAPHIC_DATA], [GEOGRAPHIC_DATA] or [GEO…"
type textarea "x"
type textarea "my dream vocation is visit a pays ([GEOGRAPHIC_DATA], [GEOGRAPHIC_DATA] or [GEO…"
type textarea "x"
type textarea "my dream vocation is visit a pays ([GEOGRAPHIC_DATA], [GEOGRAPHIC_DATA] or [GEO…"
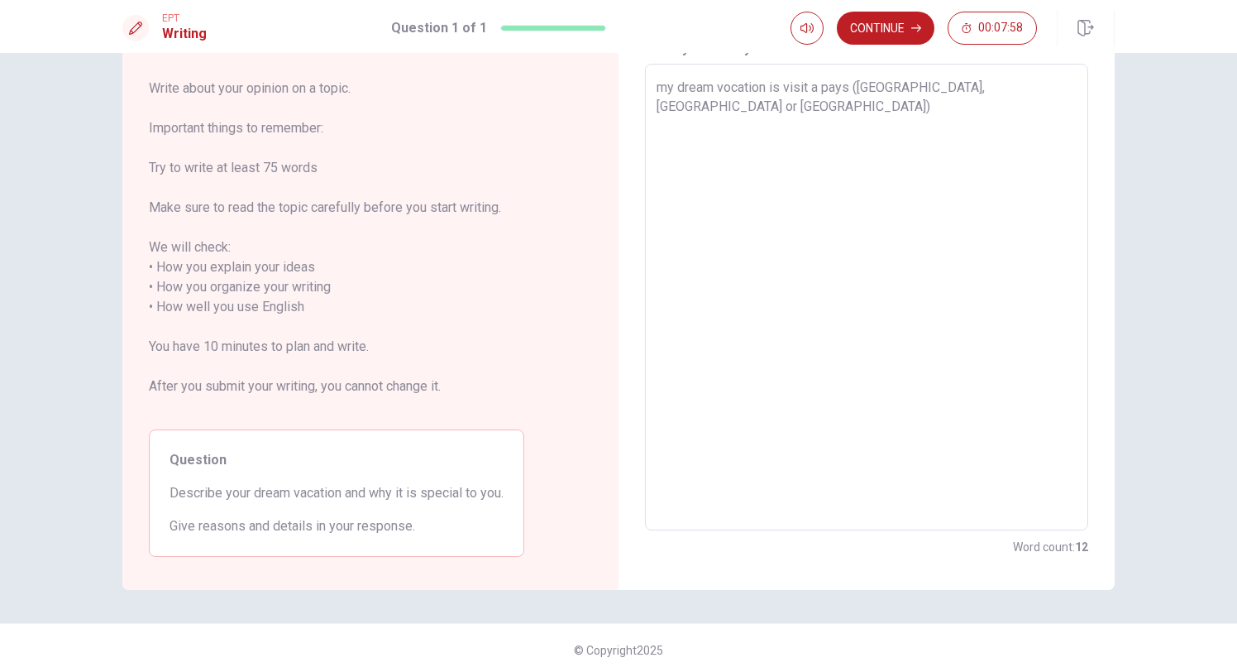
type textarea "x"
type textarea "my dream vocation is visit a pays ([GEOGRAPHIC_DATA], [GEOGRAPHIC_DATA] or [GEO…"
type textarea "x"
type textarea "my dream vocation is visit a pays ([GEOGRAPHIC_DATA], [GEOGRAPHIC_DATA] or [GEO…"
type textarea "x"
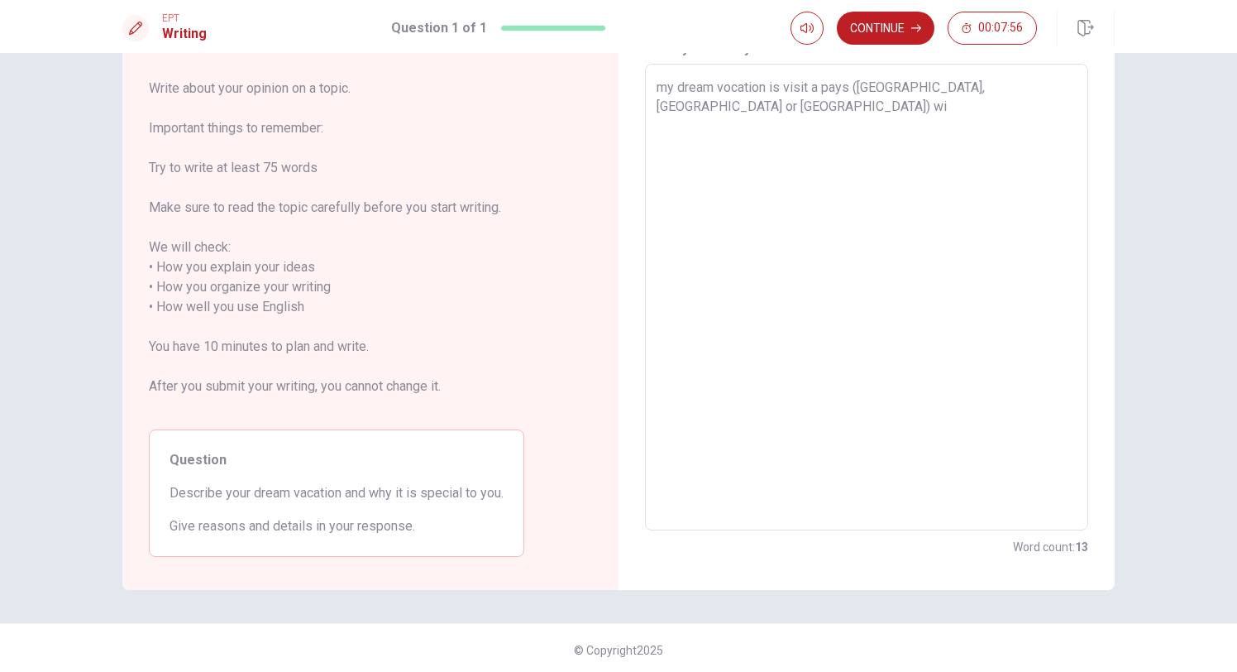
type textarea "my dream vocation is visit a pays ([GEOGRAPHIC_DATA], [GEOGRAPHIC_DATA] or [GEO…"
type textarea "x"
type textarea "my dream vocation is visit a pays ([GEOGRAPHIC_DATA], [GEOGRAPHIC_DATA] or [GEO…"
type textarea "x"
type textarea "my dream vocation is visit a pays ([GEOGRAPHIC_DATA], [GEOGRAPHIC_DATA] or [GEO…"
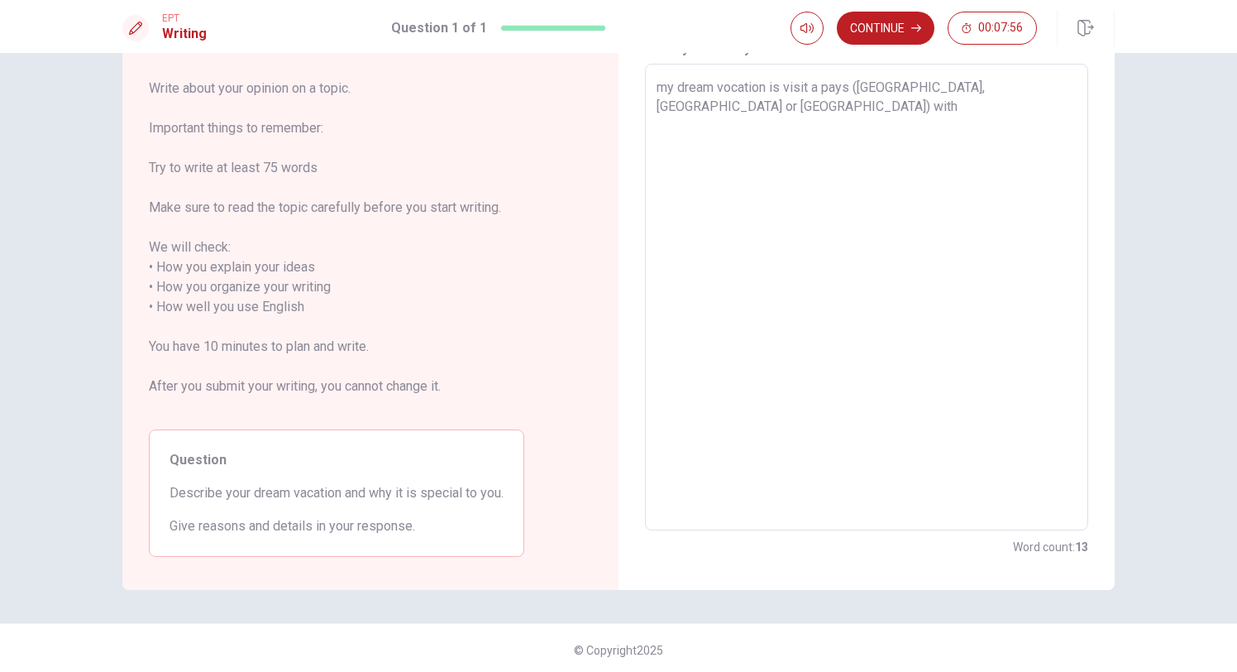
type textarea "x"
type textarea "my dream vocation is visit a pays ([GEOGRAPHIC_DATA], [GEOGRAPHIC_DATA] or [GEO…"
type textarea "x"
type textarea "my dream vocation is visit a pays ([GEOGRAPHIC_DATA], [GEOGRAPHIC_DATA] or [GEO…"
type textarea "x"
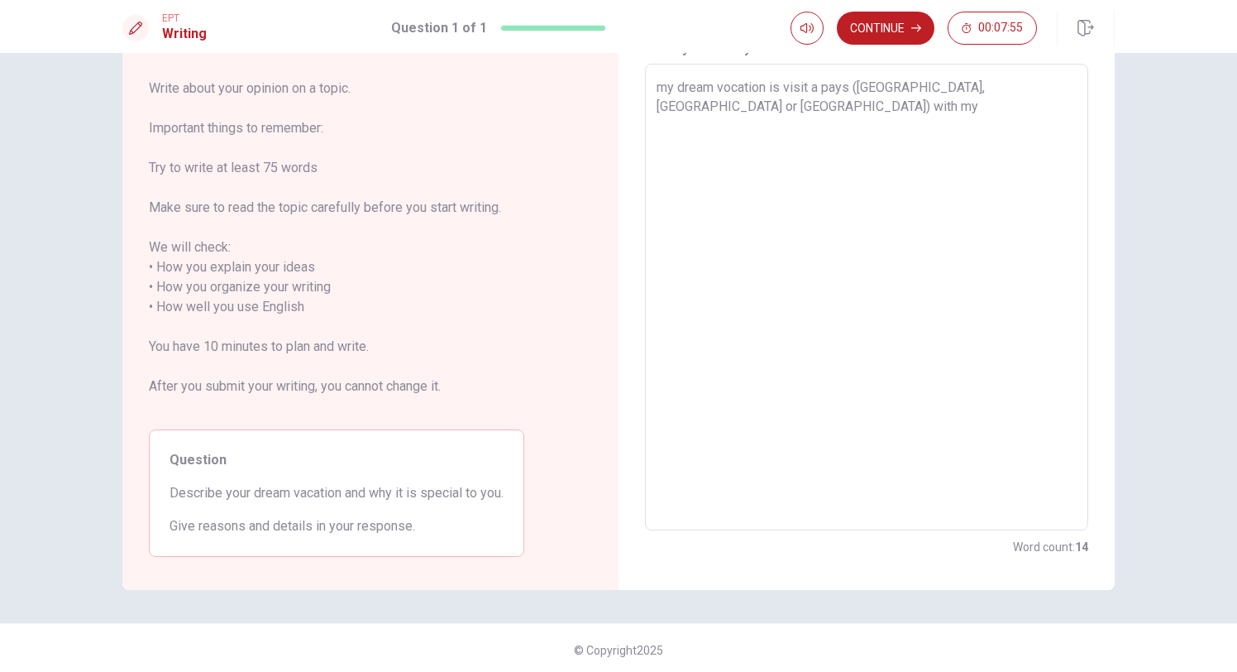
type textarea "my dream vocation is visit a pays ([GEOGRAPHIC_DATA], [GEOGRAPHIC_DATA] or [GEO…"
type textarea "x"
type textarea "my dream vocation is visit a pays ([GEOGRAPHIC_DATA], [GEOGRAPHIC_DATA] or [GEO…"
type textarea "x"
type textarea "my dream vocation is visit a pays ([GEOGRAPHIC_DATA], [GEOGRAPHIC_DATA] or [GEO…"
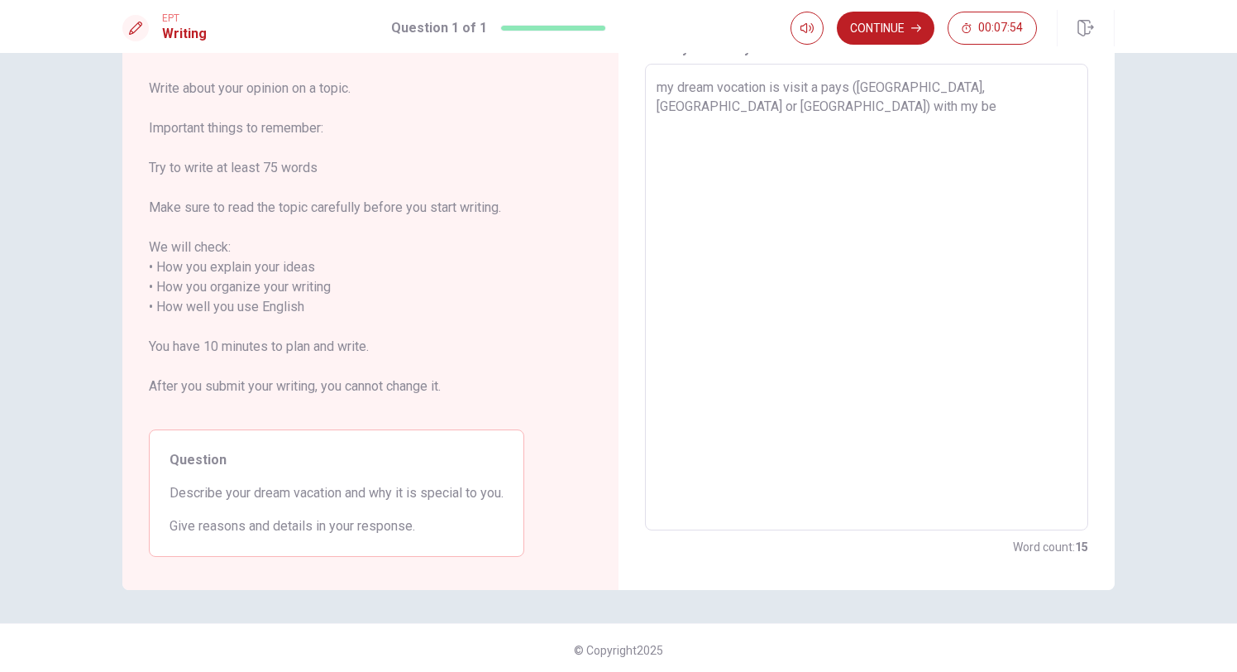
type textarea "x"
type textarea "my dream vocation is visit a pays ([GEOGRAPHIC_DATA], [GEOGRAPHIC_DATA] or [GEO…"
type textarea "x"
type textarea "my dream vocation is visit a pays ([GEOGRAPHIC_DATA], [GEOGRAPHIC_DATA] or [GEO…"
type textarea "x"
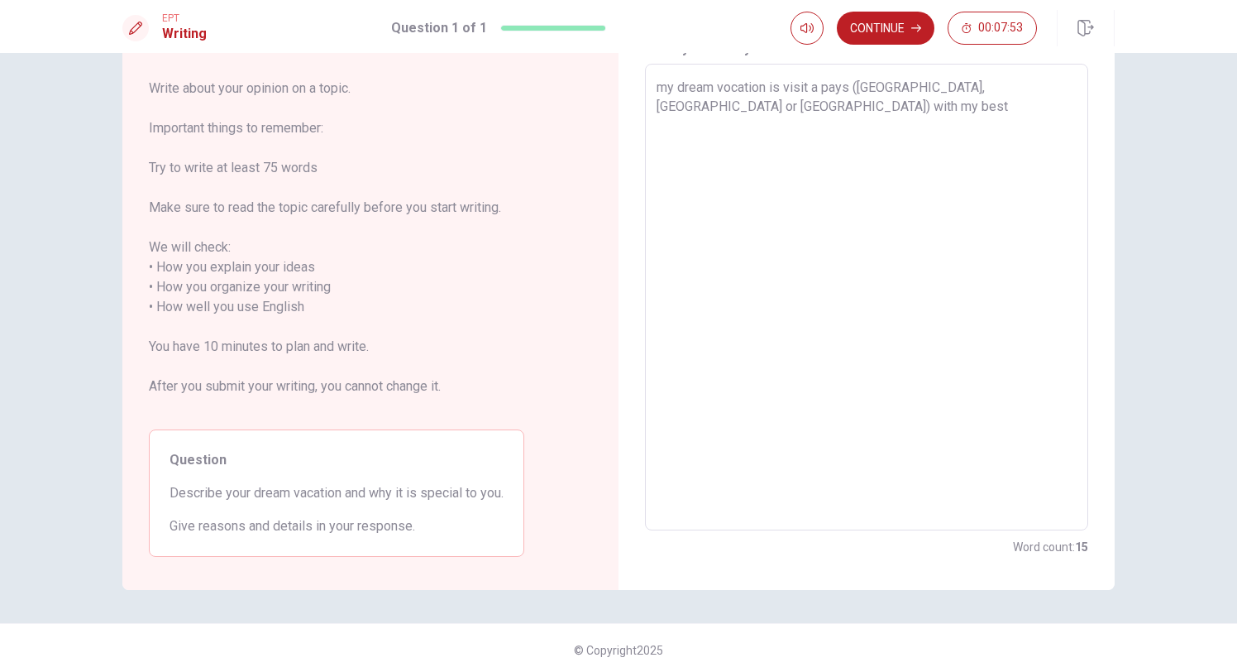
type textarea "my dream vocation is visit a pays ([GEOGRAPHIC_DATA], [GEOGRAPHIC_DATA] or [GEO…"
type textarea "x"
type textarea "my dream vocation is visit a pays ([GEOGRAPHIC_DATA], [GEOGRAPHIC_DATA] or [GEO…"
type textarea "x"
type textarea "my dream vocation is visit a pays ([GEOGRAPHIC_DATA], [GEOGRAPHIC_DATA] or [GEO…"
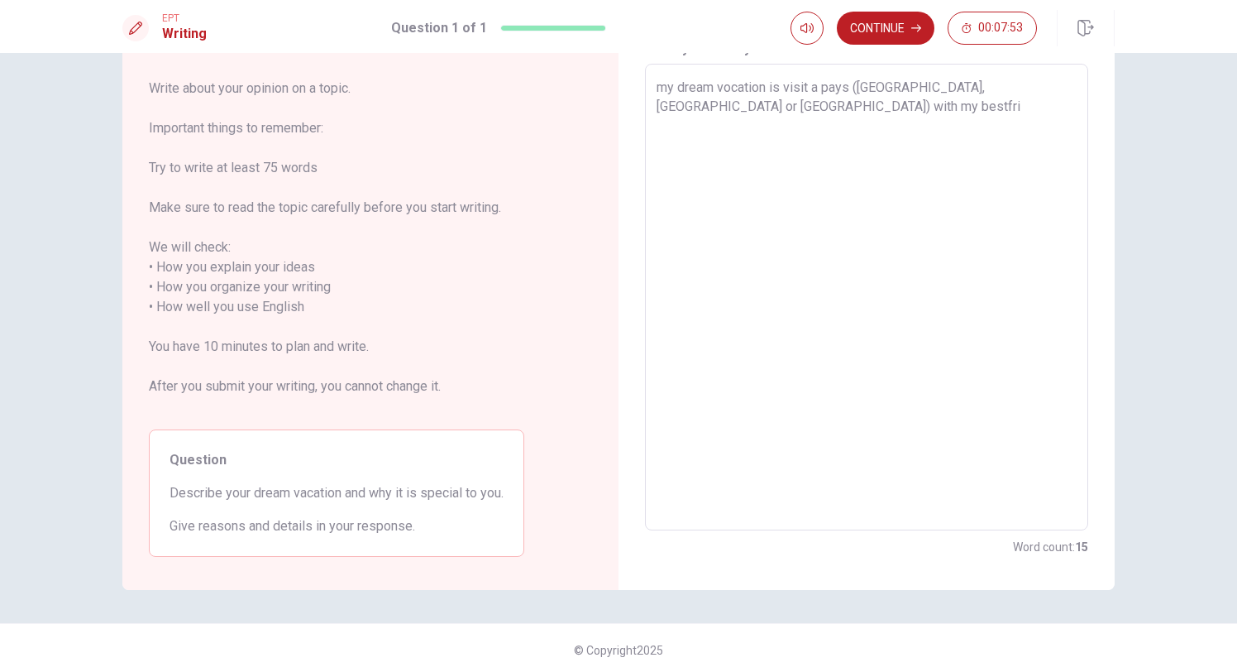
type textarea "x"
type textarea "my dream vocation is visit a pays ([GEOGRAPHIC_DATA], [GEOGRAPHIC_DATA] or [GEO…"
type textarea "x"
type textarea "my dream vocation is visit a pays ([GEOGRAPHIC_DATA], [GEOGRAPHIC_DATA] or [GEO…"
type textarea "x"
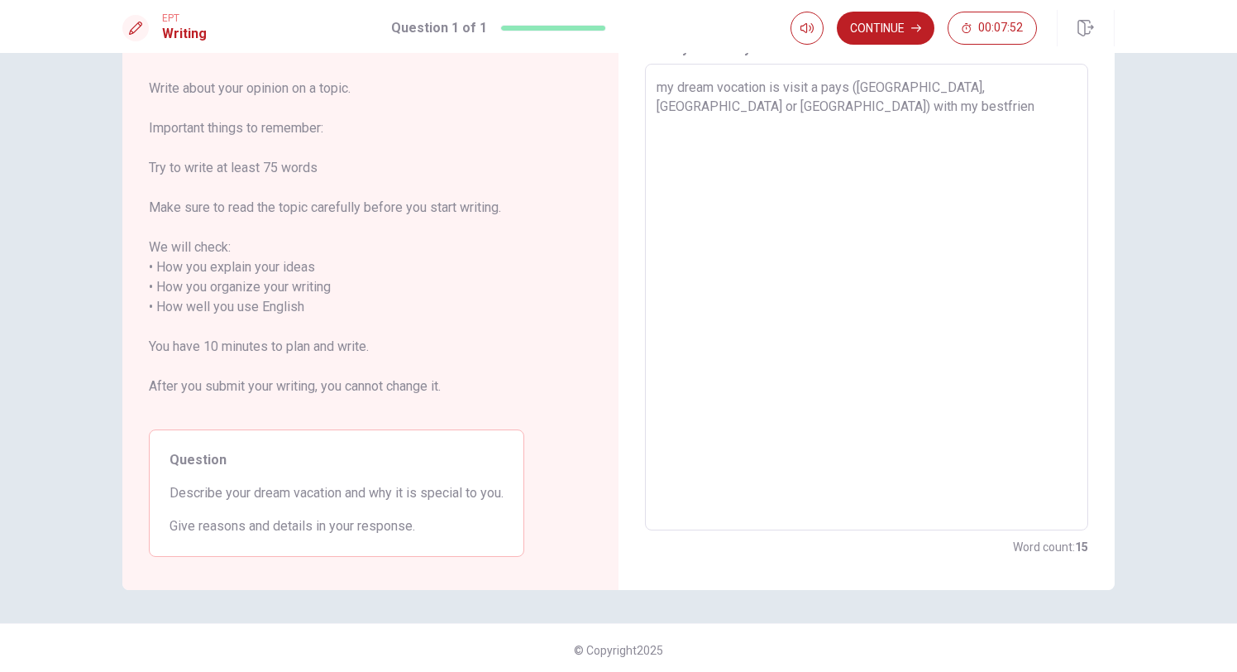
type textarea "my dream vocation is visit a pays ([GEOGRAPHIC_DATA], [GEOGRAPHIC_DATA] or [GEO…"
type textarea "x"
type textarea "my dream vocation is visit a pays ([GEOGRAPHIC_DATA], [GEOGRAPHIC_DATA] or [GEO…"
type textarea "x"
type textarea "my dream vocation is visit a pays ([GEOGRAPHIC_DATA], [GEOGRAPHIC_DATA] or [GEO…"
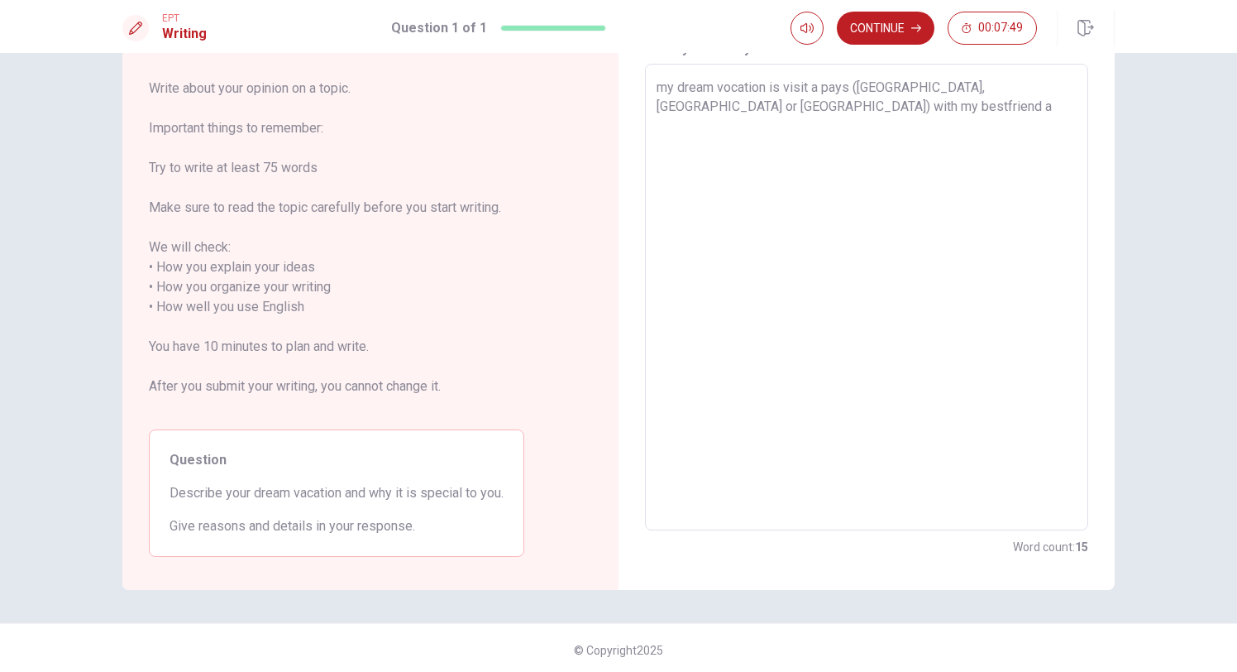
type textarea "x"
type textarea "my dream vocation is visit a pays ([GEOGRAPHIC_DATA], [GEOGRAPHIC_DATA] or [GEO…"
type textarea "x"
type textarea "my dream vocation is visit a pays ([GEOGRAPHIC_DATA], [GEOGRAPHIC_DATA] or [GEO…"
type textarea "x"
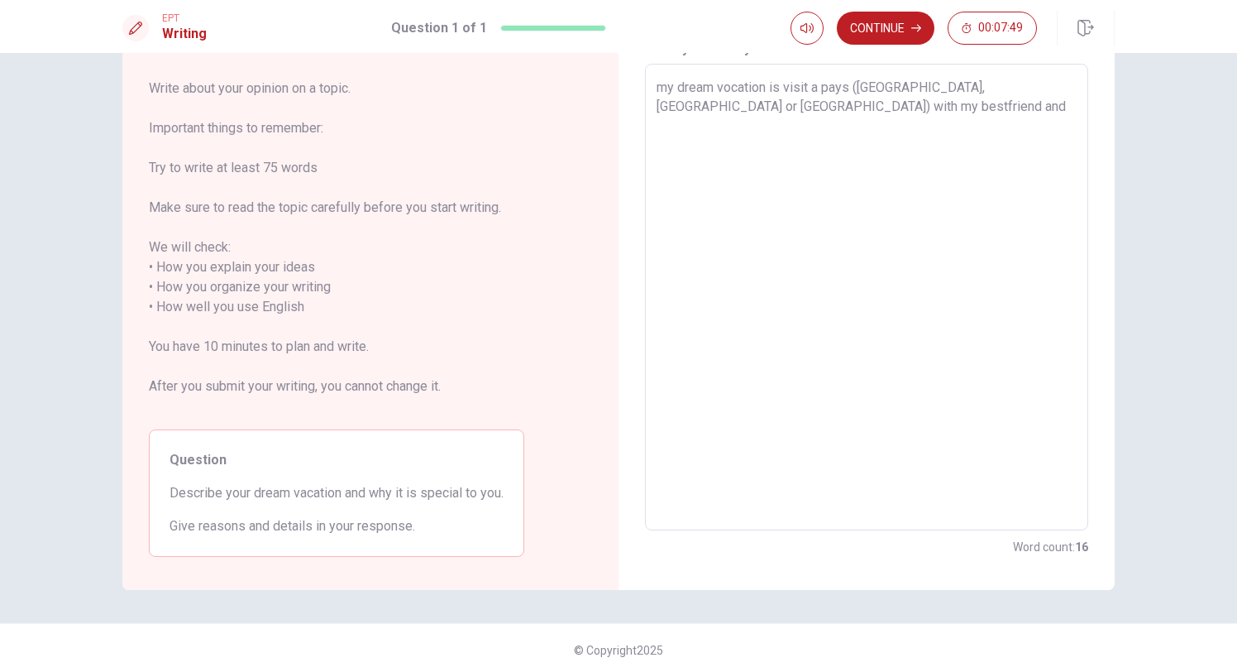
type textarea "my dream vocation is visit a pays ([GEOGRAPHIC_DATA], [GEOGRAPHIC_DATA] or [GEO…"
type textarea "x"
type textarea "my dream vocation is visit a pays ([GEOGRAPHIC_DATA], [GEOGRAPHIC_DATA] or [GEO…"
type textarea "x"
type textarea "my dream vocation is visit a pays ([GEOGRAPHIC_DATA], [GEOGRAPHIC_DATA] or [GEO…"
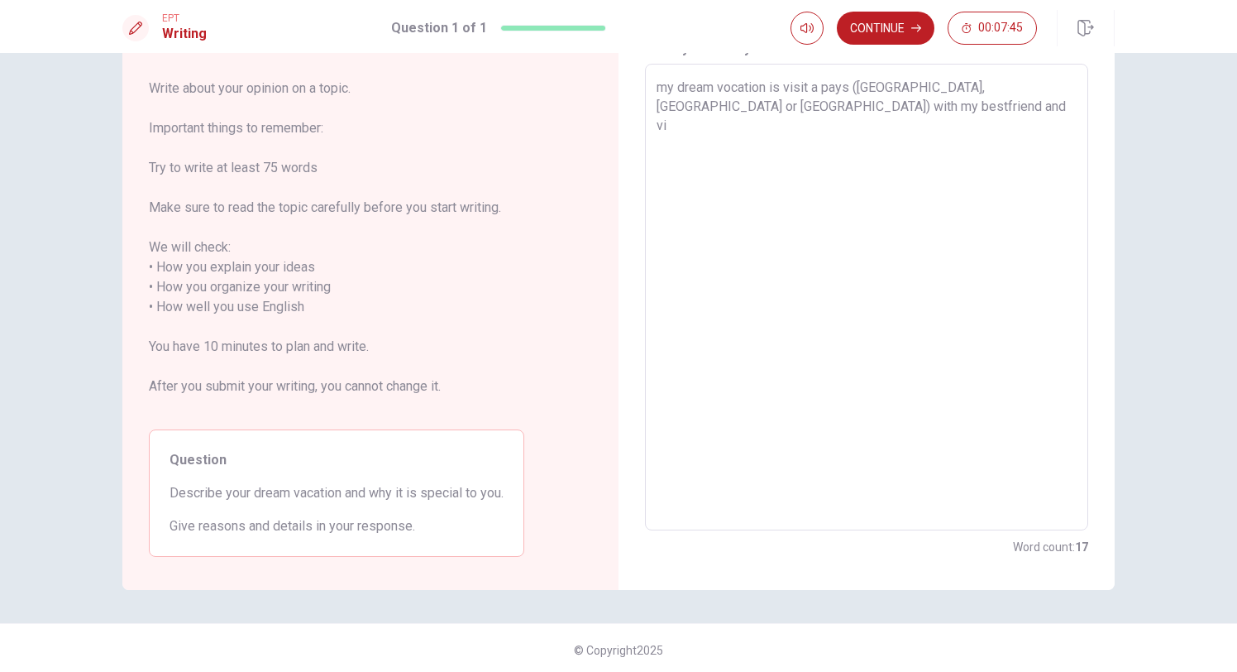
type textarea "x"
type textarea "my dream vocation is visit a pays ([GEOGRAPHIC_DATA], [GEOGRAPHIC_DATA] or [GEO…"
type textarea "x"
type textarea "my dream vocation is visit a pays ([GEOGRAPHIC_DATA], [GEOGRAPHIC_DATA] or [GEO…"
type textarea "x"
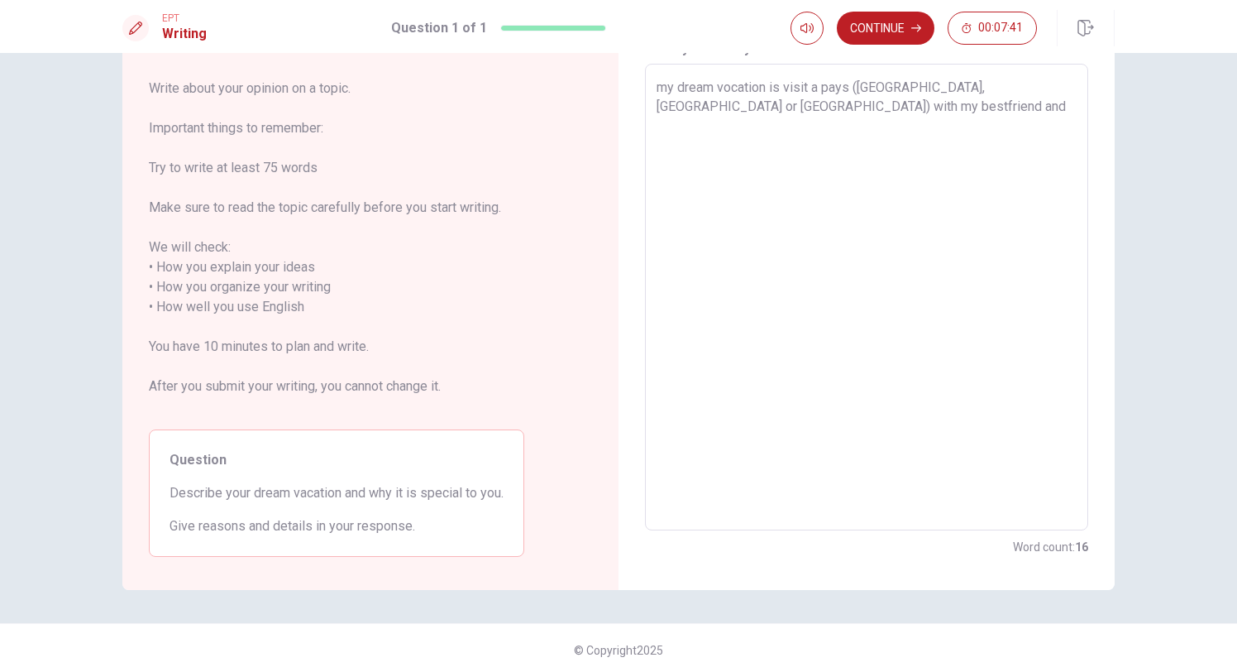
type textarea "my dream vocation is visit a pays ([GEOGRAPHIC_DATA], [GEOGRAPHIC_DATA] or [GEO…"
type textarea "x"
type textarea "my dream vocation is visit a pays ([GEOGRAPHIC_DATA], [GEOGRAPHIC_DATA] or [GEO…"
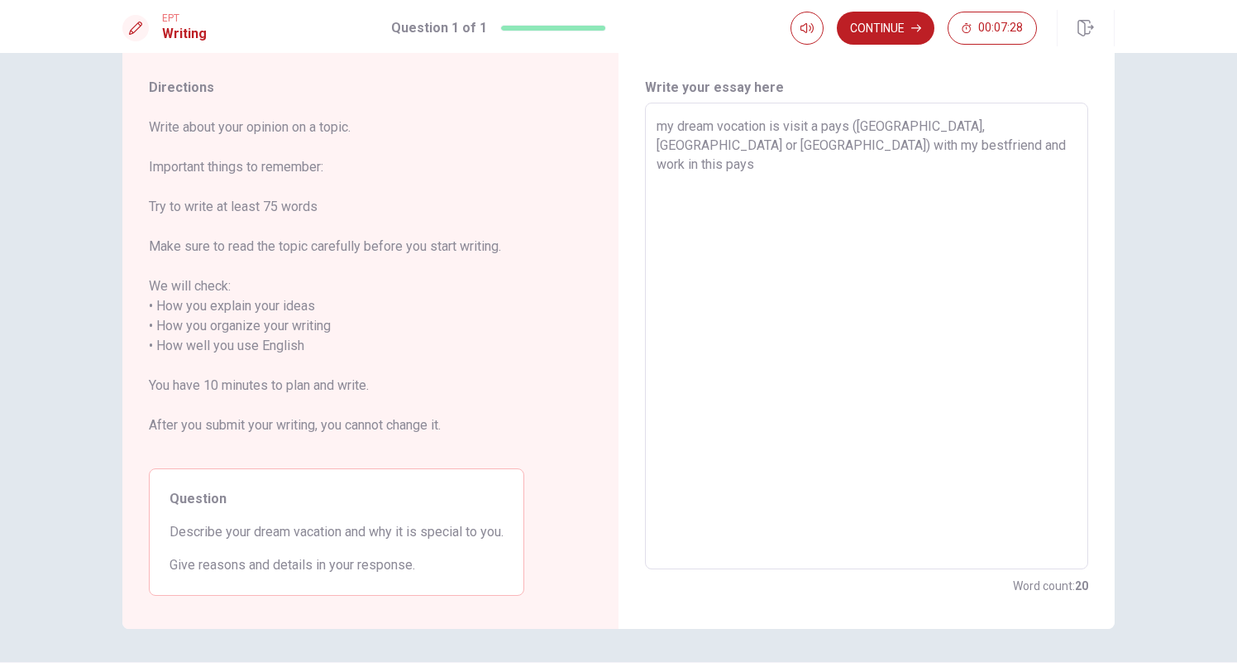
scroll to position [39, 0]
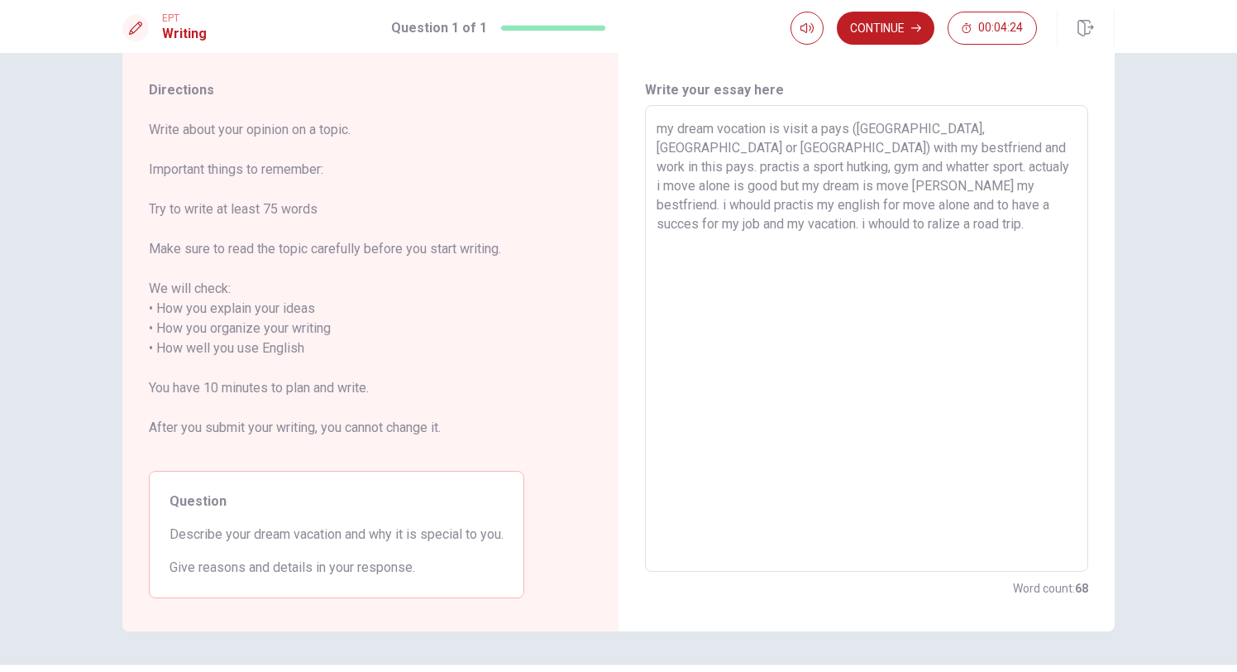
click at [899, 45] on div "Continue 00:04:24" at bounding box center [953, 28] width 324 height 36
click at [901, 30] on button "Continue" at bounding box center [886, 28] width 98 height 33
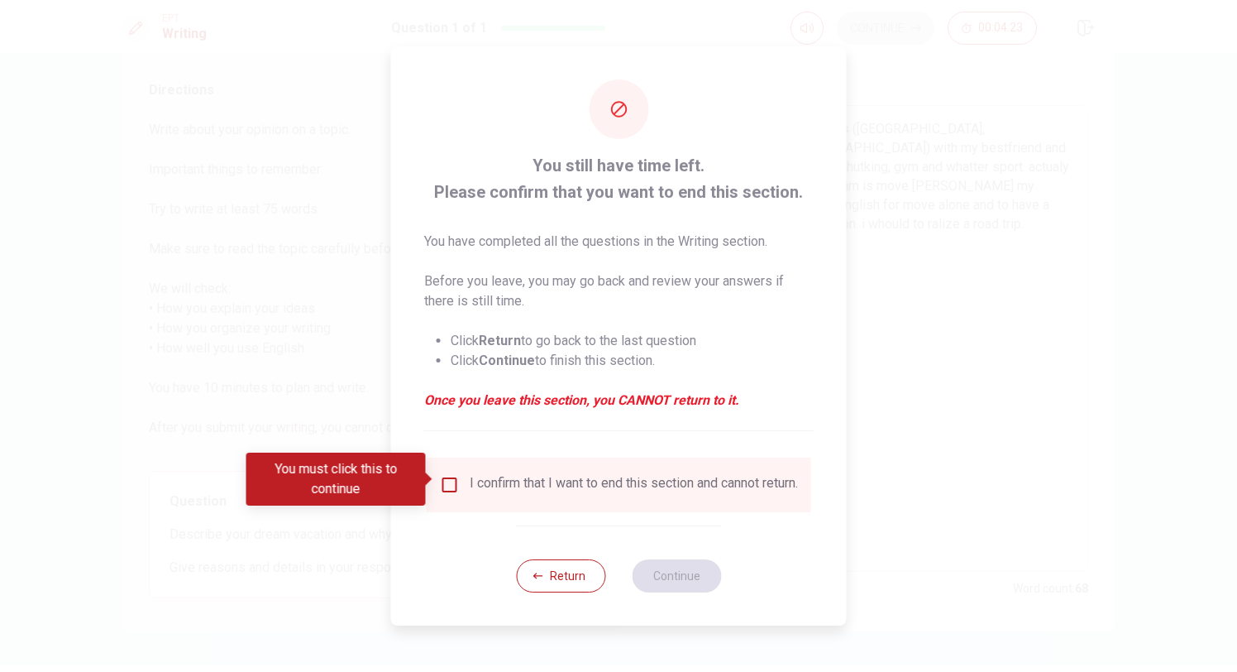
click at [465, 484] on div "I confirm that I want to end this section and cannot return." at bounding box center [619, 485] width 358 height 20
click at [443, 481] on input "You must click this to continue" at bounding box center [450, 485] width 20 height 20
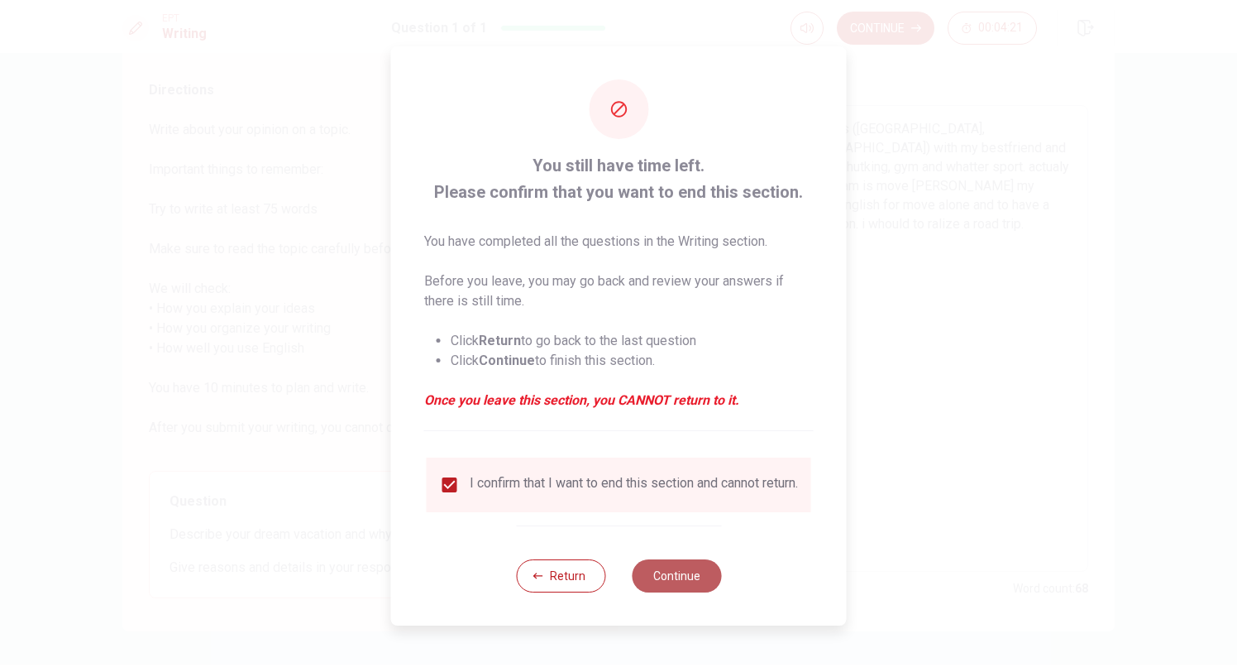
click at [668, 584] on button "Continue" at bounding box center [676, 575] width 89 height 33
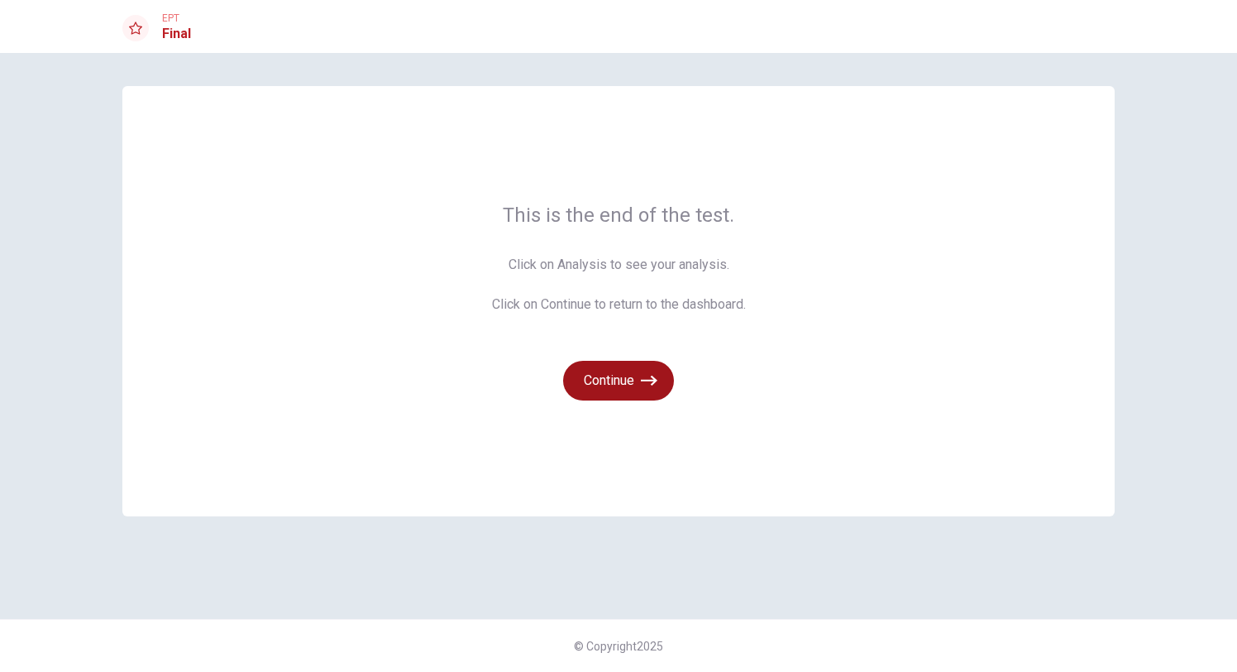
click at [649, 385] on icon "button" at bounding box center [649, 380] width 17 height 17
